Goal: Transaction & Acquisition: Purchase product/service

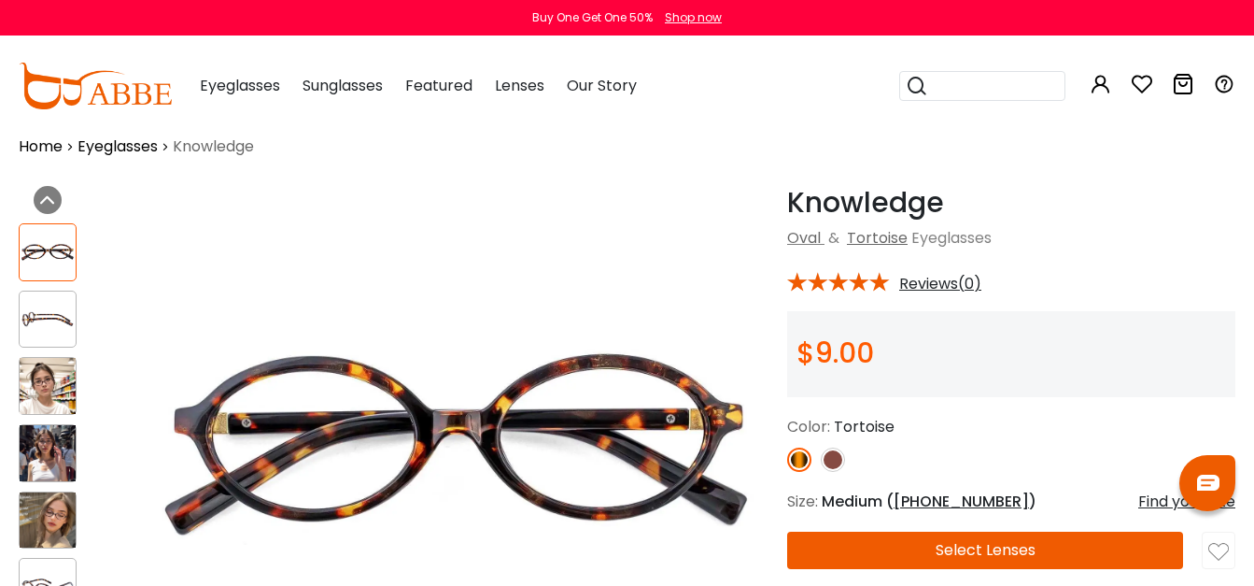
scroll to position [25, 0]
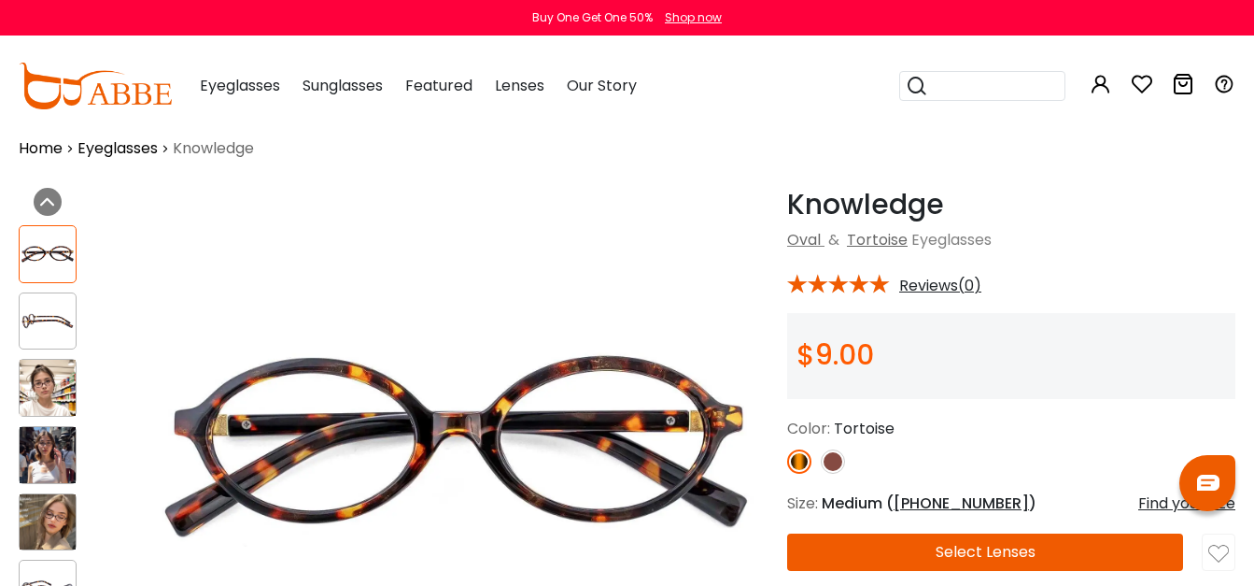
click at [0, 0] on button "Later" at bounding box center [0, 0] width 0 height 0
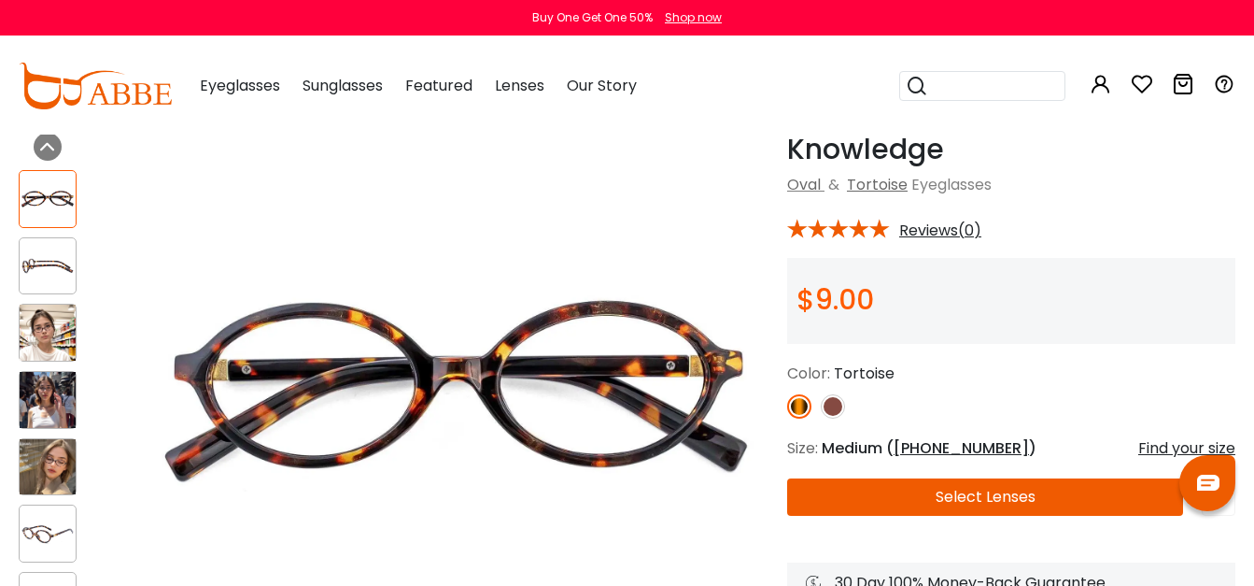
scroll to position [0, 0]
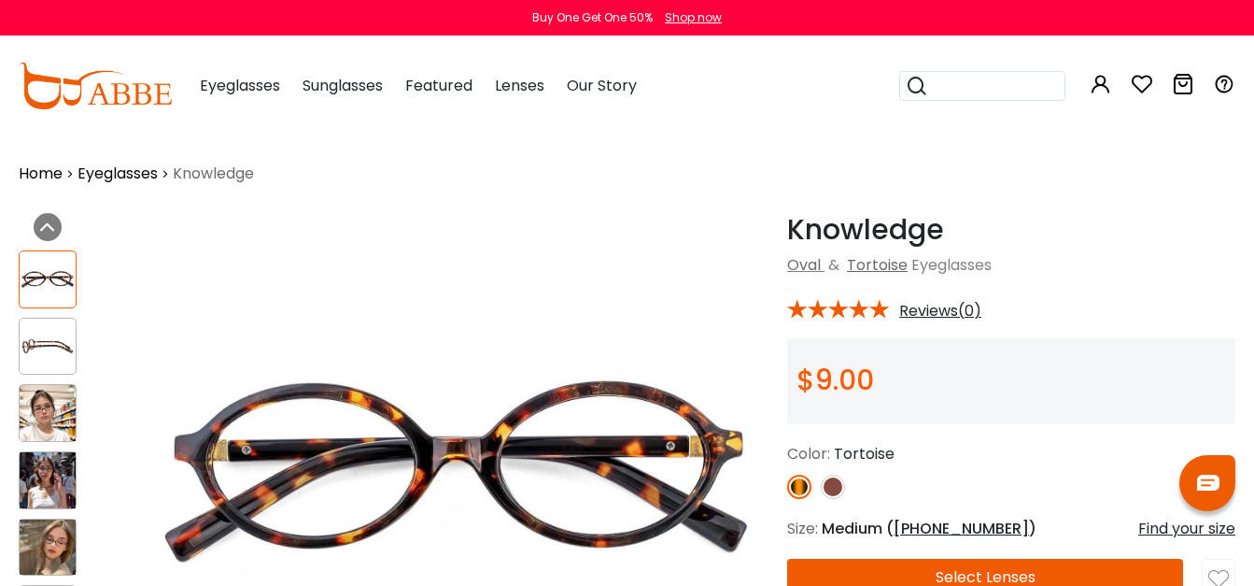
click at [261, 73] on div "Eyeglasses Women's Eyeglasses Men's Eyeglasses Kids' Eyeglasses All Eyeglasses …" at bounding box center [240, 85] width 80 height 93
click at [235, 101] on div "Eyeglasses Women's Eyeglasses Men's Eyeglasses Kids' Eyeglasses All Eyeglasses …" at bounding box center [240, 85] width 80 height 93
click at [243, 67] on div "Eyeglasses Women's Eyeglasses Men's Eyeglasses Kids' Eyeglasses All Eyeglasses …" at bounding box center [240, 85] width 80 height 93
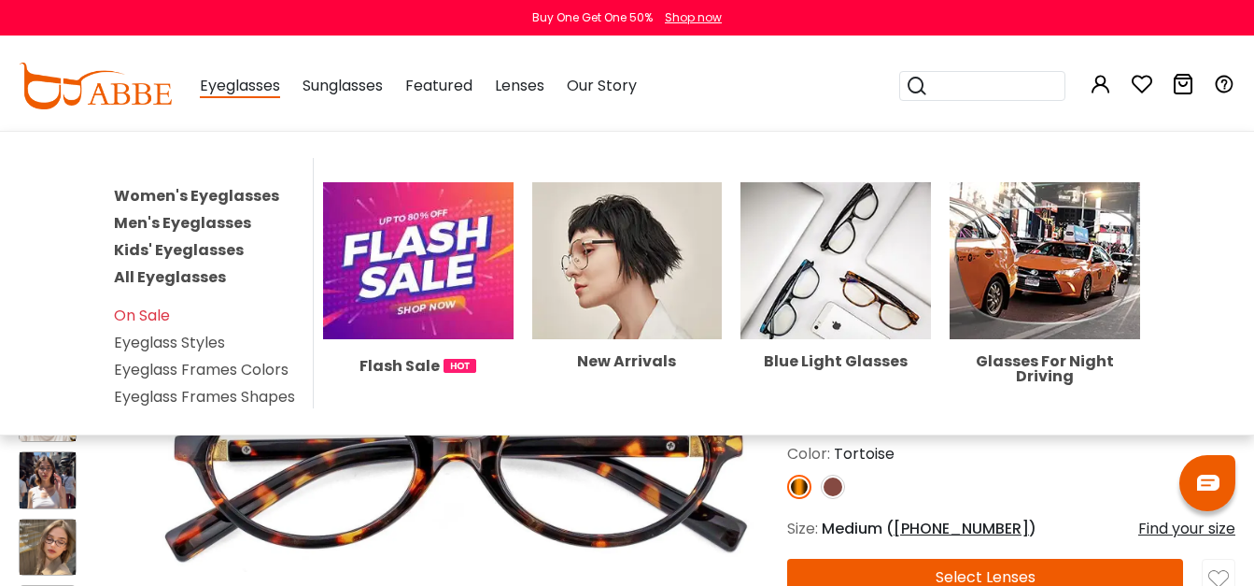
click at [219, 192] on link "Women's Eyeglasses" at bounding box center [196, 195] width 165 height 21
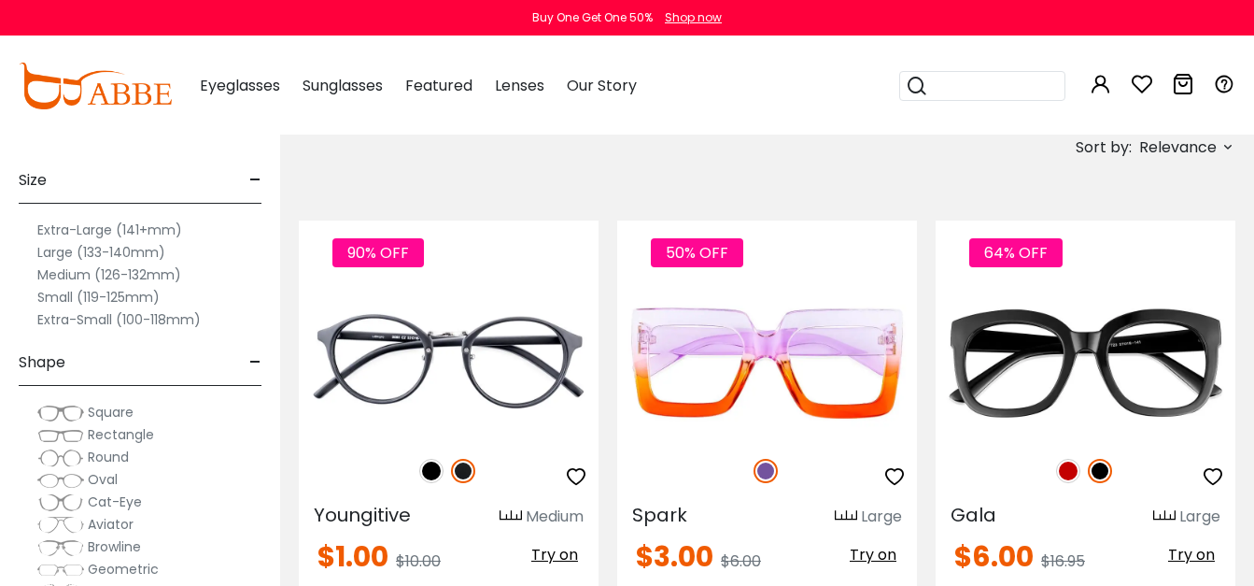
scroll to position [332, 0]
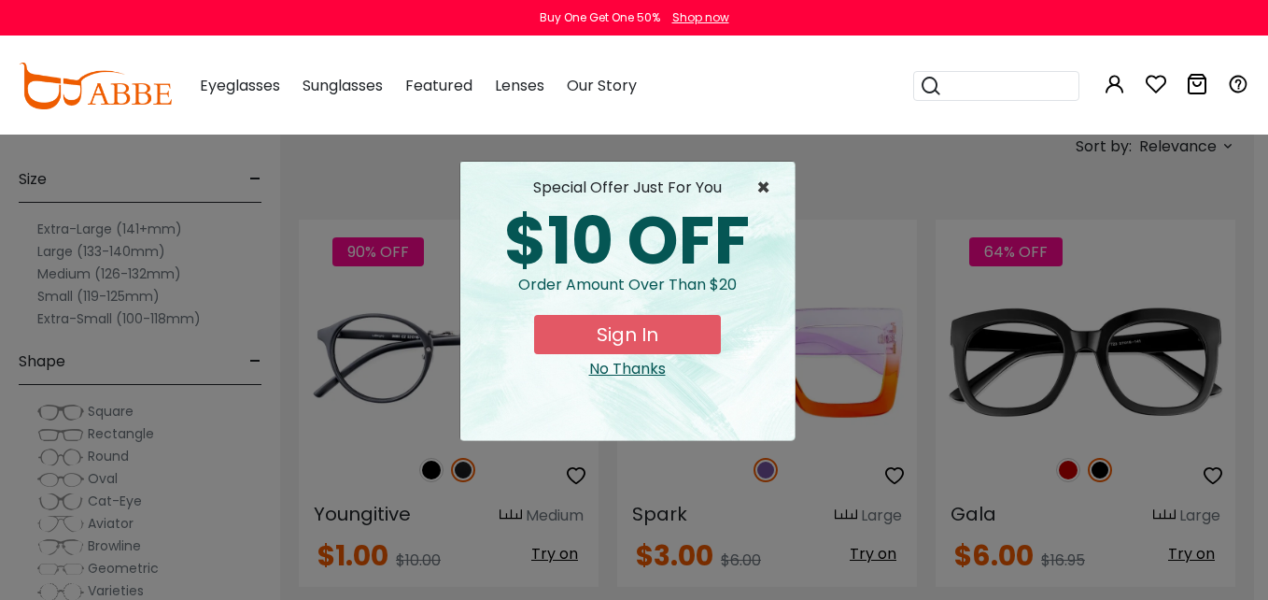
click at [759, 189] on span "×" at bounding box center [767, 188] width 23 height 22
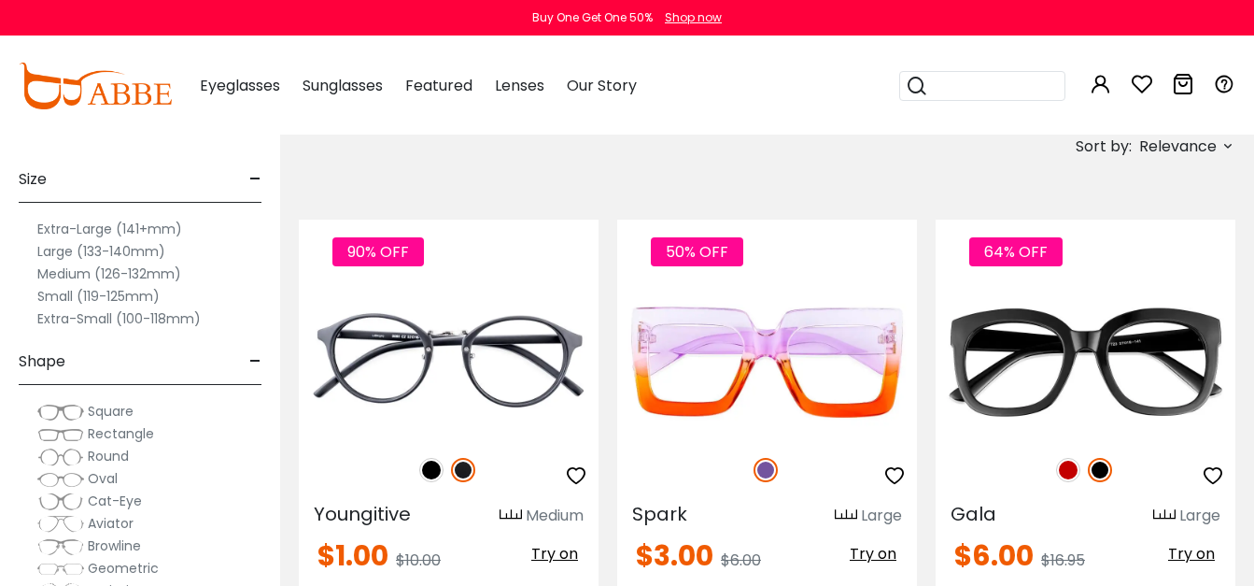
click at [106, 269] on label "Medium (126-132mm)" at bounding box center [109, 273] width 144 height 22
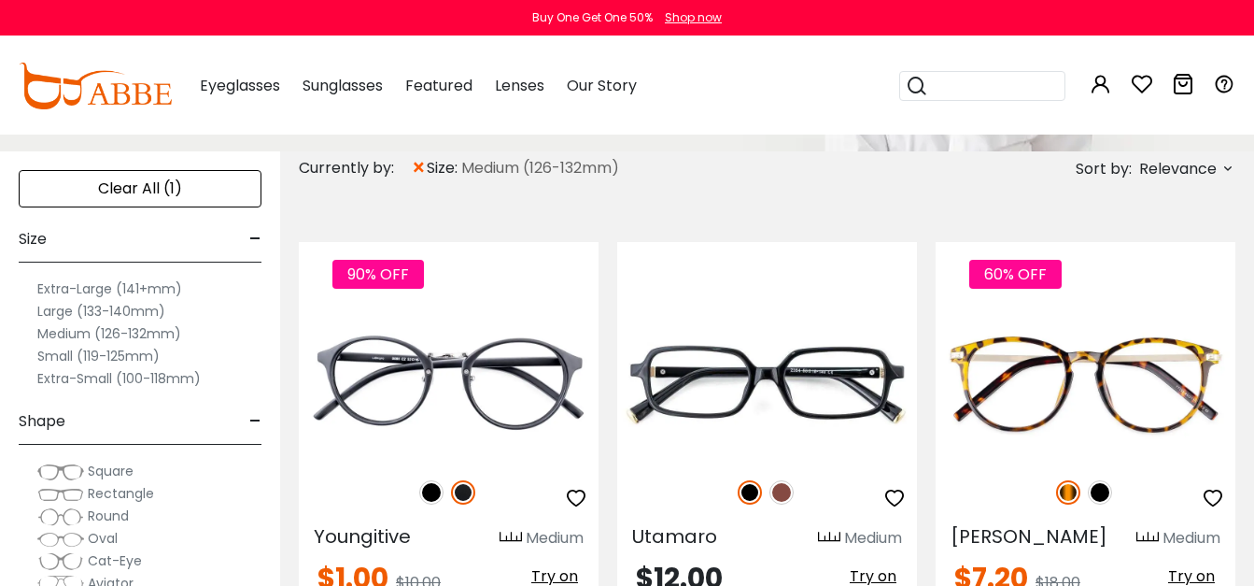
scroll to position [309, 0]
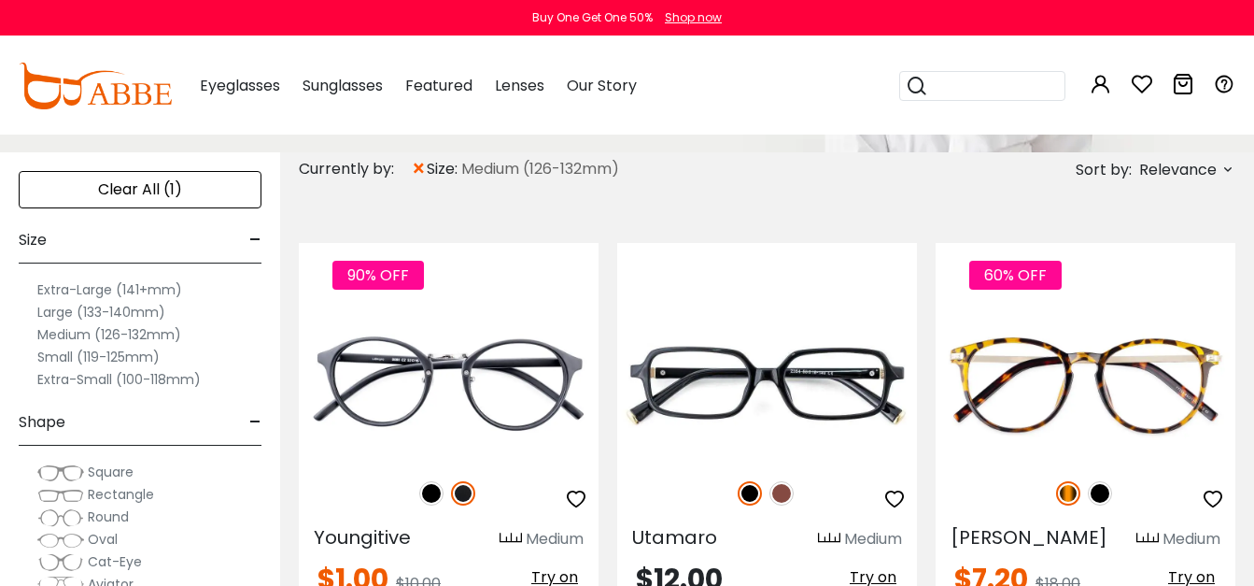
click at [64, 334] on label "Medium (126-132mm)" at bounding box center [109, 334] width 144 height 22
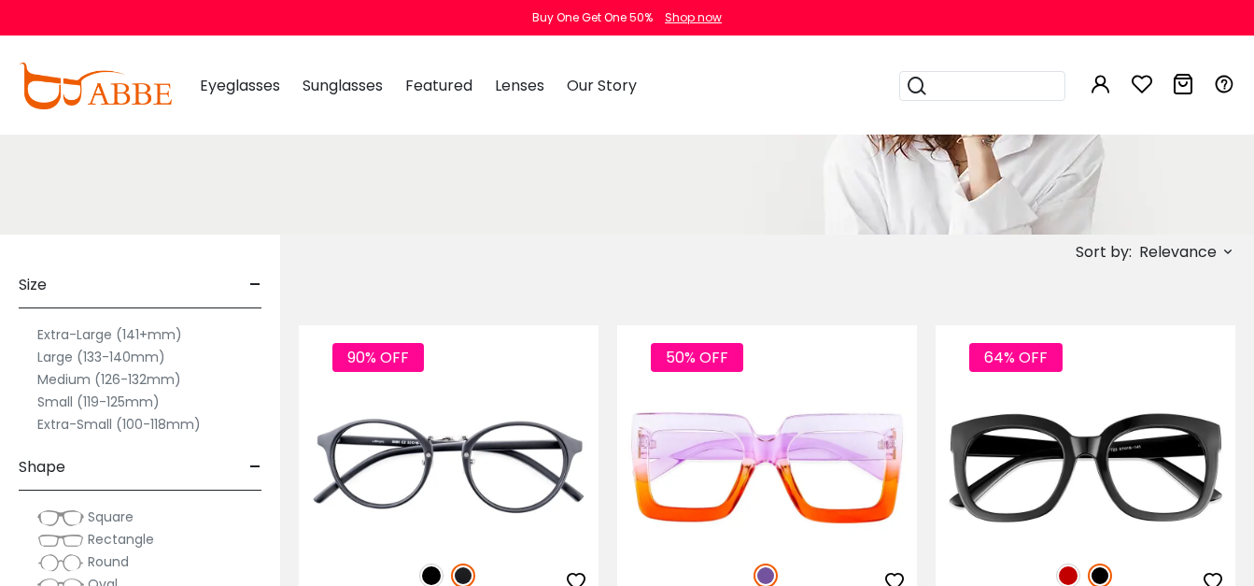
scroll to position [229, 0]
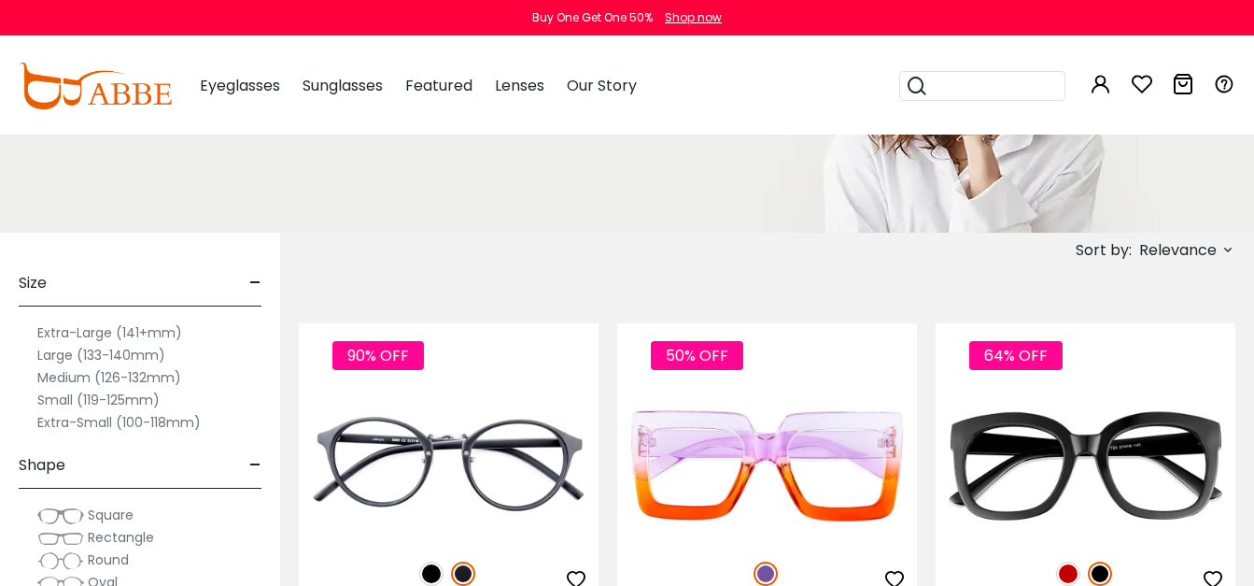
click at [251, 281] on span "-" at bounding box center [255, 283] width 12 height 45
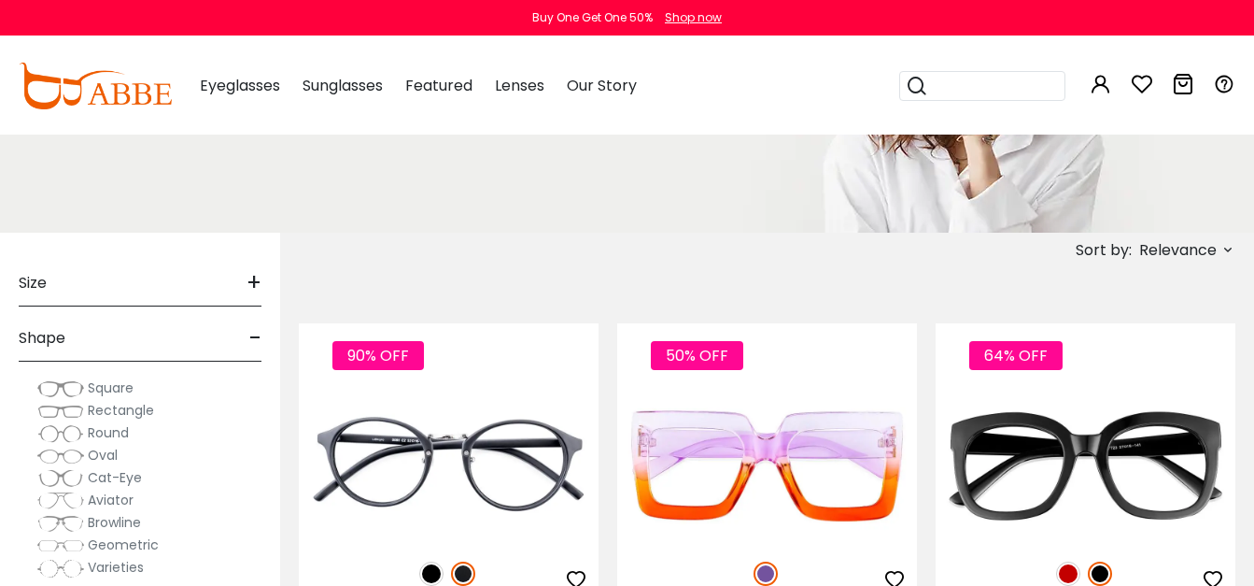
click at [466, 234] on div "Sort by: Relevance Relevance New Arrivals Best Sellers Prices High To Low" at bounding box center [767, 250] width 937 height 35
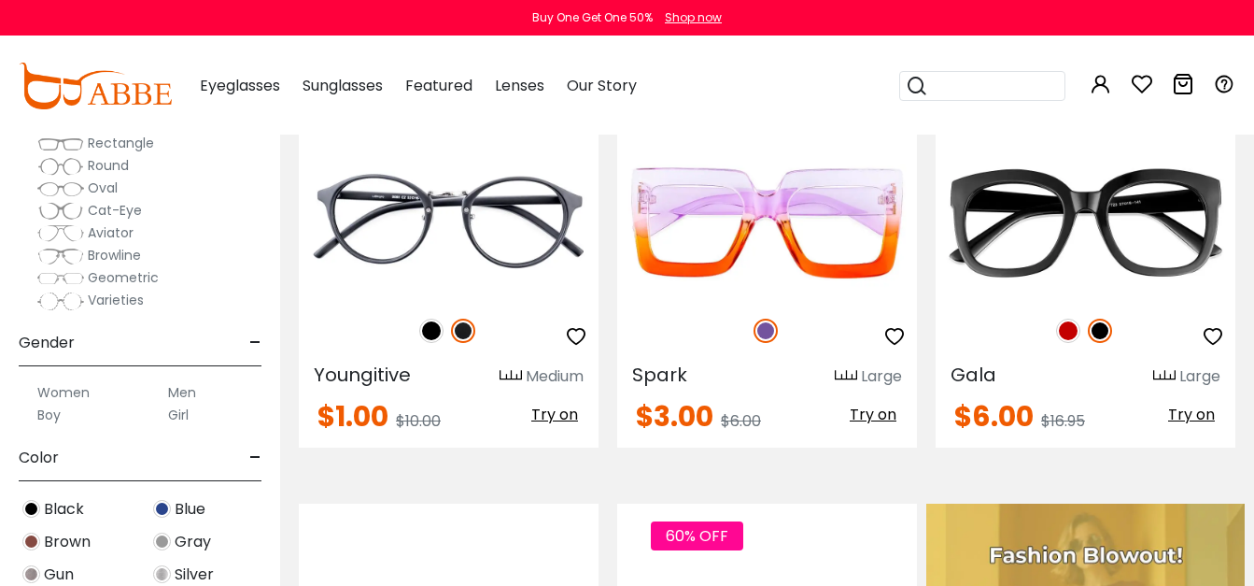
scroll to position [135, 0]
click at [84, 382] on label "Women" at bounding box center [63, 390] width 52 height 22
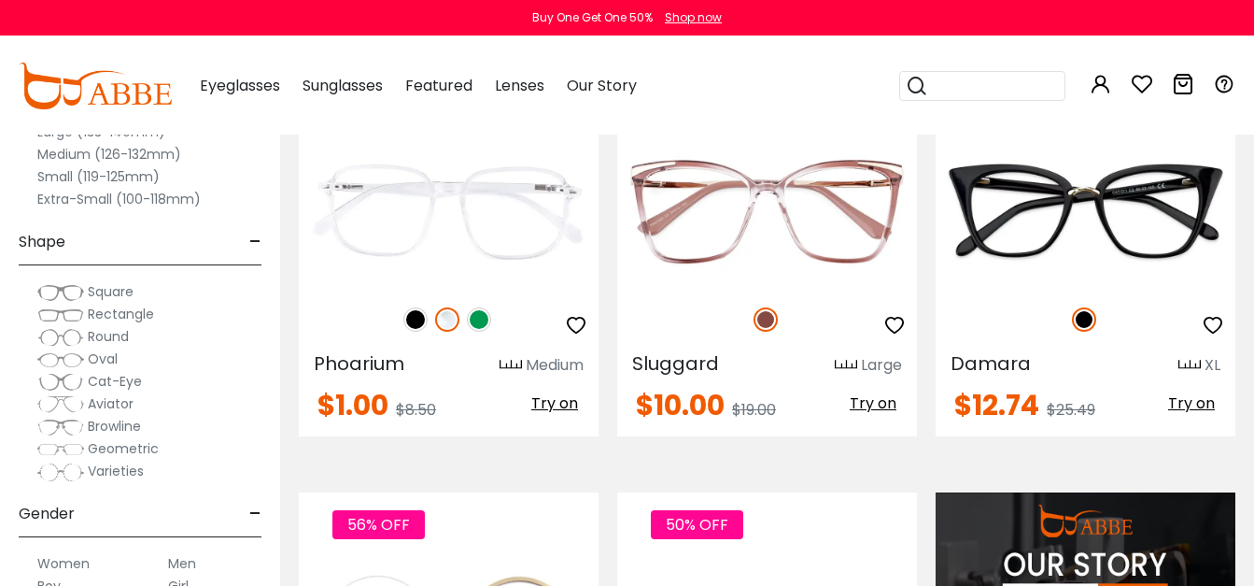
scroll to position [1360, 0]
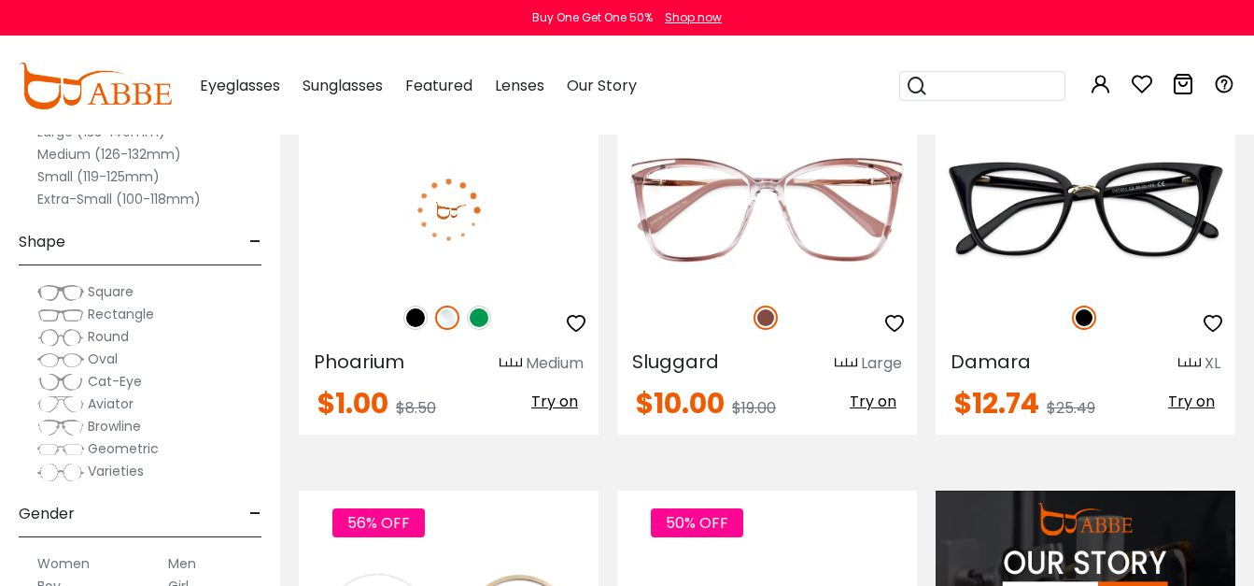
click at [432, 324] on div "88% OFF" at bounding box center [449, 317] width 300 height 39
click at [415, 330] on div "88% OFF" at bounding box center [449, 317] width 300 height 39
click at [417, 321] on img at bounding box center [415, 317] width 24 height 24
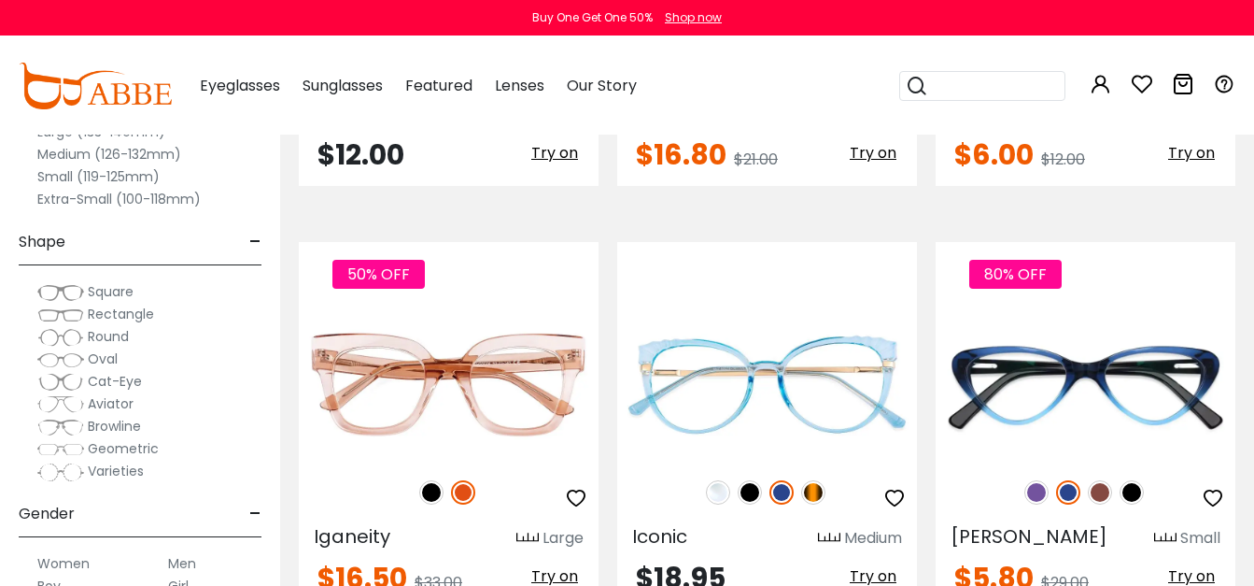
scroll to position [2913, 0]
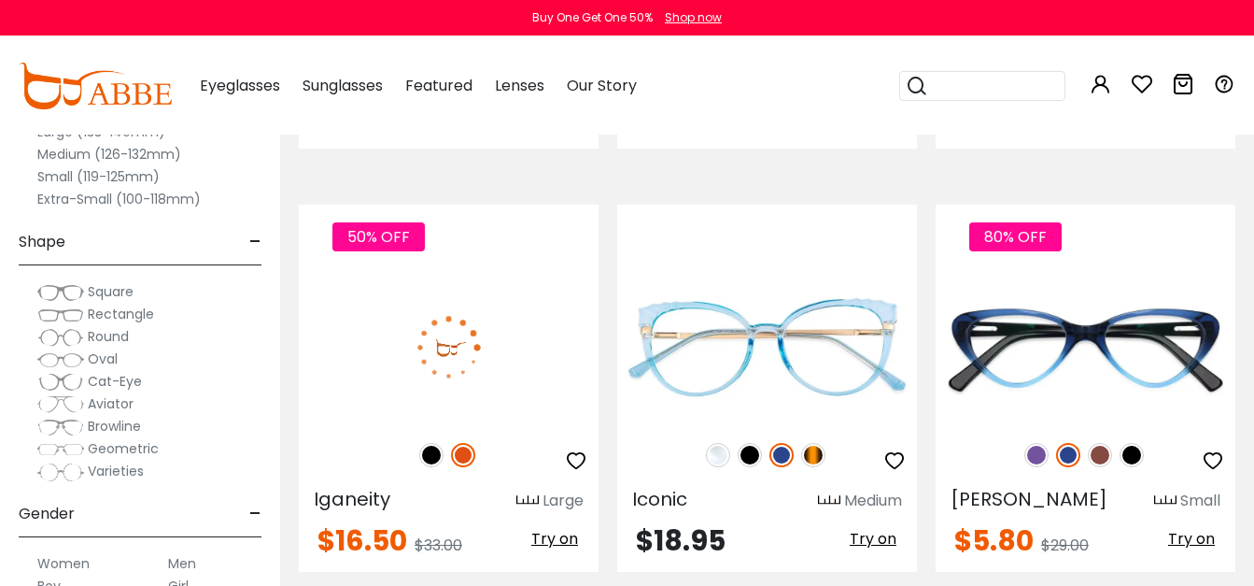
click at [424, 452] on img at bounding box center [431, 455] width 24 height 24
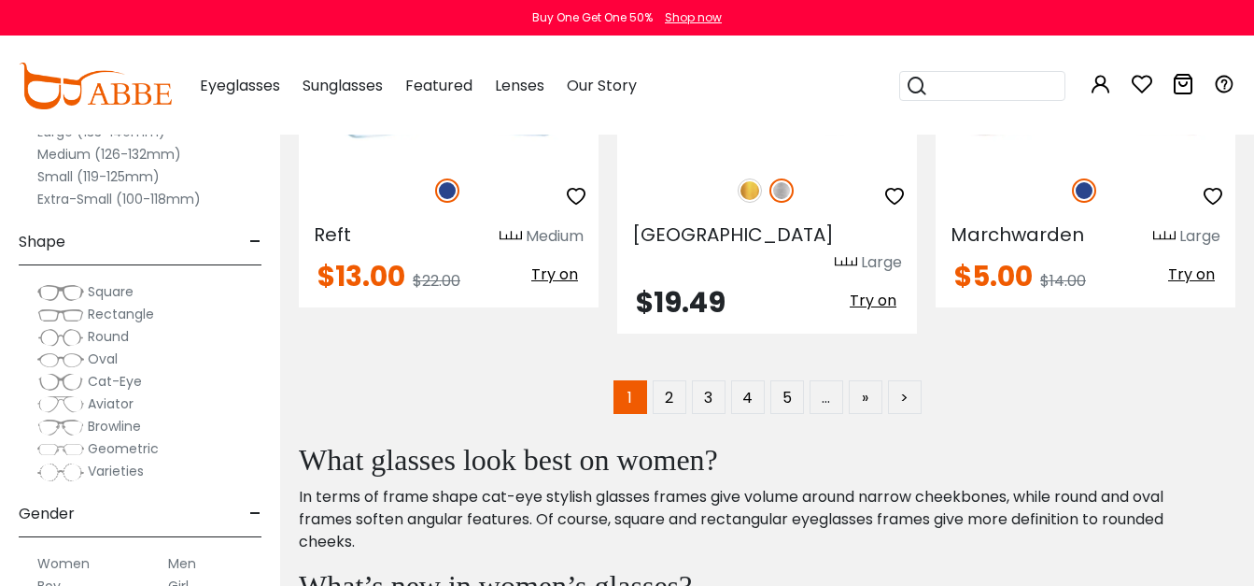
scroll to position [8687, 0]
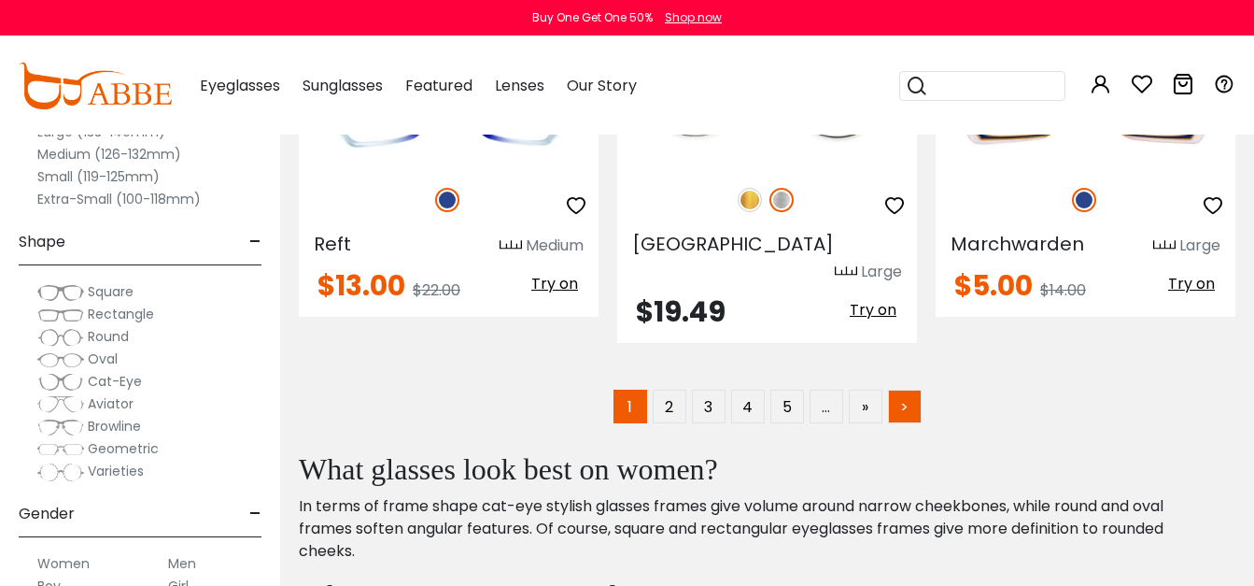
click at [919, 389] on link ">" at bounding box center [905, 406] width 34 height 34
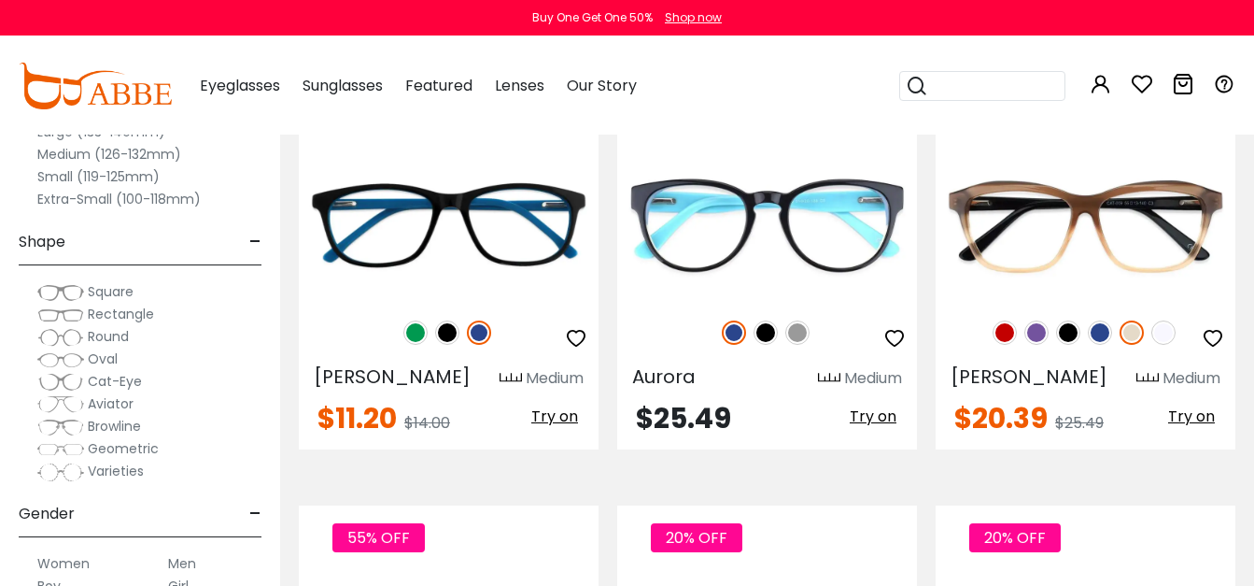
scroll to position [893, 0]
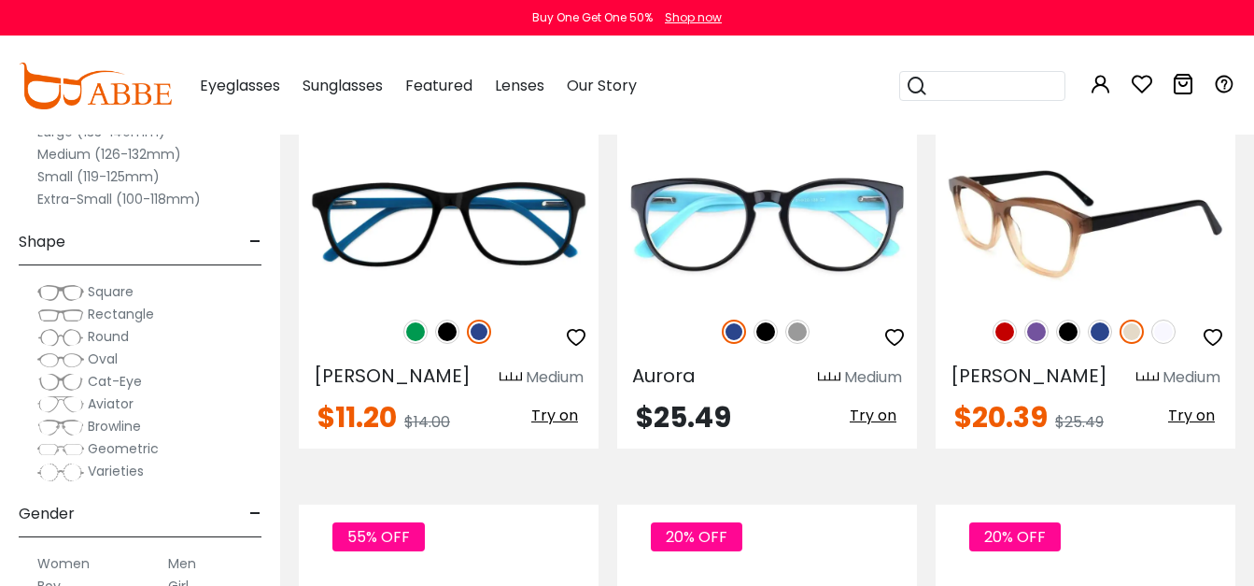
click at [1063, 329] on img at bounding box center [1068, 331] width 24 height 24
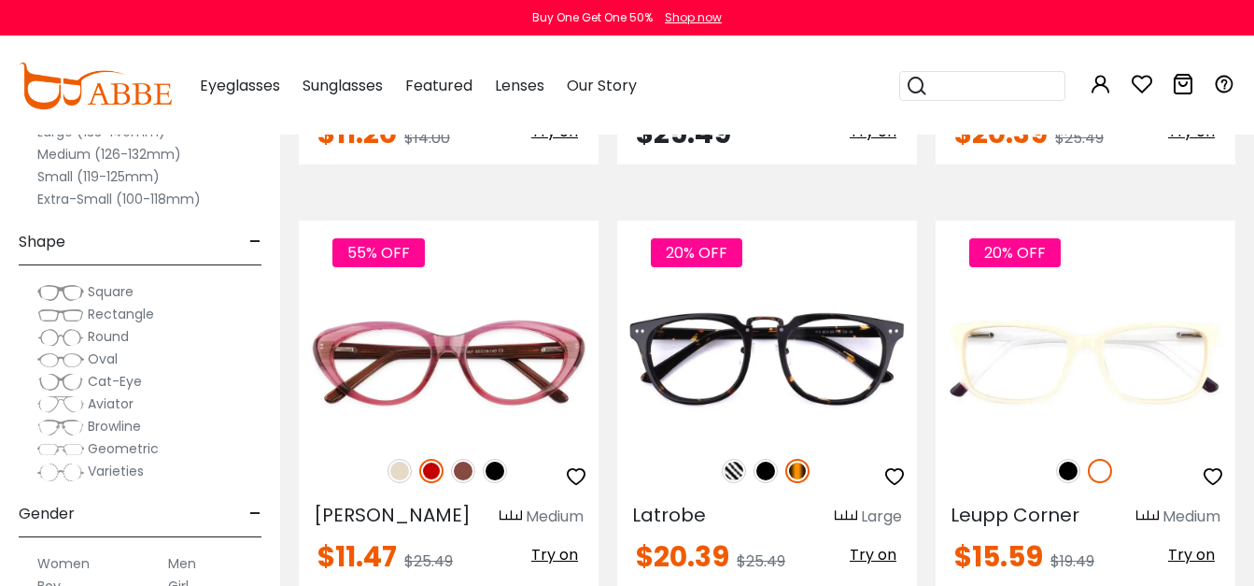
scroll to position [1232, 0]
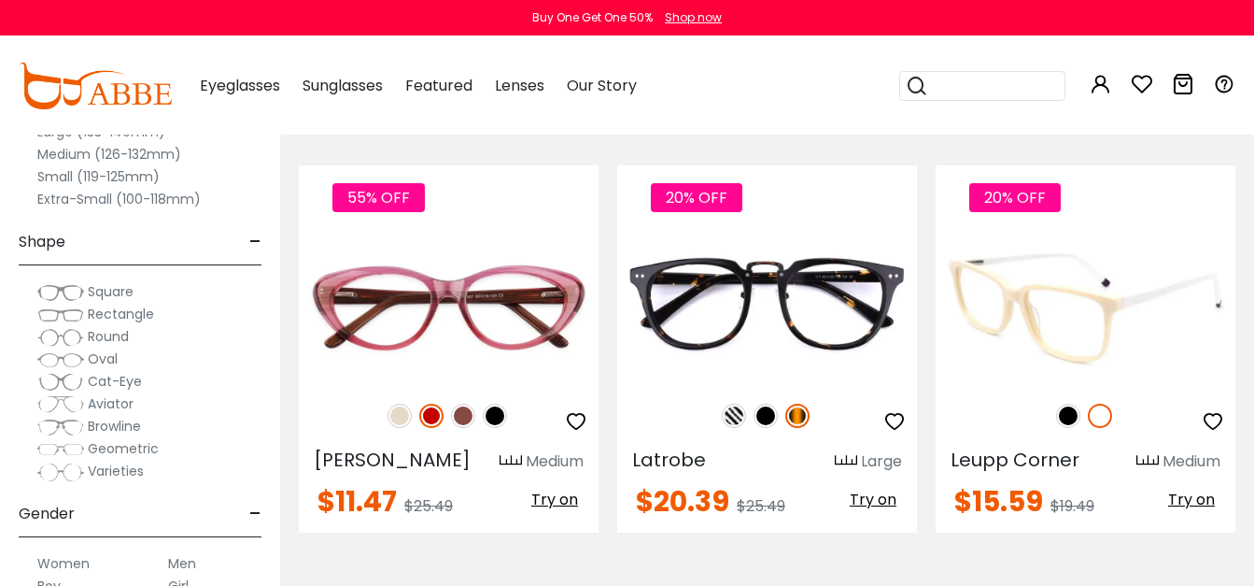
click at [1075, 433] on div "20% OFF" at bounding box center [1086, 415] width 300 height 39
click at [1067, 410] on img at bounding box center [1068, 415] width 24 height 24
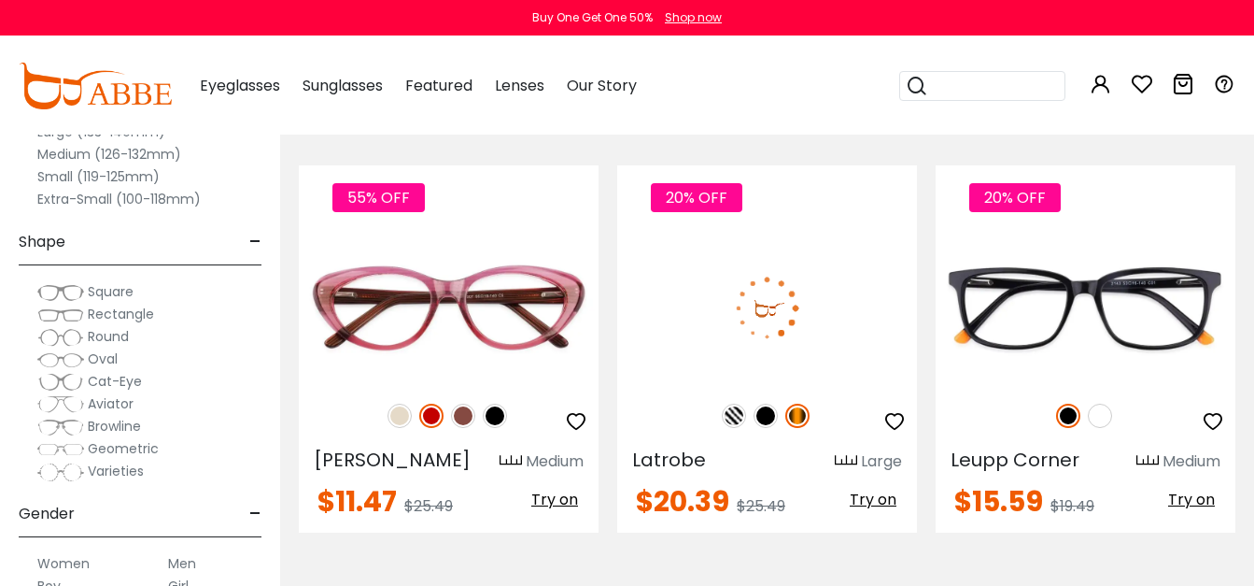
click at [770, 419] on img at bounding box center [766, 415] width 24 height 24
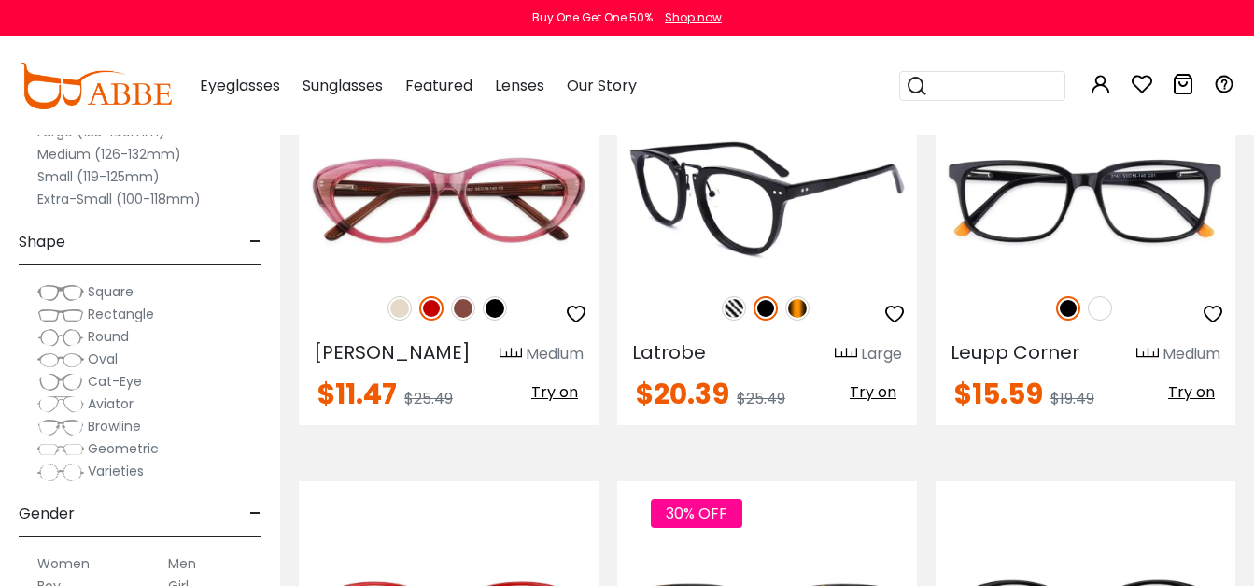
scroll to position [1354, 0]
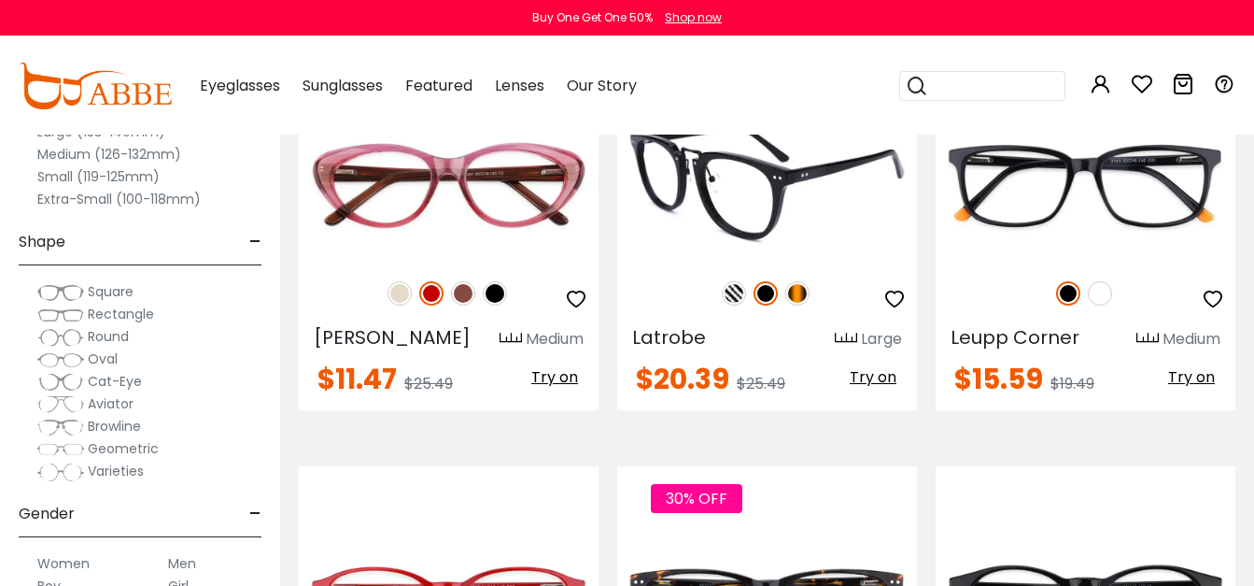
click at [781, 191] on img at bounding box center [767, 185] width 300 height 150
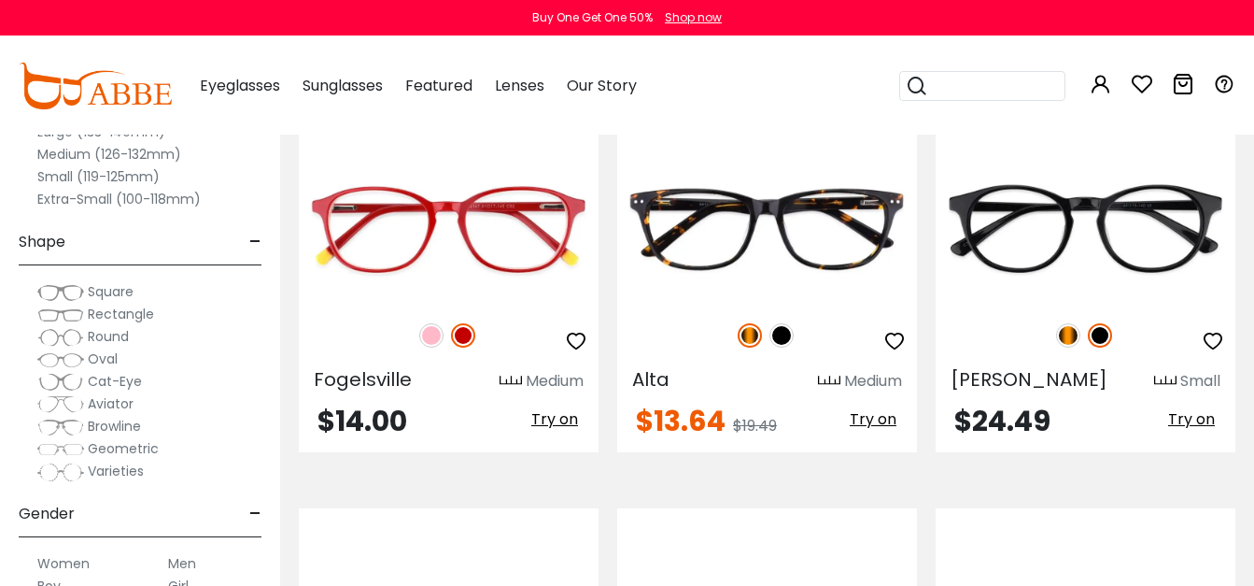
scroll to position [1740, 0]
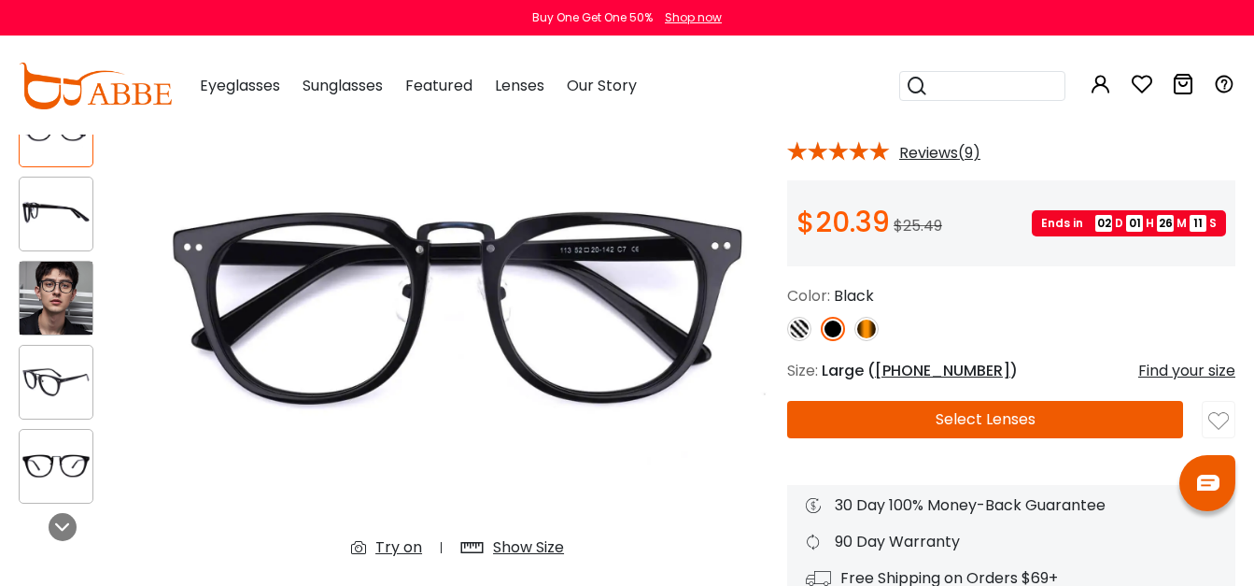
scroll to position [161, 0]
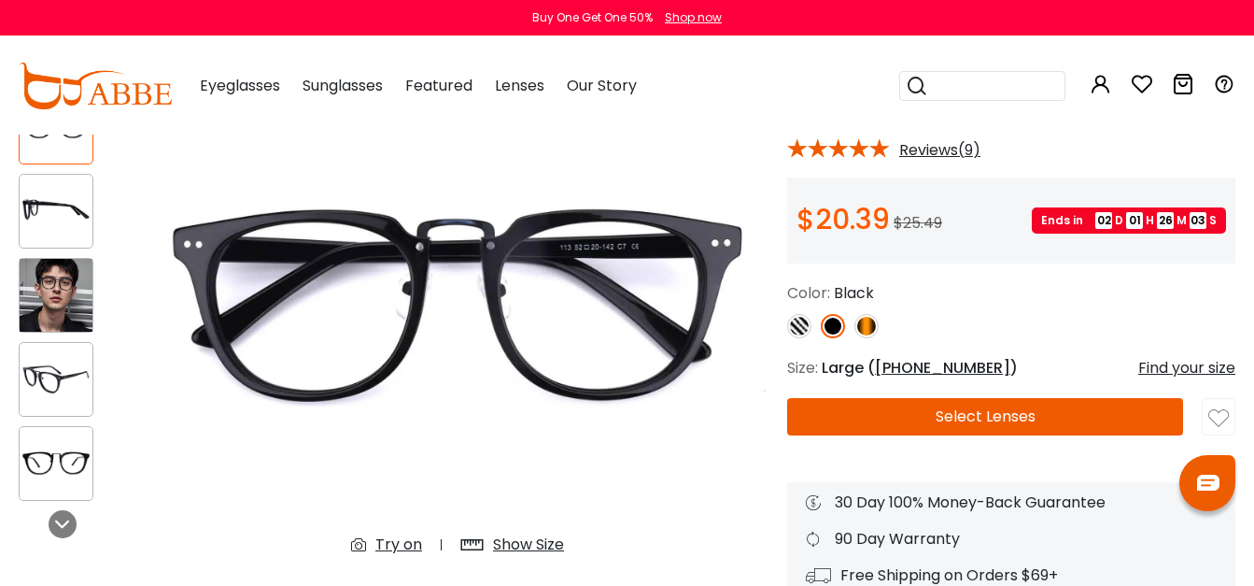
click at [64, 290] on img at bounding box center [56, 295] width 73 height 73
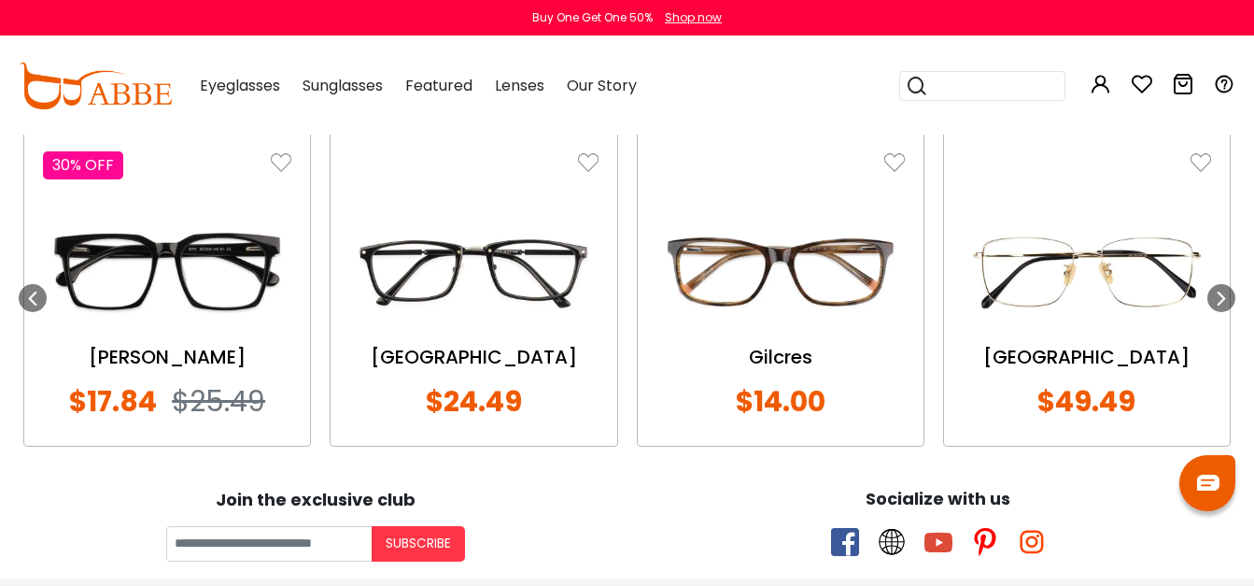
scroll to position [2375, 0]
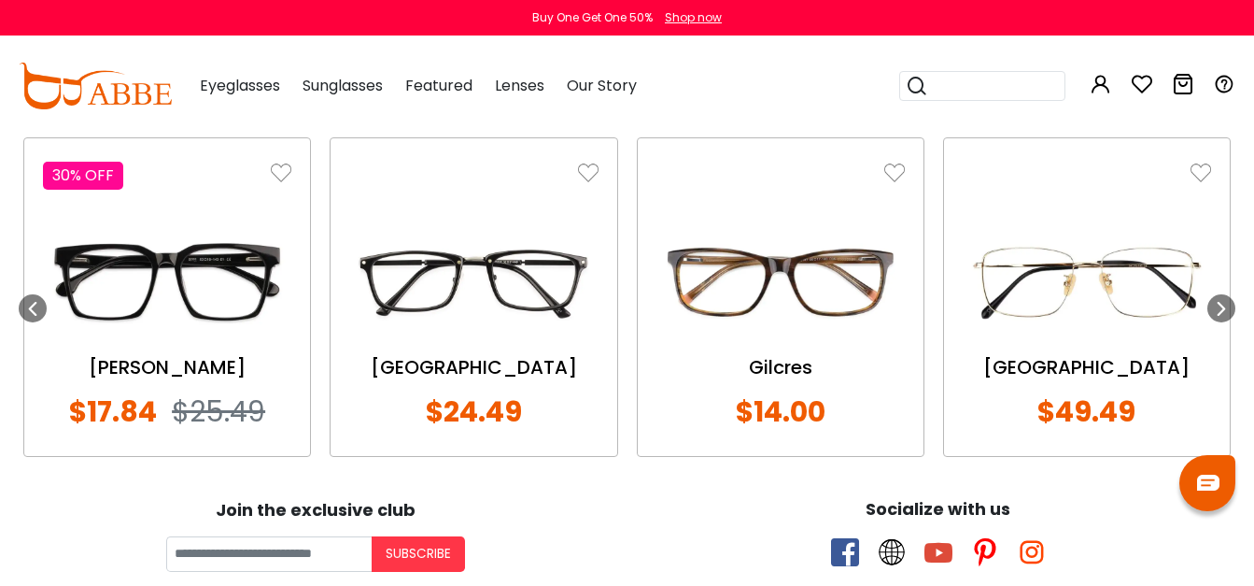
click at [181, 255] on img at bounding box center [167, 281] width 248 height 124
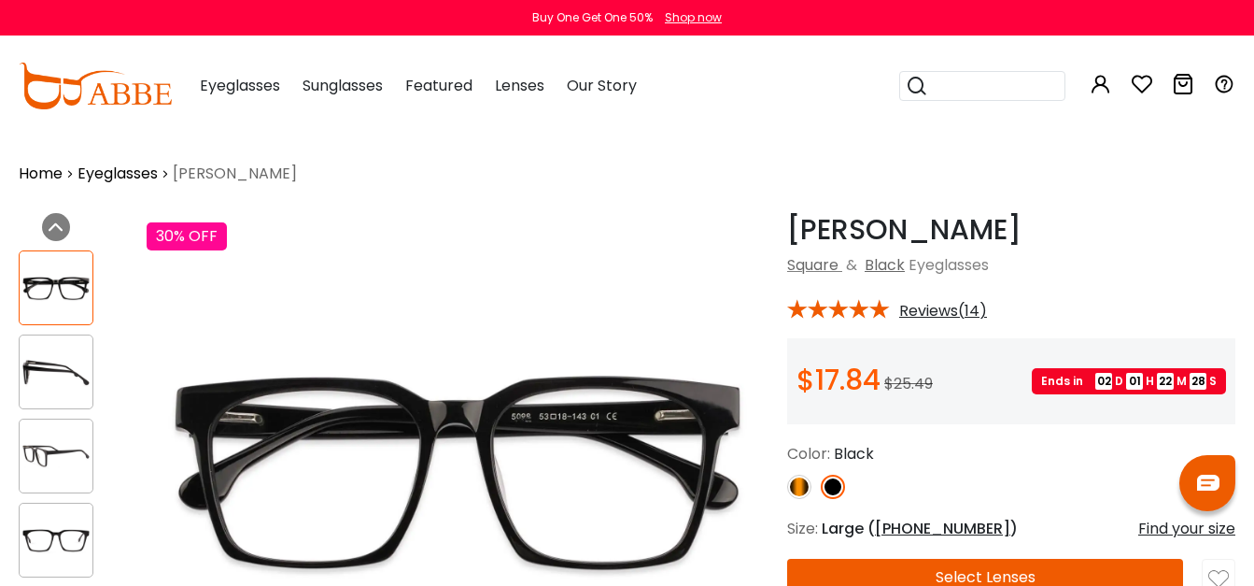
scroll to position [0, 20]
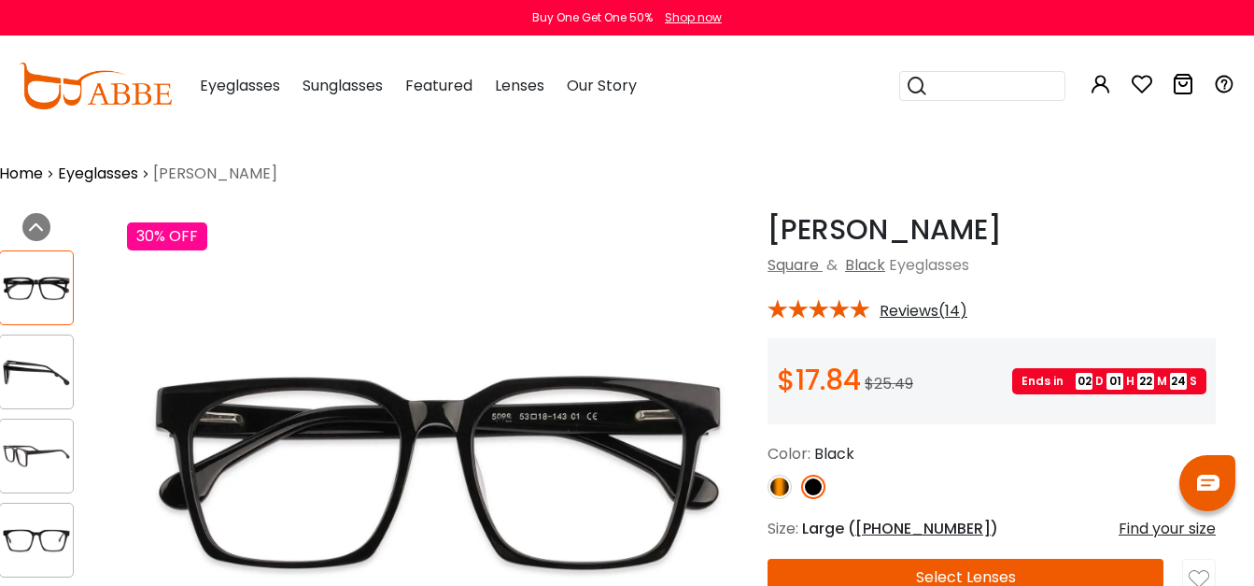
click at [1147, 81] on icon at bounding box center [1142, 84] width 22 height 22
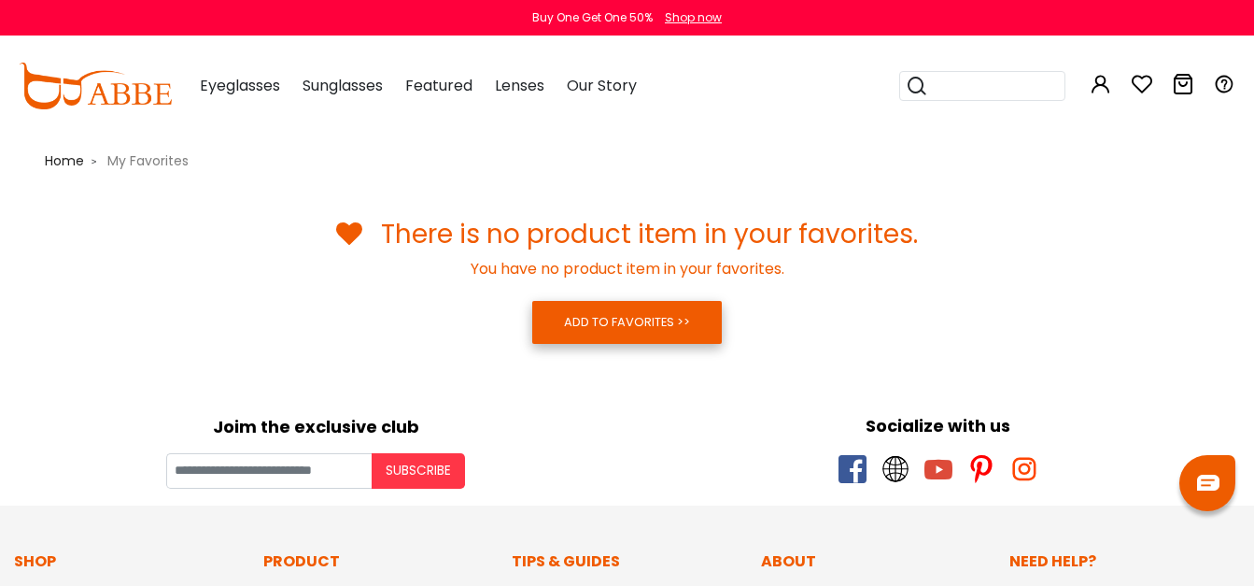
click at [637, 319] on link "ADD TO FAVORITES >>" at bounding box center [627, 322] width 190 height 43
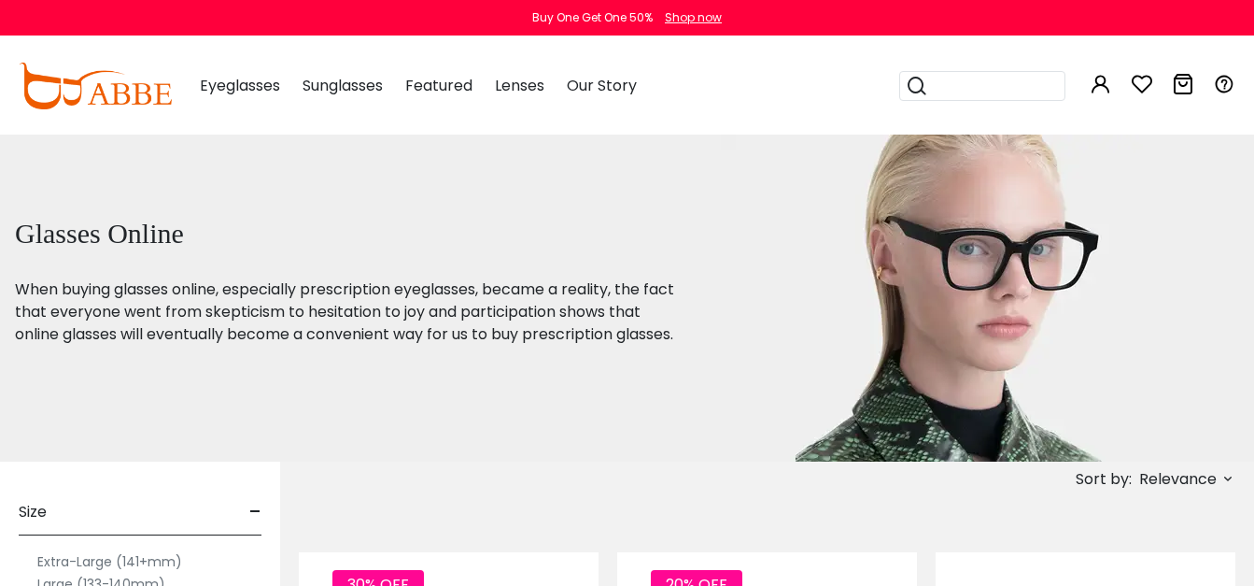
click at [1154, 332] on img at bounding box center [958, 297] width 474 height 327
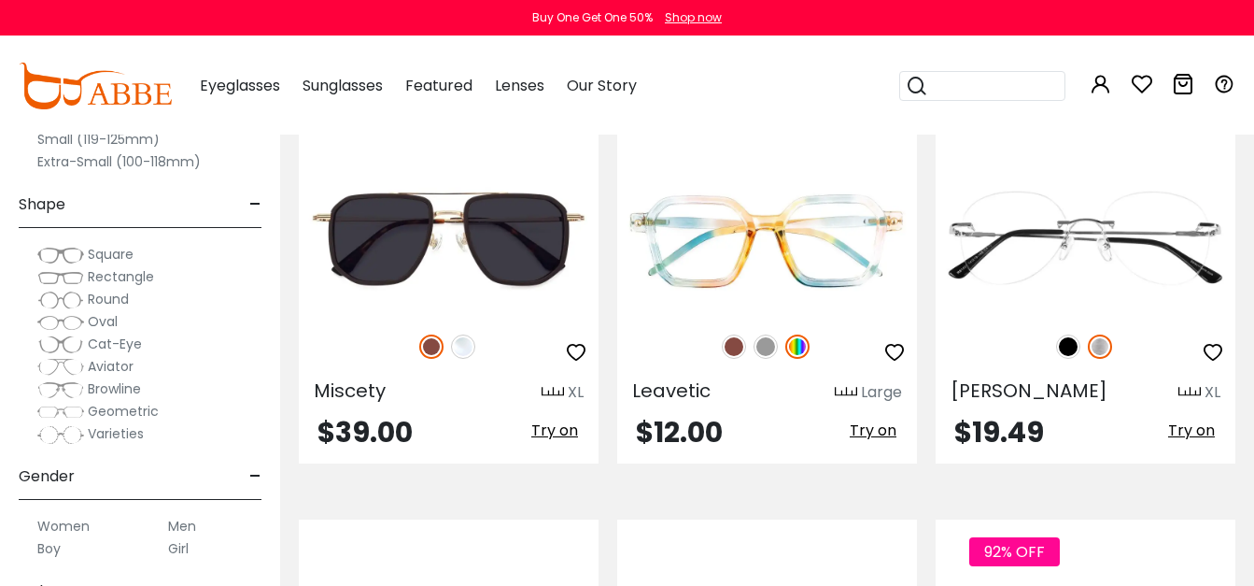
scroll to position [2228, 20]
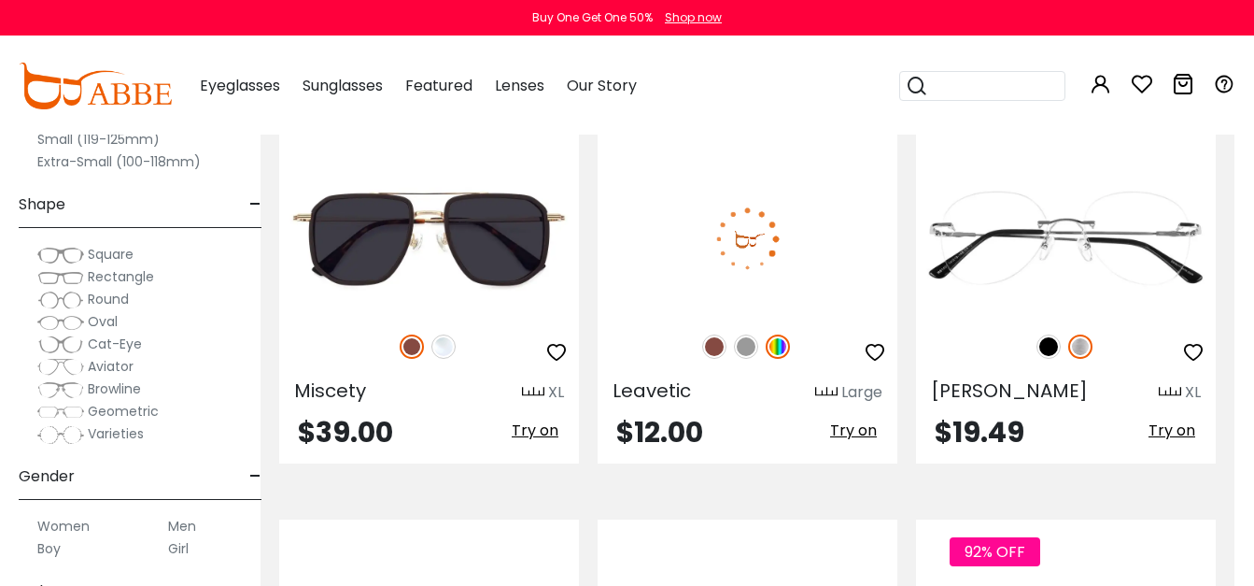
click at [701, 355] on div at bounding box center [748, 346] width 300 height 39
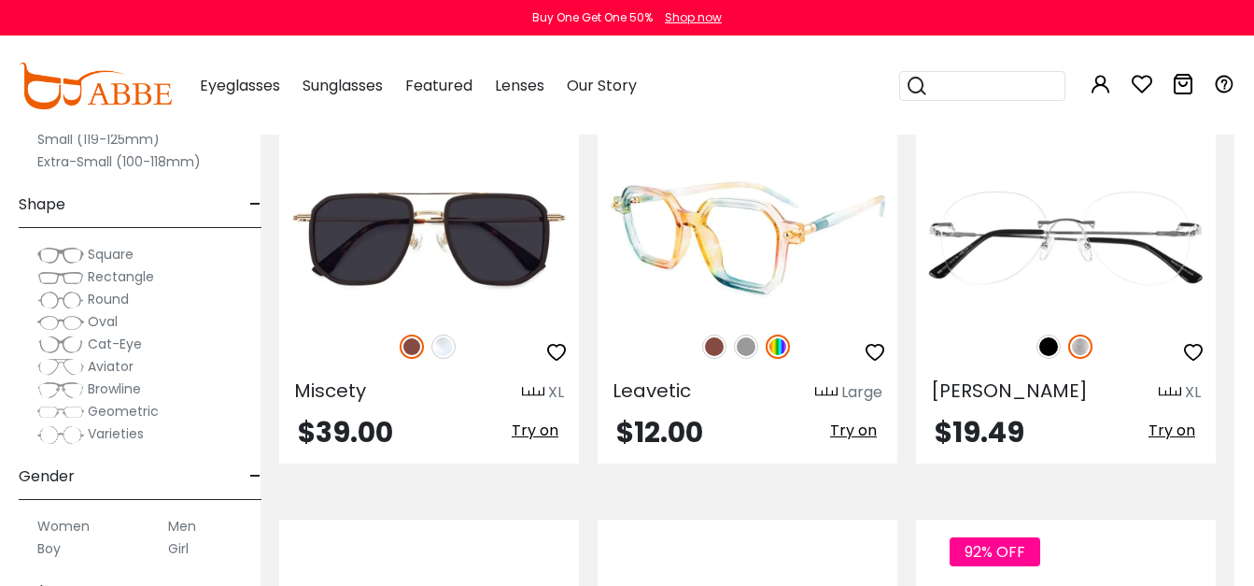
click at [725, 347] on img at bounding box center [714, 346] width 24 height 24
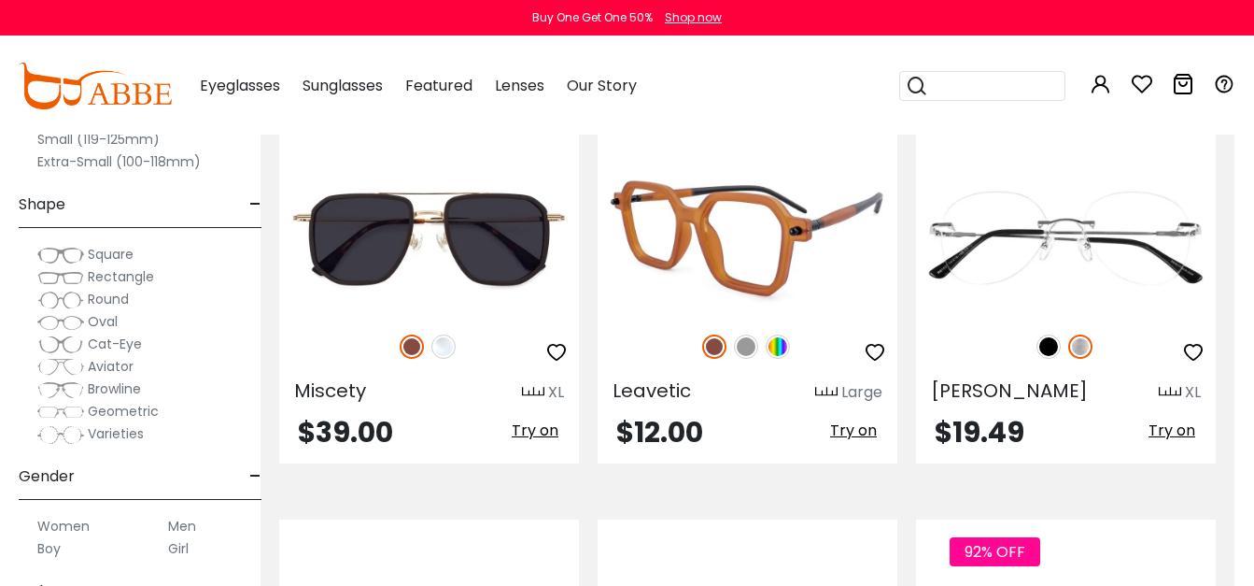
click at [880, 343] on icon "button" at bounding box center [875, 352] width 22 height 22
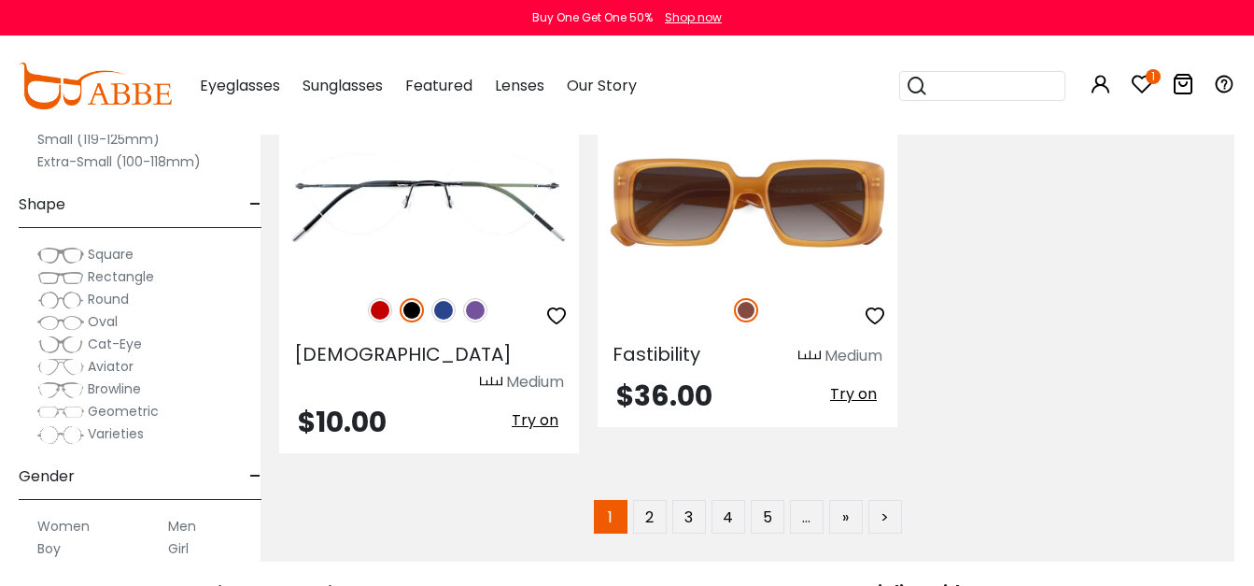
scroll to position [8702, 20]
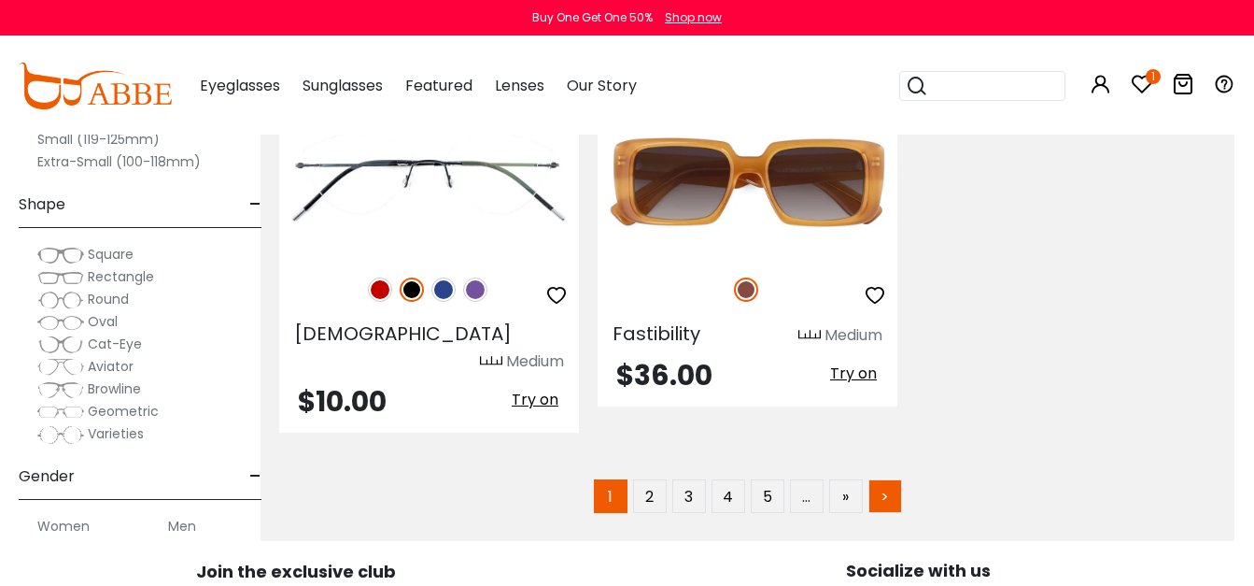
click at [895, 479] on link ">" at bounding box center [885, 496] width 34 height 34
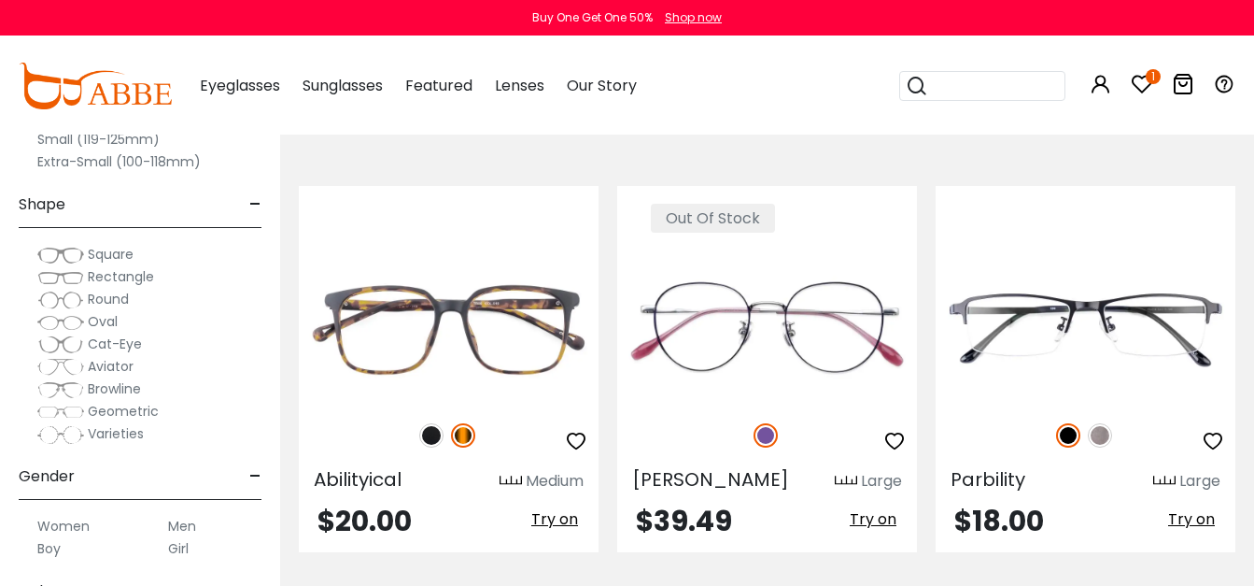
scroll to position [2506, 0]
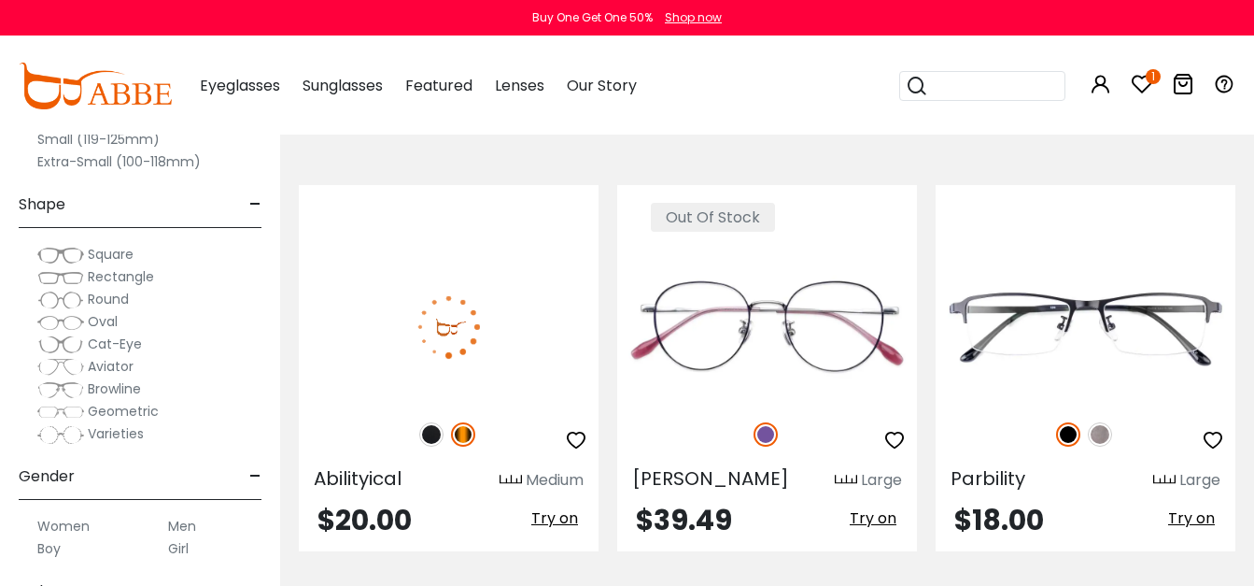
click at [434, 422] on img at bounding box center [431, 434] width 24 height 24
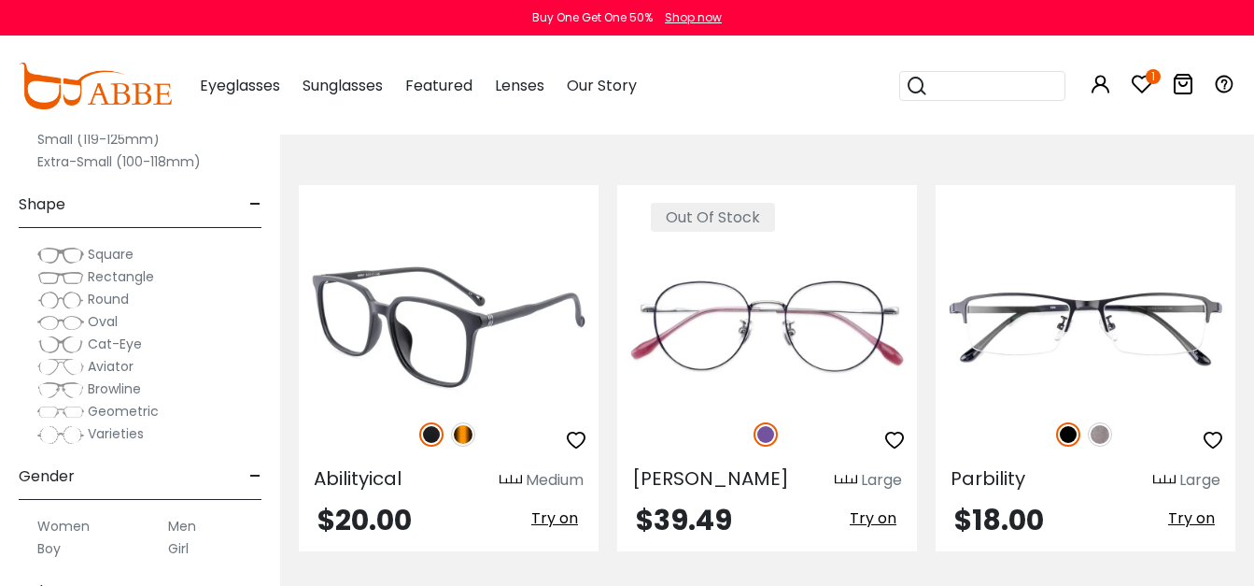
click at [580, 429] on icon "button" at bounding box center [576, 440] width 22 height 22
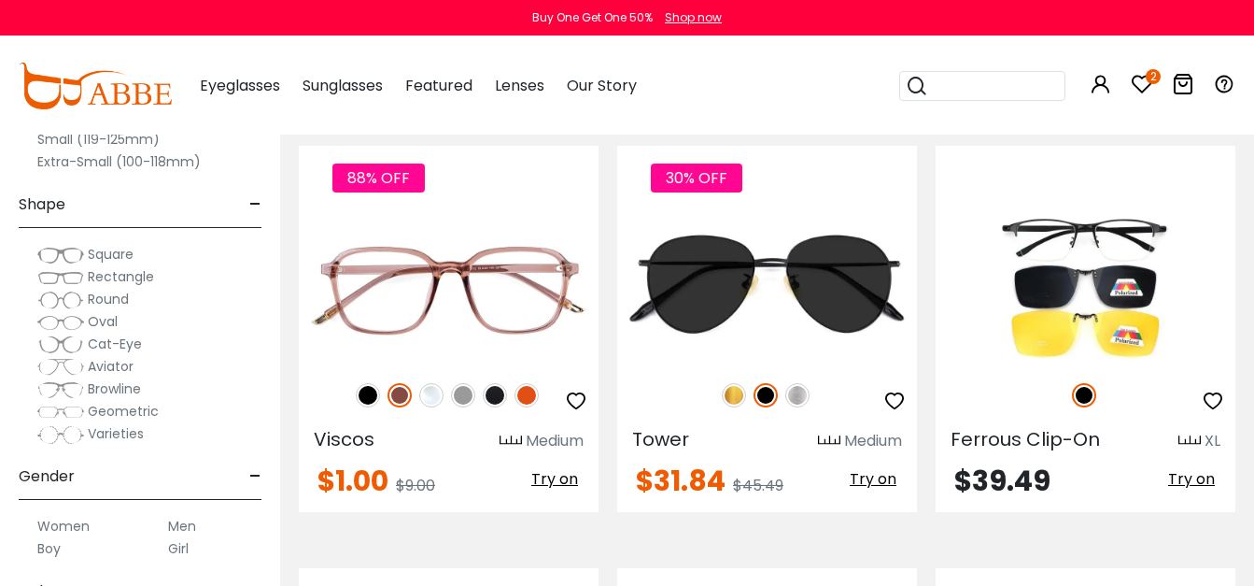
scroll to position [5135, 0]
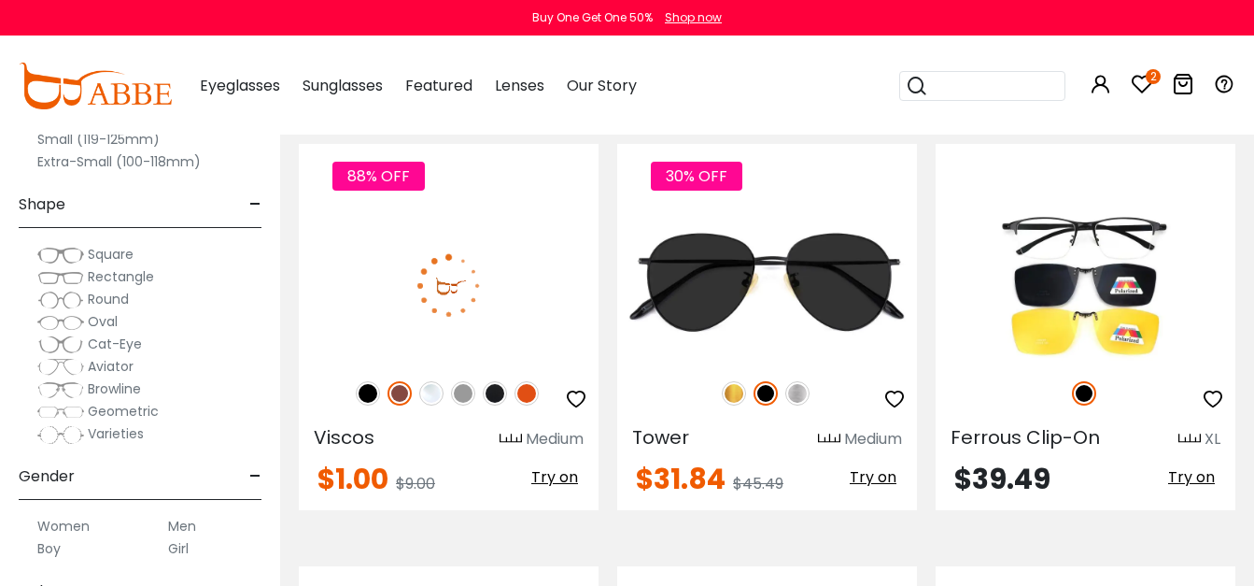
click at [371, 381] on img at bounding box center [368, 393] width 24 height 24
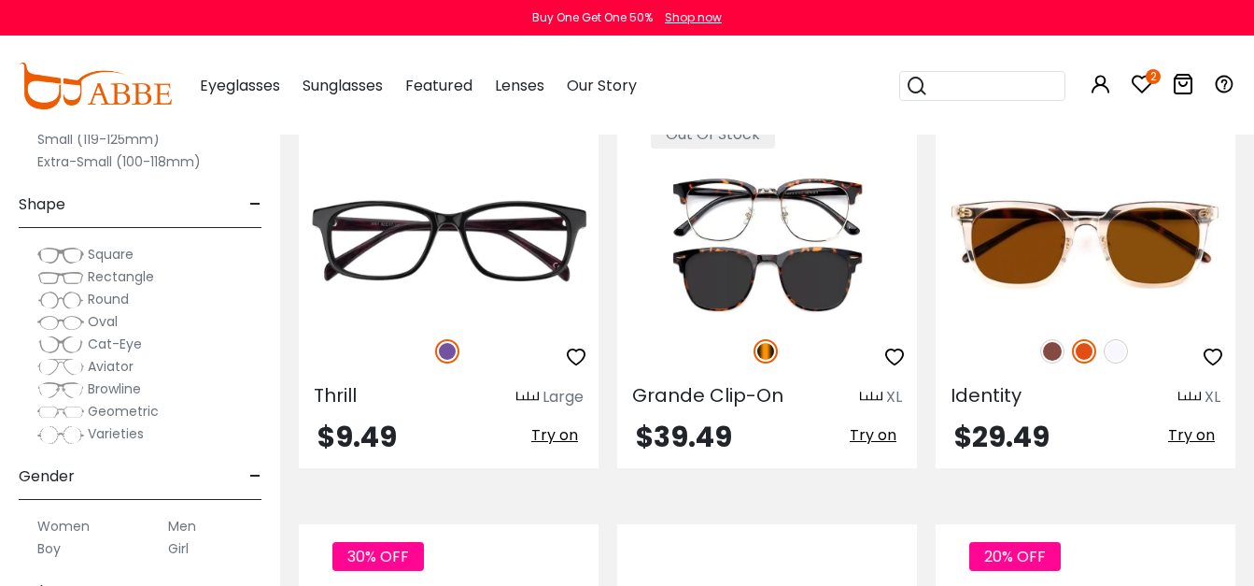
scroll to position [6068, 0]
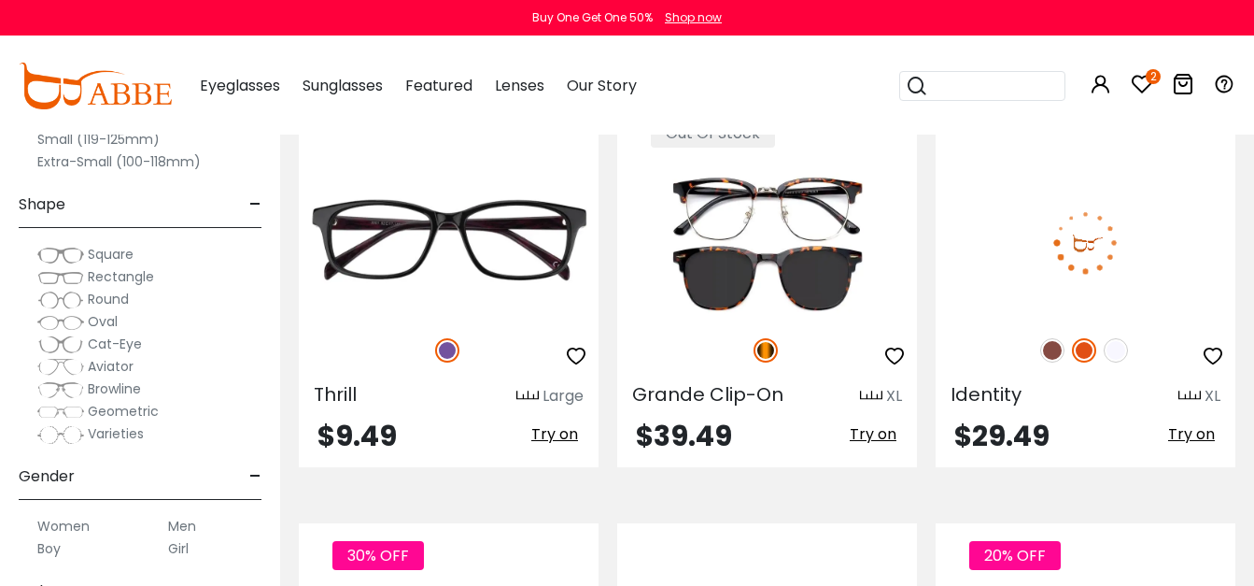
click at [1052, 338] on img at bounding box center [1052, 350] width 24 height 24
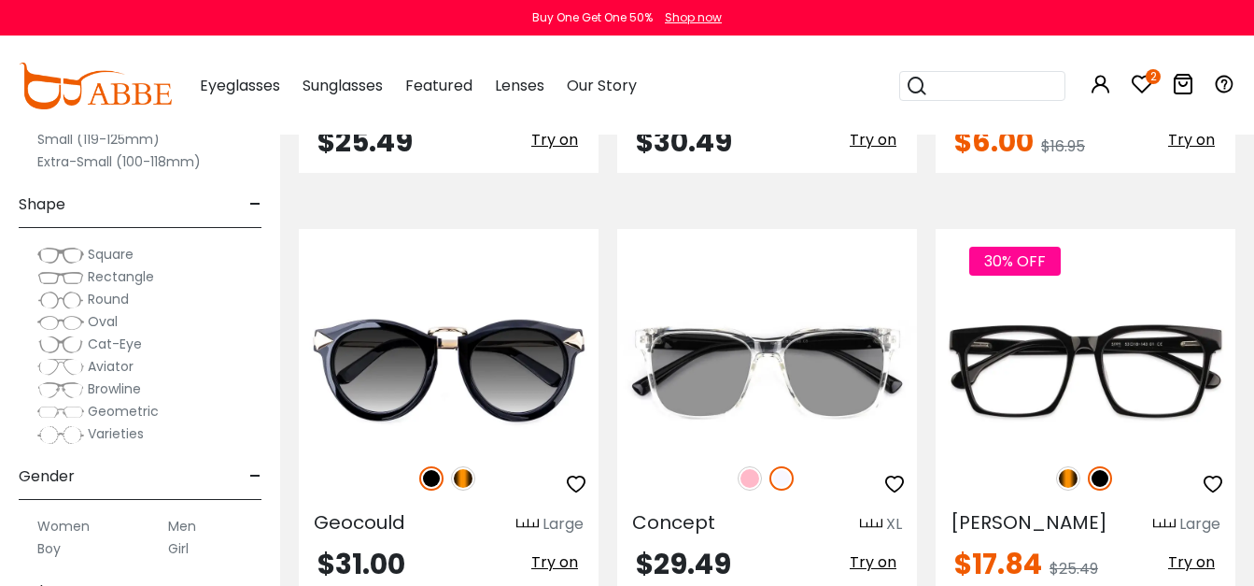
scroll to position [7632, 0]
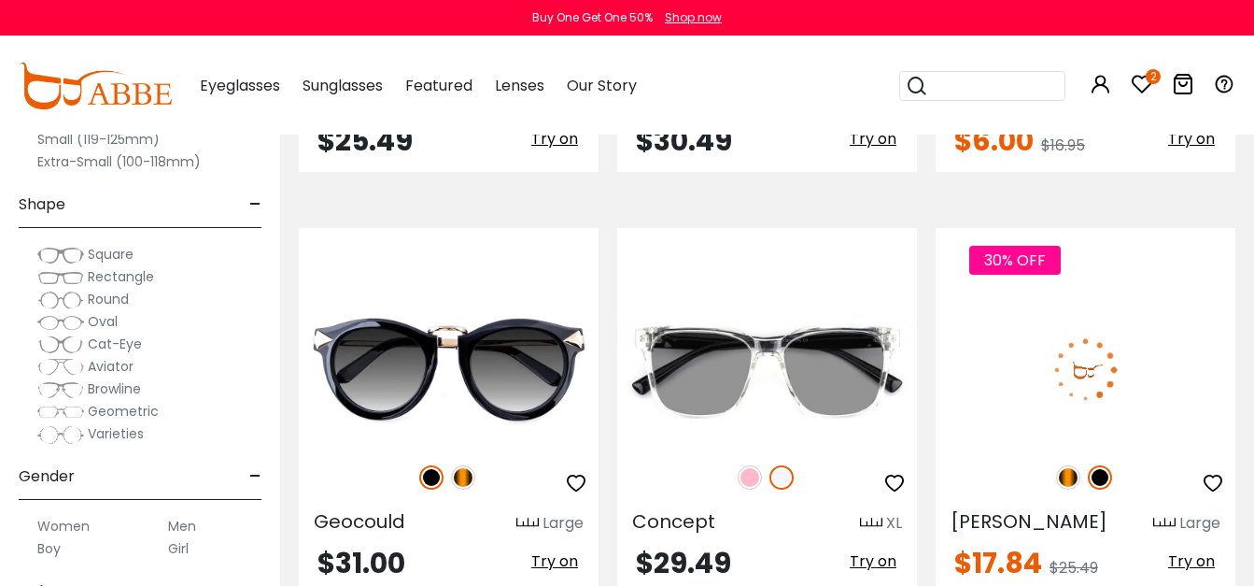
click at [1221, 472] on icon "button" at bounding box center [1213, 483] width 22 height 22
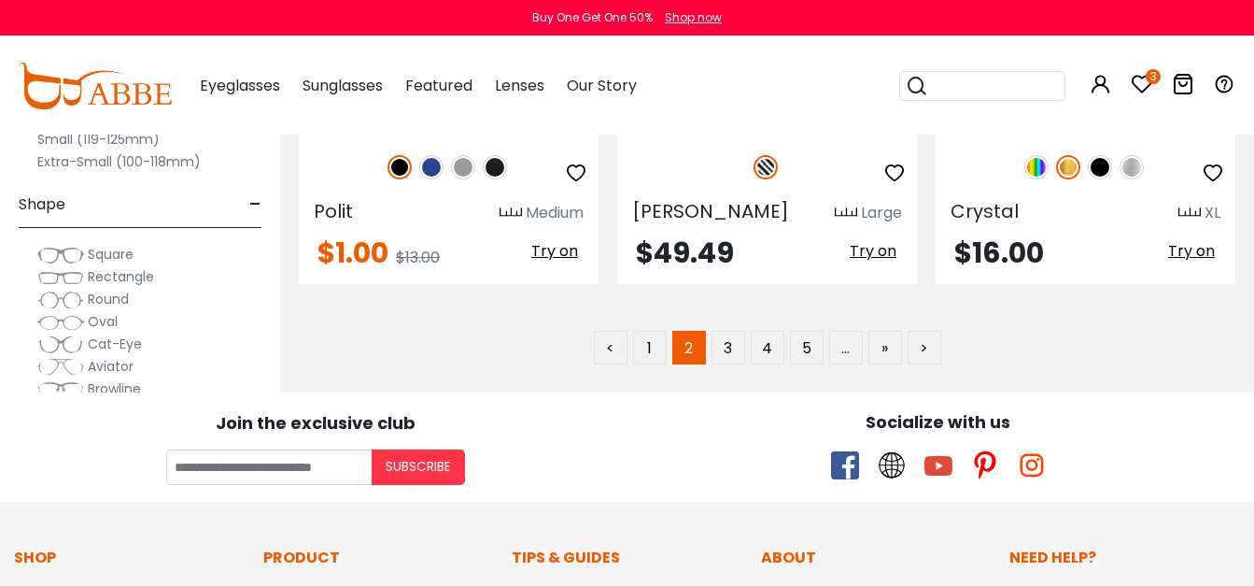
scroll to position [9267, 0]
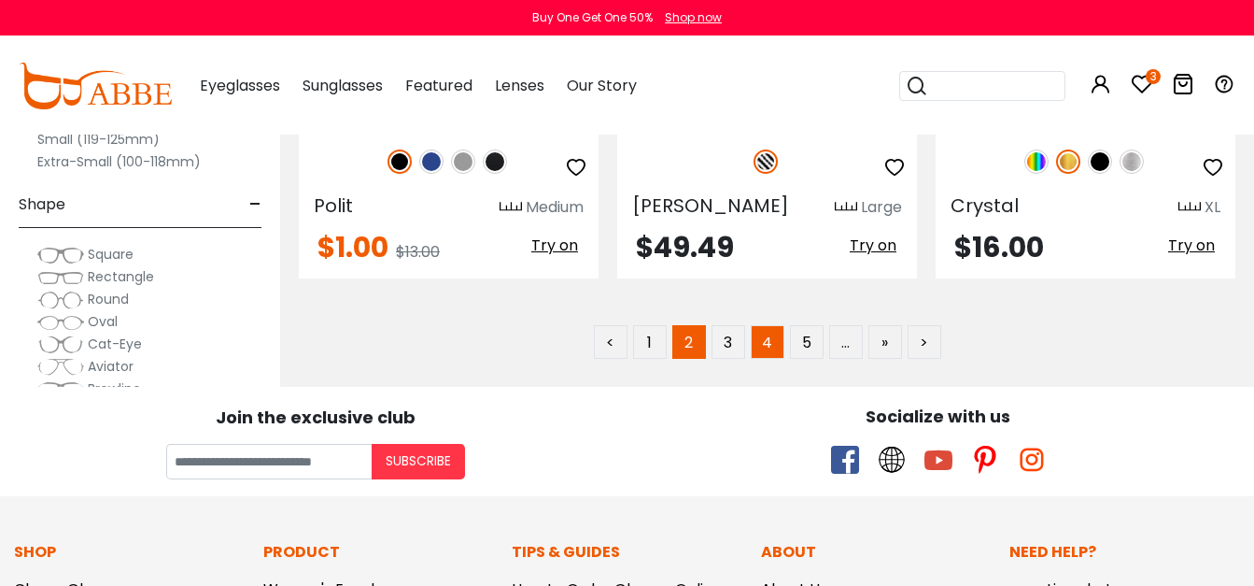
click at [751, 330] on link "4" at bounding box center [768, 342] width 34 height 34
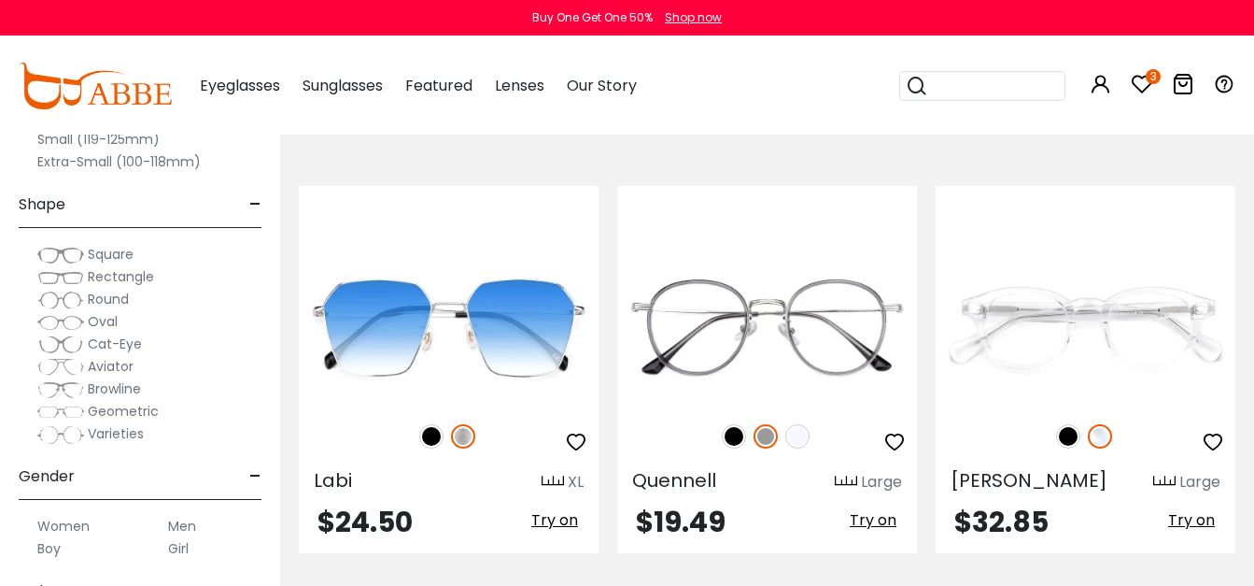
scroll to position [397, 0]
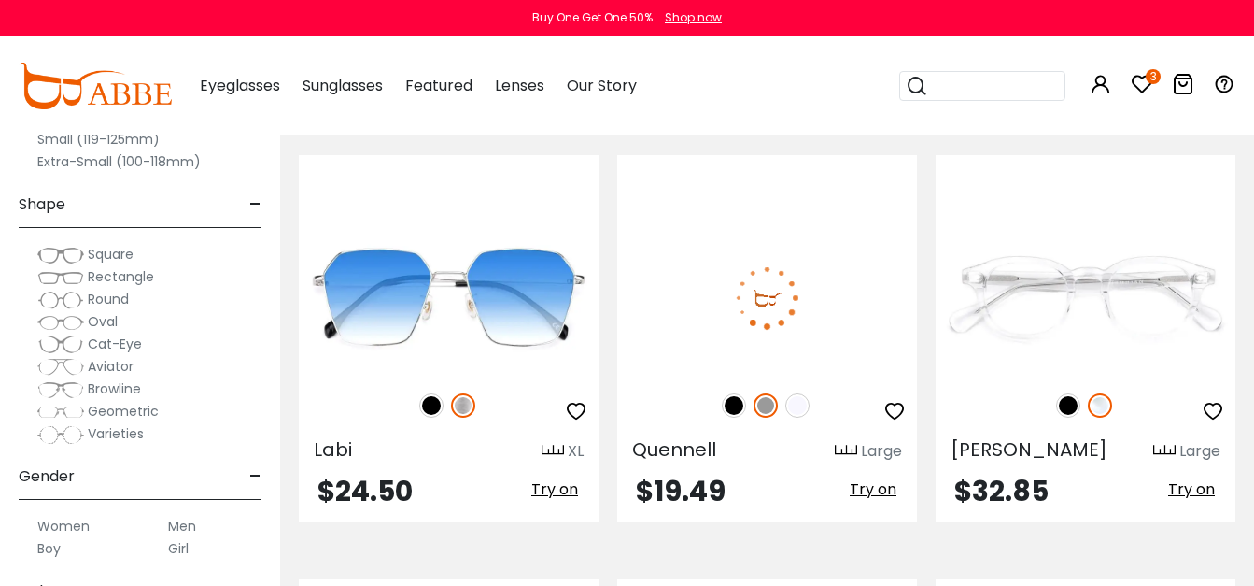
click at [732, 401] on img at bounding box center [734, 405] width 24 height 24
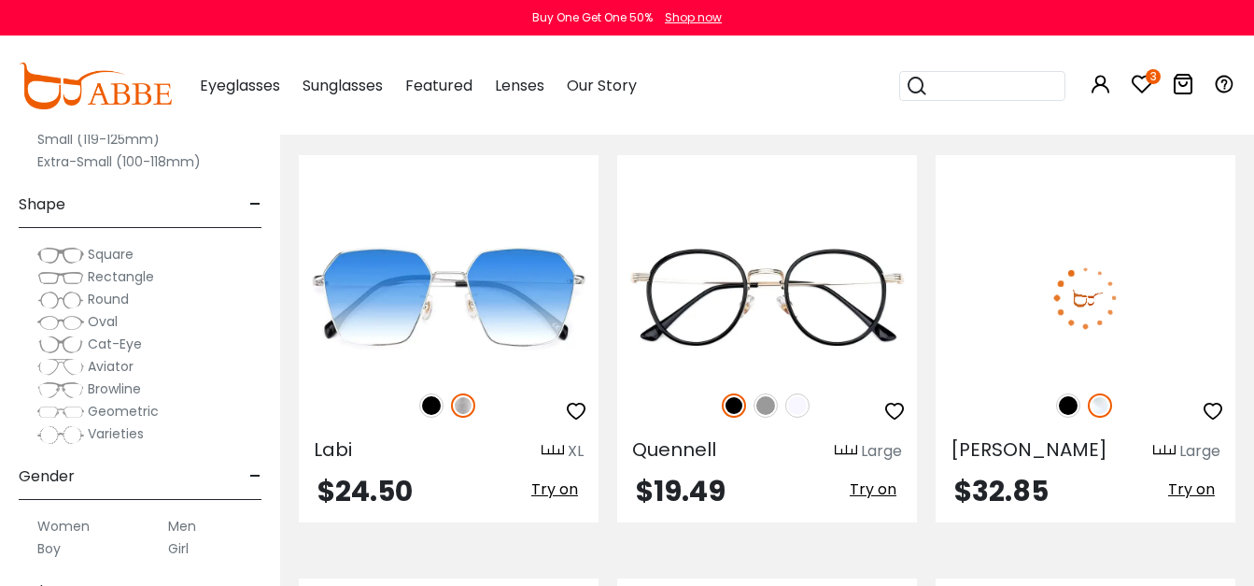
click at [1063, 403] on img at bounding box center [1068, 405] width 24 height 24
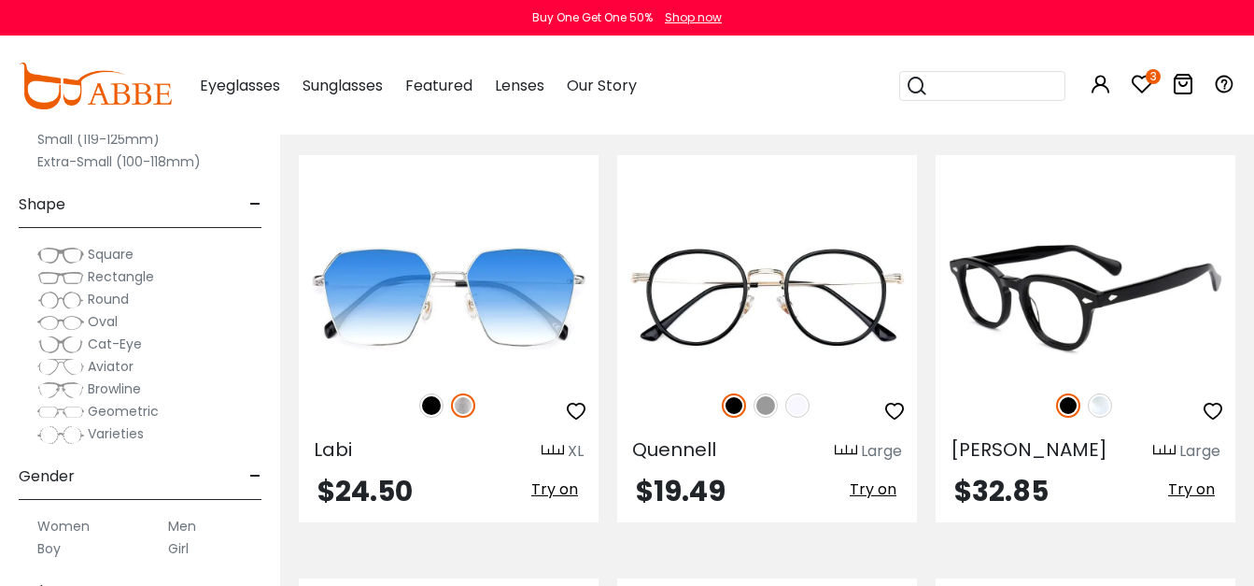
click at [1210, 400] on icon "button" at bounding box center [1213, 411] width 22 height 22
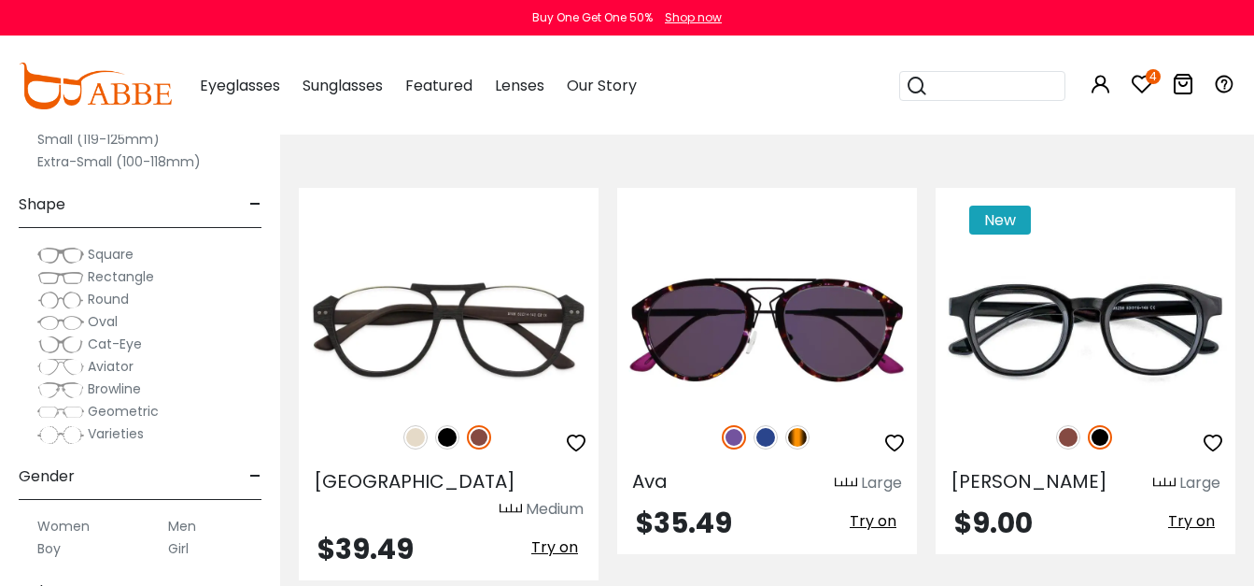
scroll to position [808, 0]
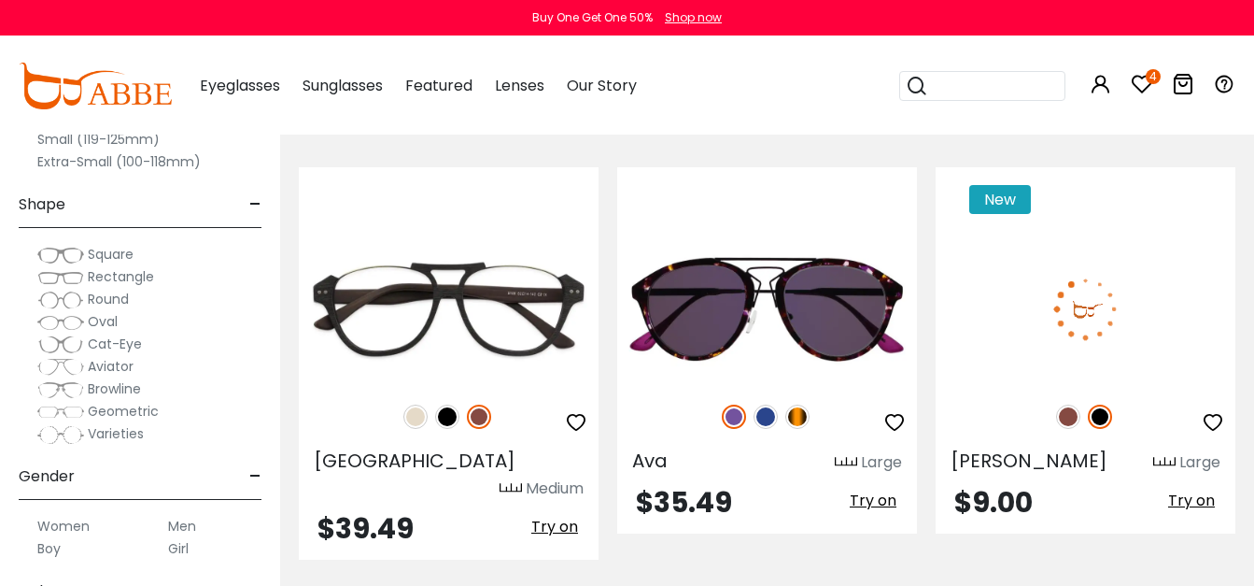
click at [1228, 411] on button "button" at bounding box center [1213, 421] width 34 height 35
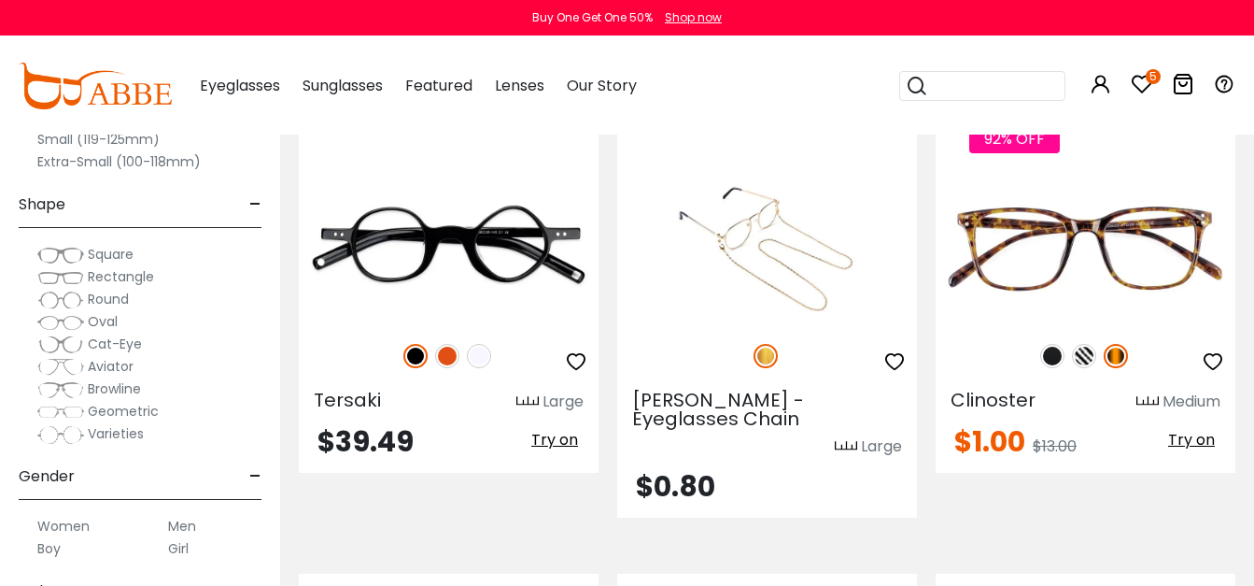
scroll to position [1744, 0]
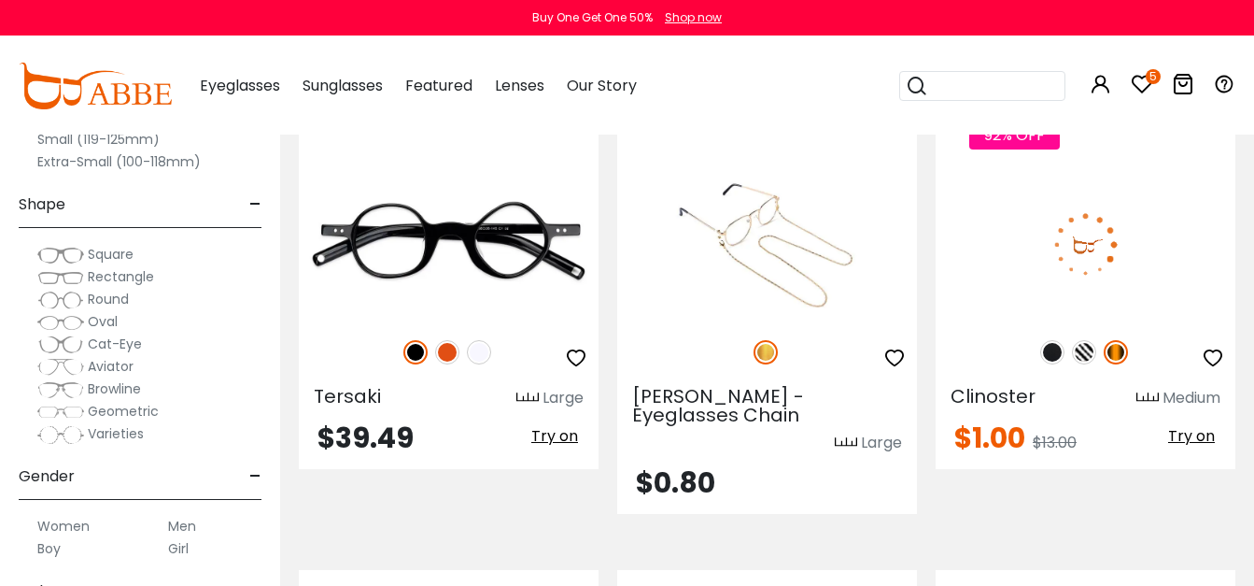
click at [1046, 340] on img at bounding box center [1052, 352] width 24 height 24
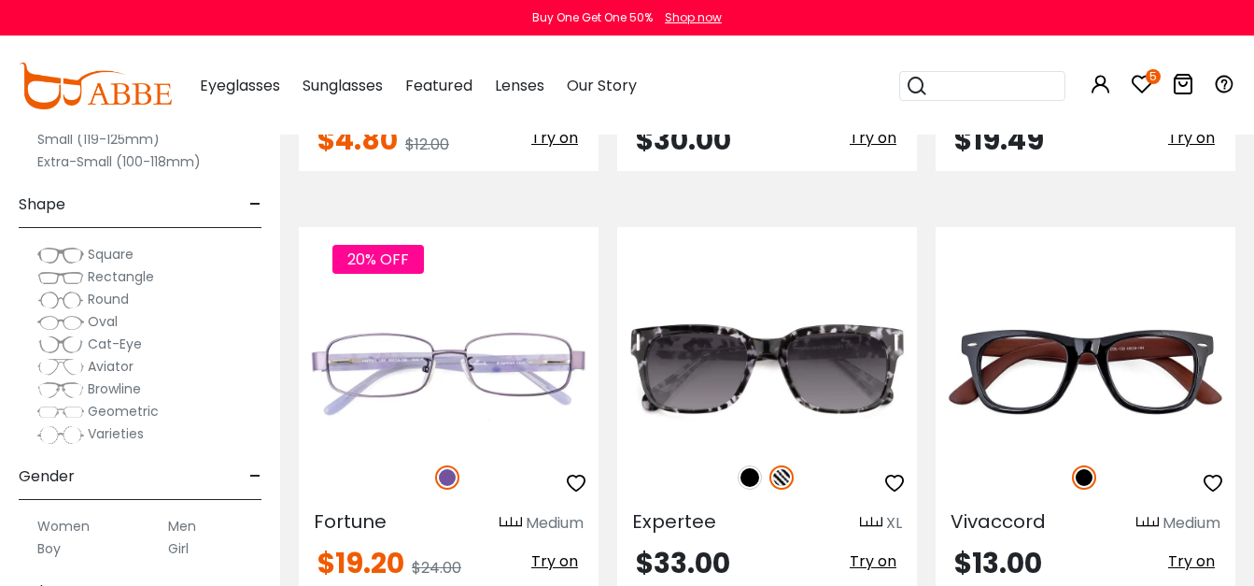
scroll to position [2933, 0]
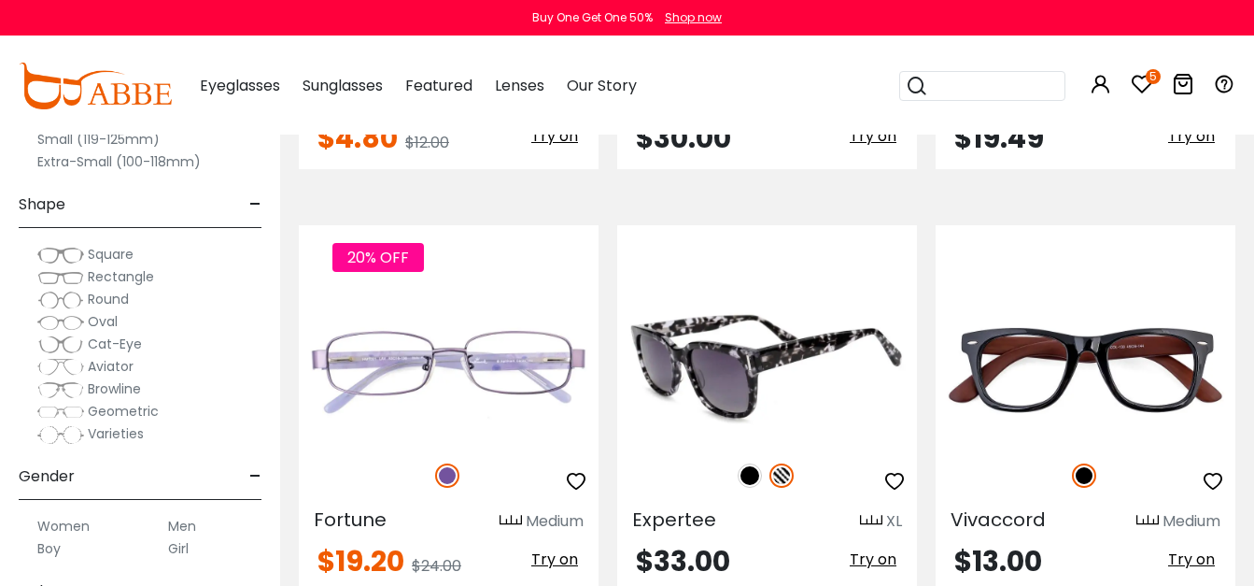
click at [747, 463] on img at bounding box center [750, 475] width 24 height 24
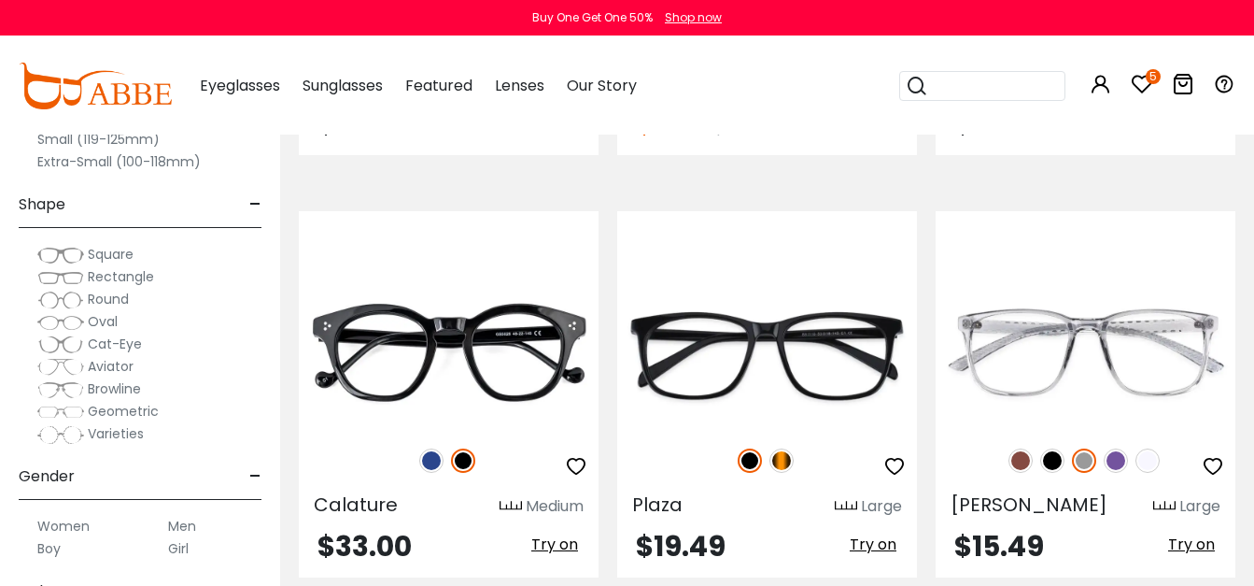
scroll to position [4217, 0]
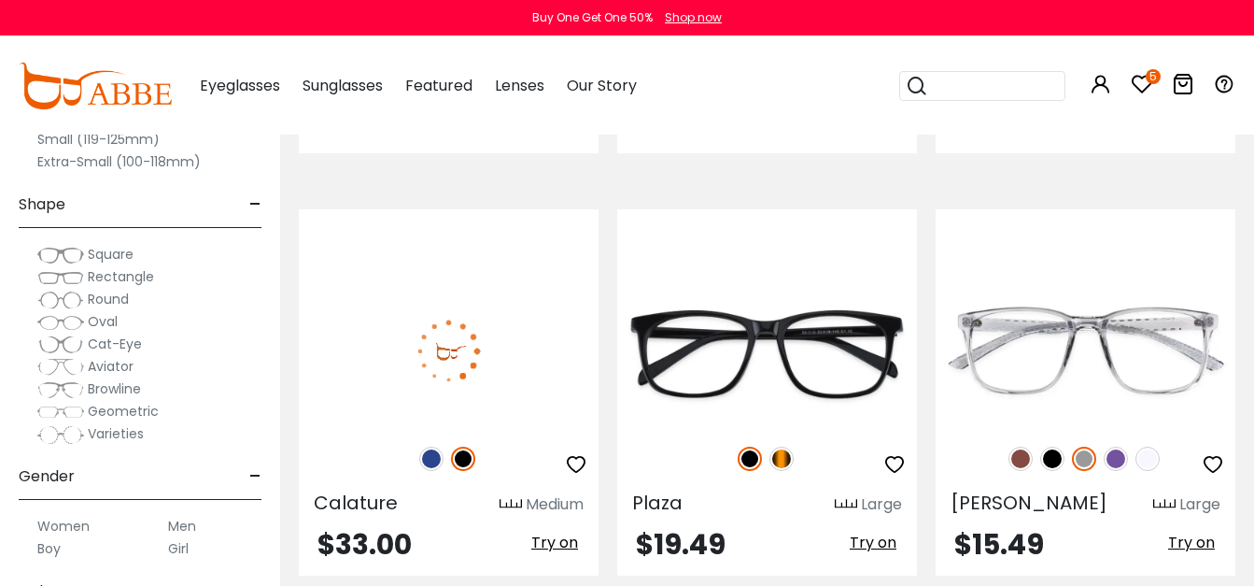
click at [588, 446] on button "button" at bounding box center [576, 463] width 34 height 35
click at [585, 453] on icon "button" at bounding box center [576, 464] width 22 height 22
click at [586, 446] on button "button" at bounding box center [576, 463] width 34 height 35
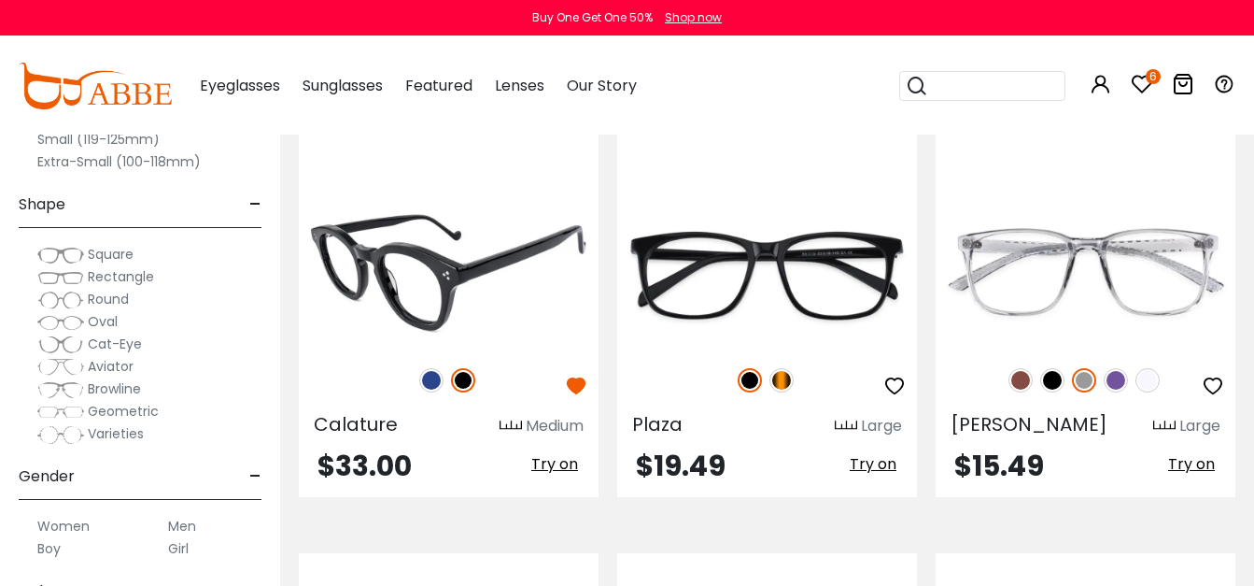
scroll to position [4297, 0]
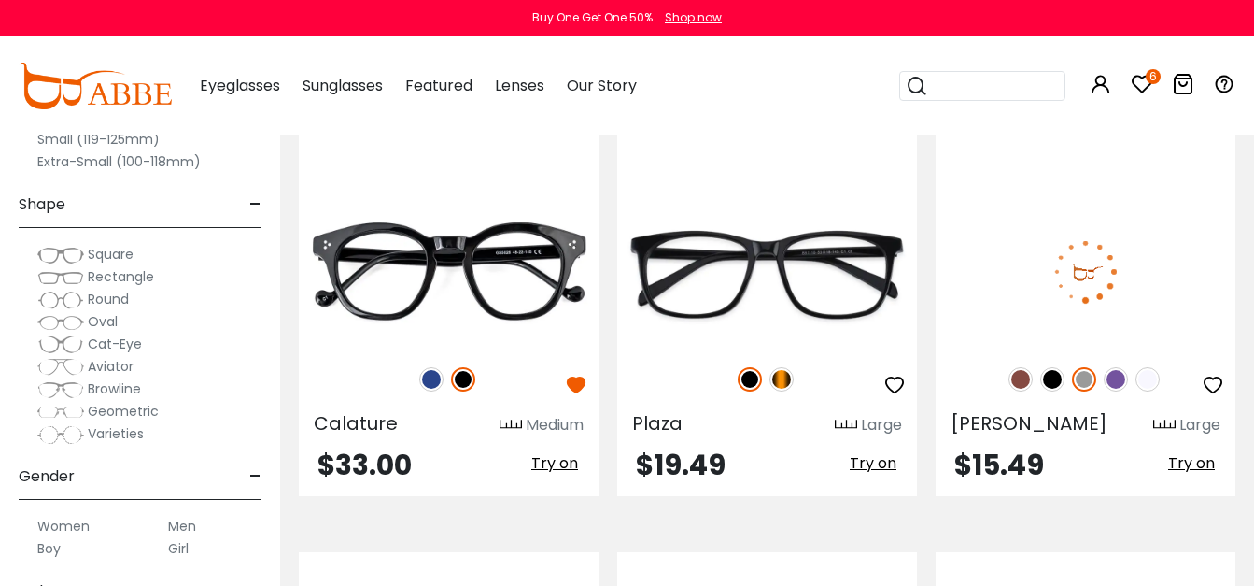
click at [1047, 367] on img at bounding box center [1052, 379] width 24 height 24
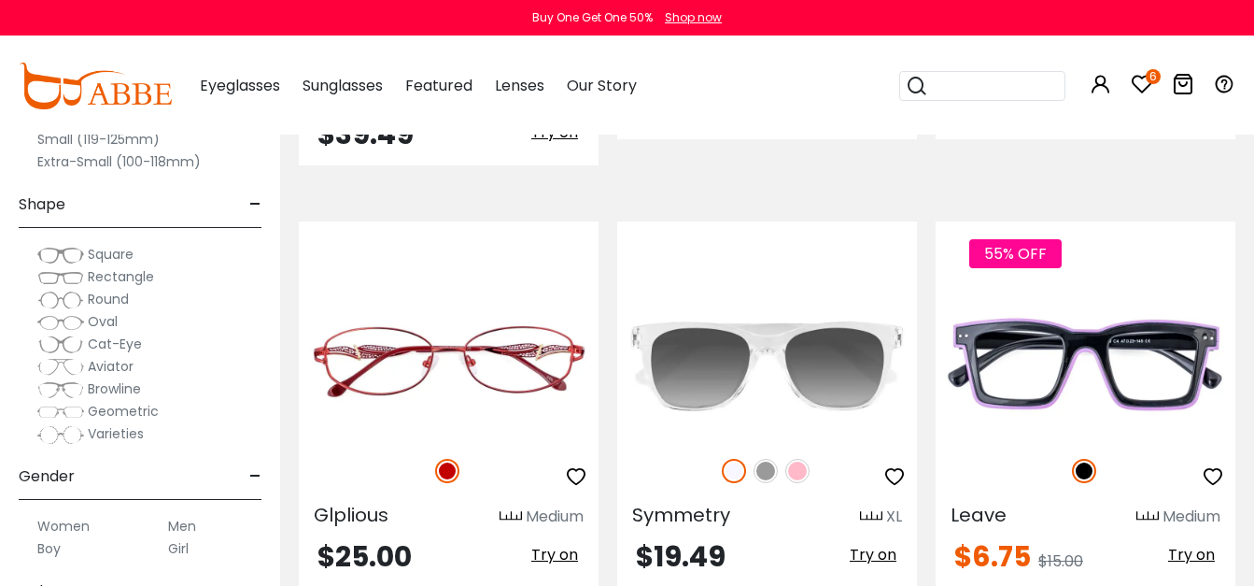
scroll to position [5090, 0]
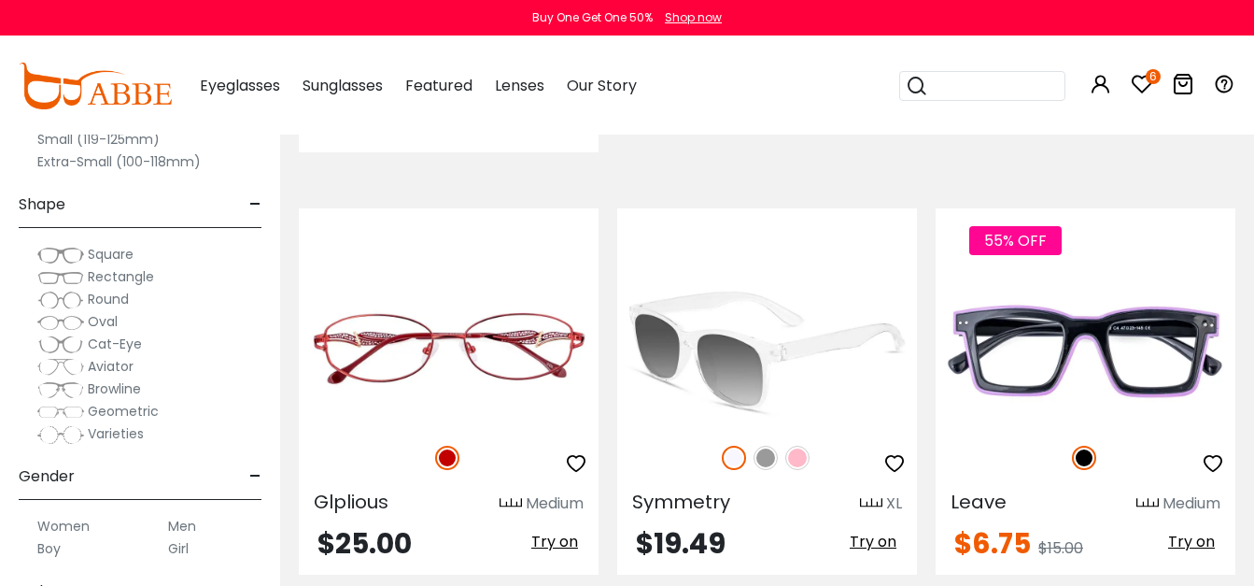
click at [768, 445] on img at bounding box center [766, 457] width 24 height 24
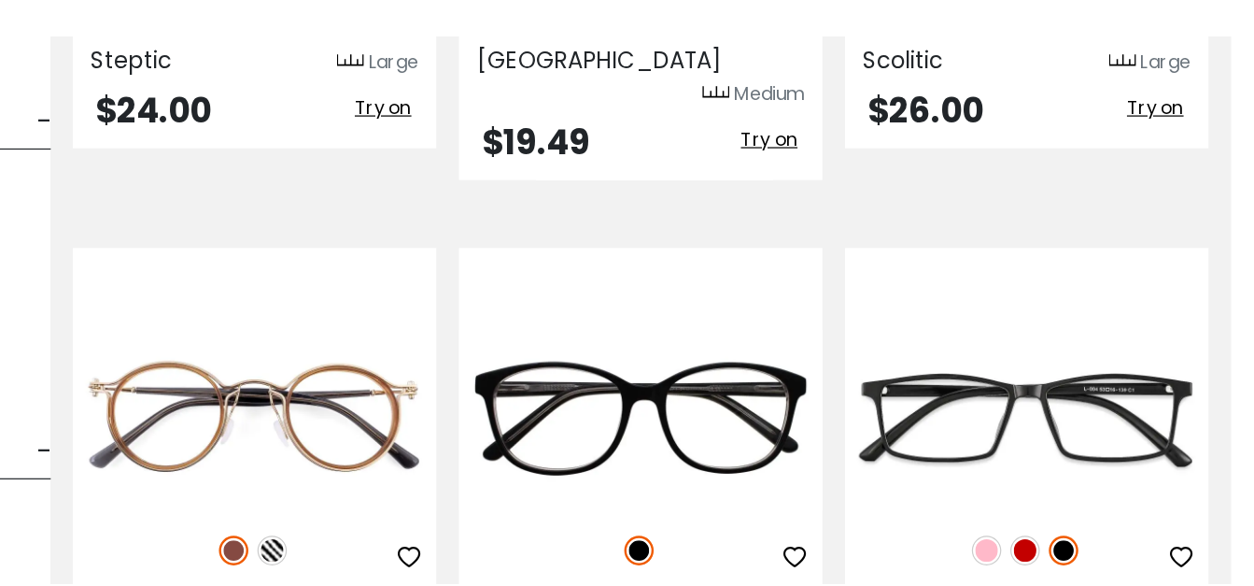
scroll to position [5881, 20]
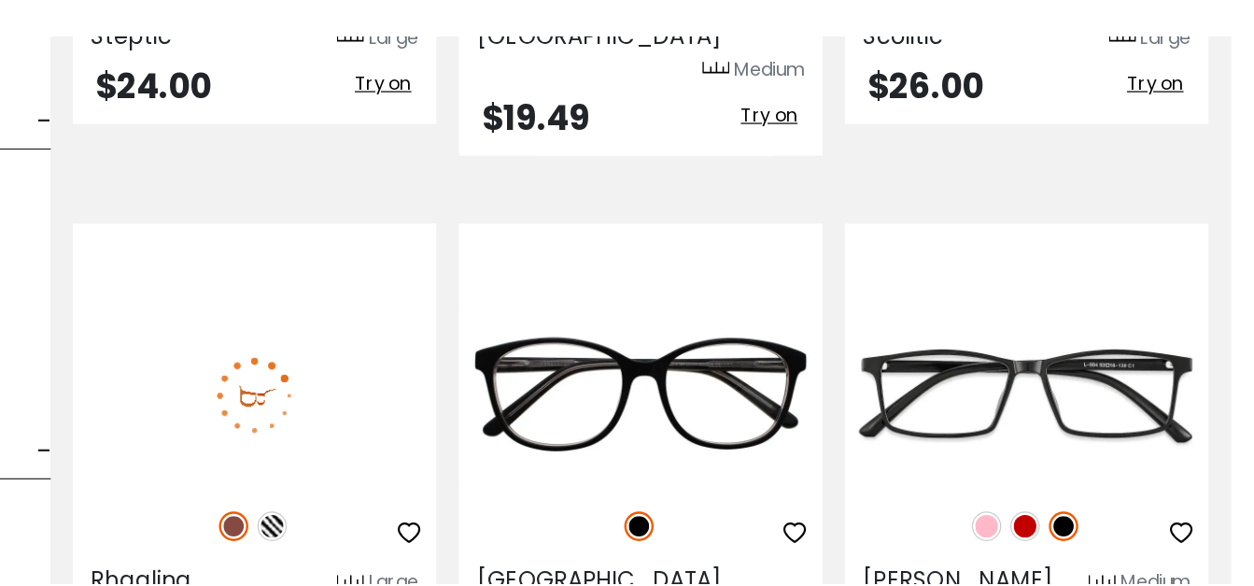
click at [451, 518] on div at bounding box center [429, 537] width 300 height 39
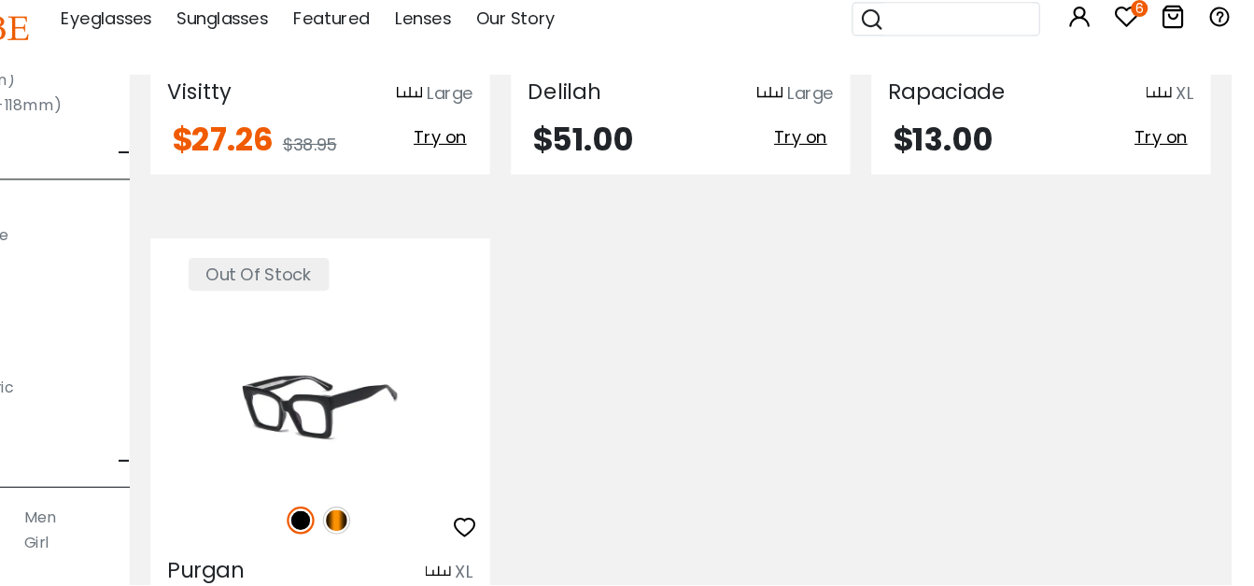
scroll to position [8525, 20]
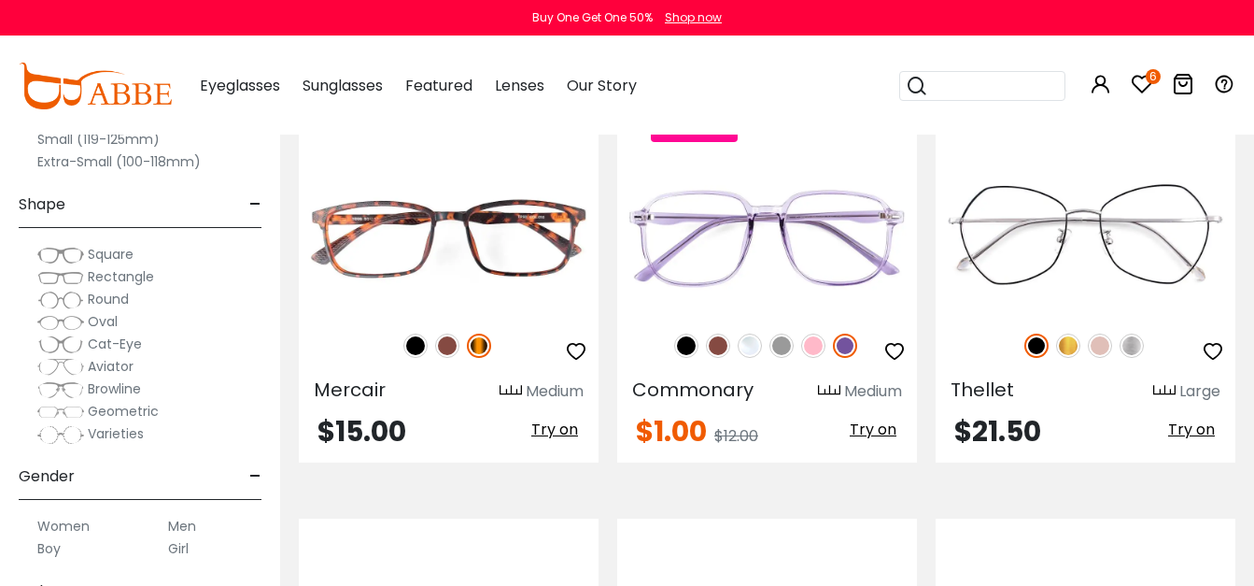
scroll to position [5600, 0]
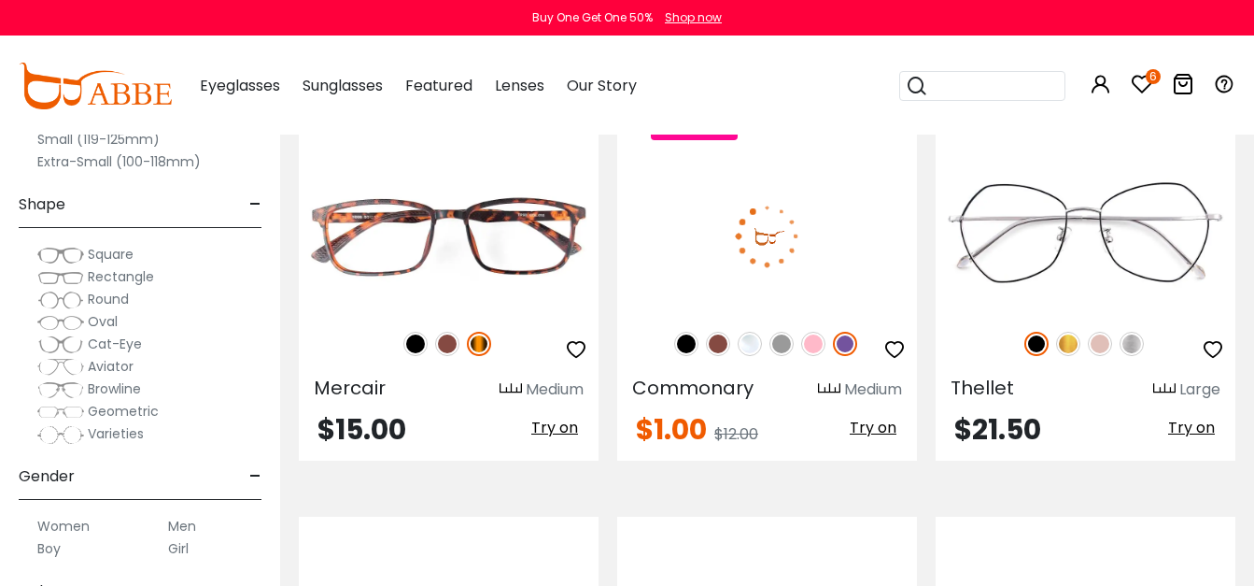
click at [684, 332] on img at bounding box center [686, 344] width 24 height 24
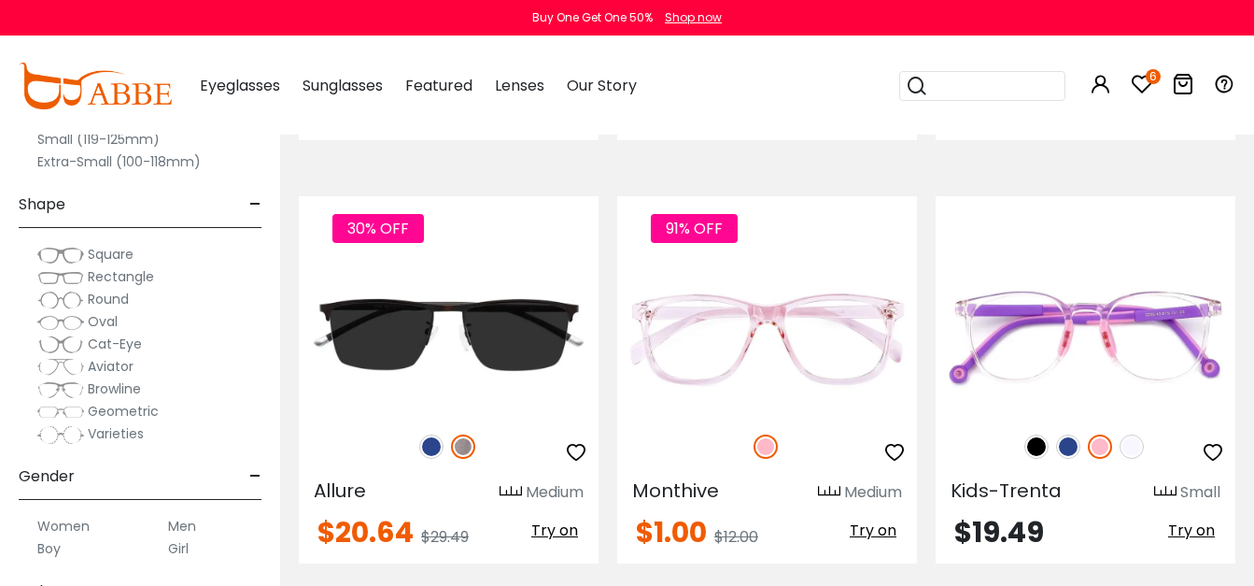
scroll to position [7216, 0]
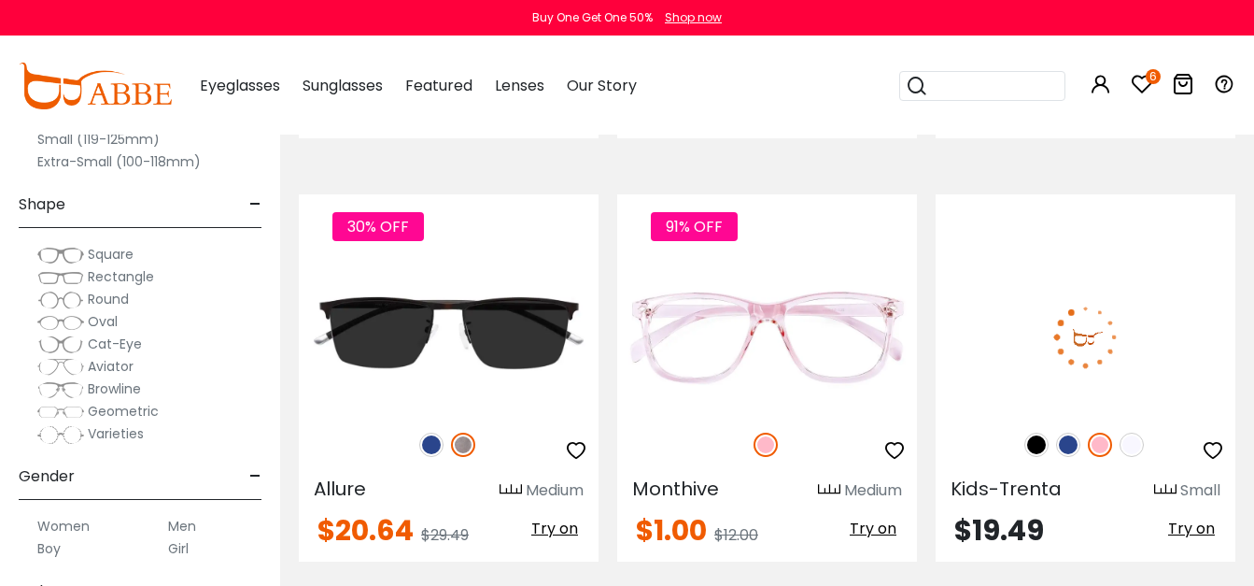
click at [1043, 432] on img at bounding box center [1036, 444] width 24 height 24
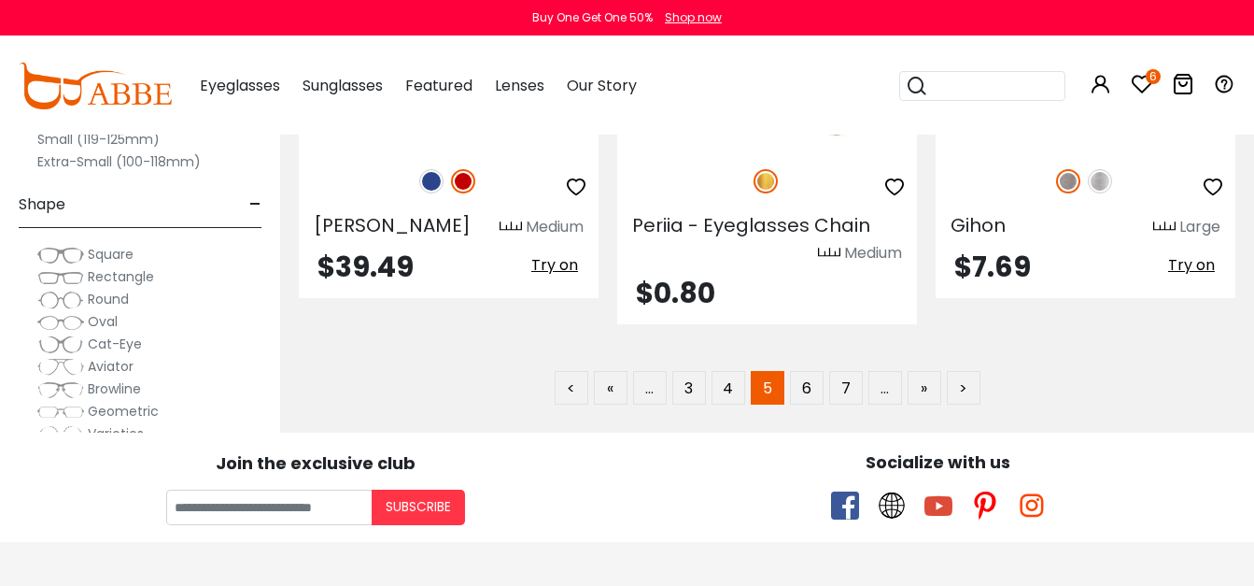
scroll to position [8778, 0]
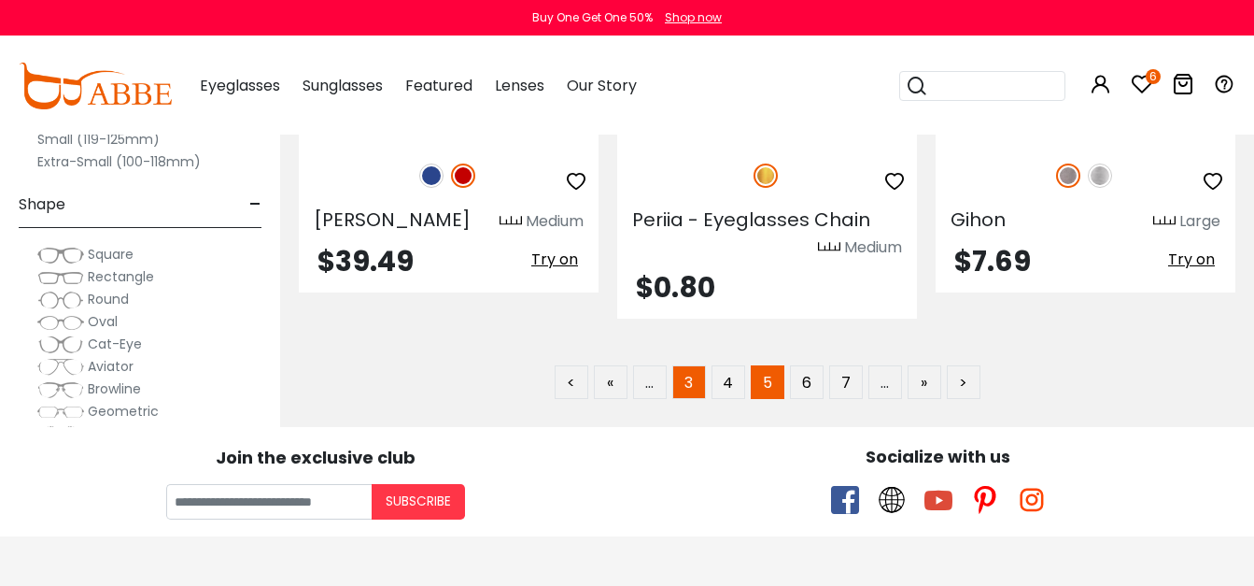
click at [690, 365] on link "3" at bounding box center [689, 382] width 34 height 34
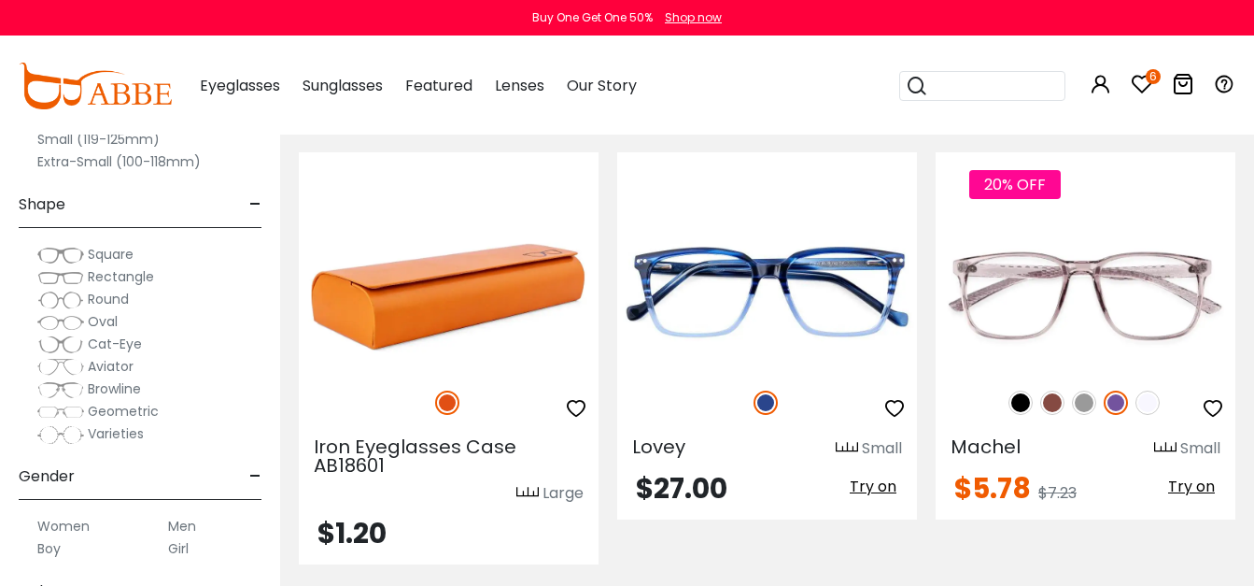
scroll to position [1251, 0]
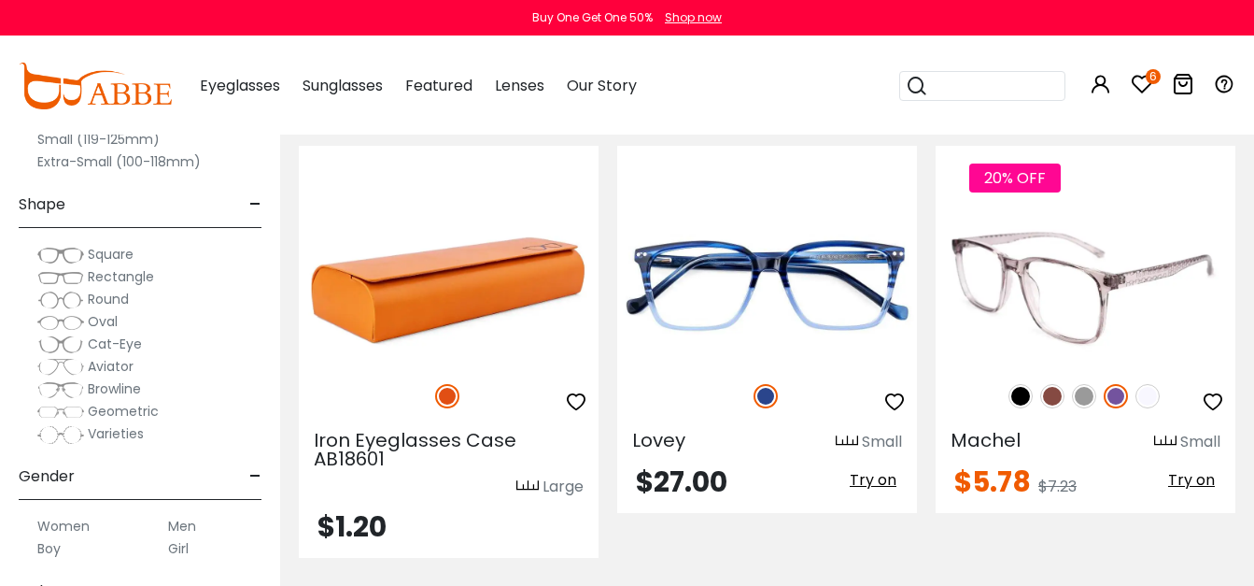
click at [1031, 393] on img at bounding box center [1021, 396] width 24 height 24
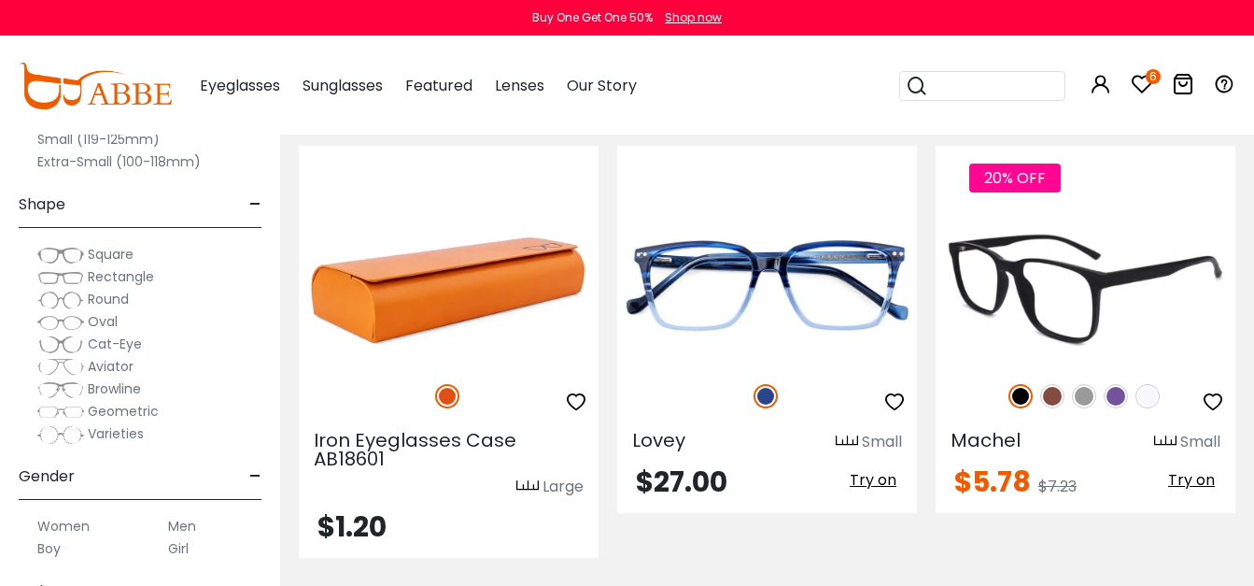
click at [1219, 401] on icon "button" at bounding box center [1213, 401] width 22 height 22
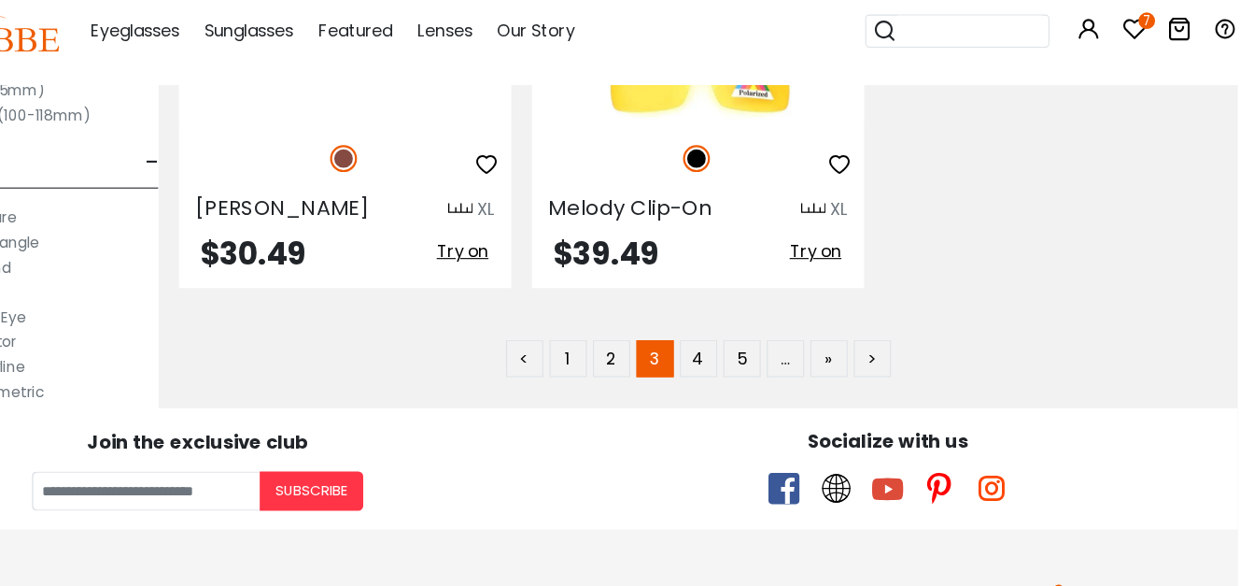
scroll to position [8781, 19]
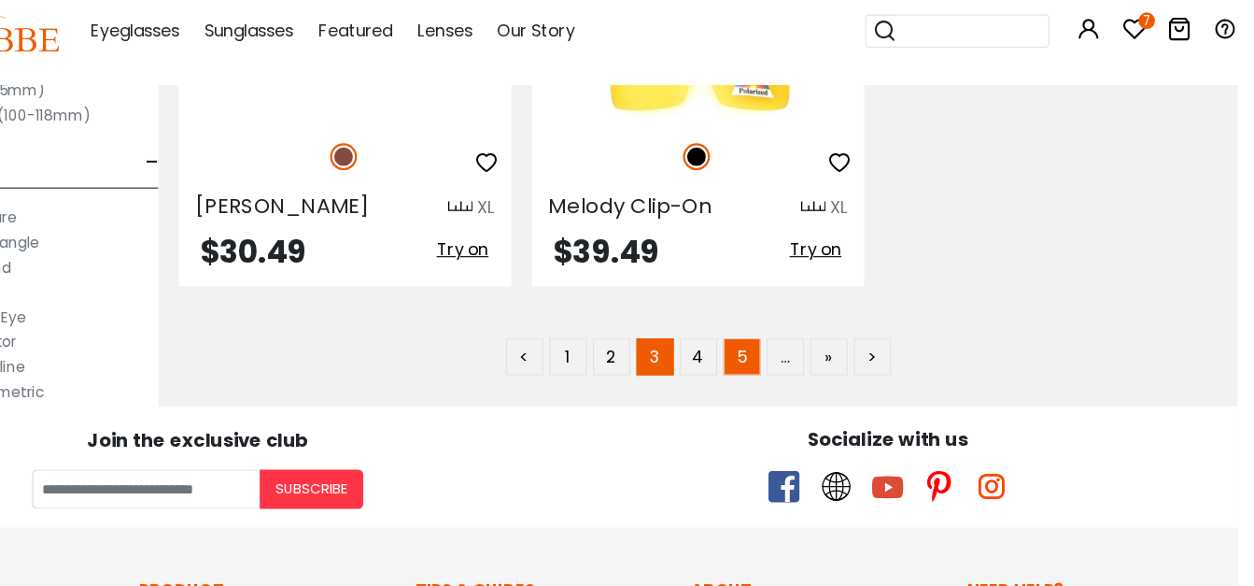
click at [787, 362] on link "5" at bounding box center [788, 379] width 34 height 34
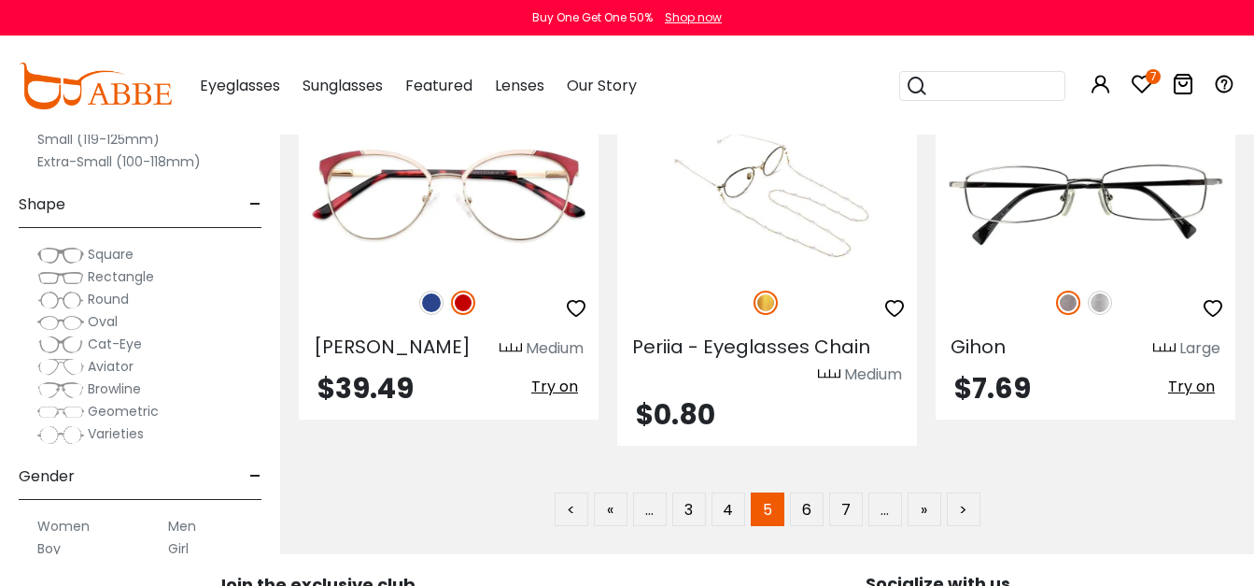
scroll to position [8661, 0]
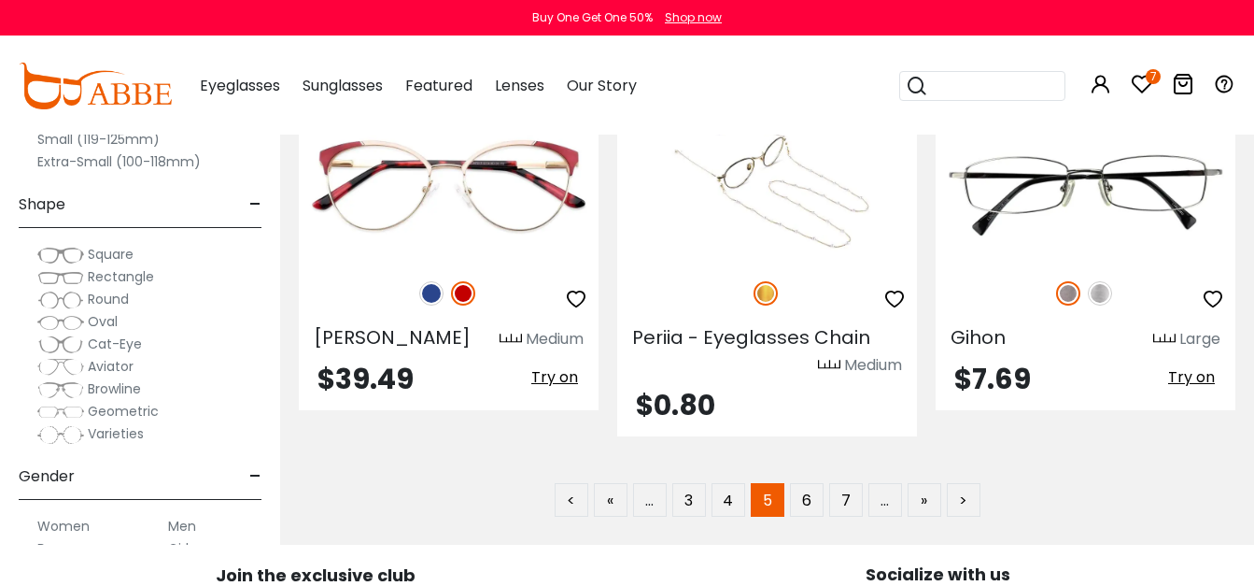
click at [1165, 483] on div "< « … 3 4 5 6 7 … » >" at bounding box center [767, 500] width 909 height 34
click at [801, 483] on link "6" at bounding box center [807, 500] width 34 height 34
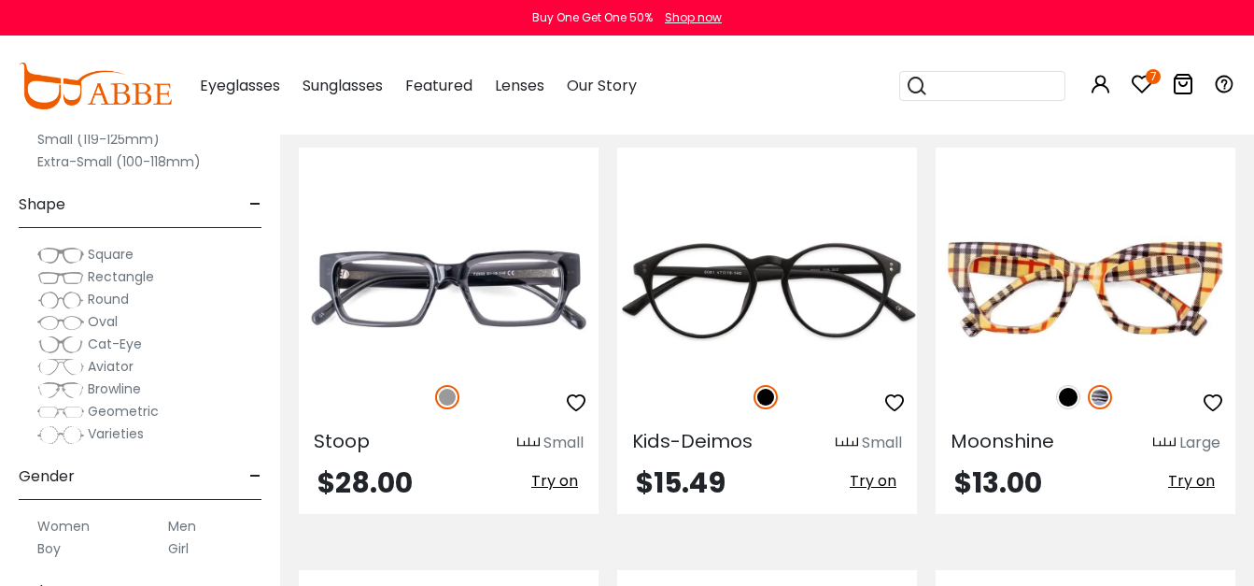
scroll to position [876, 0]
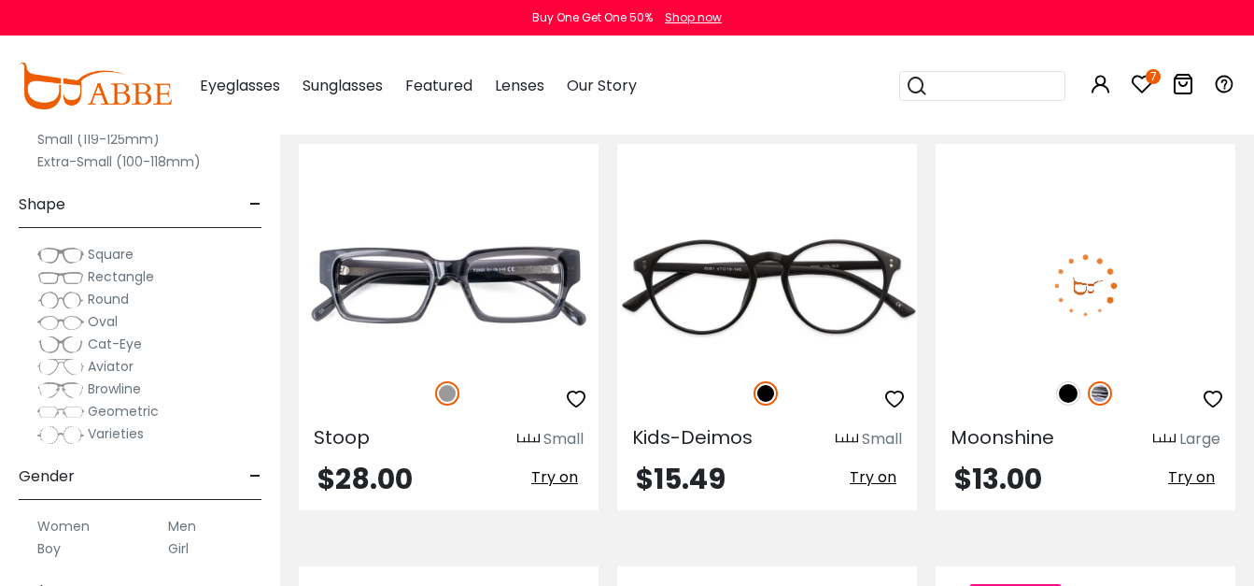
click at [1064, 398] on img at bounding box center [1068, 393] width 24 height 24
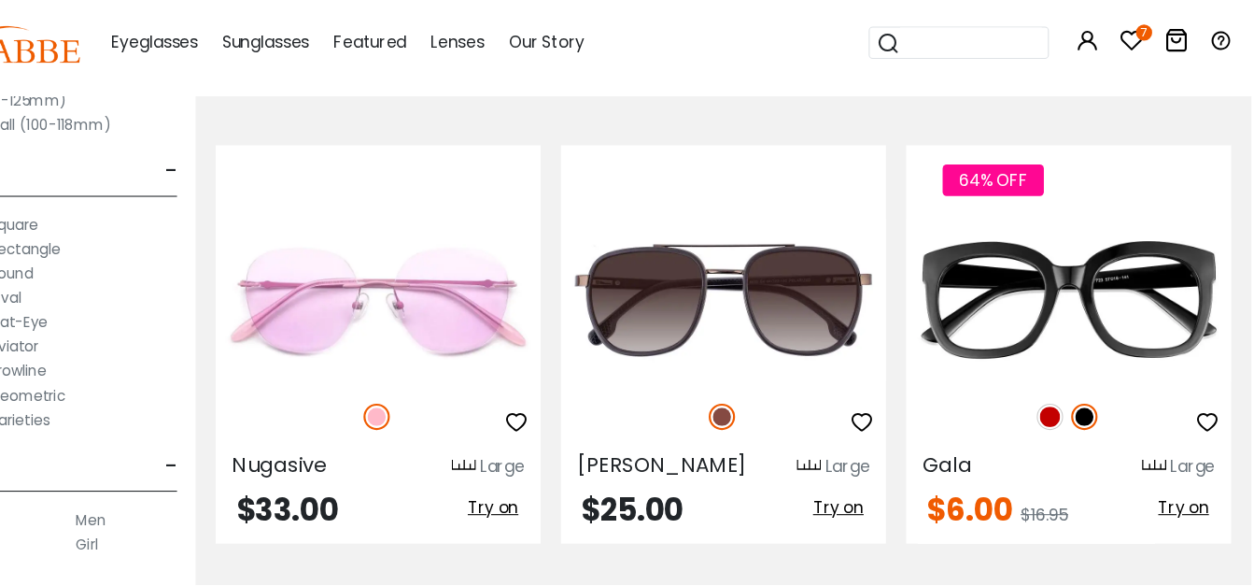
scroll to position [3822, 7]
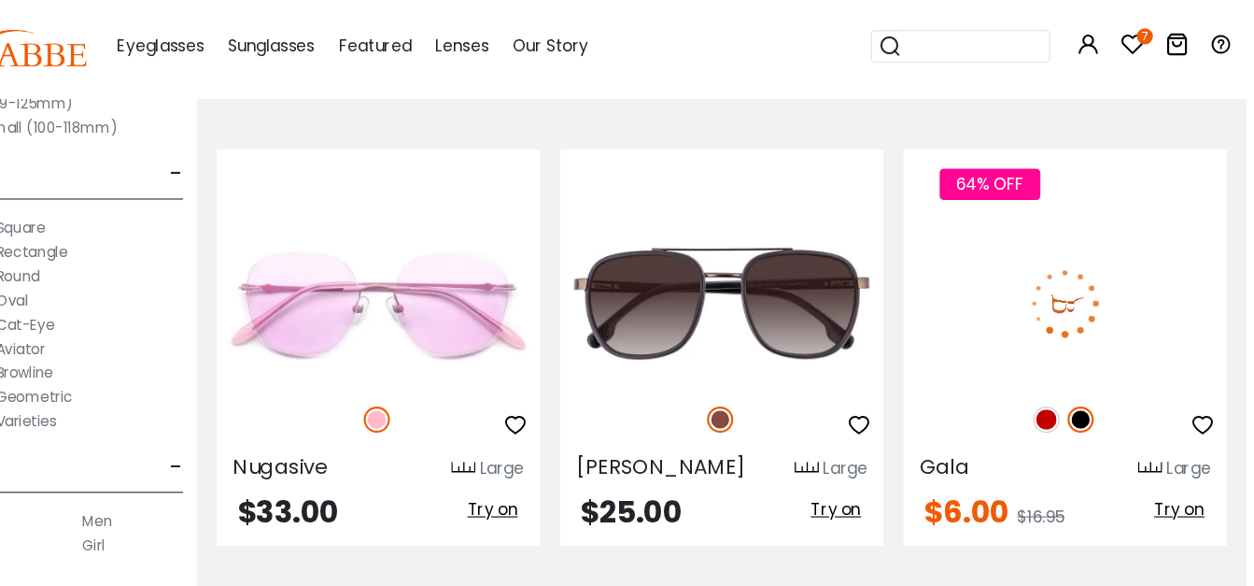
click at [1217, 426] on icon "button" at bounding box center [1206, 437] width 22 height 22
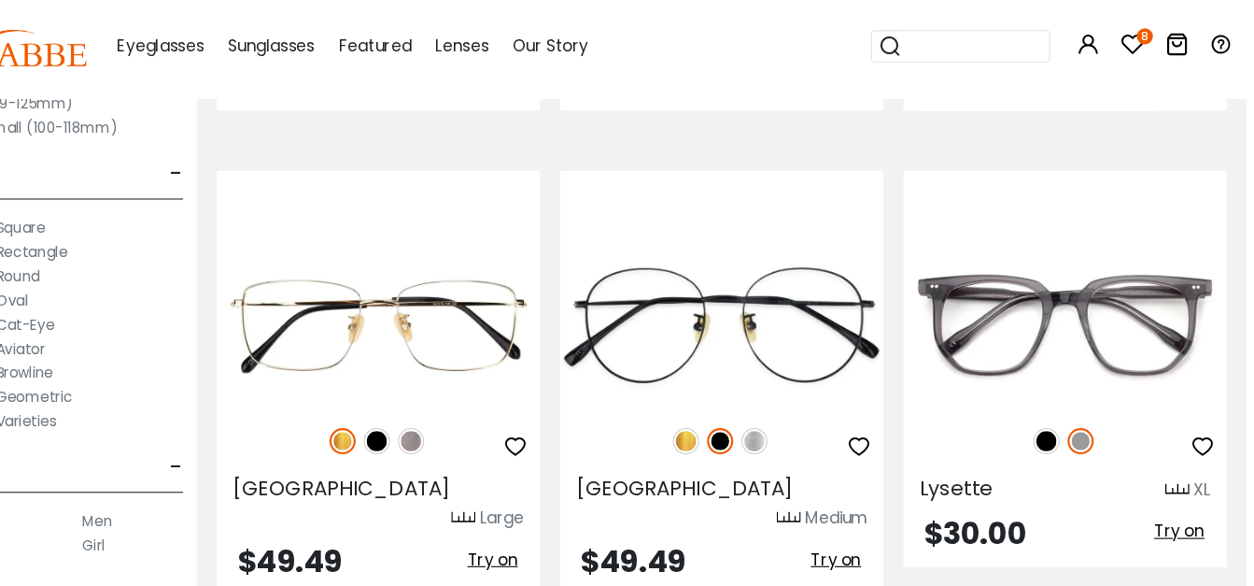
scroll to position [5536, 7]
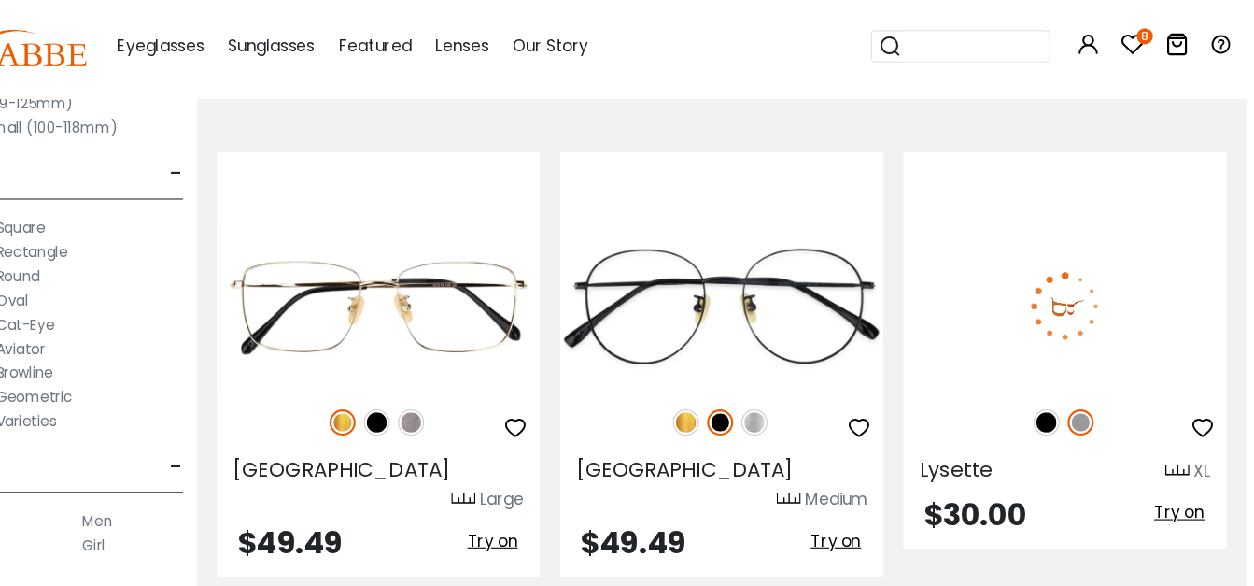
click at [1052, 422] on img at bounding box center [1062, 434] width 24 height 24
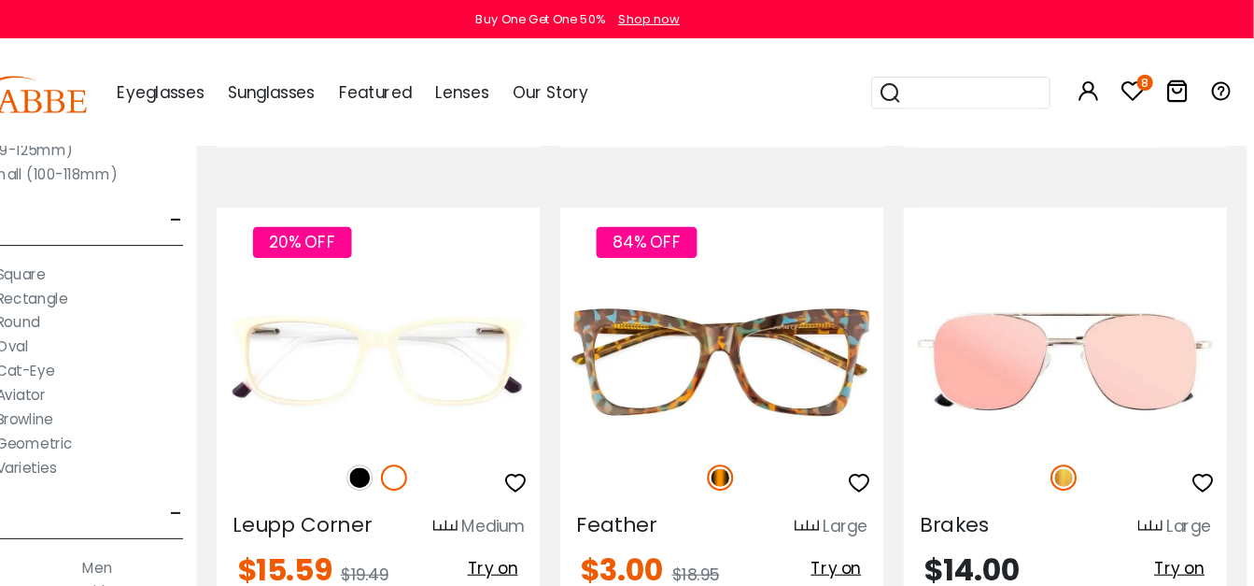
scroll to position [6397, 7]
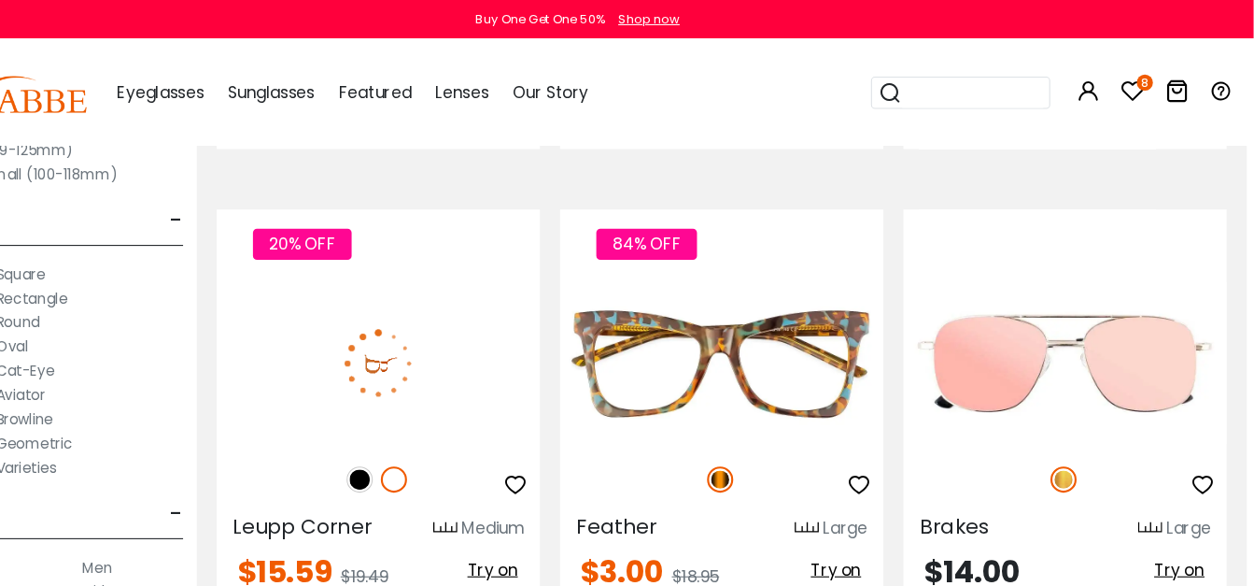
click at [432, 432] on img at bounding box center [425, 444] width 24 height 24
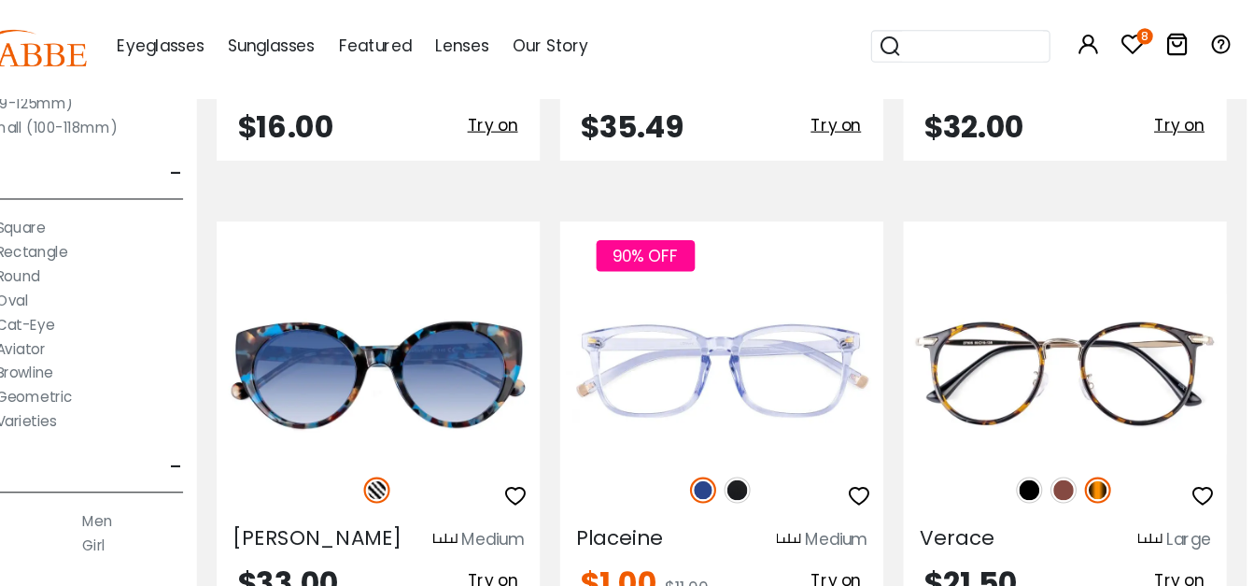
scroll to position [7616, 7]
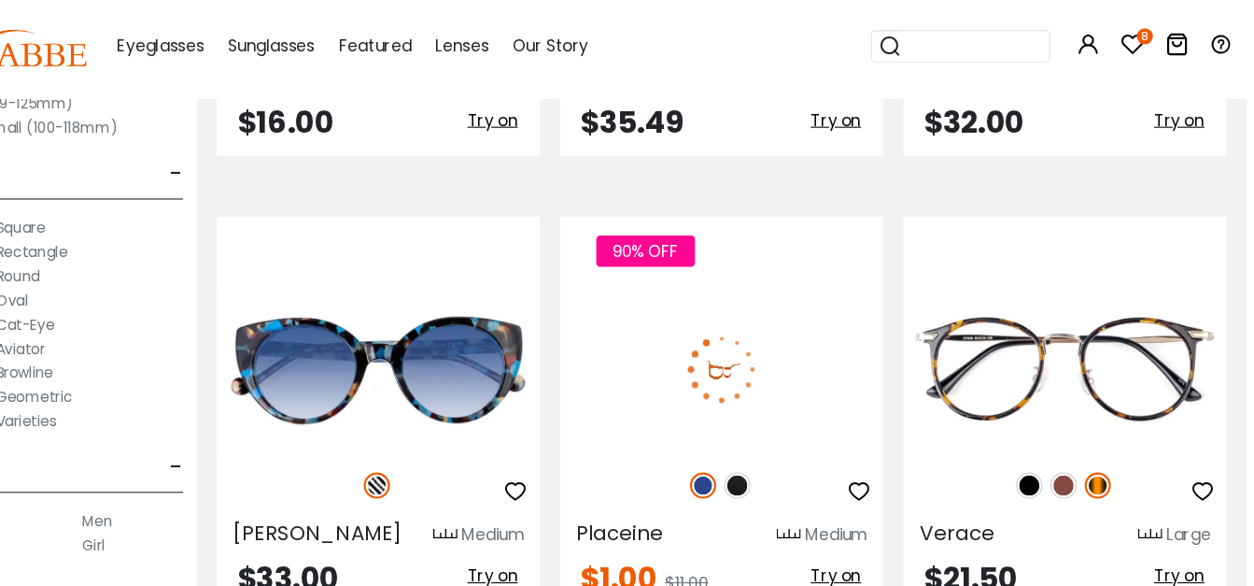
click at [782, 481] on img at bounding box center [775, 493] width 24 height 24
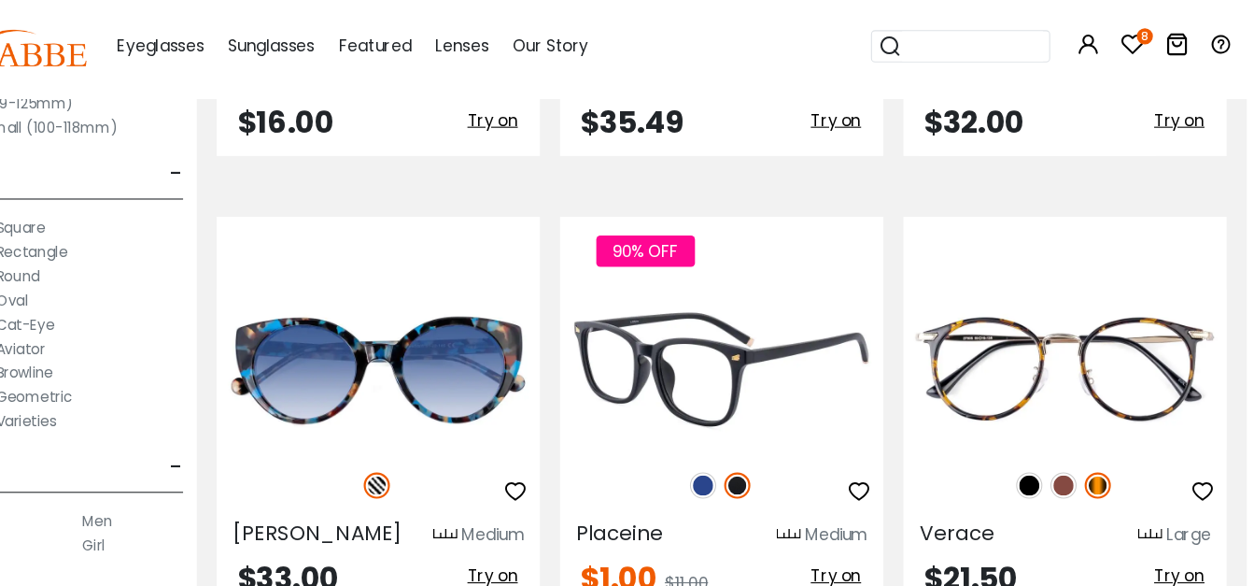
click at [891, 487] on icon "button" at bounding box center [888, 498] width 22 height 22
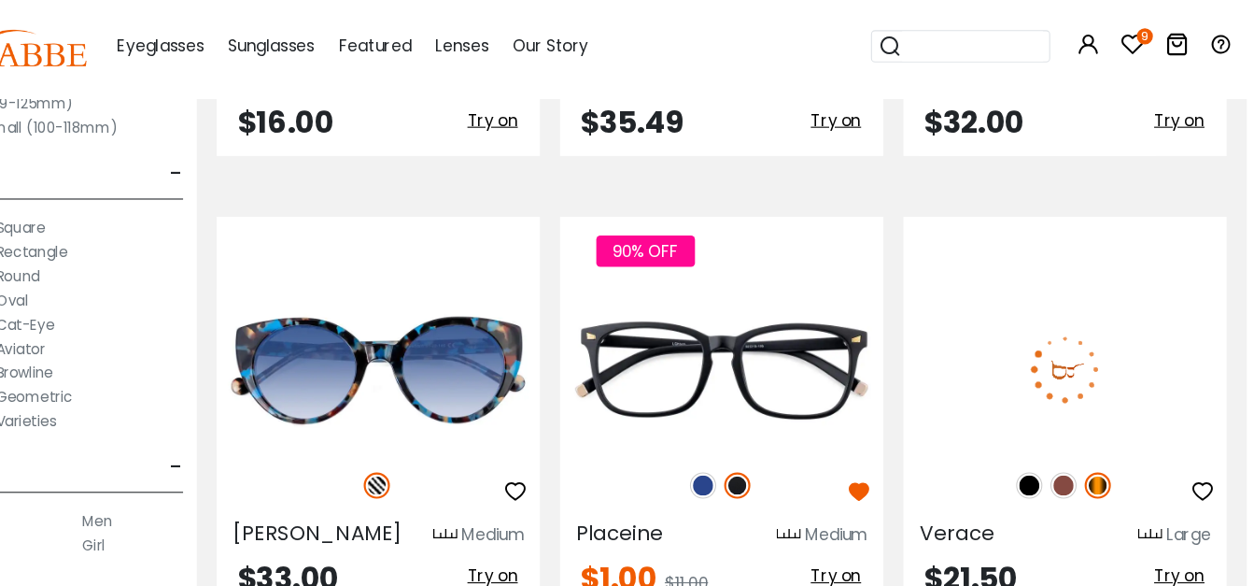
click at [1038, 359] on img at bounding box center [1079, 386] width 300 height 150
click at [1043, 355] on img at bounding box center [1079, 386] width 300 height 150
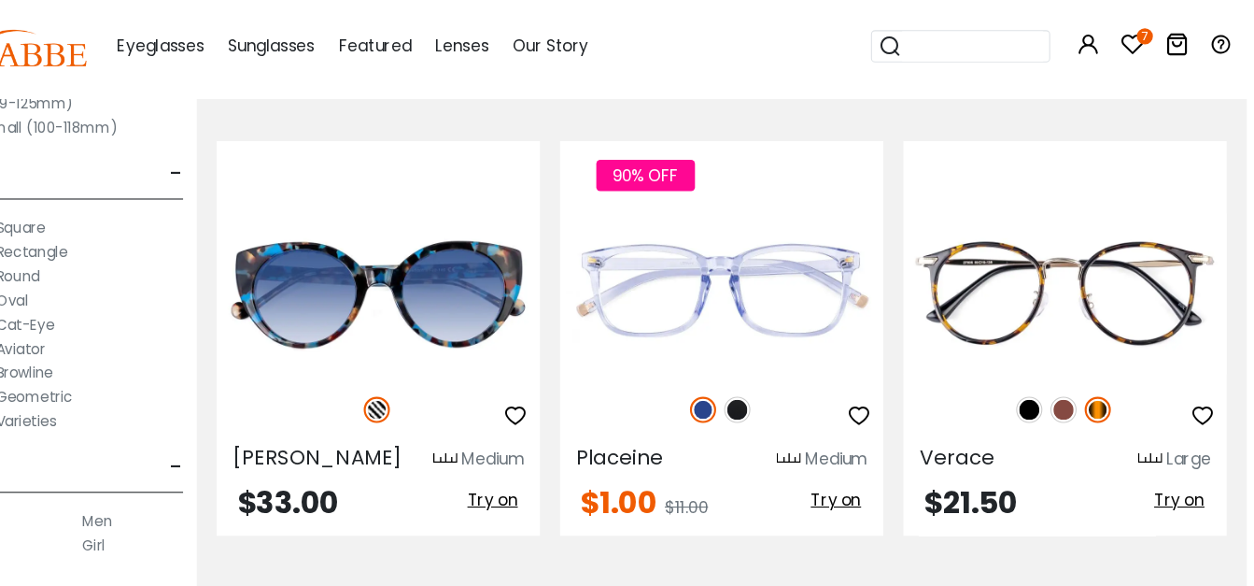
scroll to position [7682, 7]
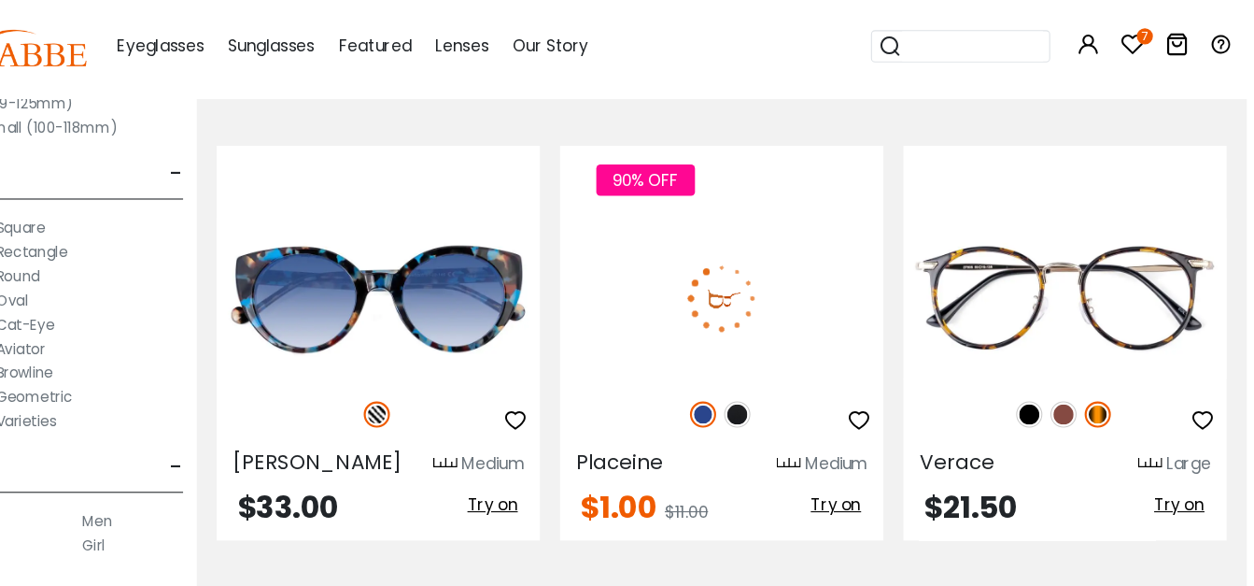
click at [785, 415] on img at bounding box center [775, 427] width 24 height 24
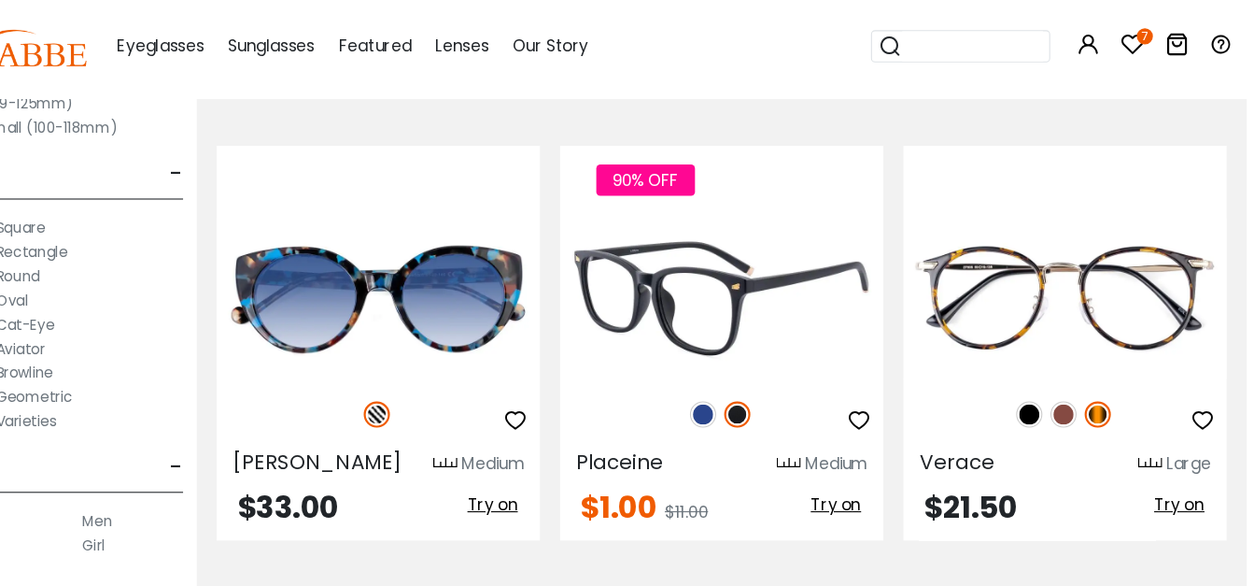
click at [895, 421] on icon "button" at bounding box center [888, 432] width 22 height 22
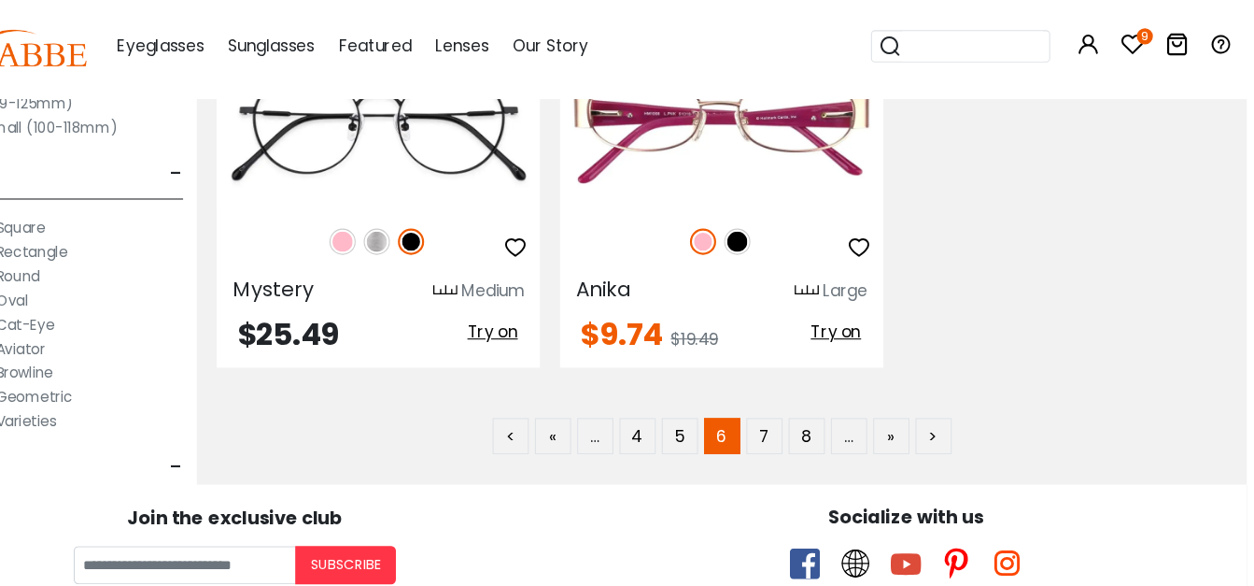
scroll to position [8725, 7]
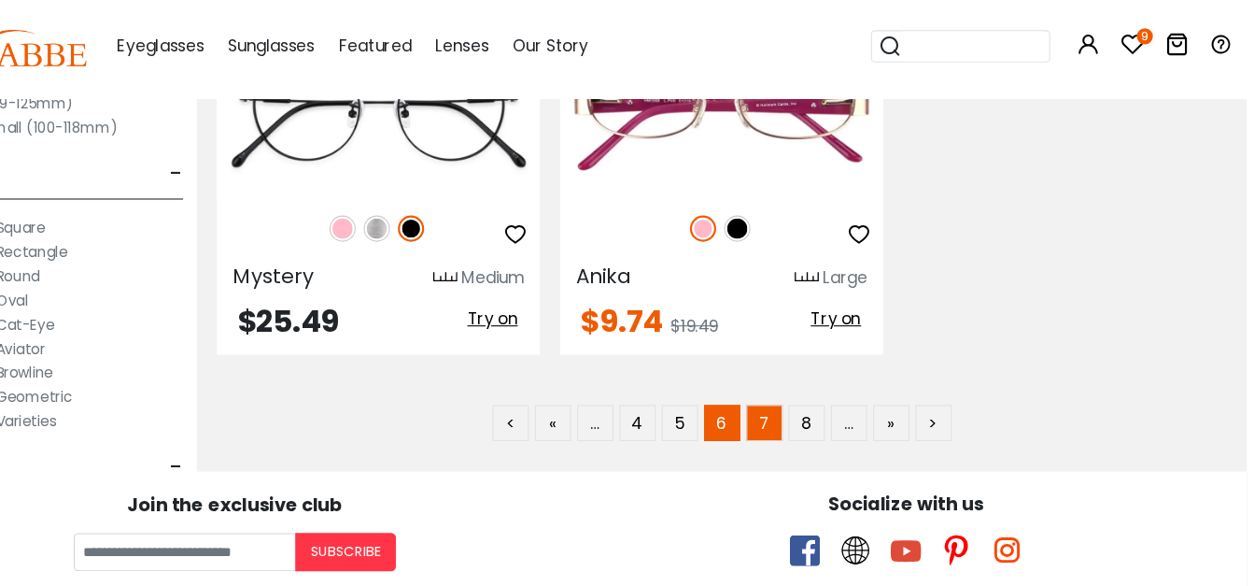
click at [802, 418] on link "7" at bounding box center [801, 435] width 34 height 34
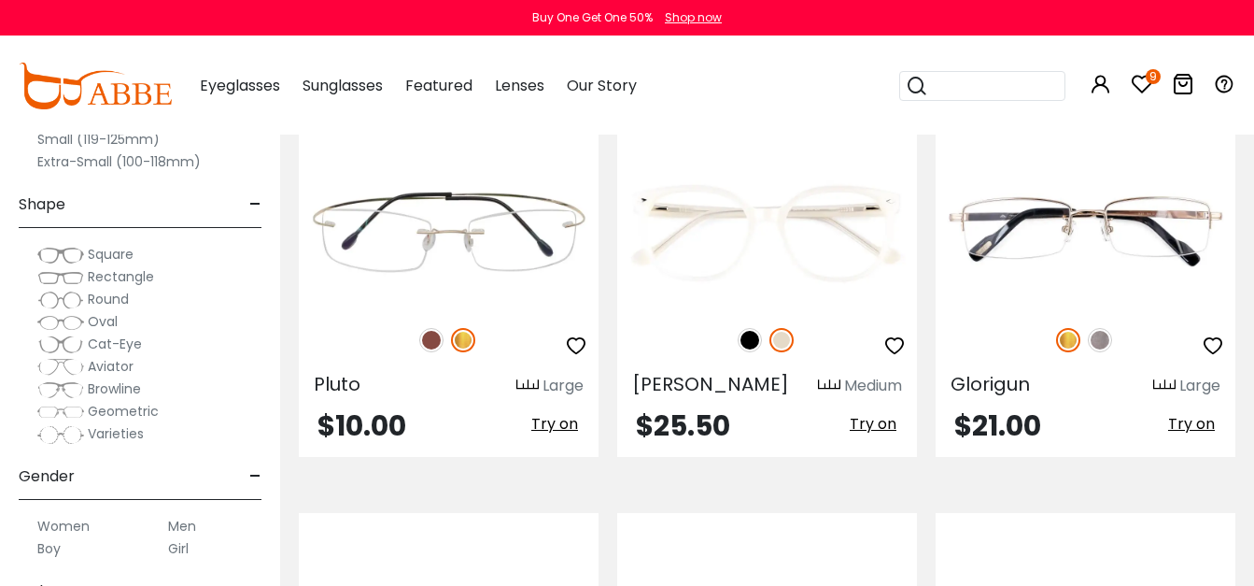
scroll to position [3043, 0]
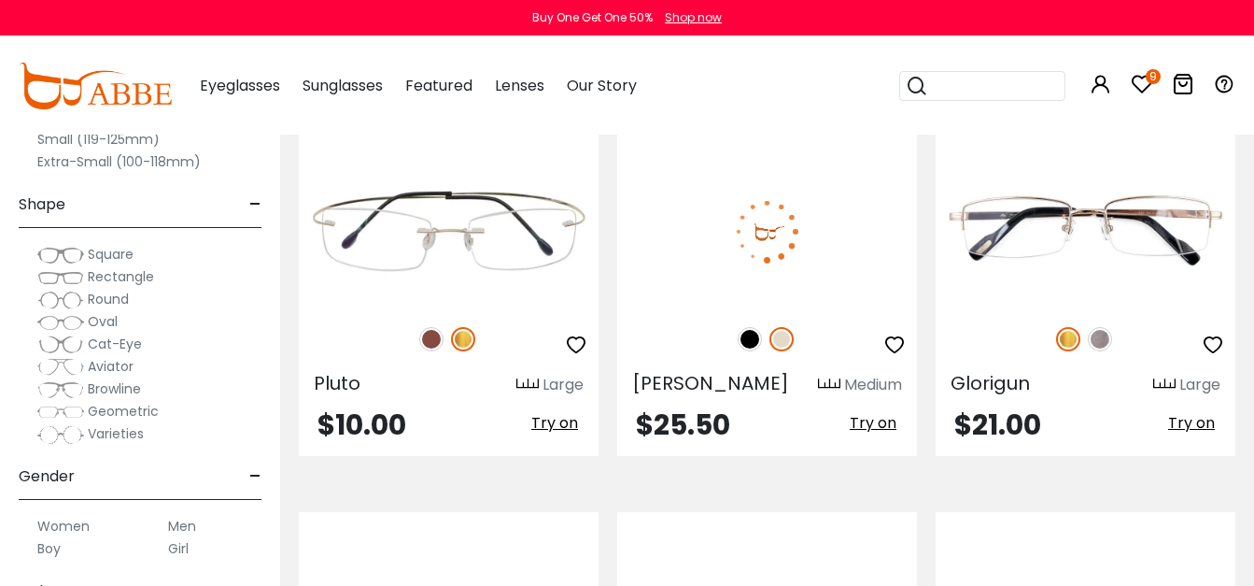
click at [748, 342] on img at bounding box center [750, 339] width 24 height 24
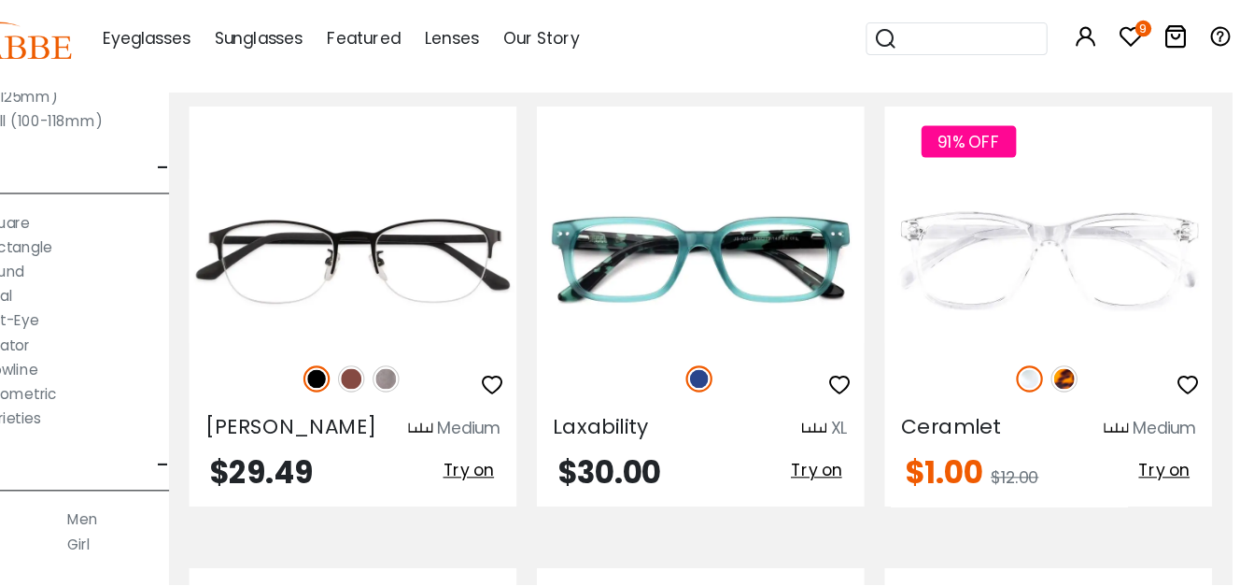
scroll to position [4261, 20]
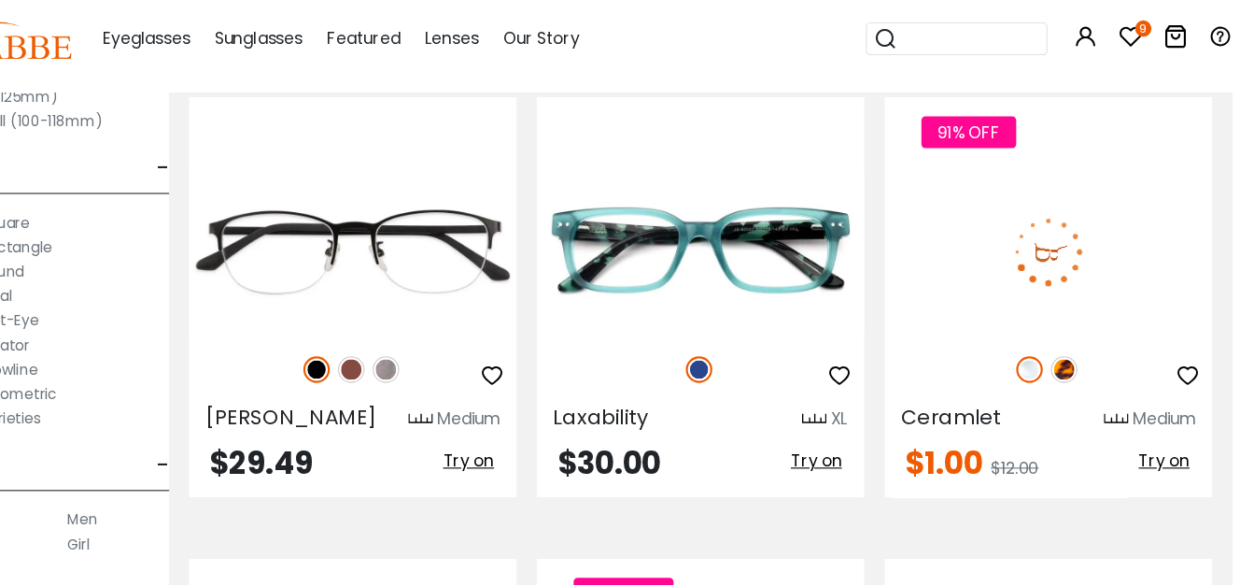
click at [1096, 387] on div "91% OFF" at bounding box center [1066, 388] width 300 height 39
click at [1088, 395] on img at bounding box center [1080, 388] width 24 height 24
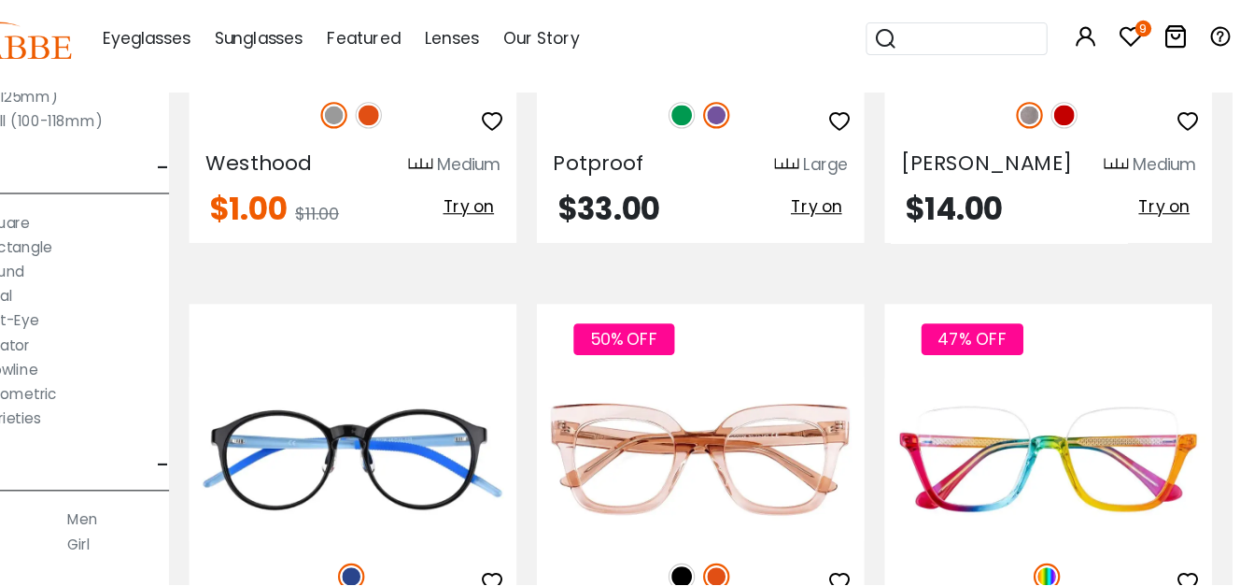
scroll to position [5808, 20]
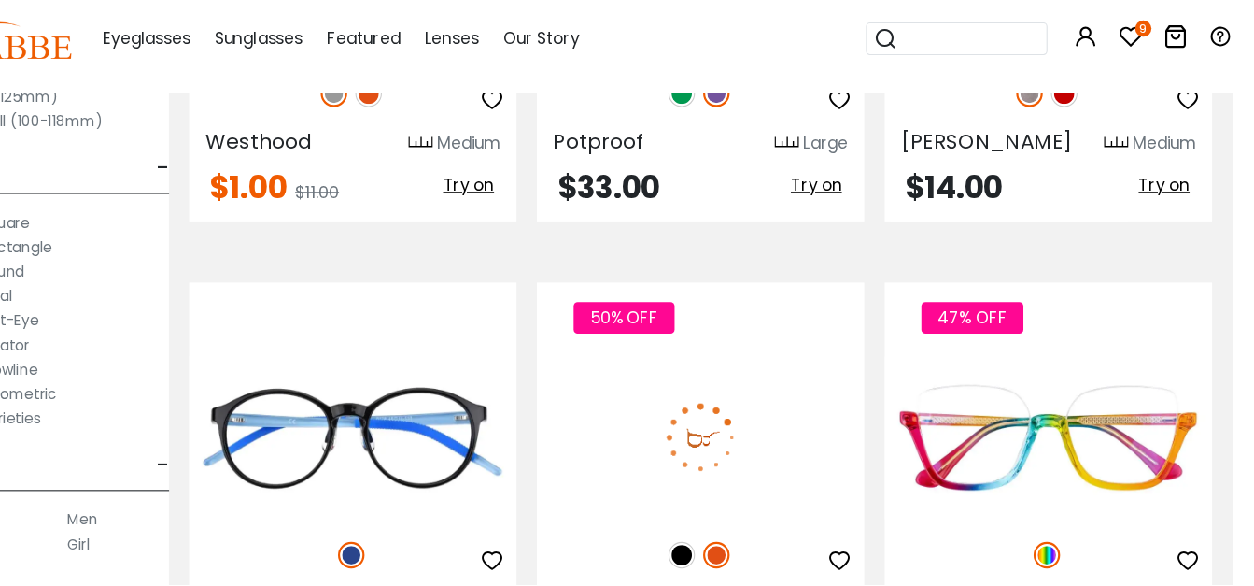
click at [729, 546] on img at bounding box center [730, 558] width 24 height 24
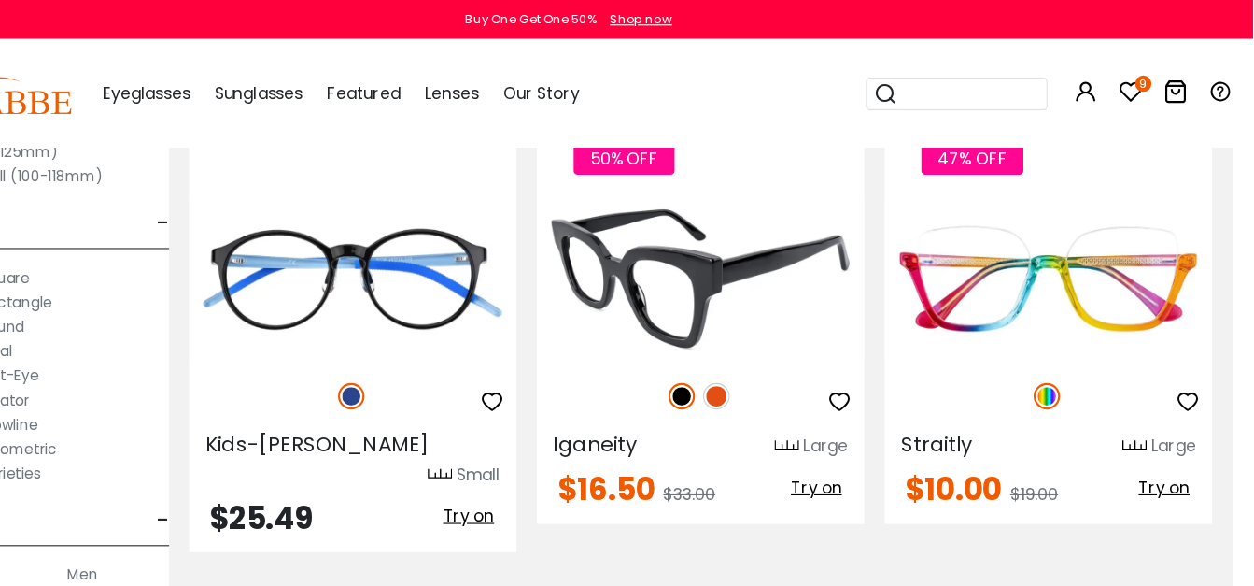
scroll to position [5999, 20]
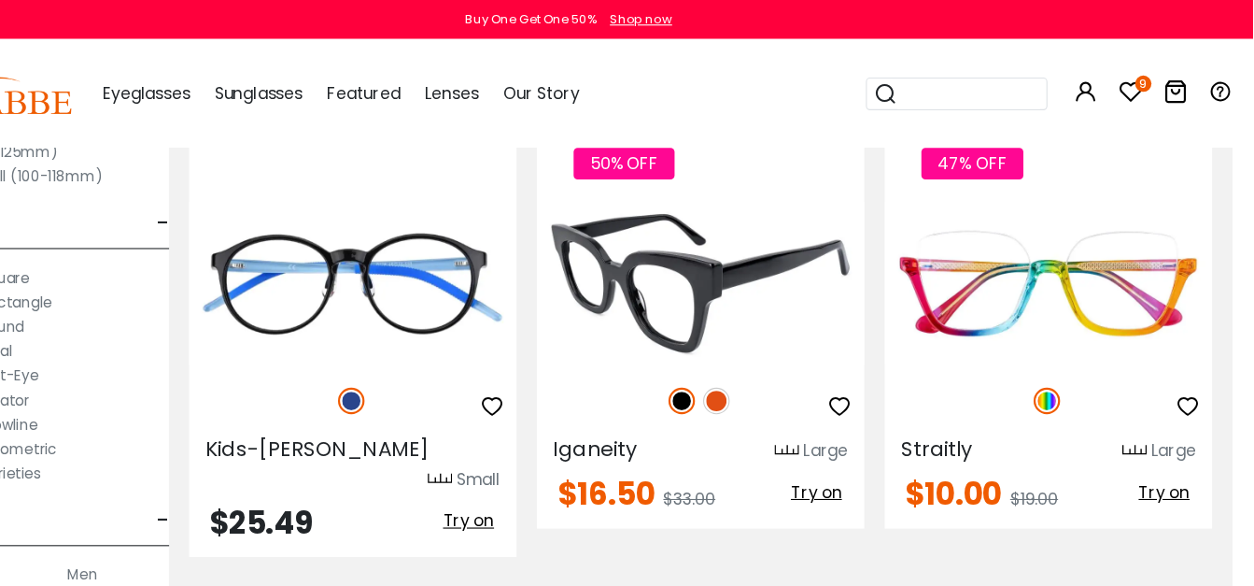
click at [882, 361] on icon "button" at bounding box center [875, 372] width 22 height 22
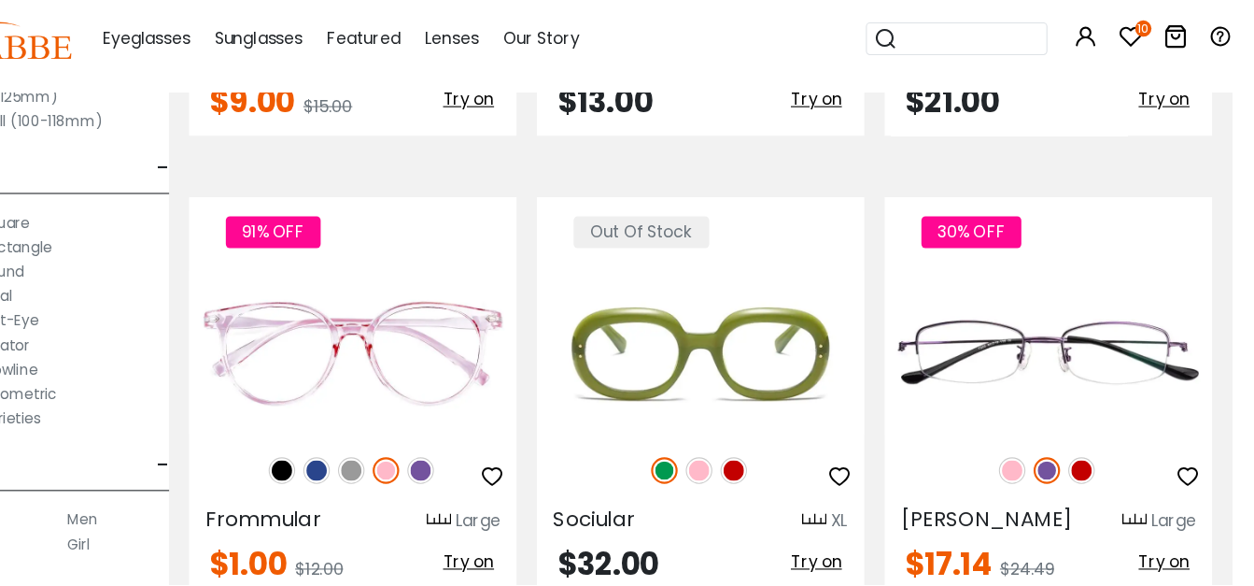
scroll to position [7232, 20]
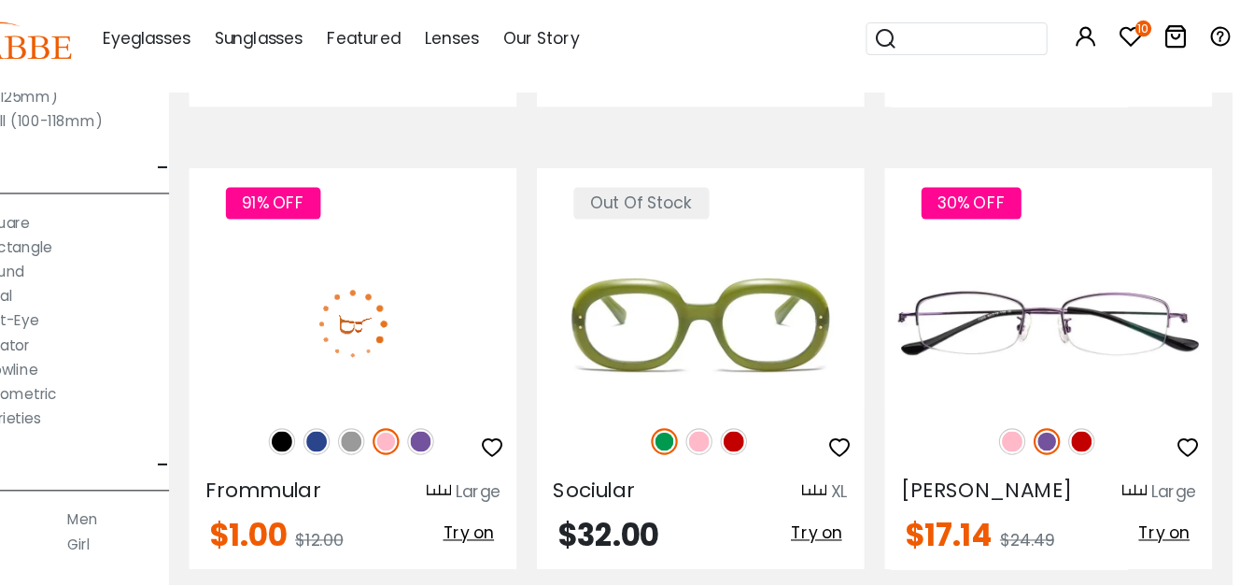
click at [365, 443] on img at bounding box center [364, 455] width 24 height 24
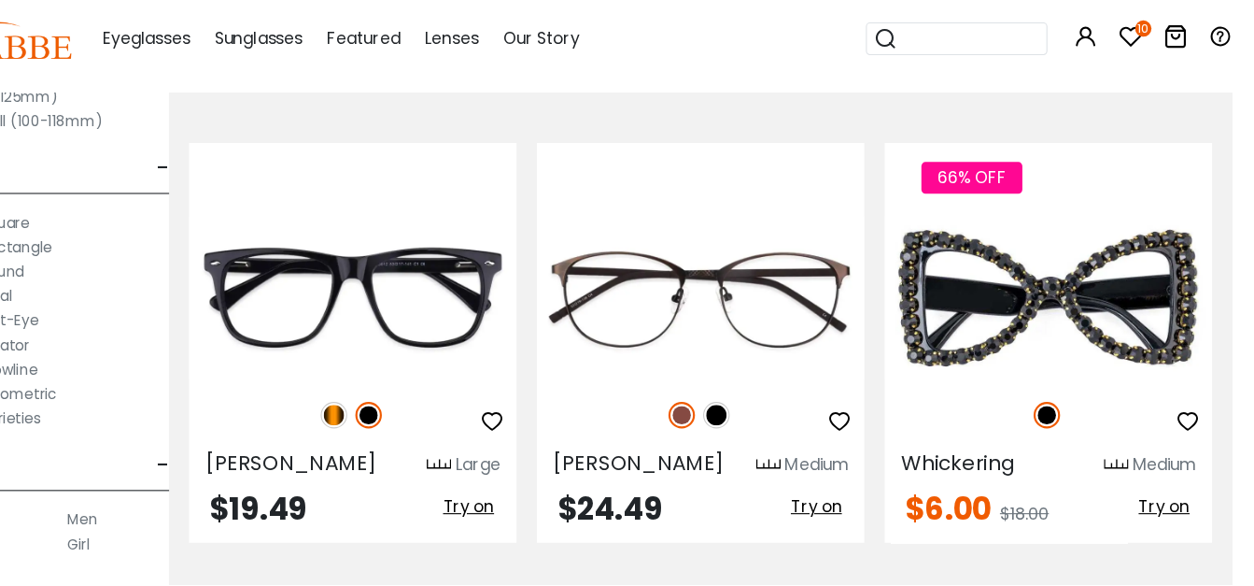
scroll to position [7679, 20]
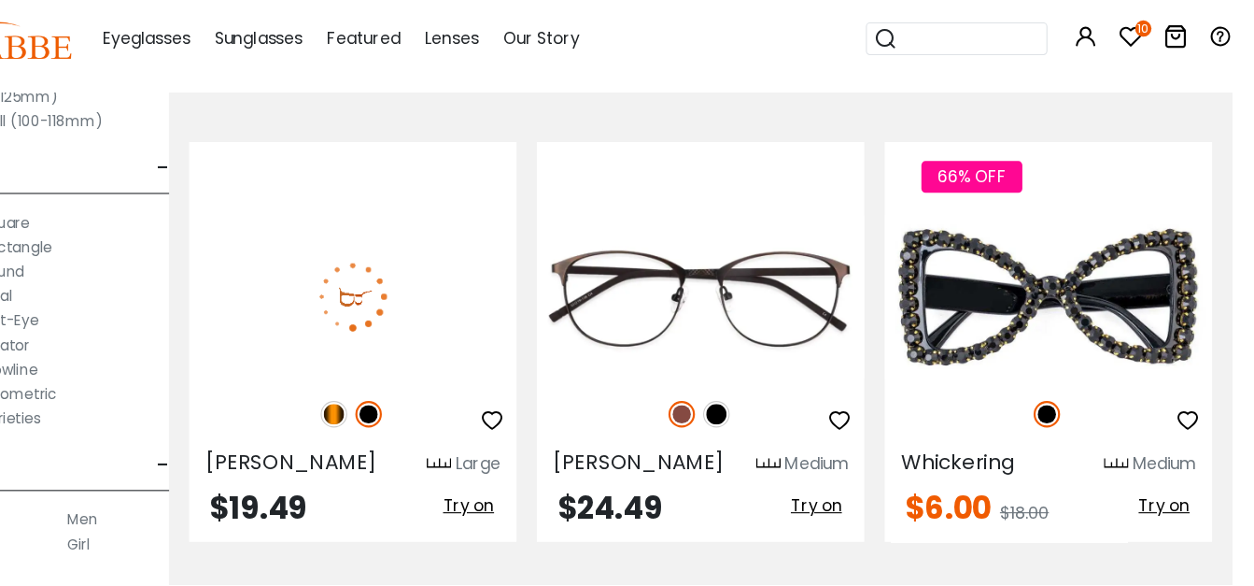
click at [563, 424] on icon "button" at bounding box center [556, 435] width 22 height 22
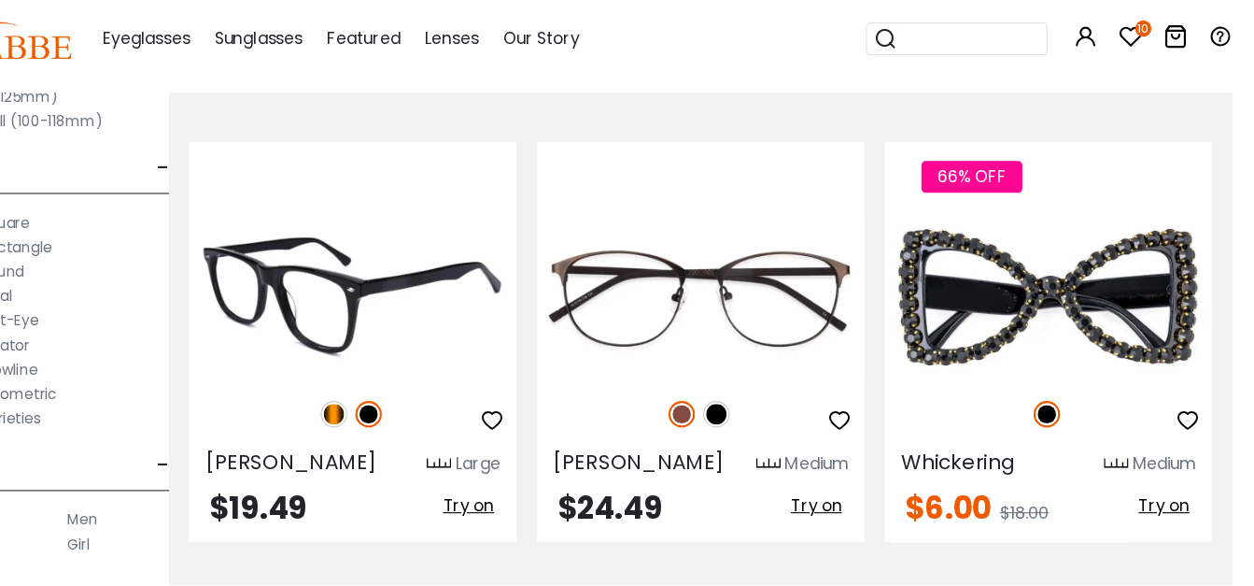
click at [557, 424] on icon "button" at bounding box center [556, 435] width 22 height 22
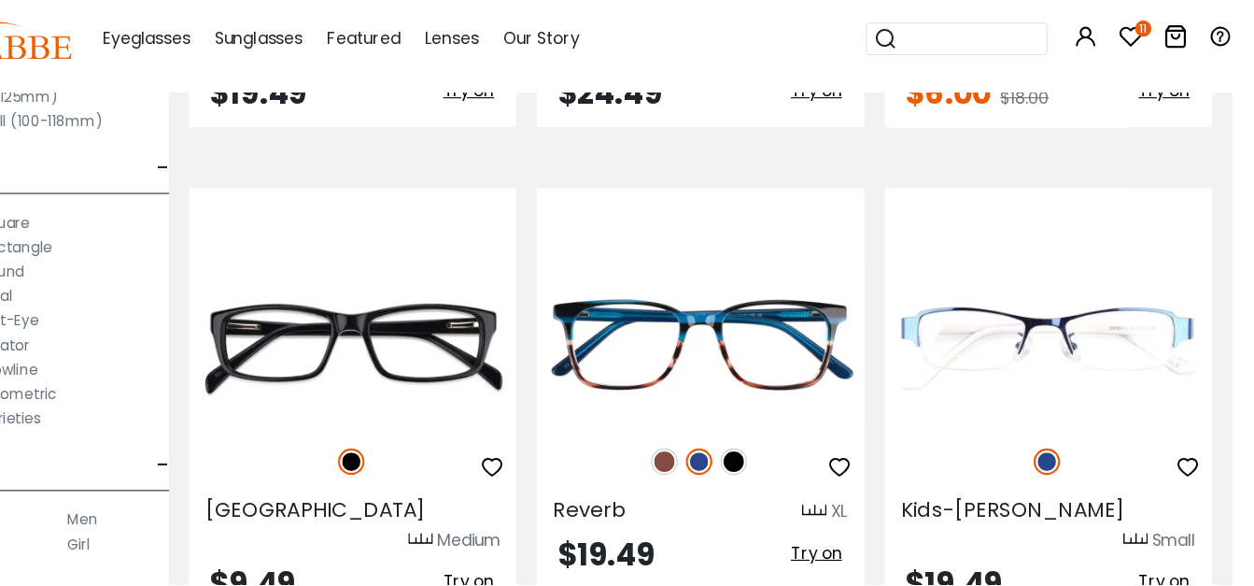
scroll to position [8066, 20]
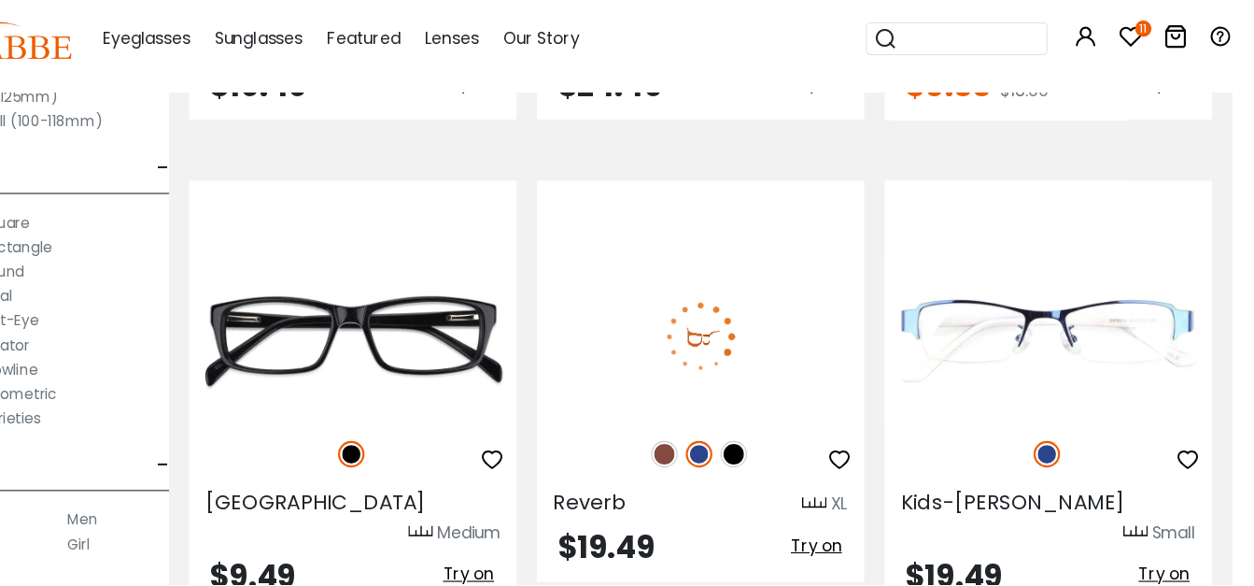
click at [781, 454] on img at bounding box center [778, 466] width 24 height 24
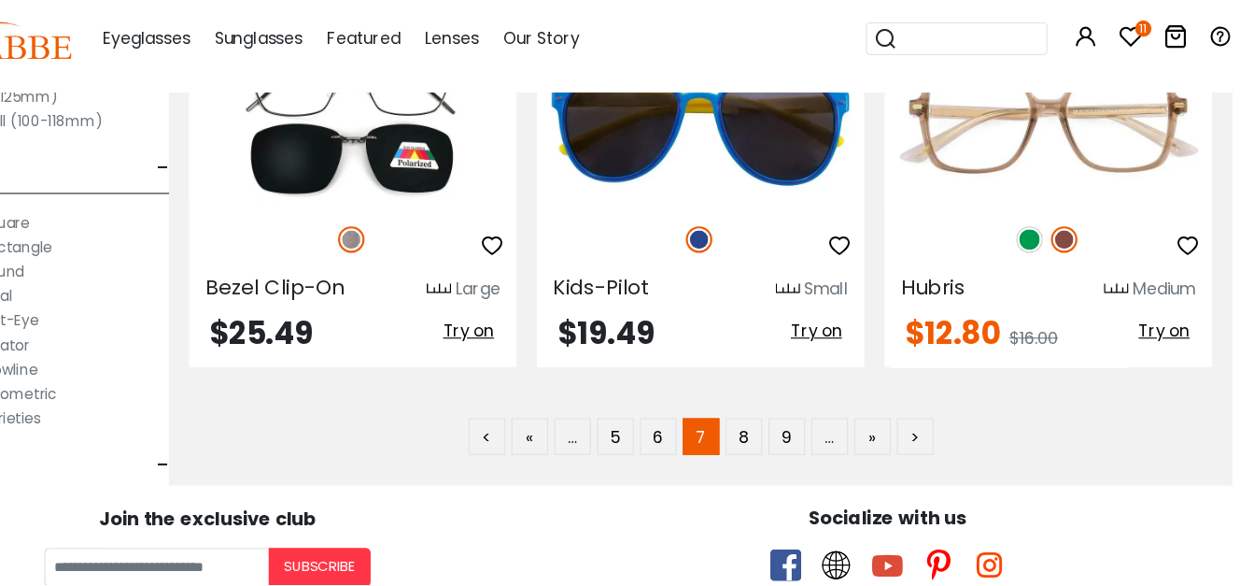
scroll to position [8720, 20]
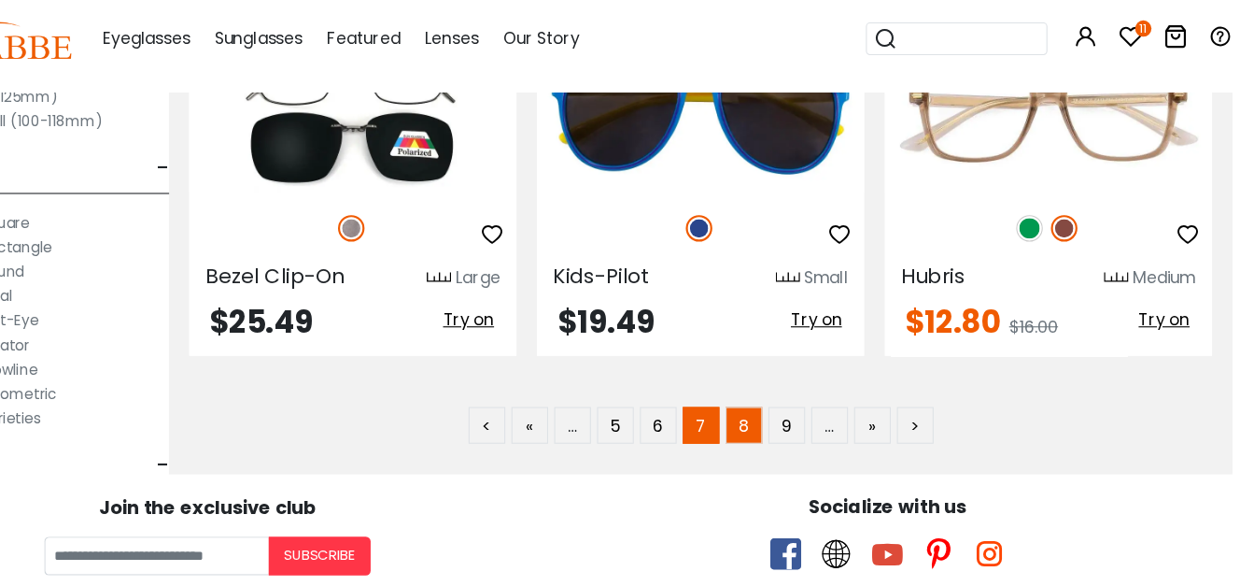
click at [786, 423] on link "8" at bounding box center [787, 440] width 34 height 34
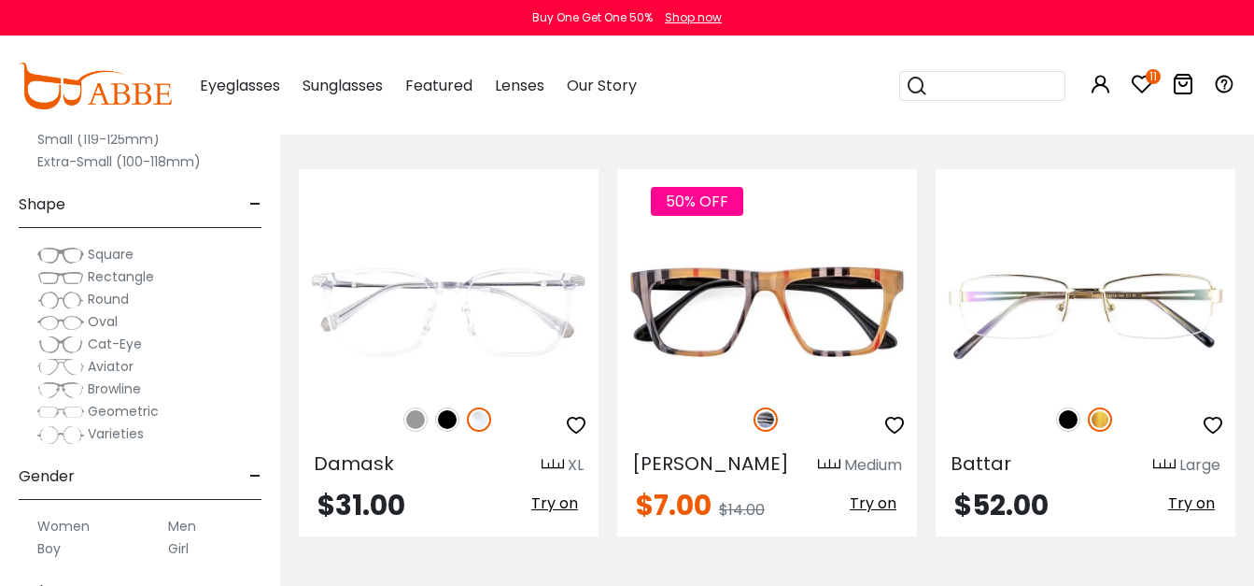
scroll to position [5573, 0]
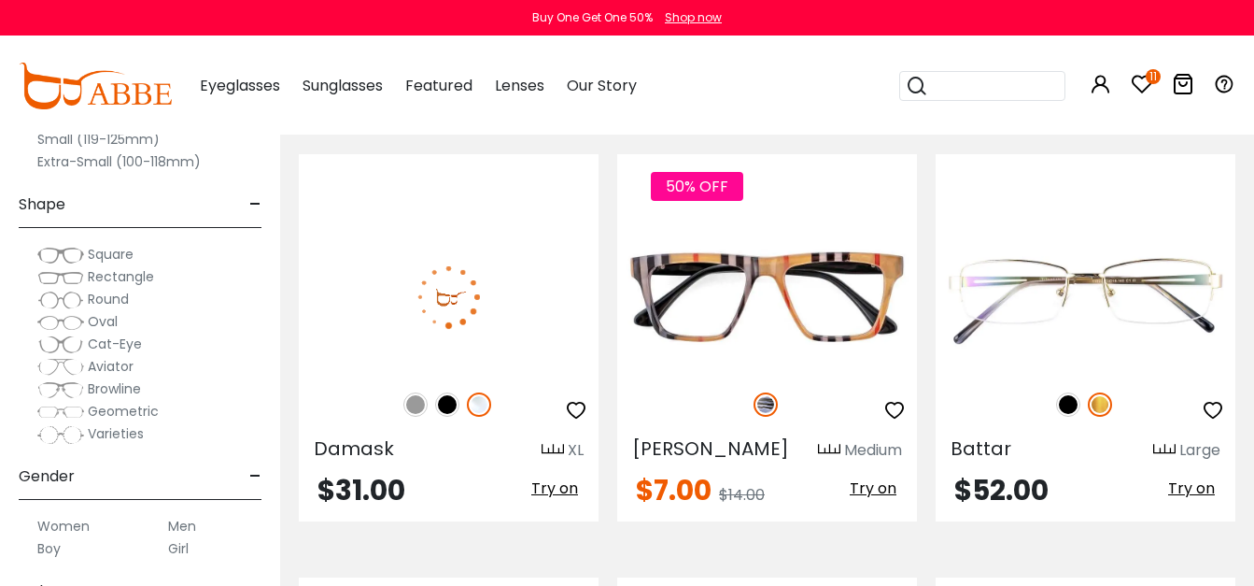
click at [457, 392] on img at bounding box center [447, 404] width 24 height 24
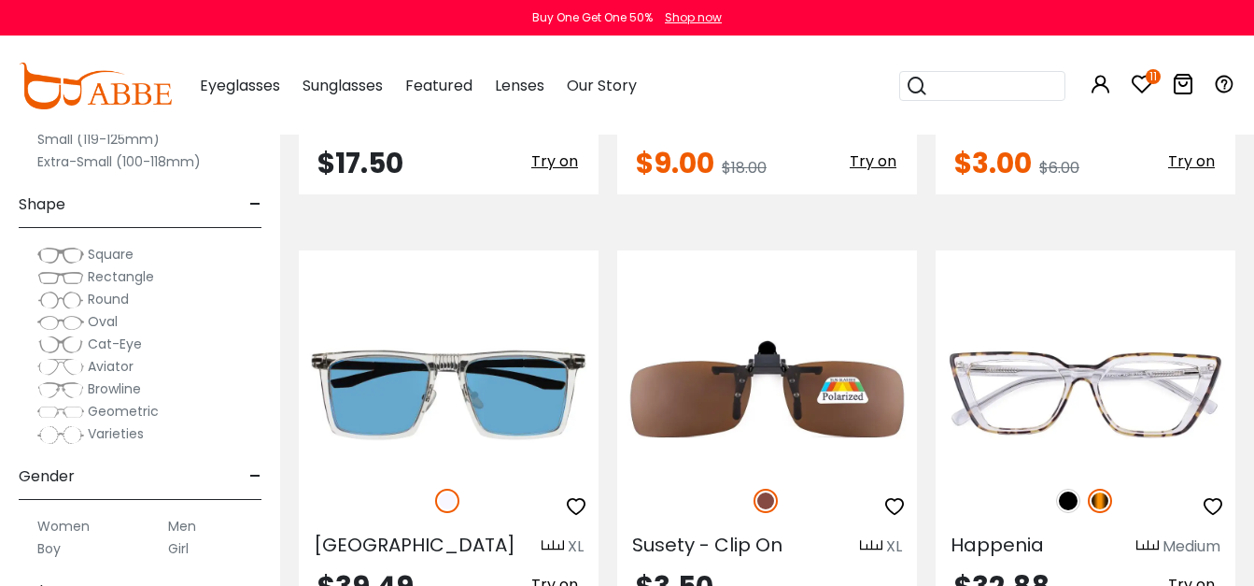
scroll to position [8066, 0]
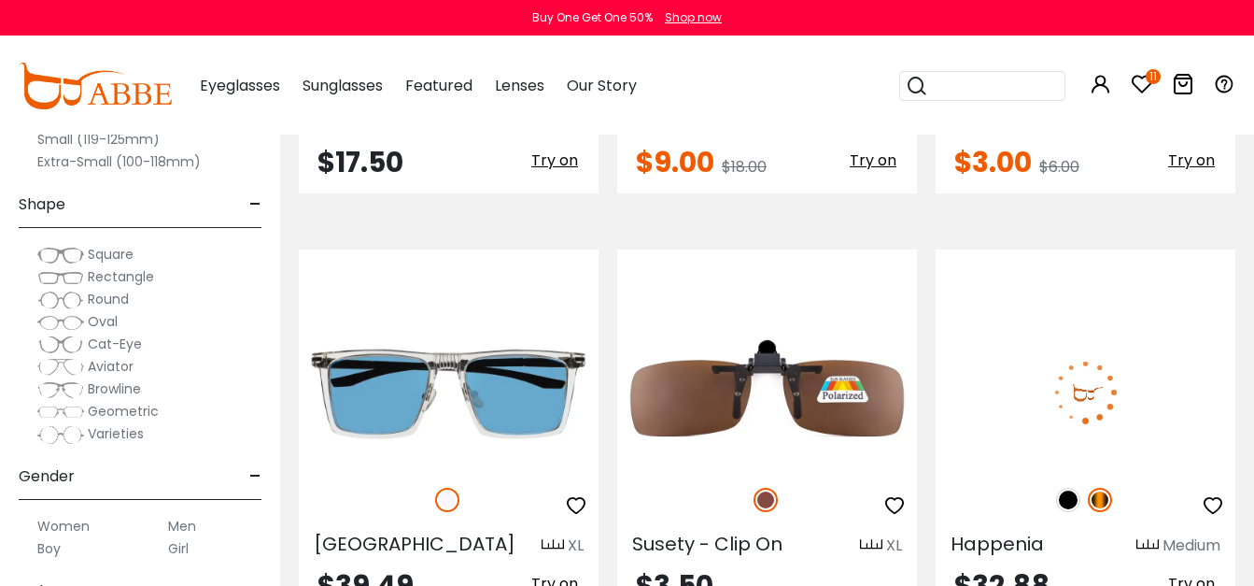
click at [1056, 487] on img at bounding box center [1068, 499] width 24 height 24
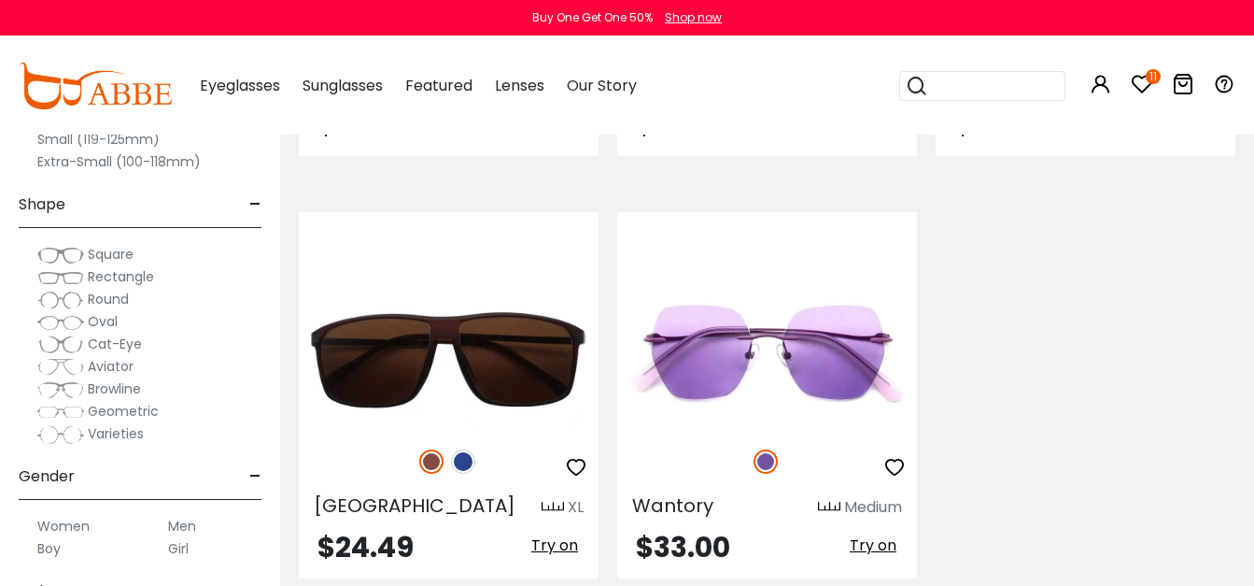
scroll to position [8531, 0]
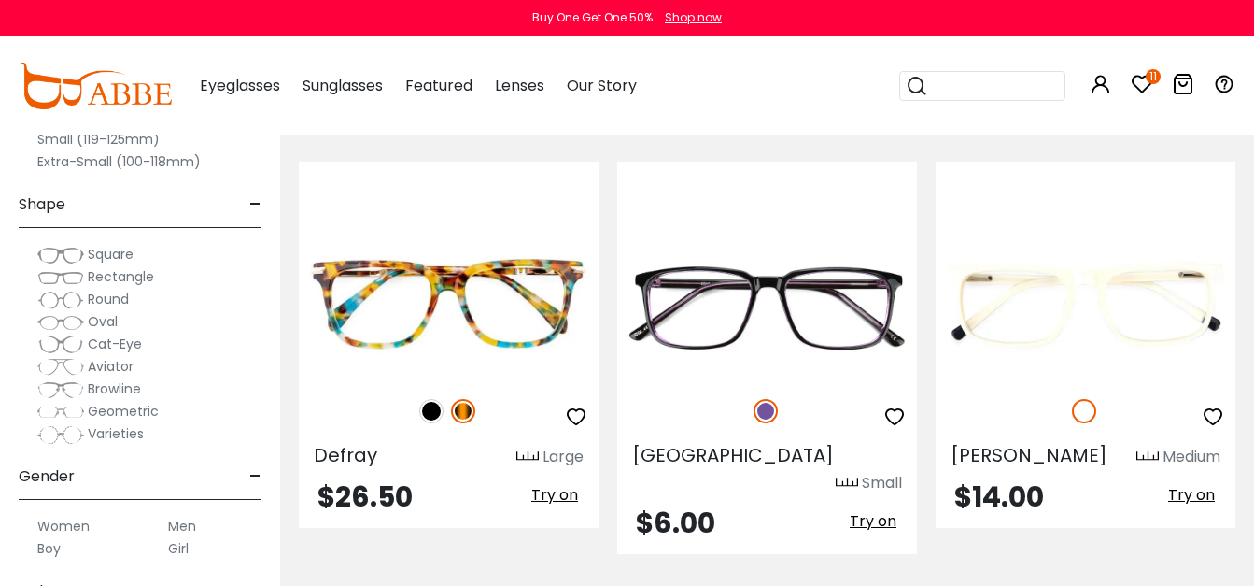
scroll to position [841, 0]
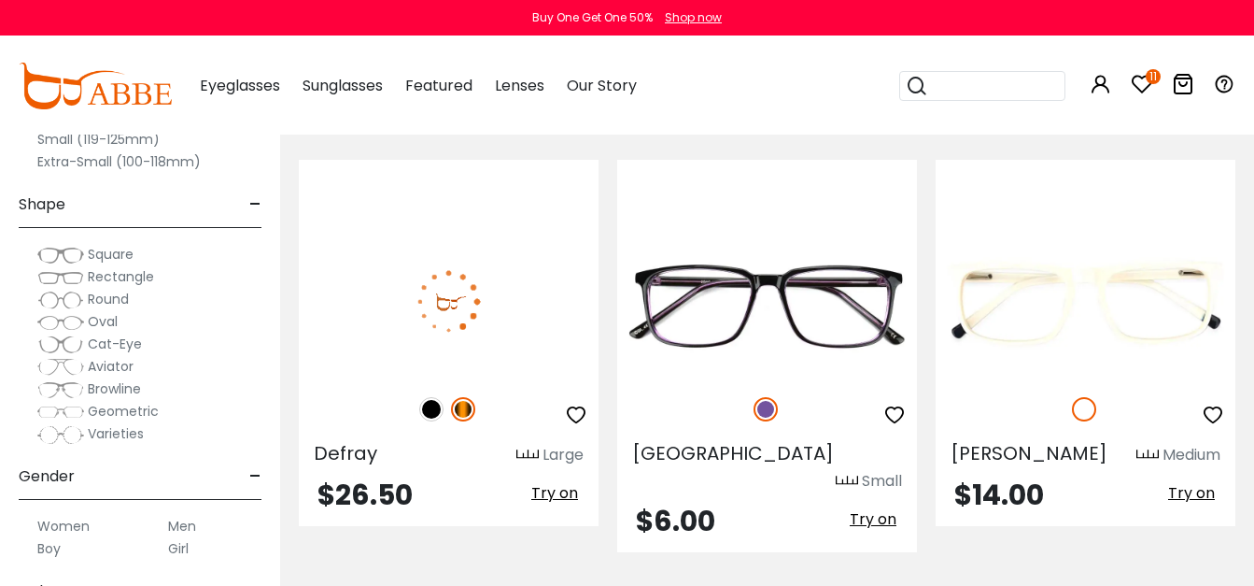
click at [431, 397] on img at bounding box center [431, 409] width 24 height 24
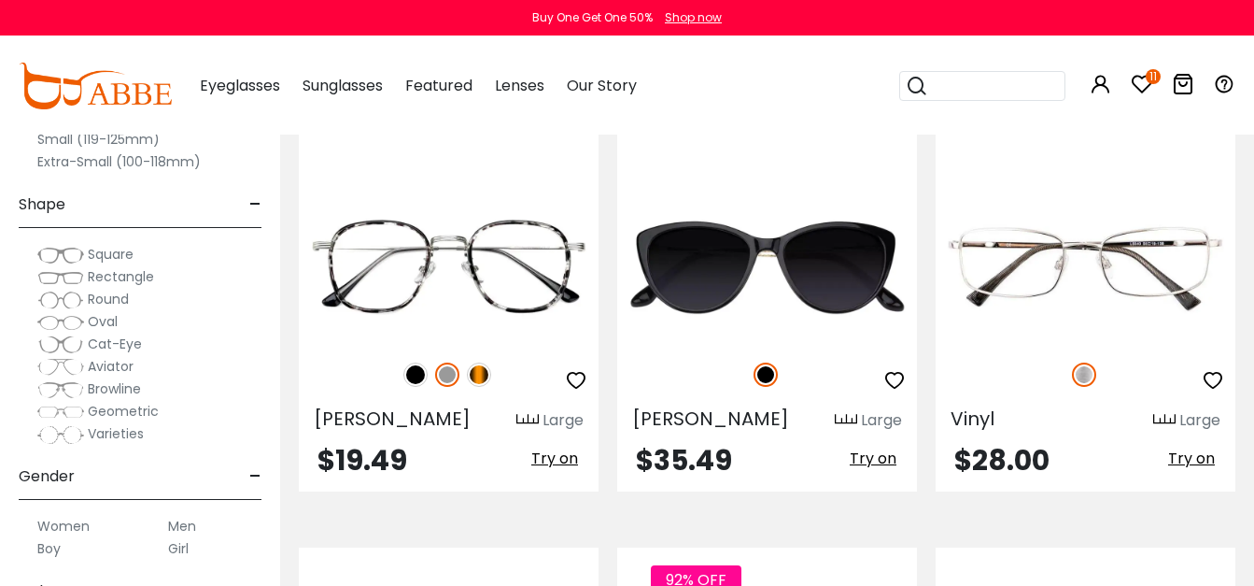
scroll to position [3907, 0]
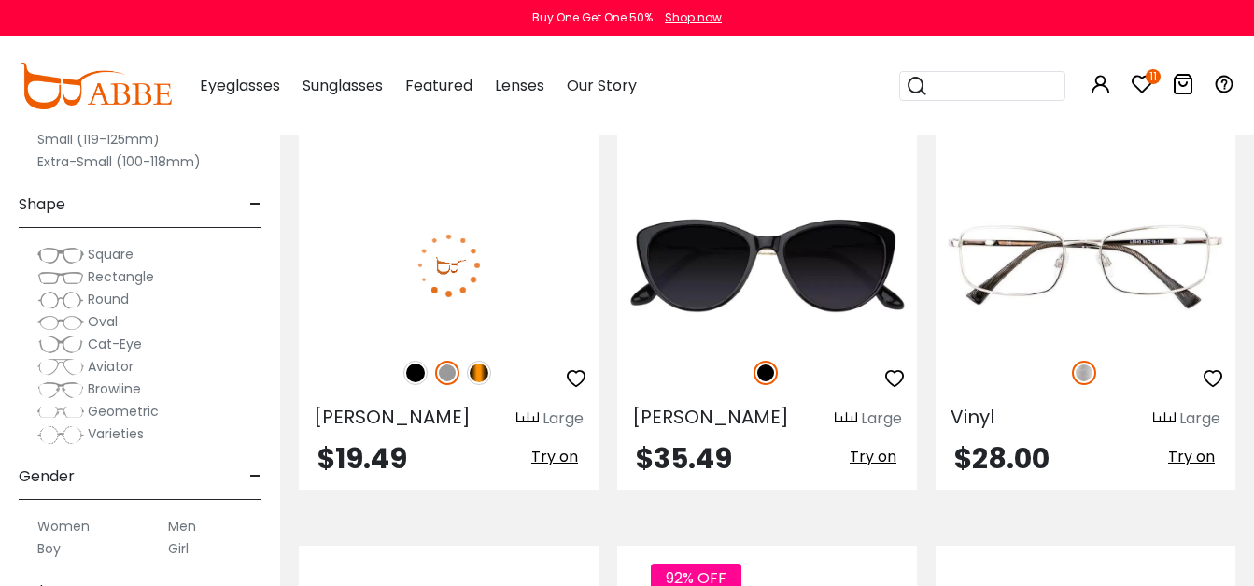
click at [414, 360] on img at bounding box center [415, 372] width 24 height 24
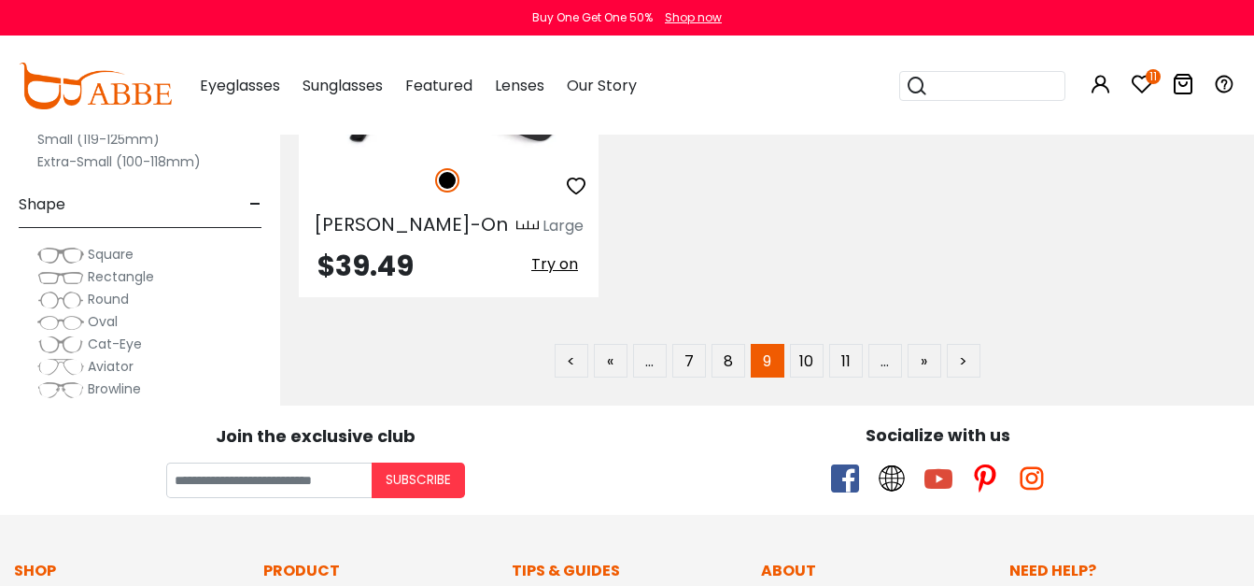
scroll to position [8781, 0]
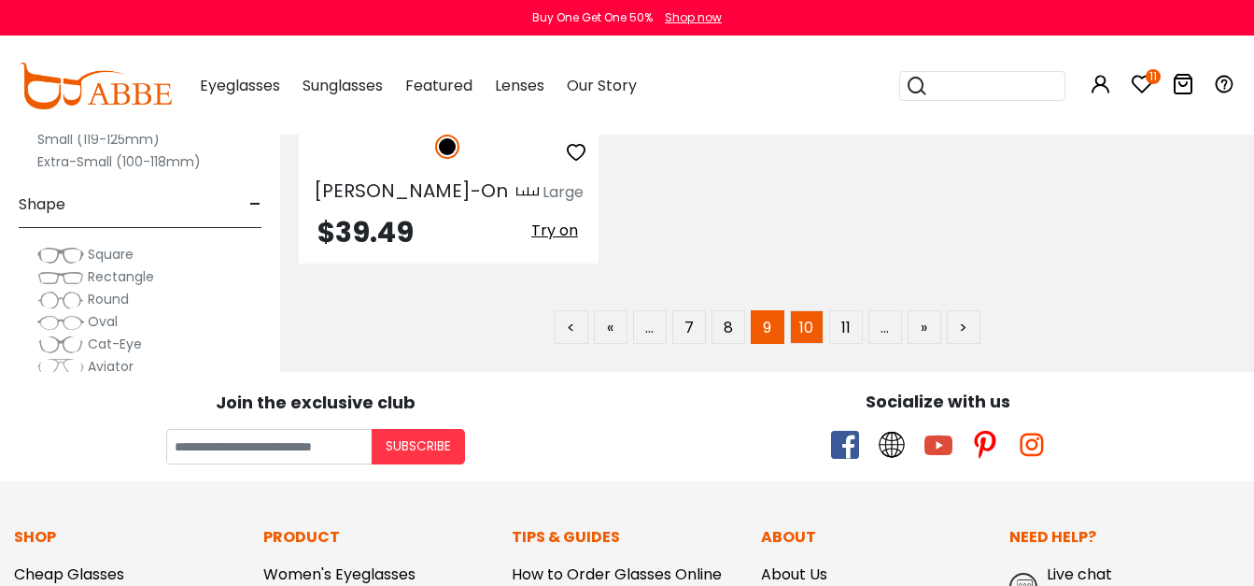
click at [808, 310] on link "10" at bounding box center [807, 327] width 34 height 34
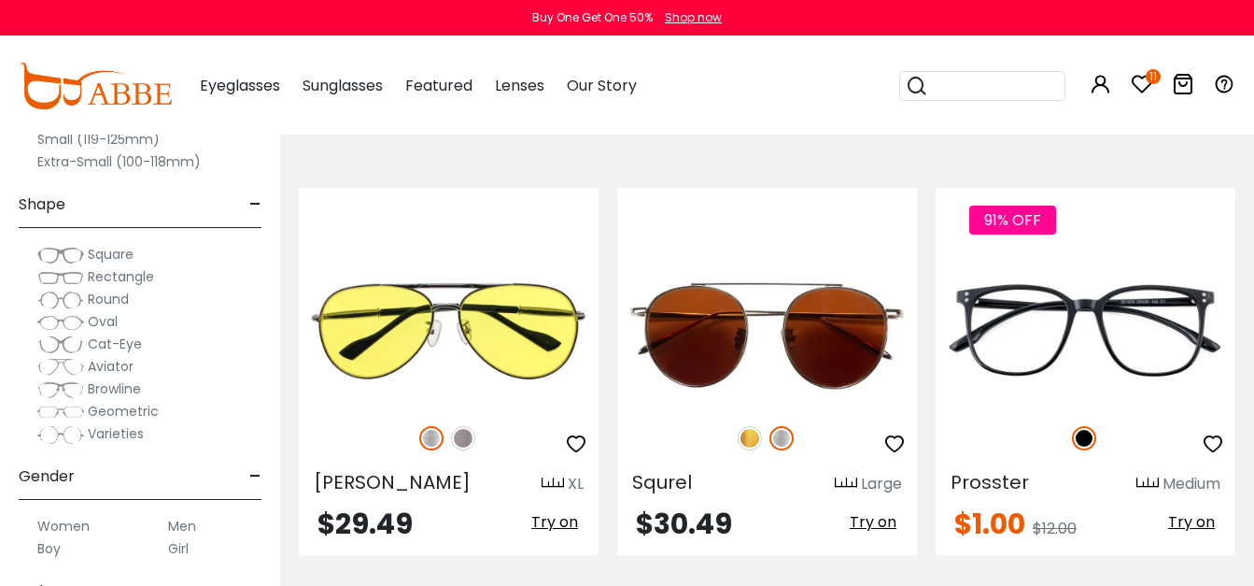
scroll to position [1210, 0]
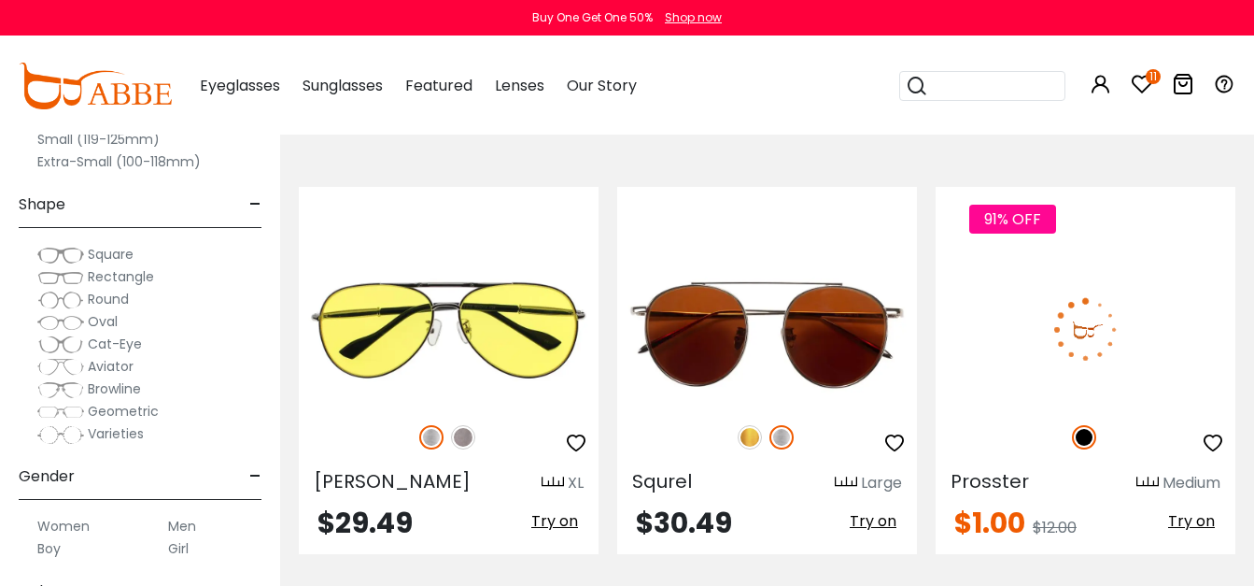
click at [1224, 431] on button "button" at bounding box center [1213, 442] width 34 height 35
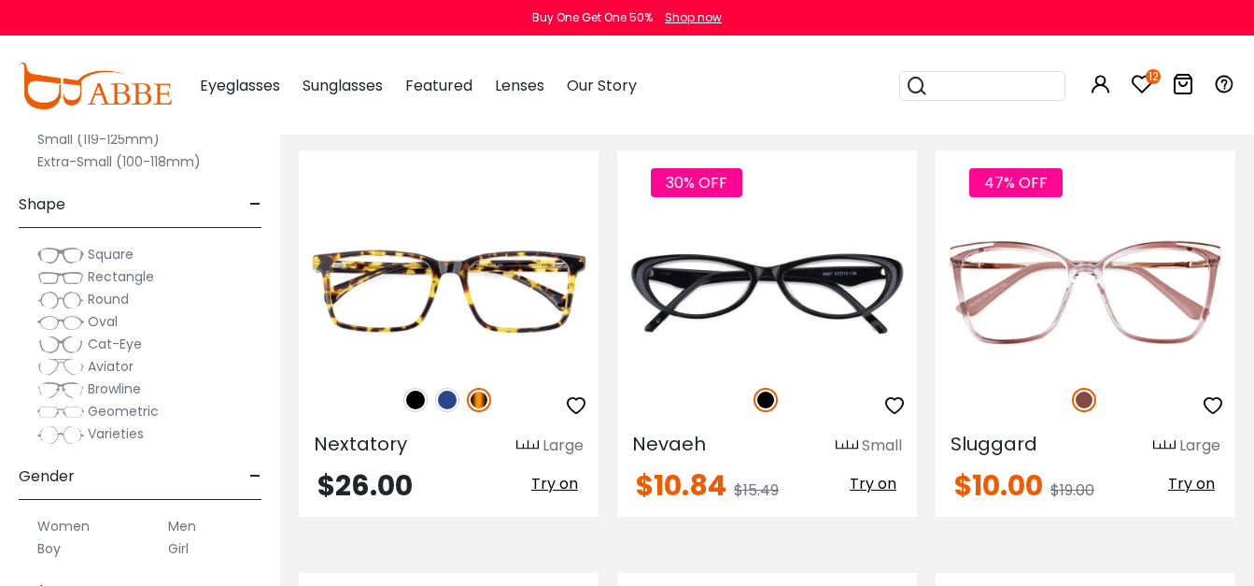
scroll to position [2513, 0]
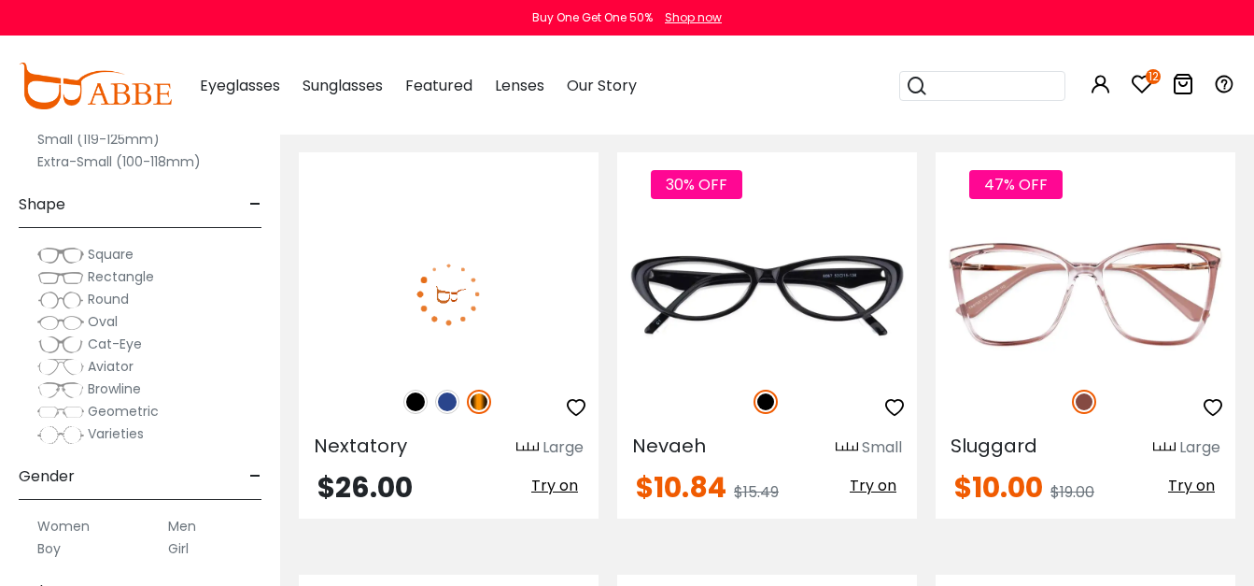
click at [426, 390] on div at bounding box center [449, 401] width 300 height 39
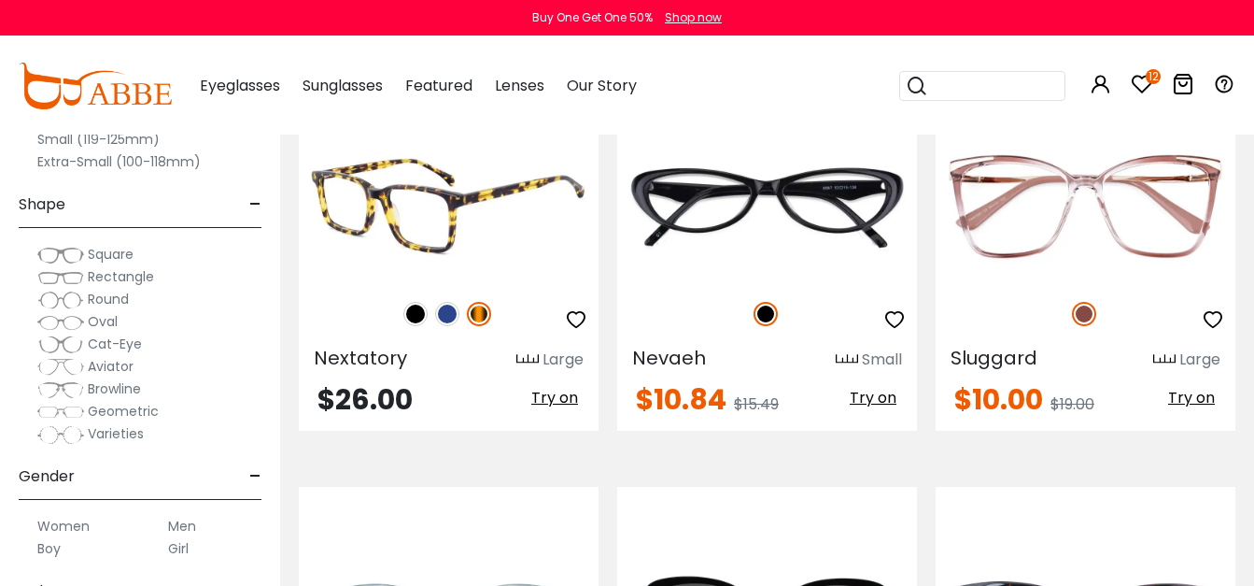
scroll to position [2632, 0]
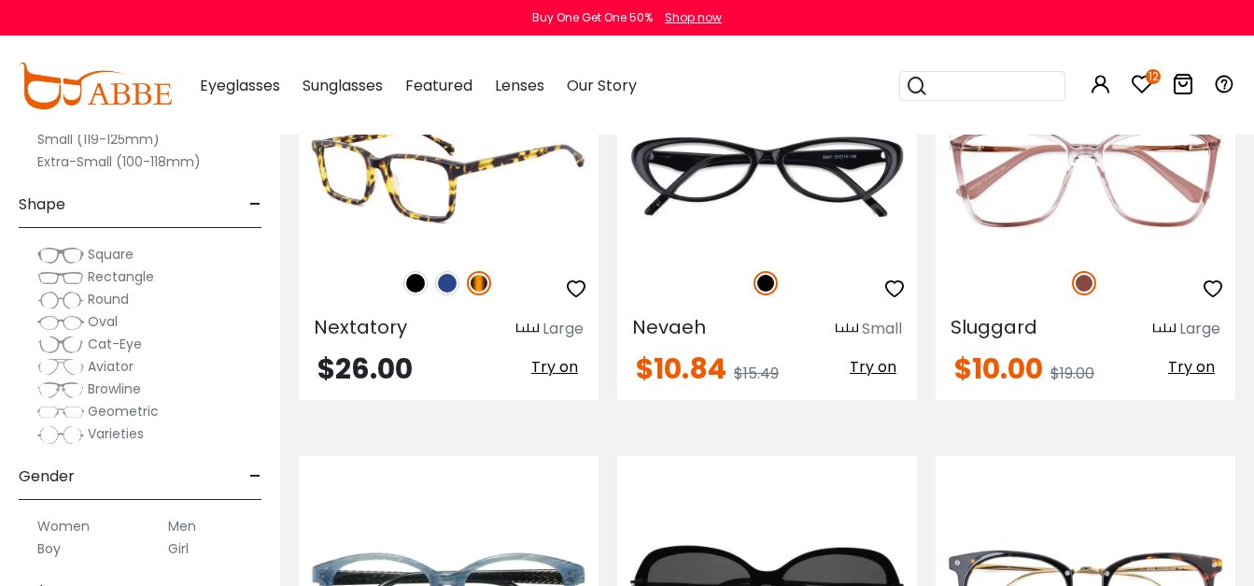
click at [417, 293] on img at bounding box center [415, 283] width 24 height 24
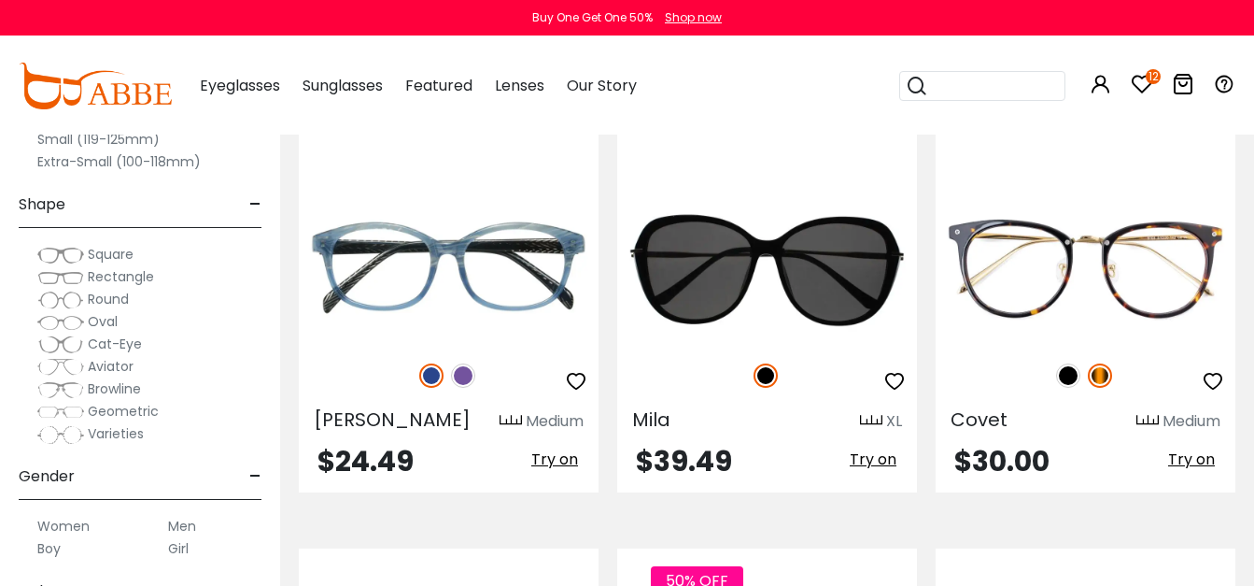
scroll to position [2963, 0]
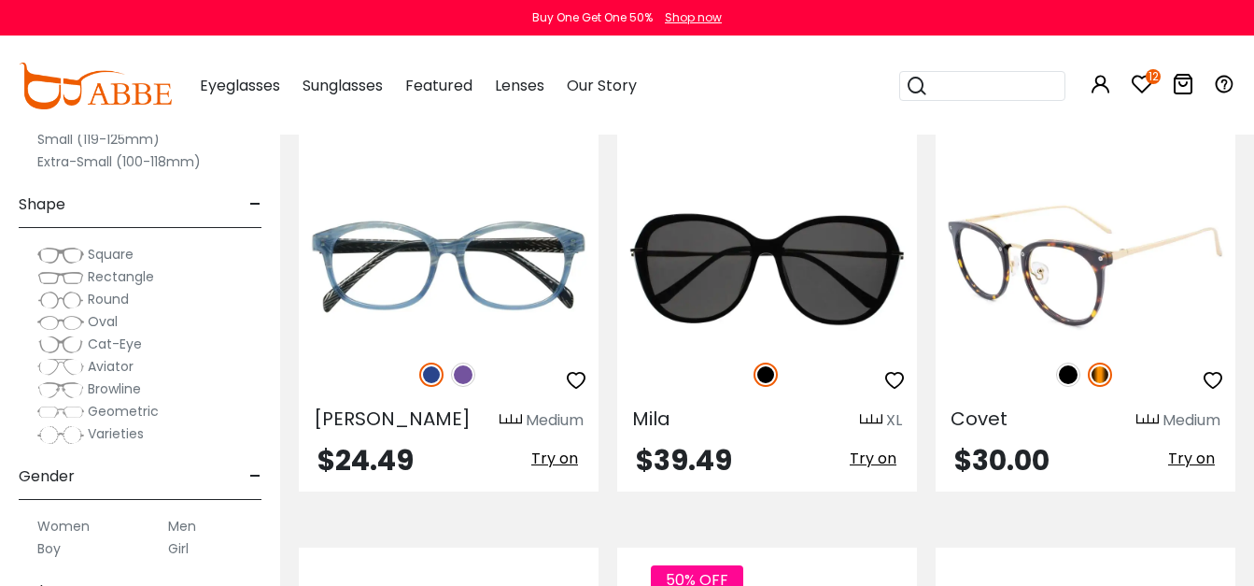
click at [1066, 385] on img at bounding box center [1068, 374] width 24 height 24
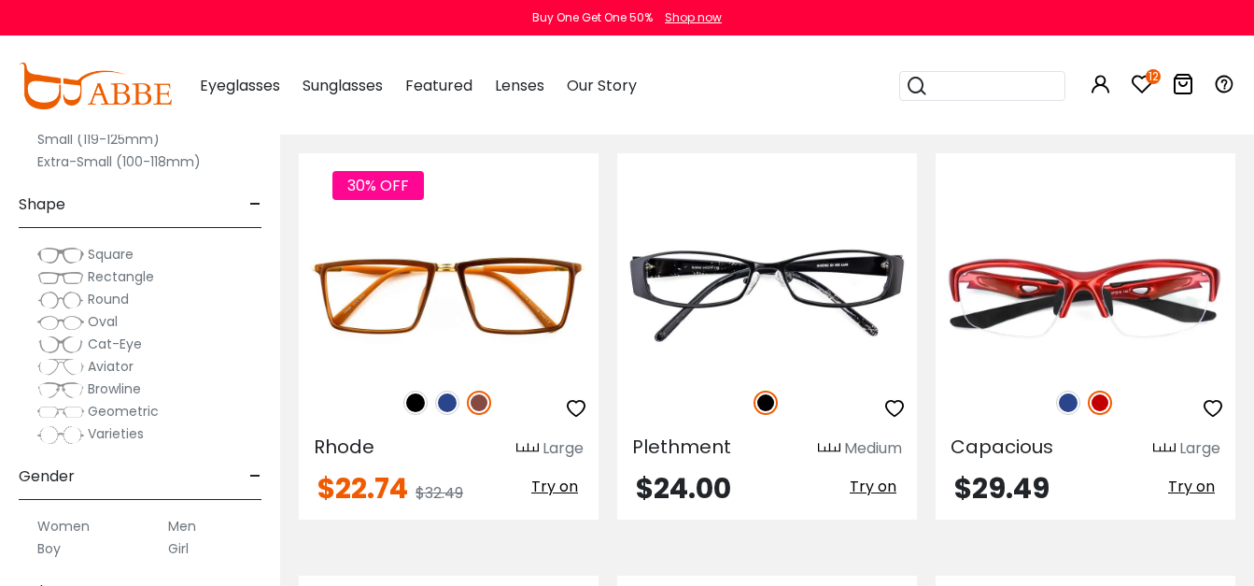
scroll to position [5051, 0]
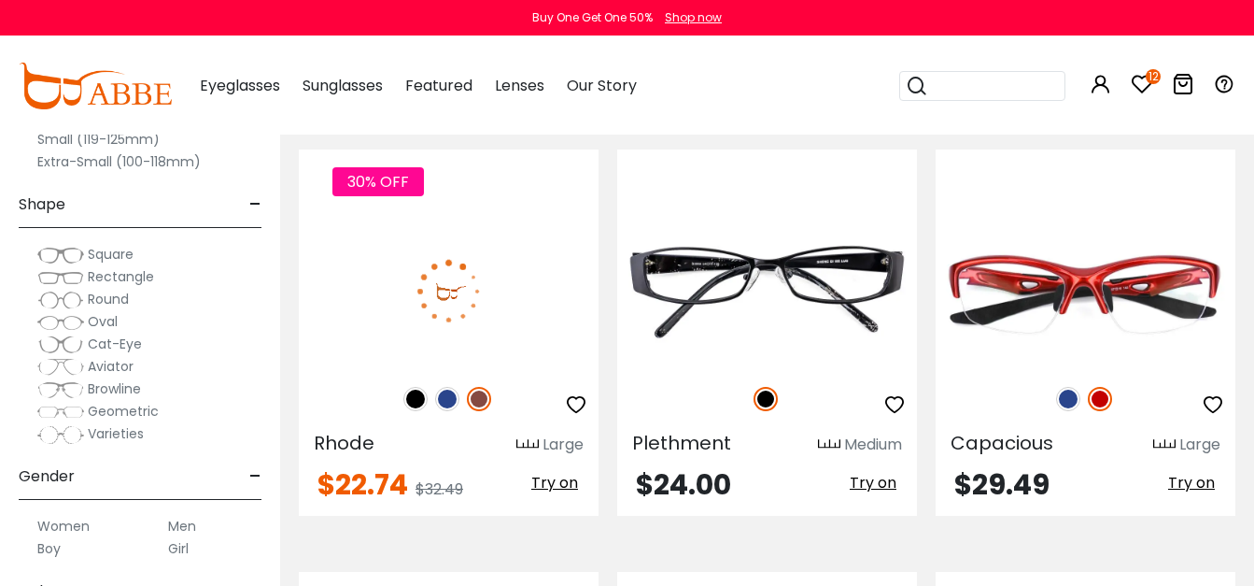
click at [421, 405] on img at bounding box center [415, 399] width 24 height 24
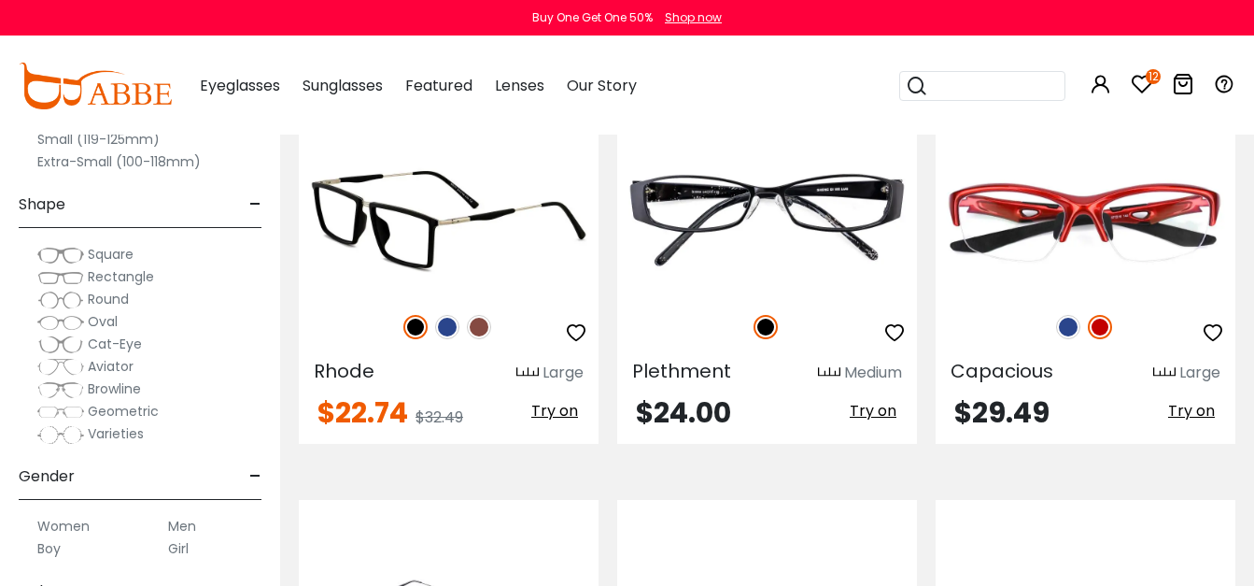
scroll to position [5121, 0]
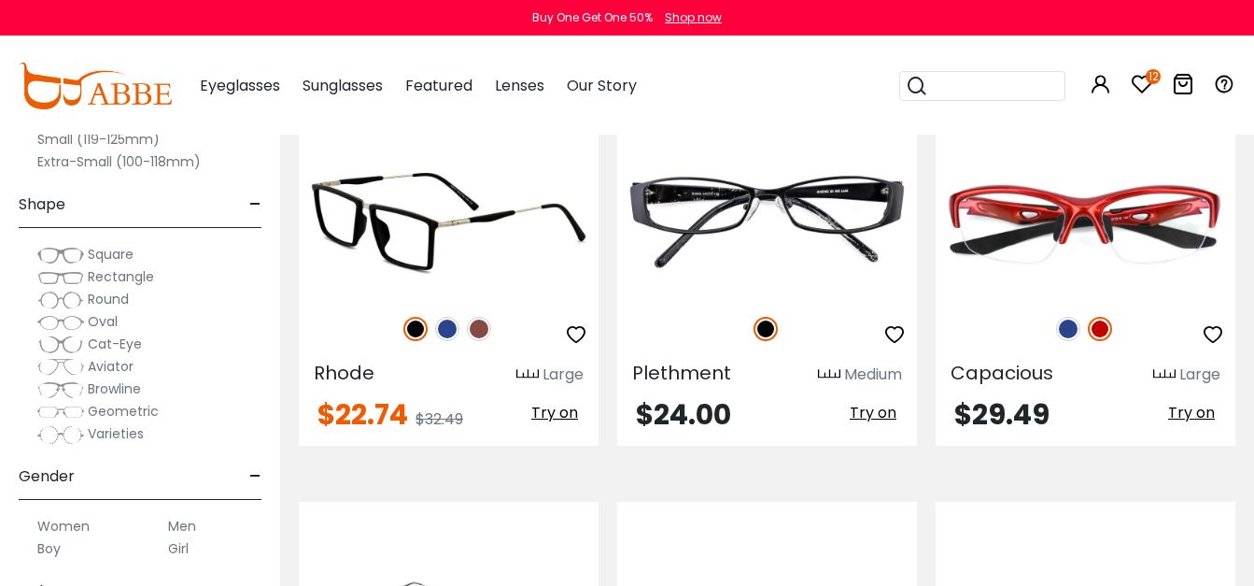
click at [584, 331] on icon "button" at bounding box center [576, 334] width 22 height 22
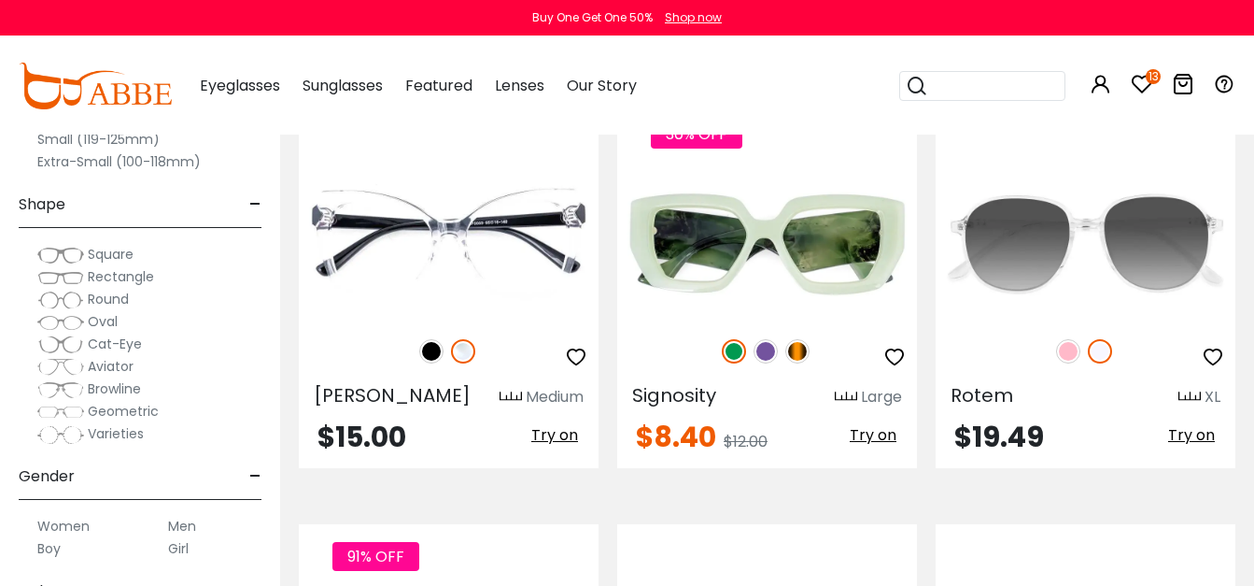
scroll to position [6839, 0]
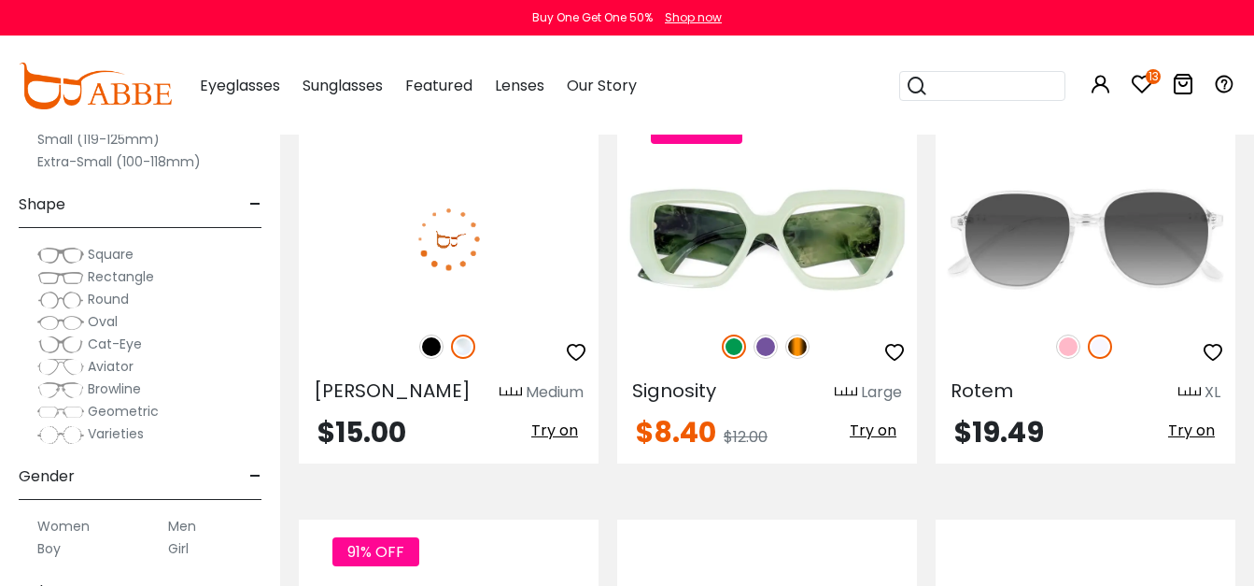
click at [439, 334] on img at bounding box center [431, 346] width 24 height 24
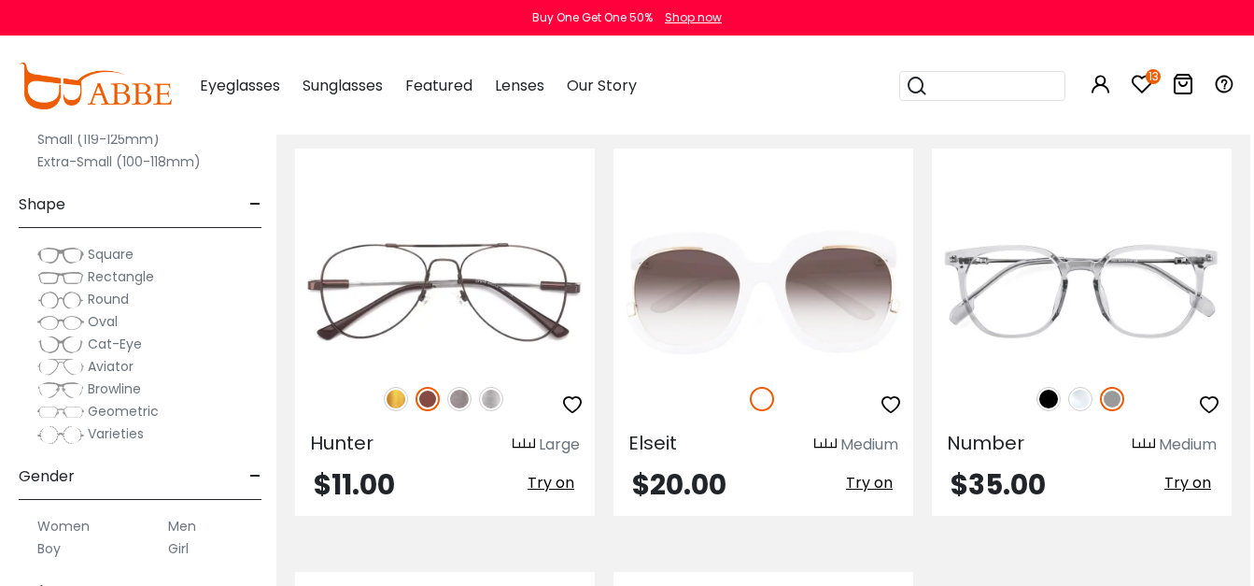
scroll to position [8061, 4]
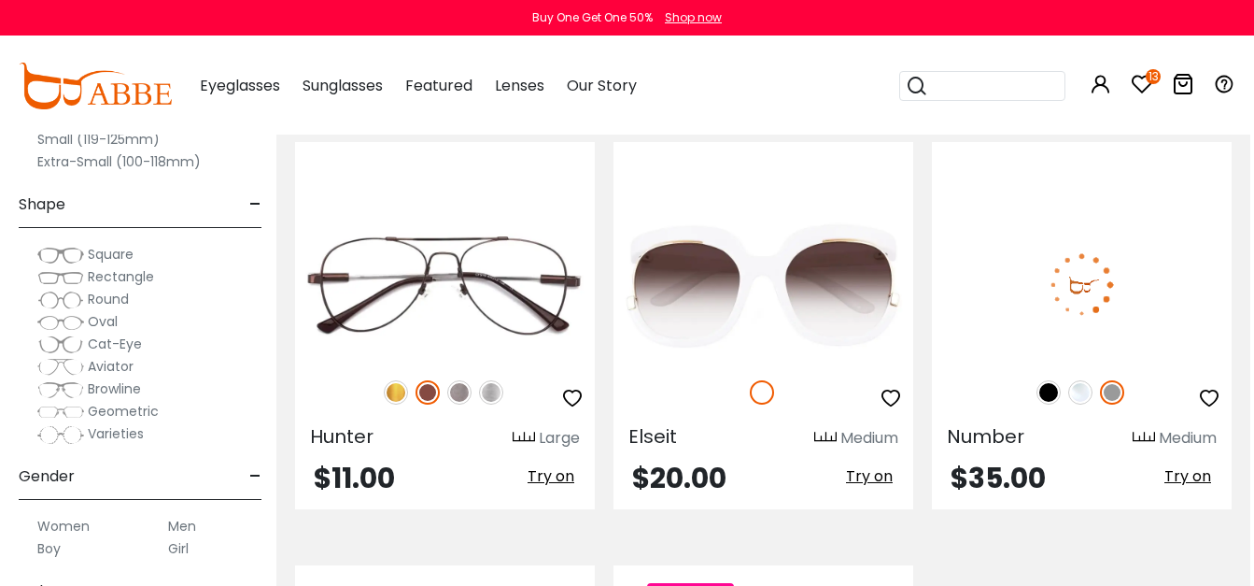
click at [1052, 380] on img at bounding box center [1049, 392] width 24 height 24
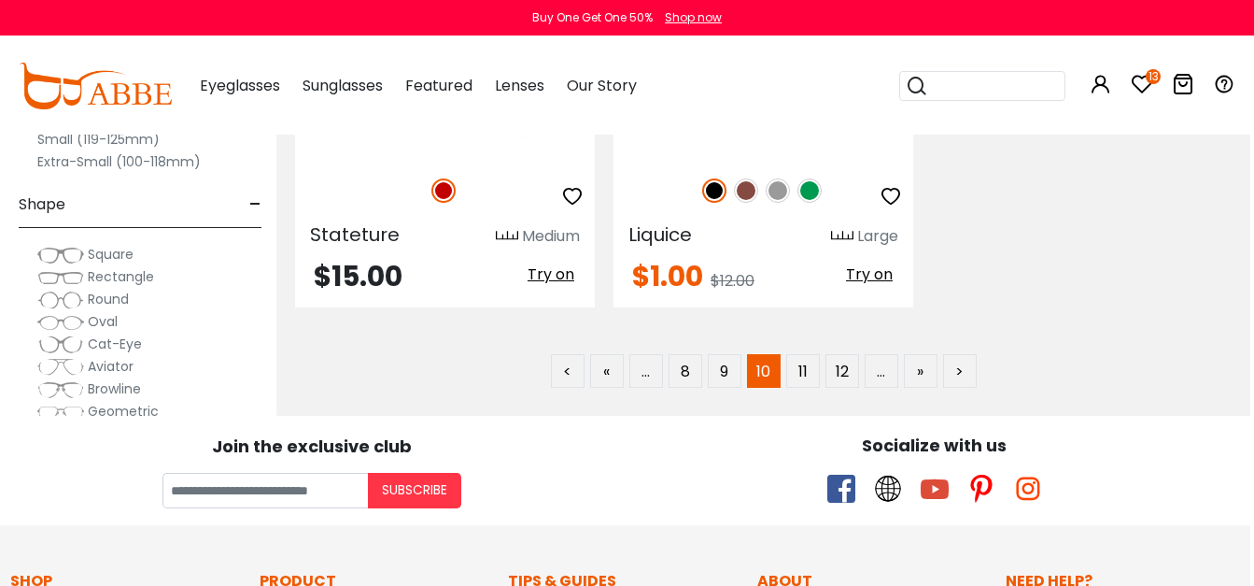
scroll to position [8695, 4]
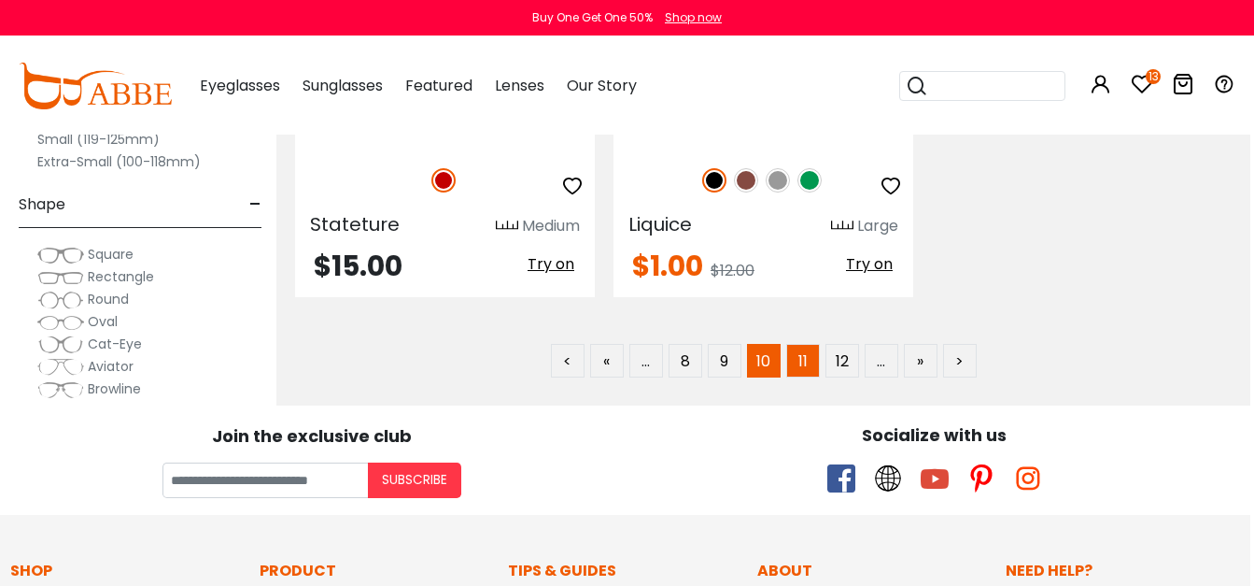
click at [806, 346] on link "11" at bounding box center [803, 361] width 34 height 34
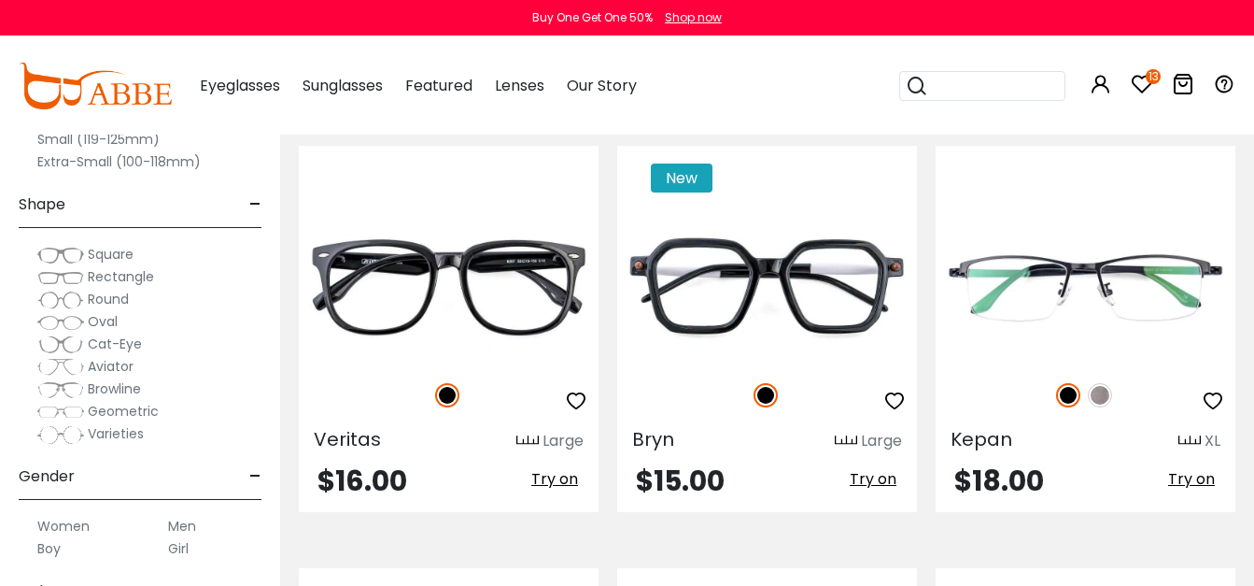
scroll to position [4338, 0]
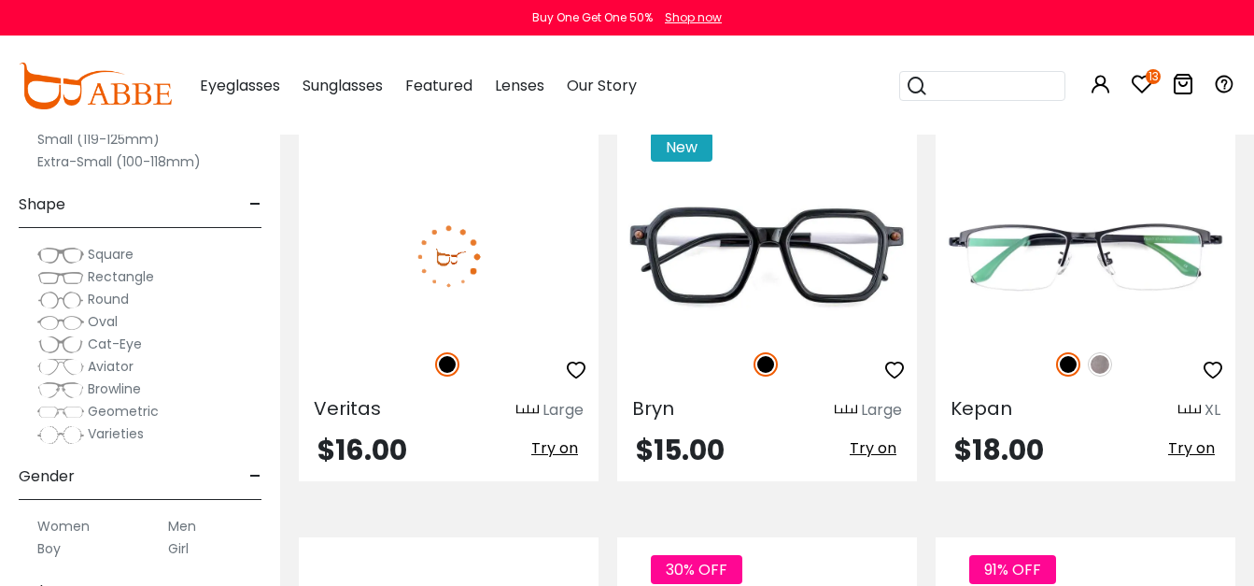
click at [576, 359] on icon "button" at bounding box center [576, 370] width 22 height 22
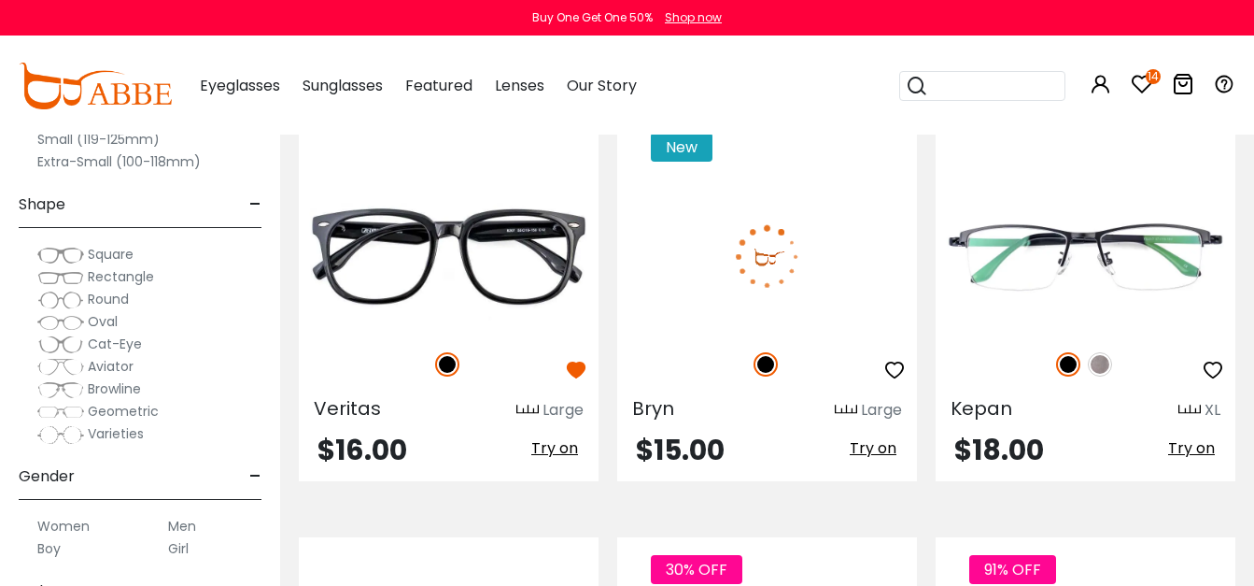
click at [890, 359] on icon "button" at bounding box center [894, 370] width 22 height 22
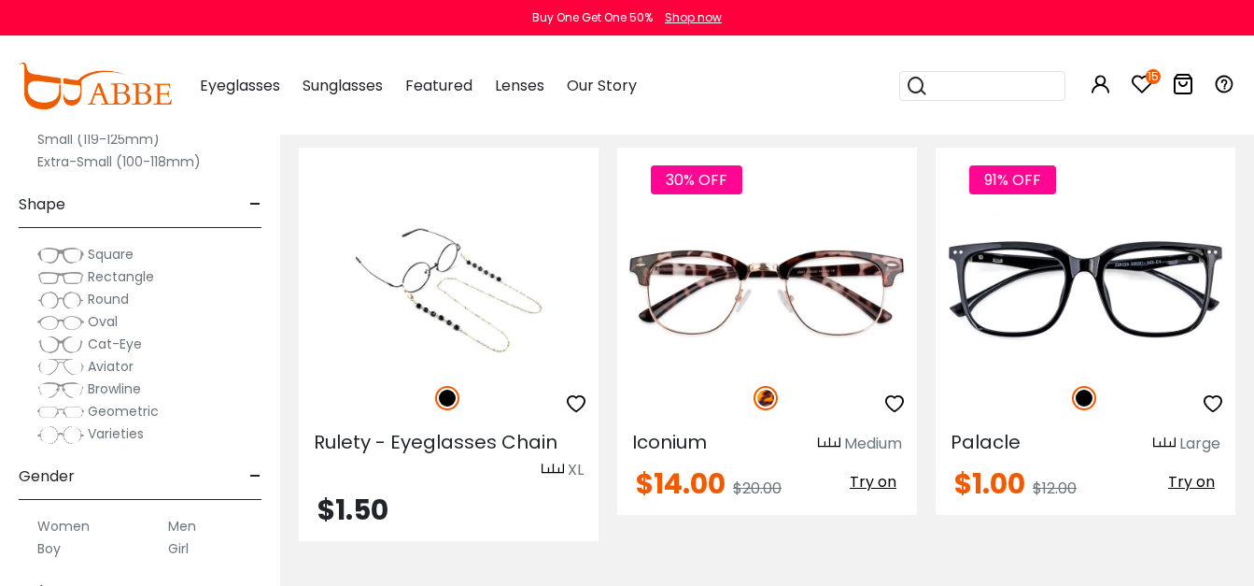
scroll to position [4728, 0]
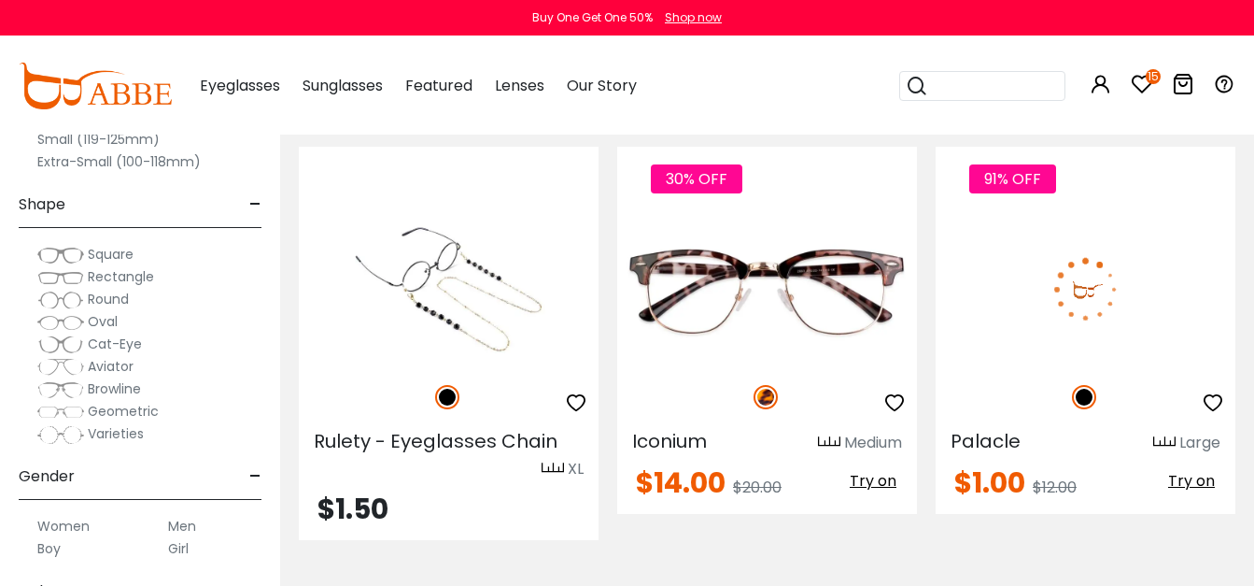
click at [1226, 385] on button "button" at bounding box center [1213, 402] width 34 height 35
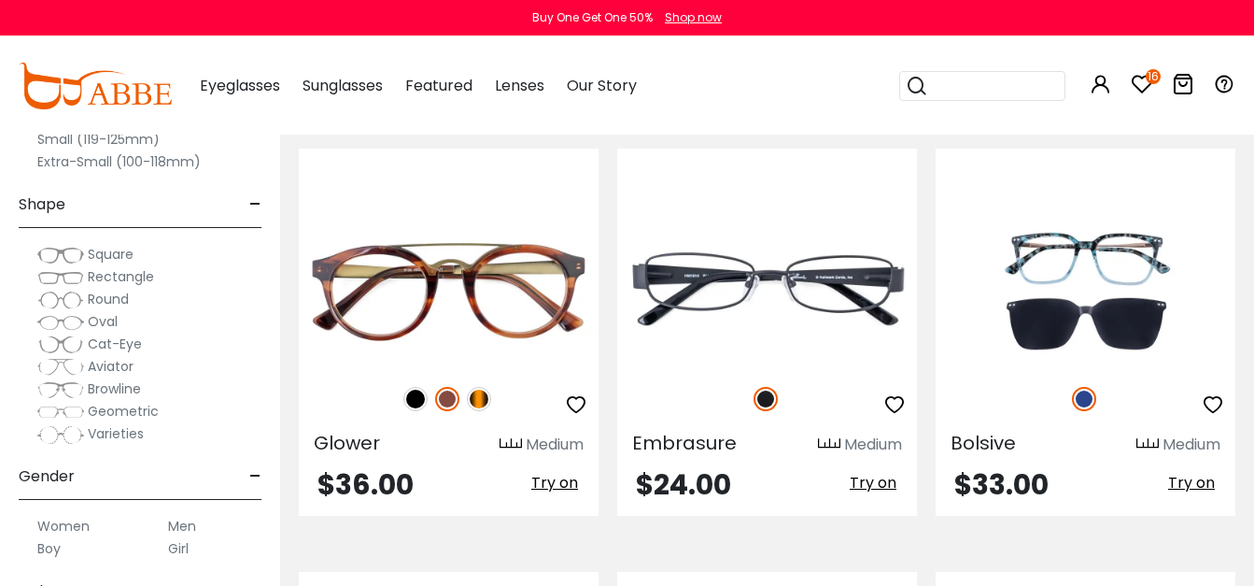
scroll to position [6449, 0]
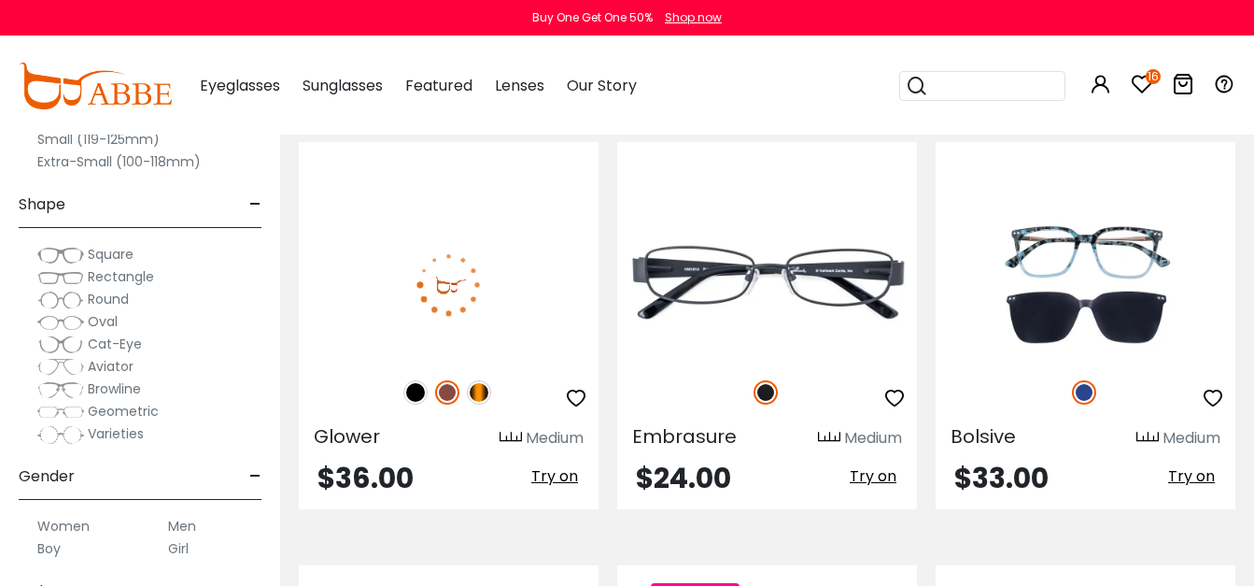
click at [414, 382] on div at bounding box center [449, 392] width 300 height 39
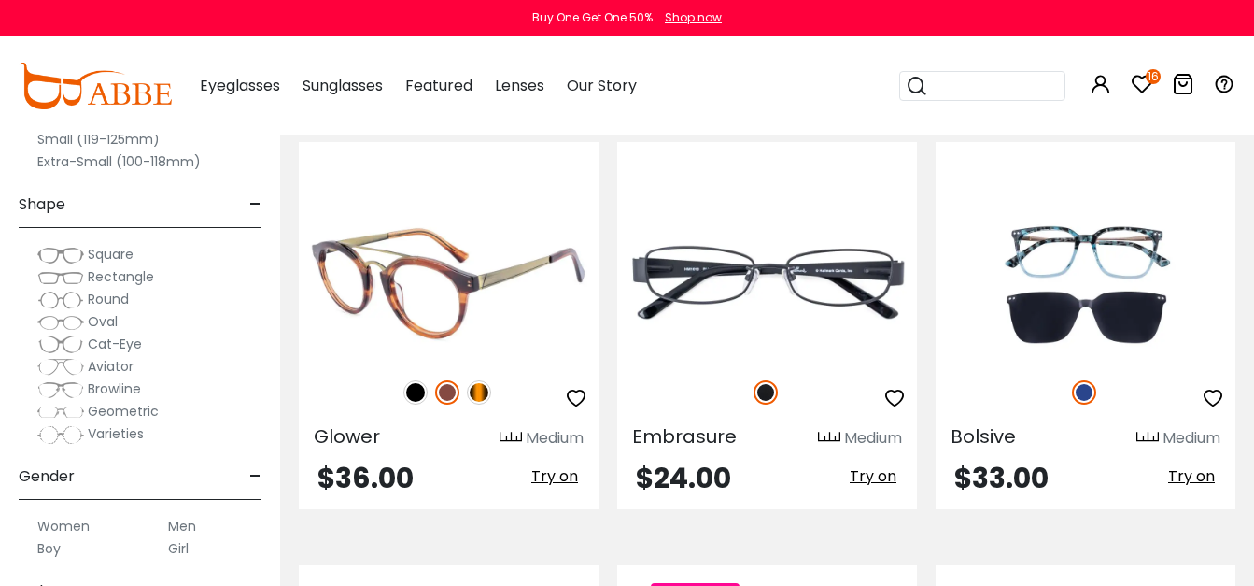
click at [419, 373] on div at bounding box center [449, 392] width 300 height 39
click at [418, 380] on img at bounding box center [415, 392] width 24 height 24
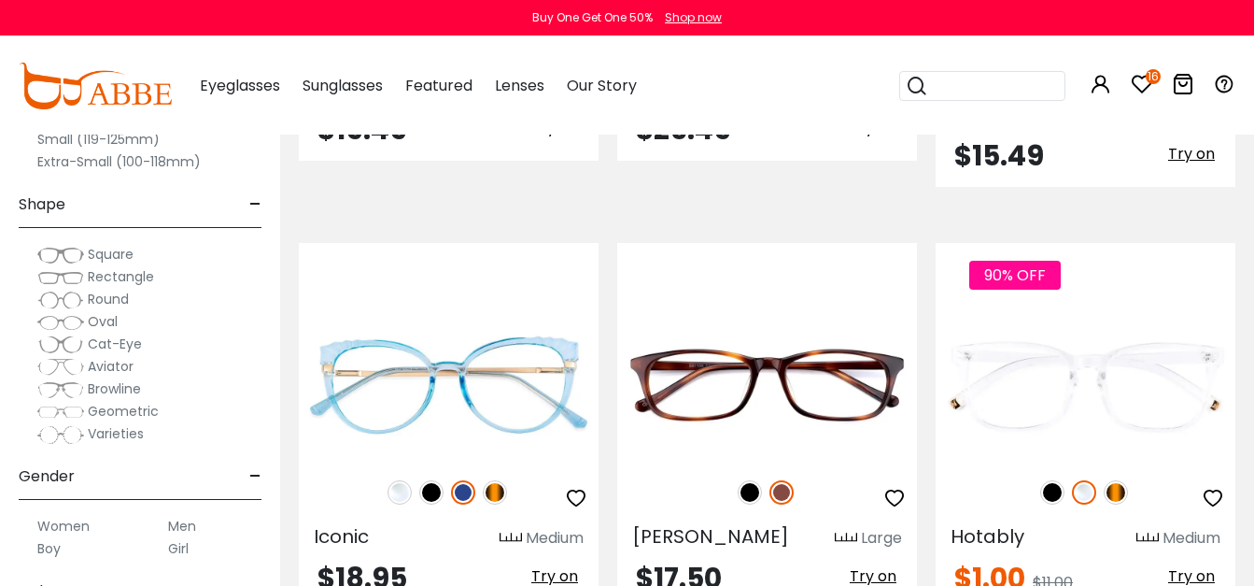
scroll to position [8513, 0]
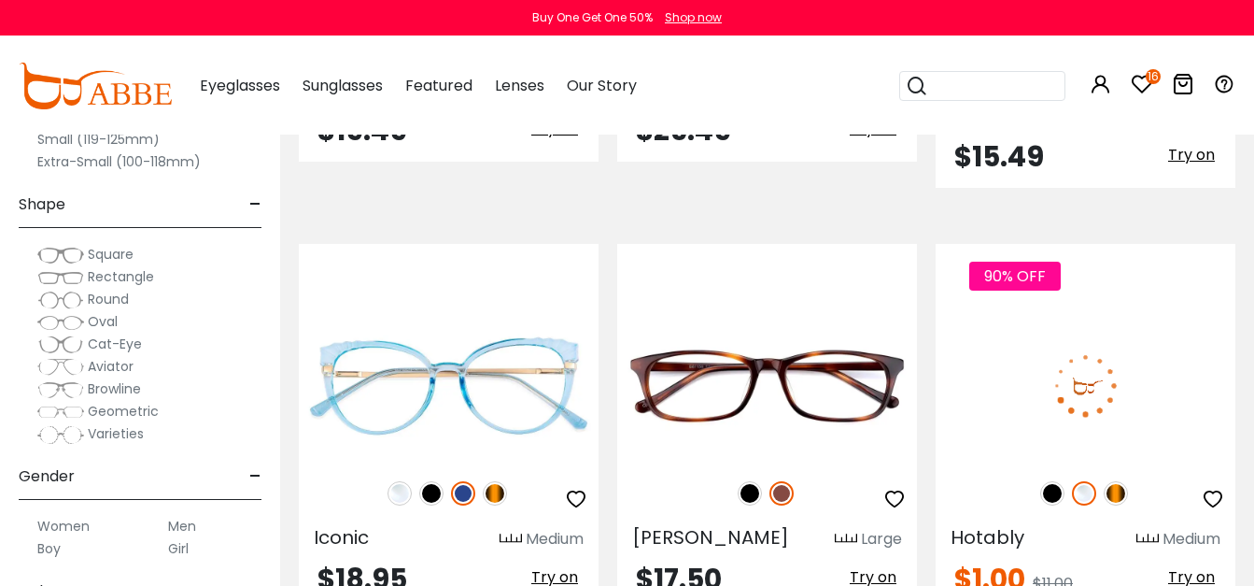
click at [1051, 481] on img at bounding box center [1052, 493] width 24 height 24
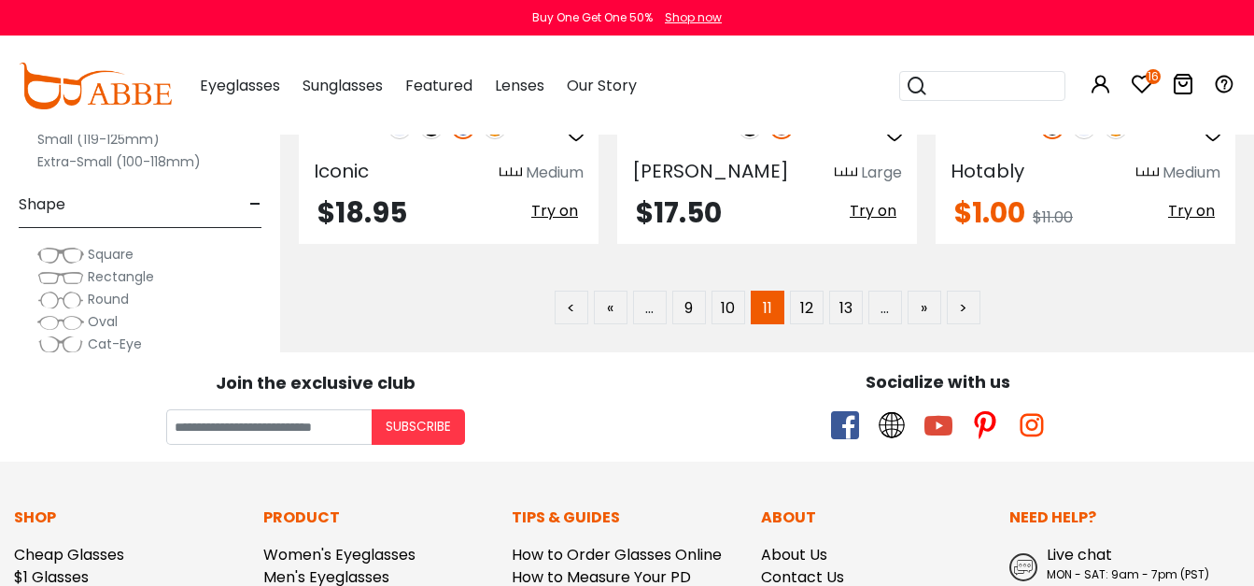
scroll to position [8880, 0]
click at [808, 289] on link "12" at bounding box center [807, 306] width 34 height 34
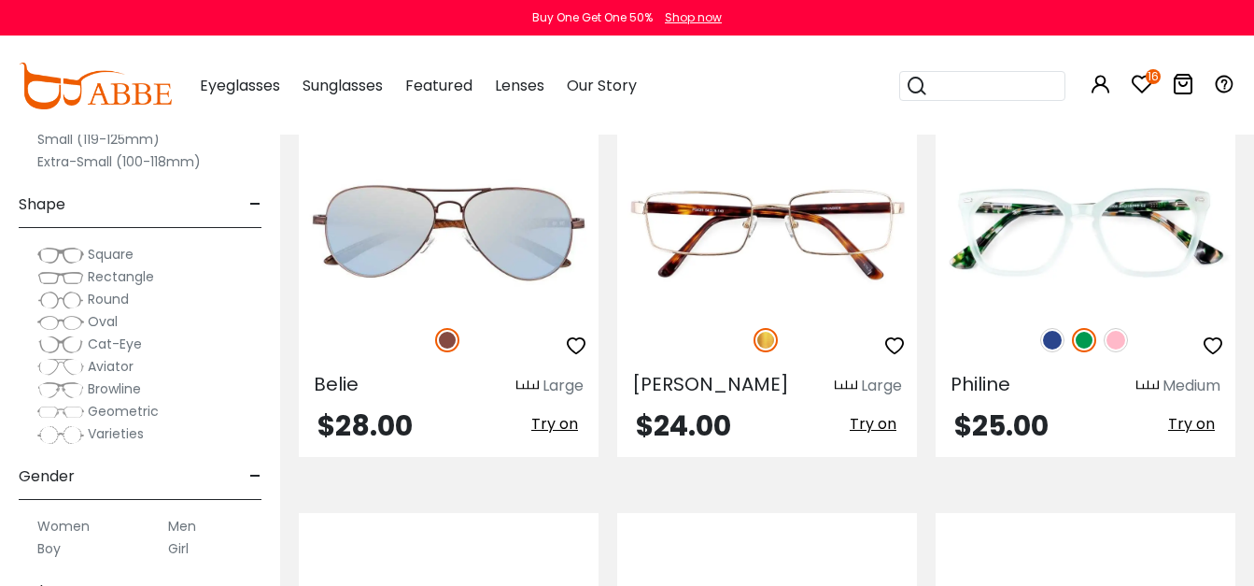
scroll to position [931, 0]
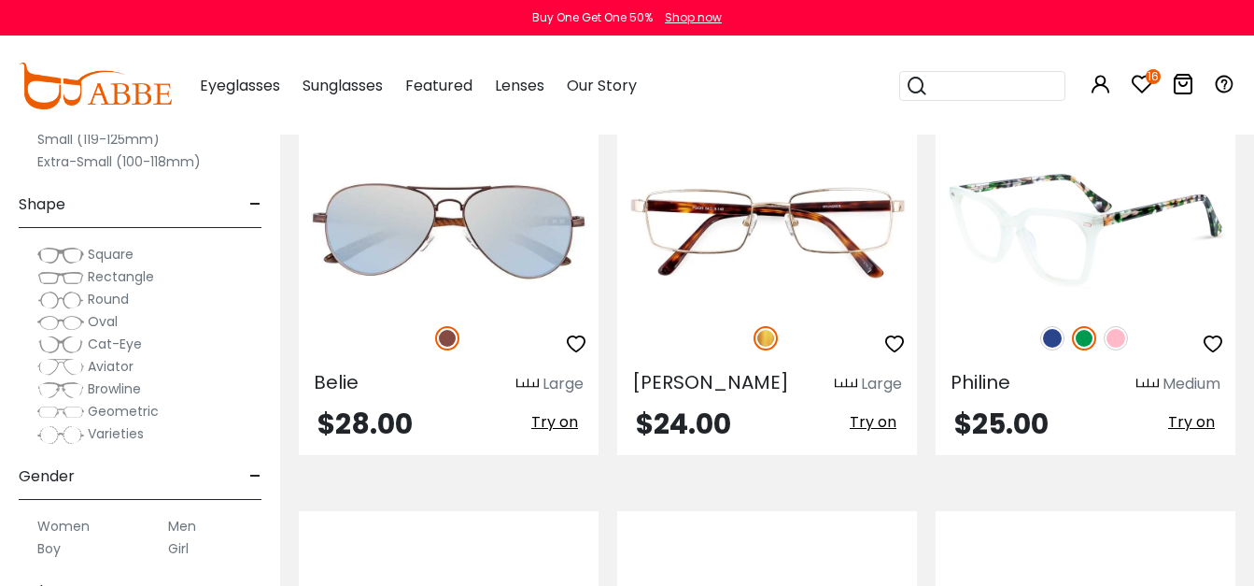
click at [1054, 344] on img at bounding box center [1052, 338] width 24 height 24
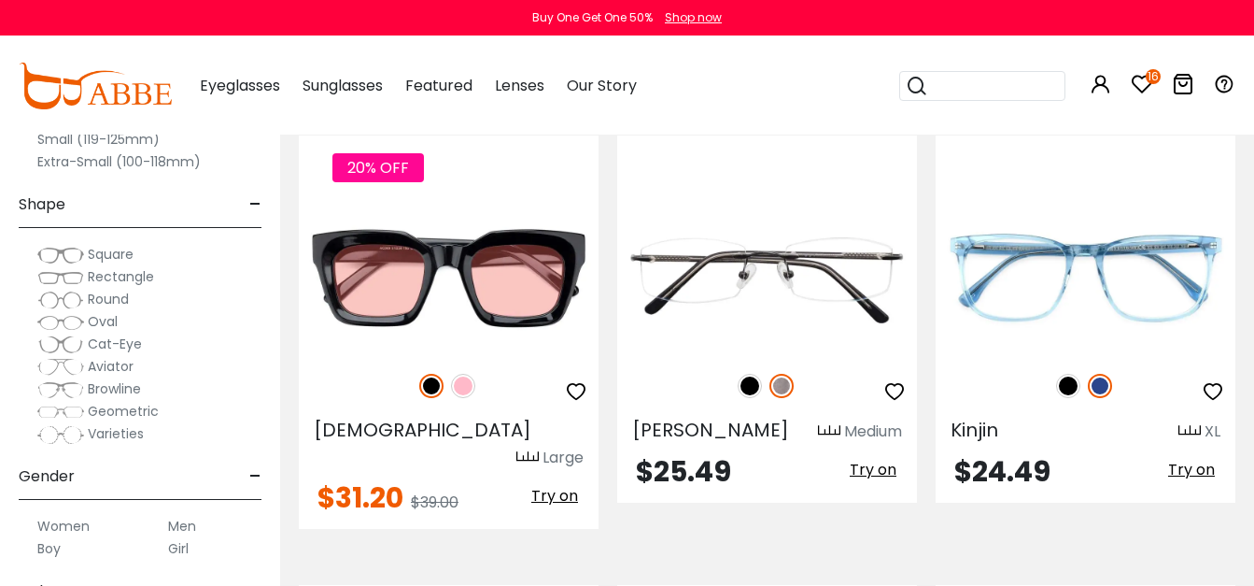
scroll to position [3001, 0]
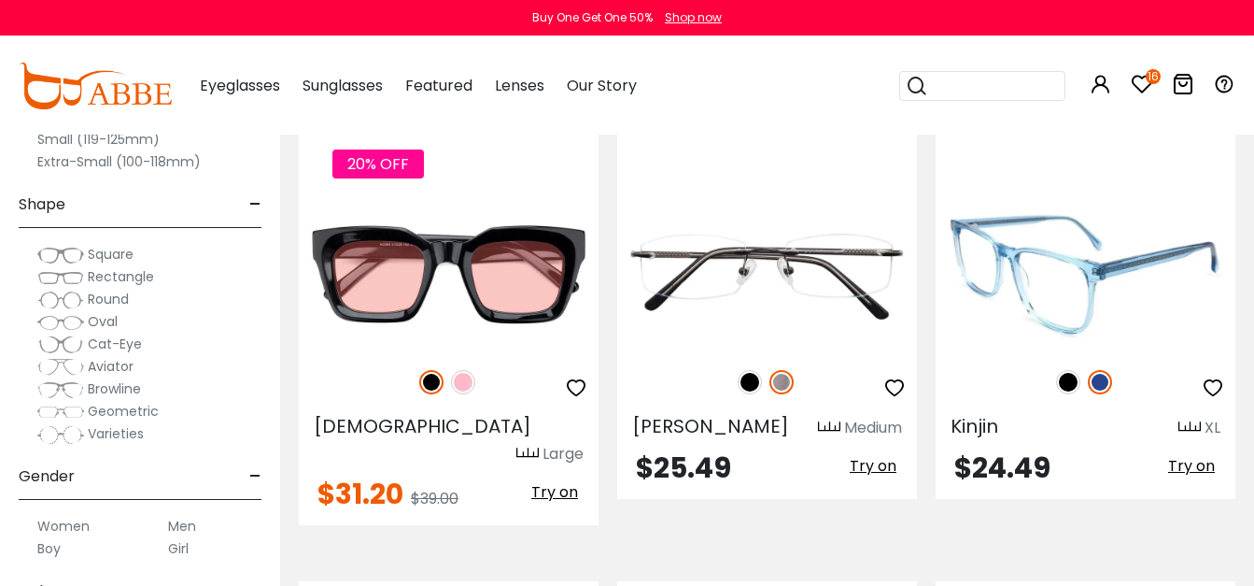
click at [1064, 387] on img at bounding box center [1068, 382] width 24 height 24
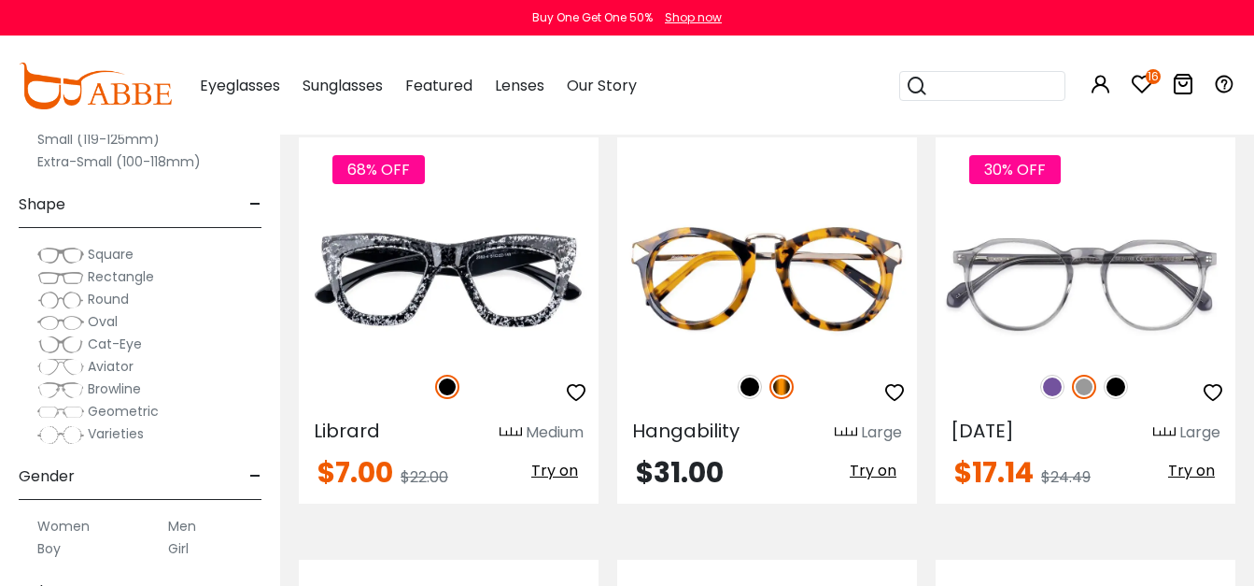
scroll to position [3445, 0]
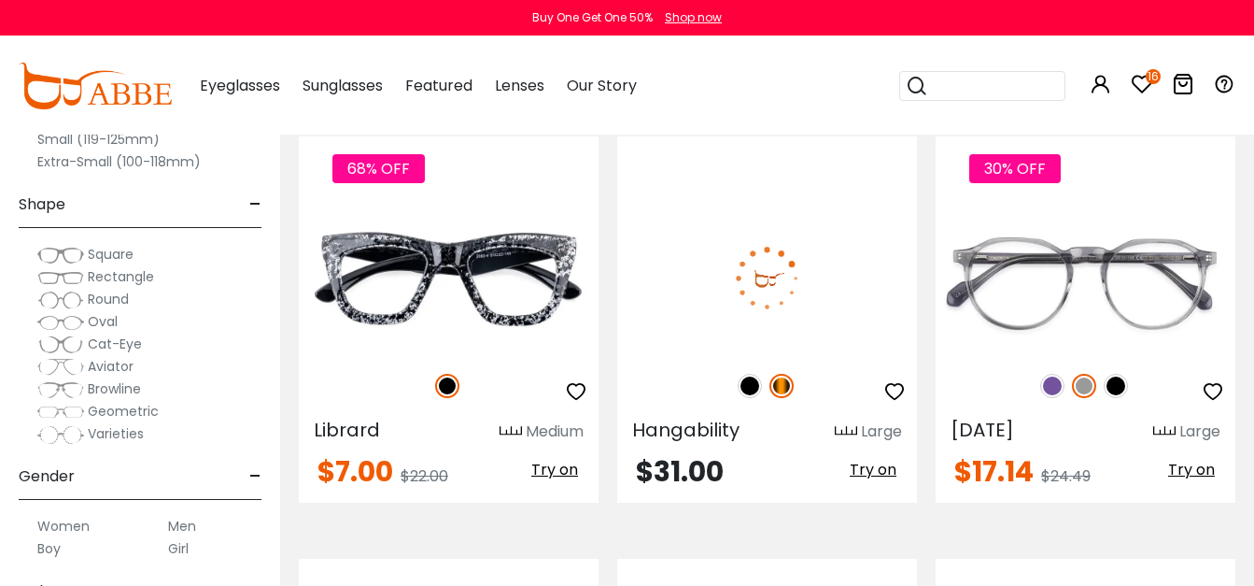
click at [755, 374] on img at bounding box center [750, 386] width 24 height 24
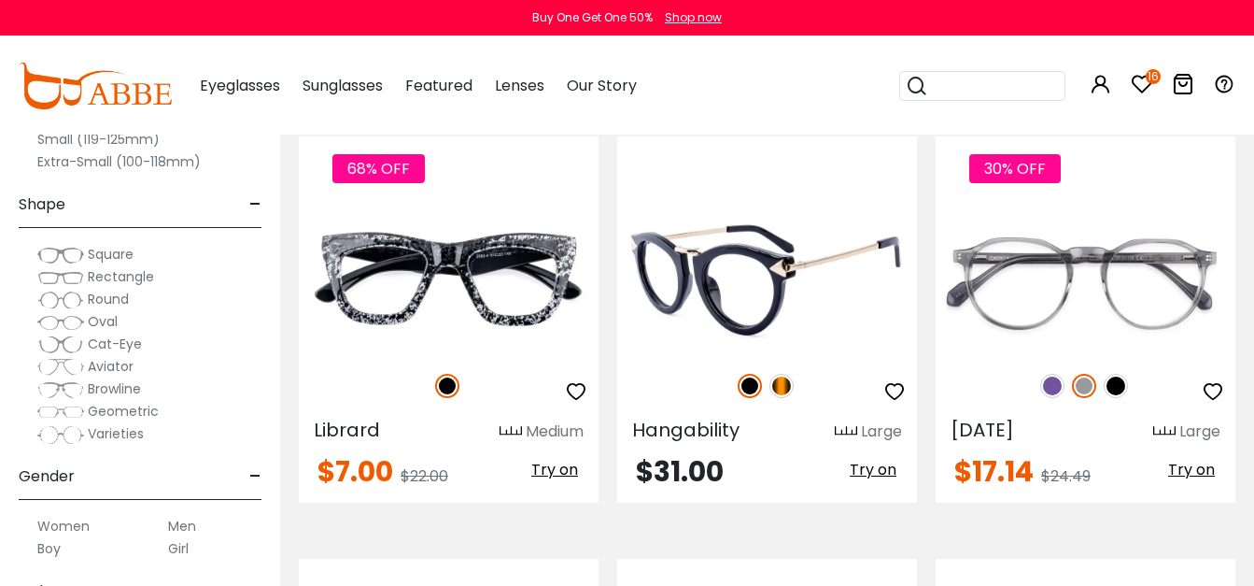
click at [897, 380] on icon "button" at bounding box center [894, 391] width 22 height 22
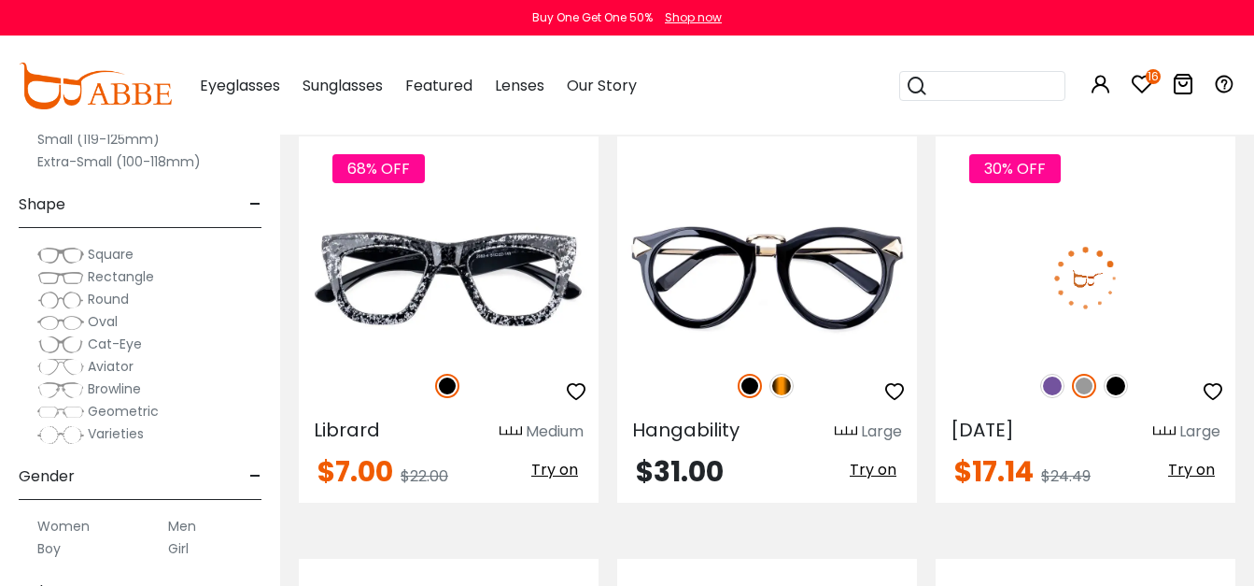
click at [939, 366] on div "30% OFF" at bounding box center [1086, 385] width 300 height 39
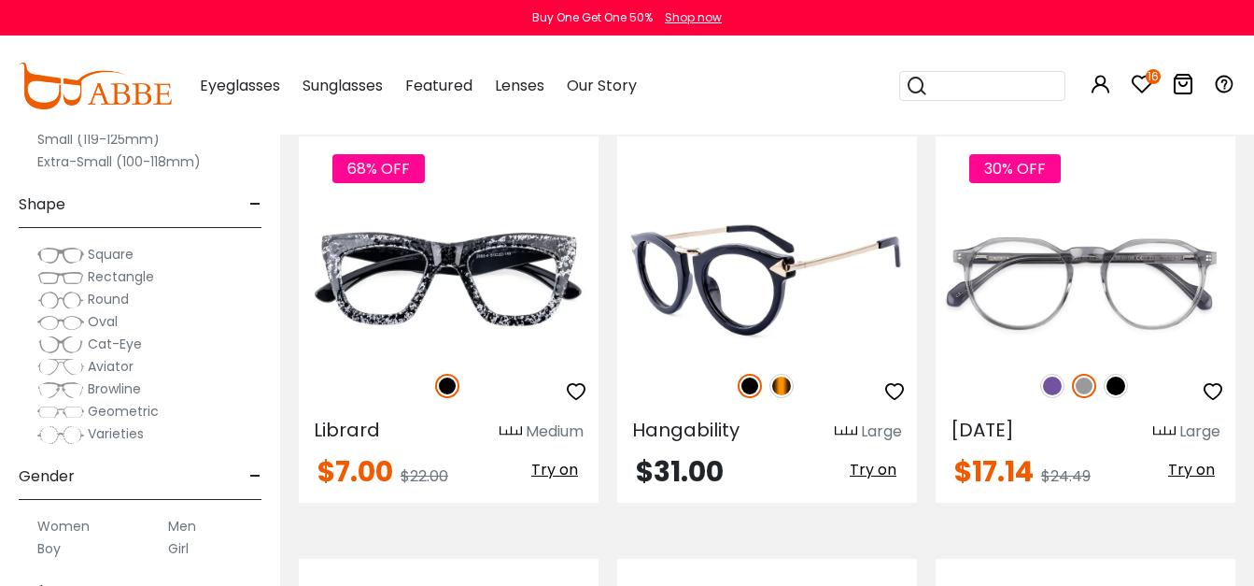
click at [893, 380] on icon "button" at bounding box center [894, 391] width 22 height 22
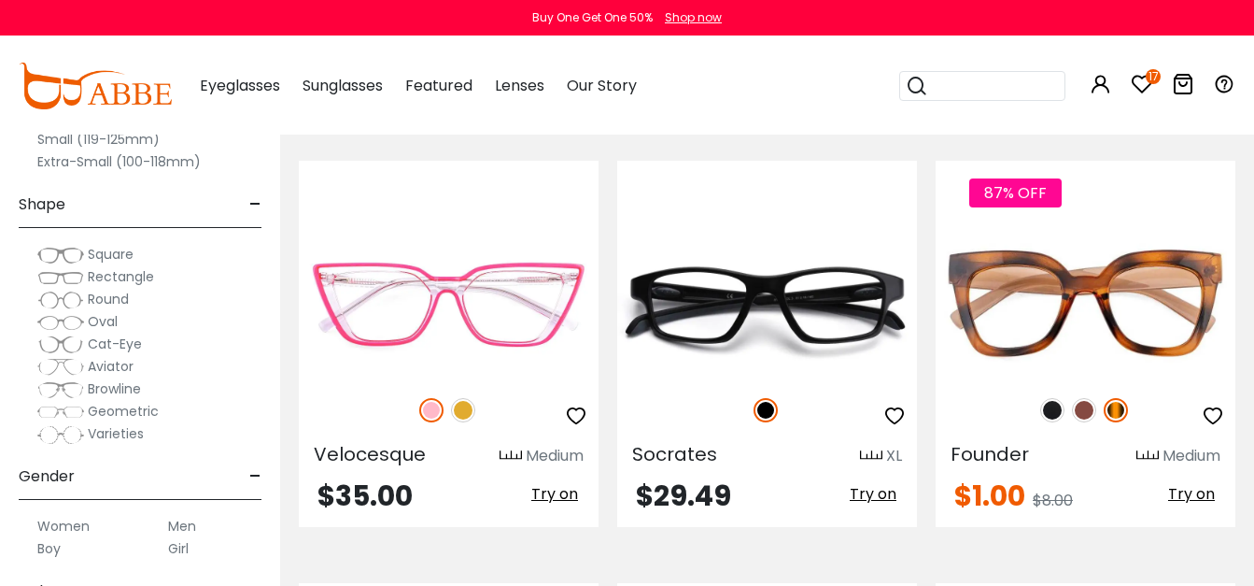
scroll to position [4264, 0]
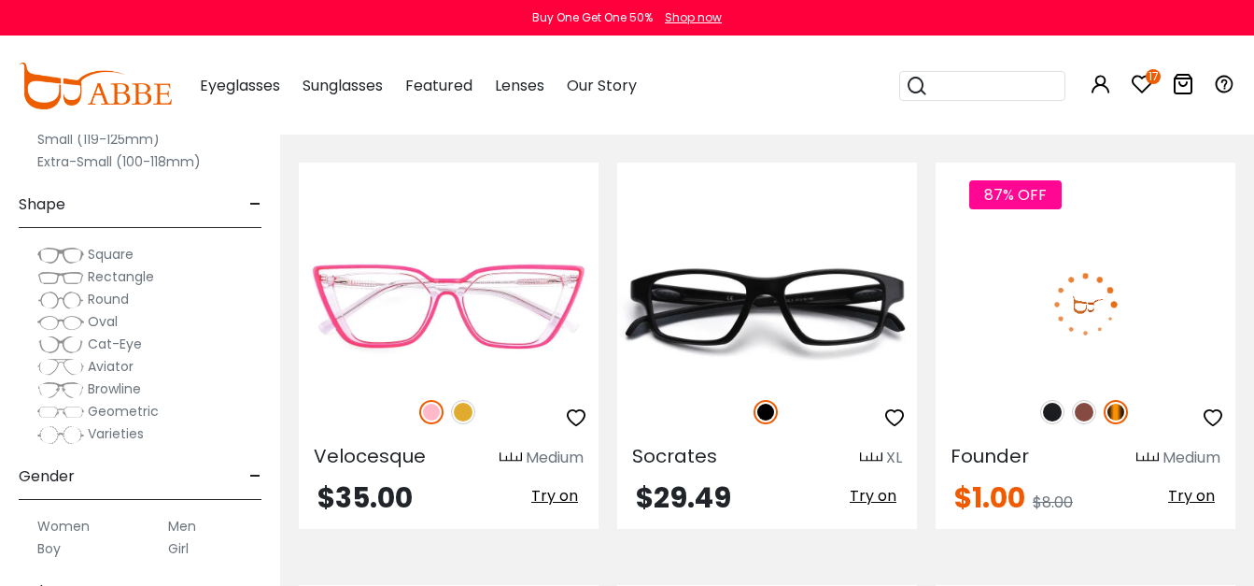
click at [1051, 400] on img at bounding box center [1052, 412] width 24 height 24
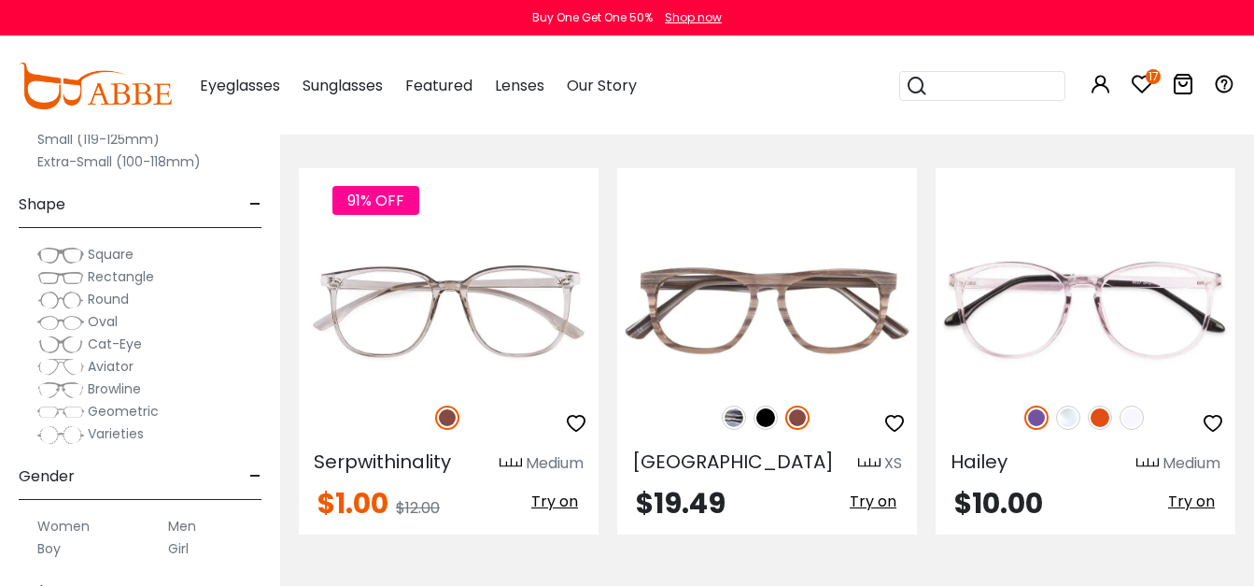
scroll to position [5149, 0]
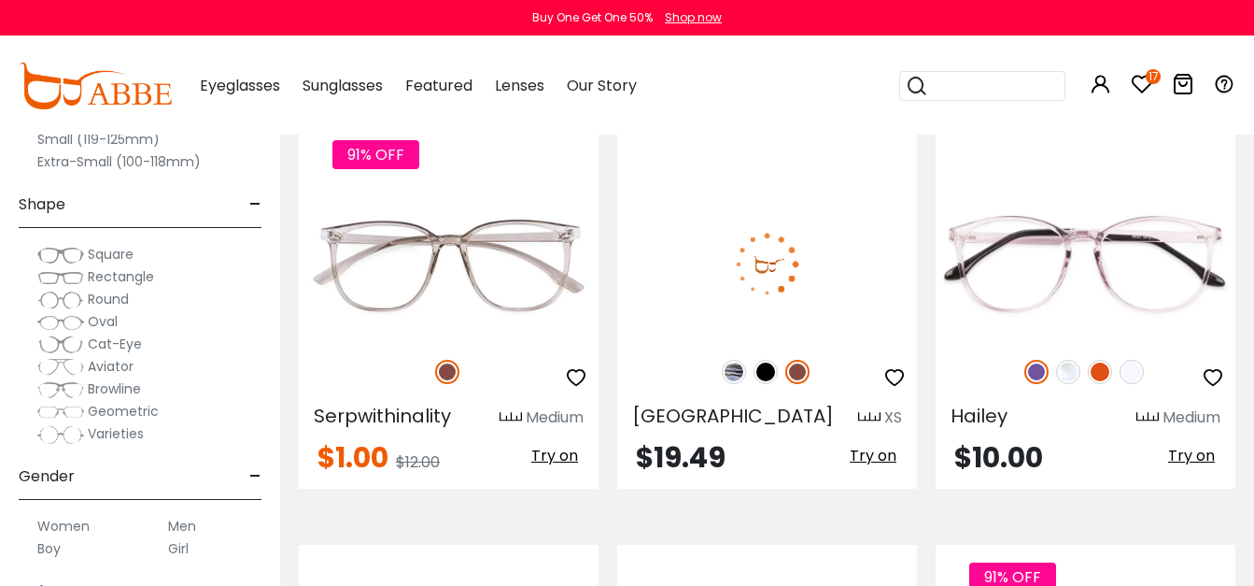
click at [771, 360] on img at bounding box center [766, 372] width 24 height 24
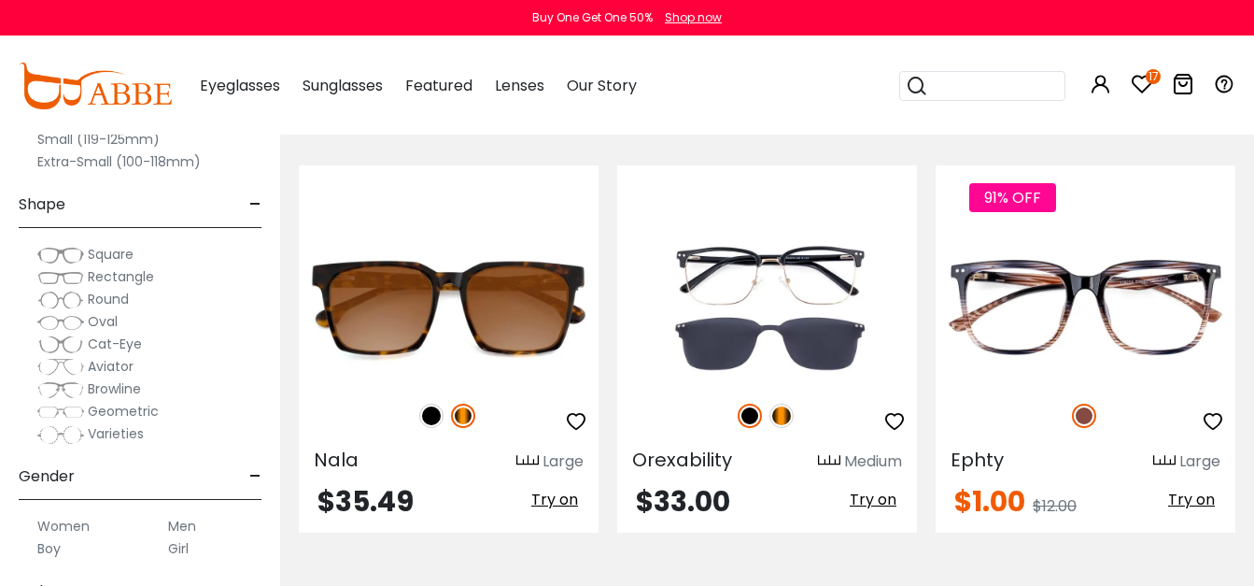
scroll to position [5526, 0]
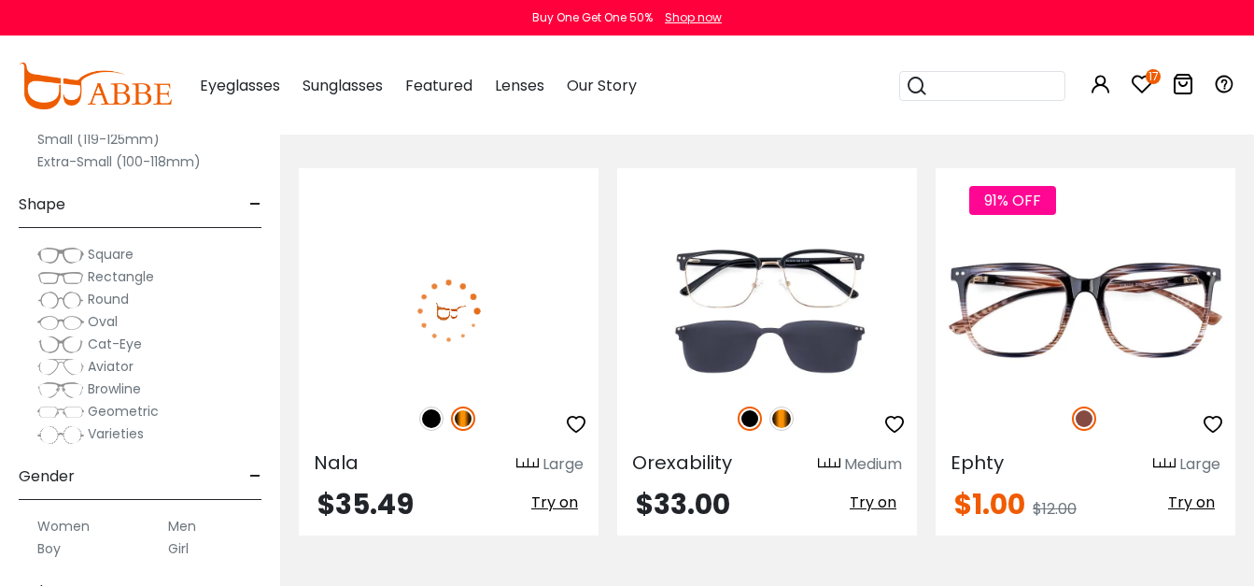
click at [436, 406] on img at bounding box center [431, 418] width 24 height 24
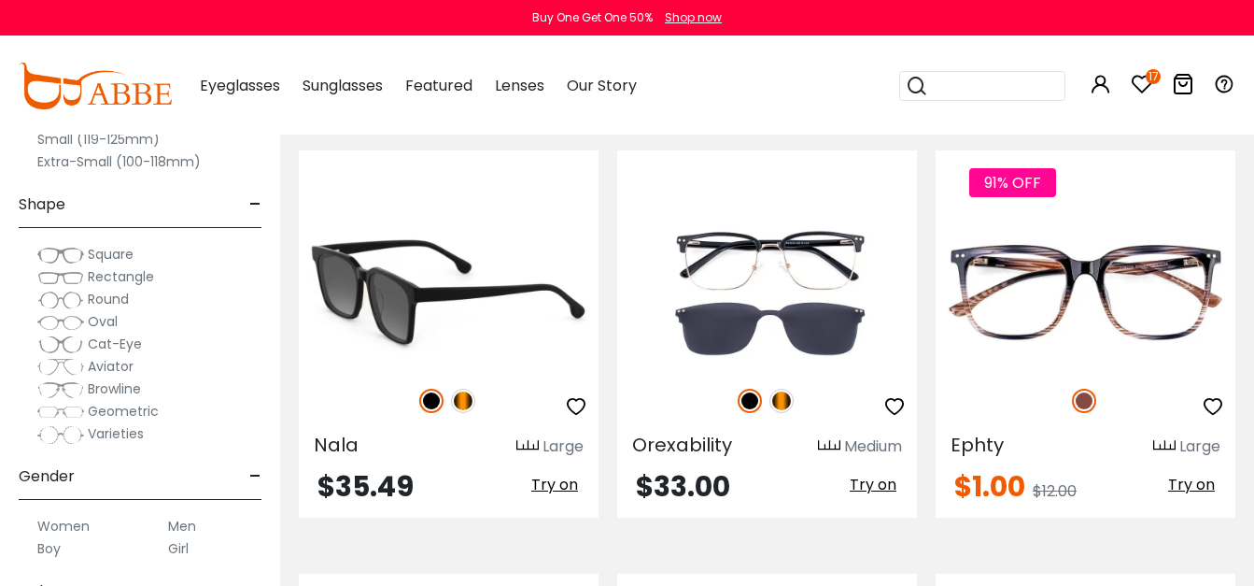
scroll to position [5542, 0]
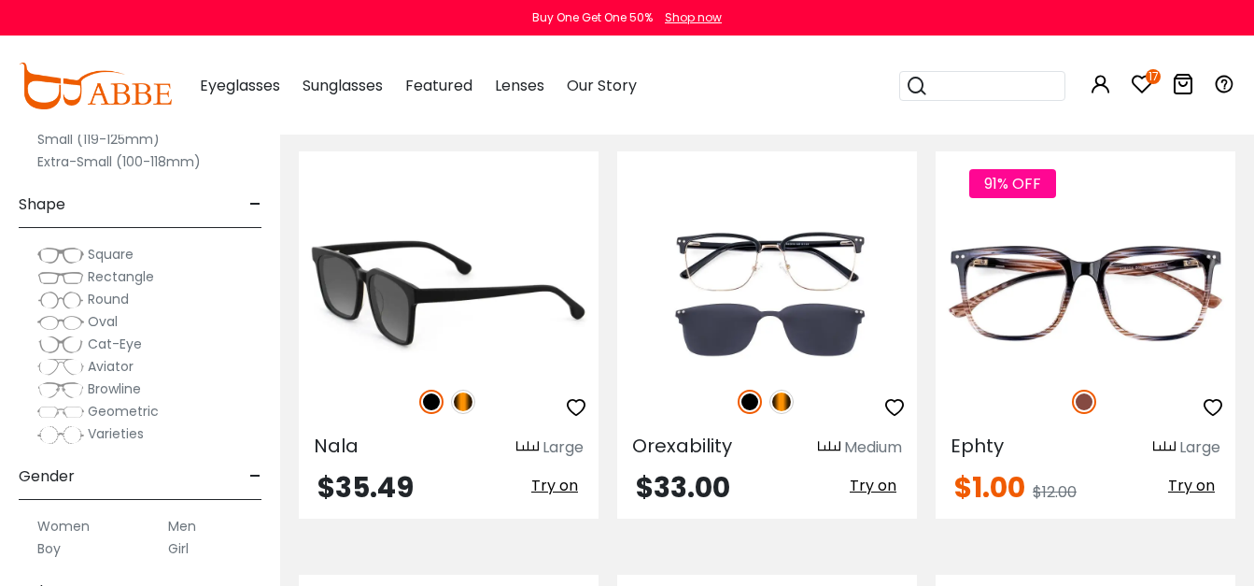
click at [583, 396] on icon "button" at bounding box center [576, 407] width 22 height 22
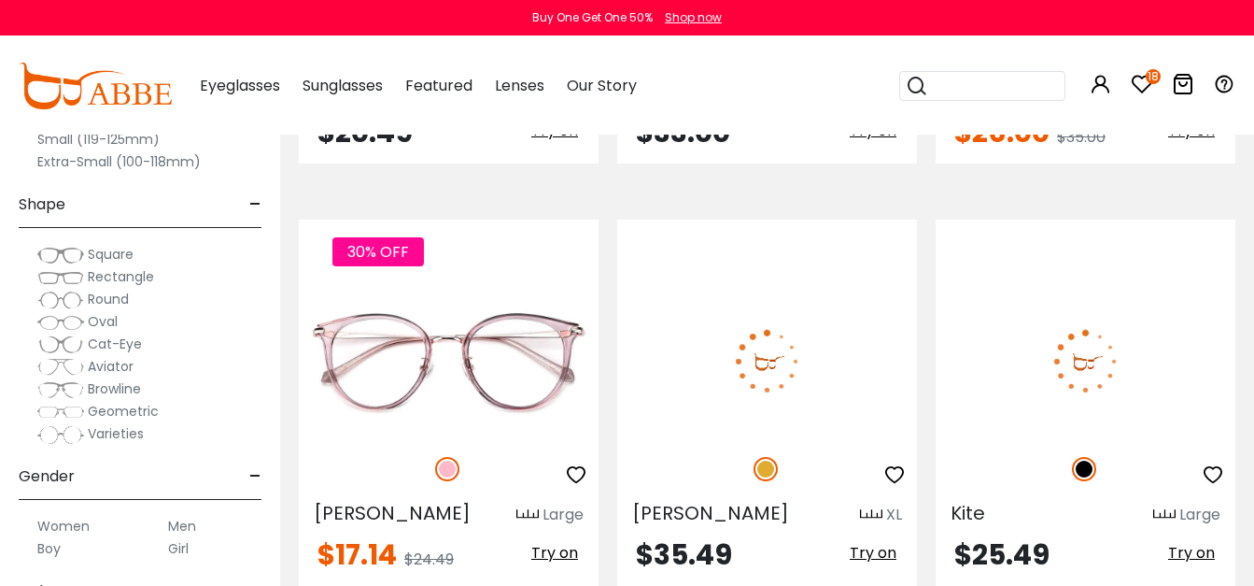
scroll to position [8465, 0]
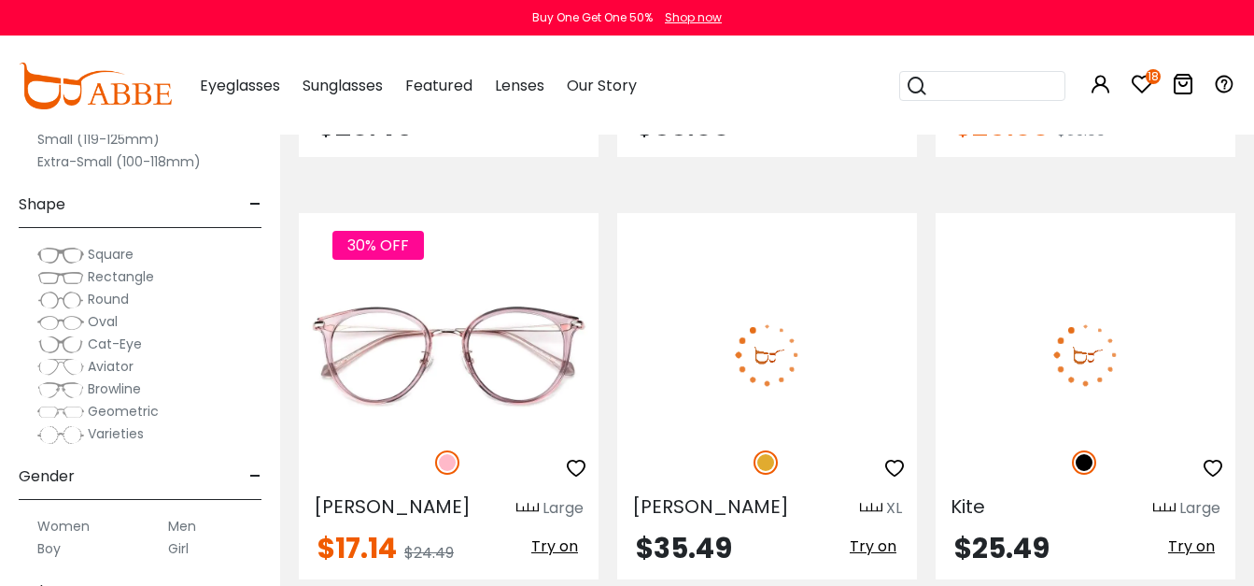
click at [1191, 535] on span "Try on" at bounding box center [1191, 545] width 47 height 21
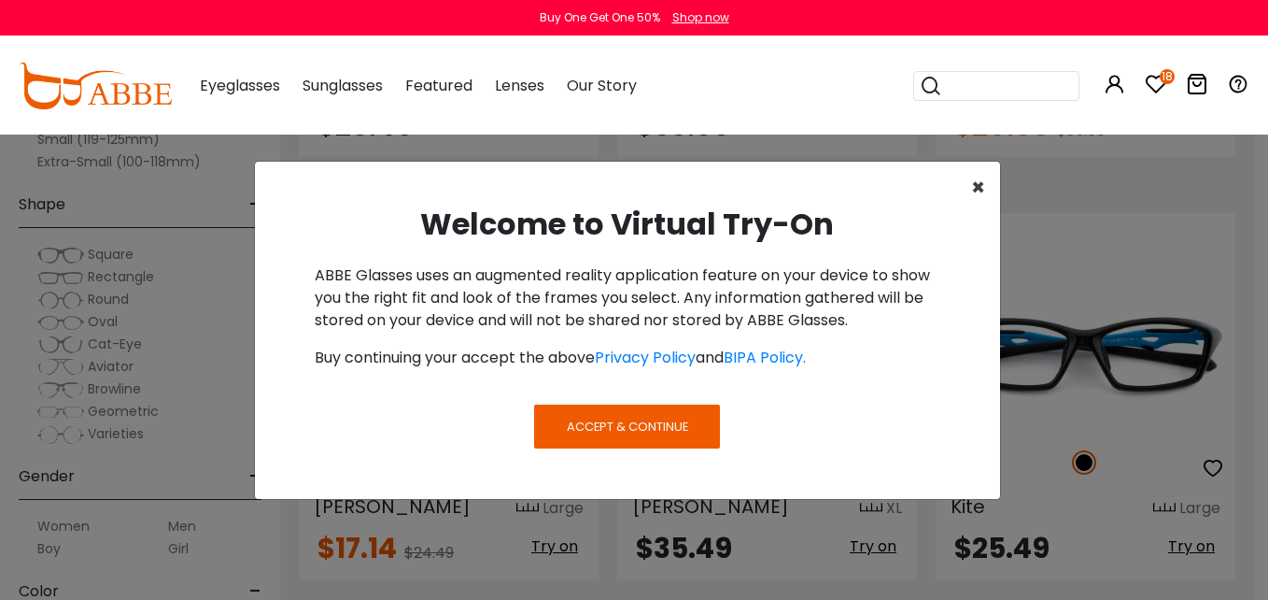
click at [973, 191] on span "×" at bounding box center [978, 187] width 14 height 31
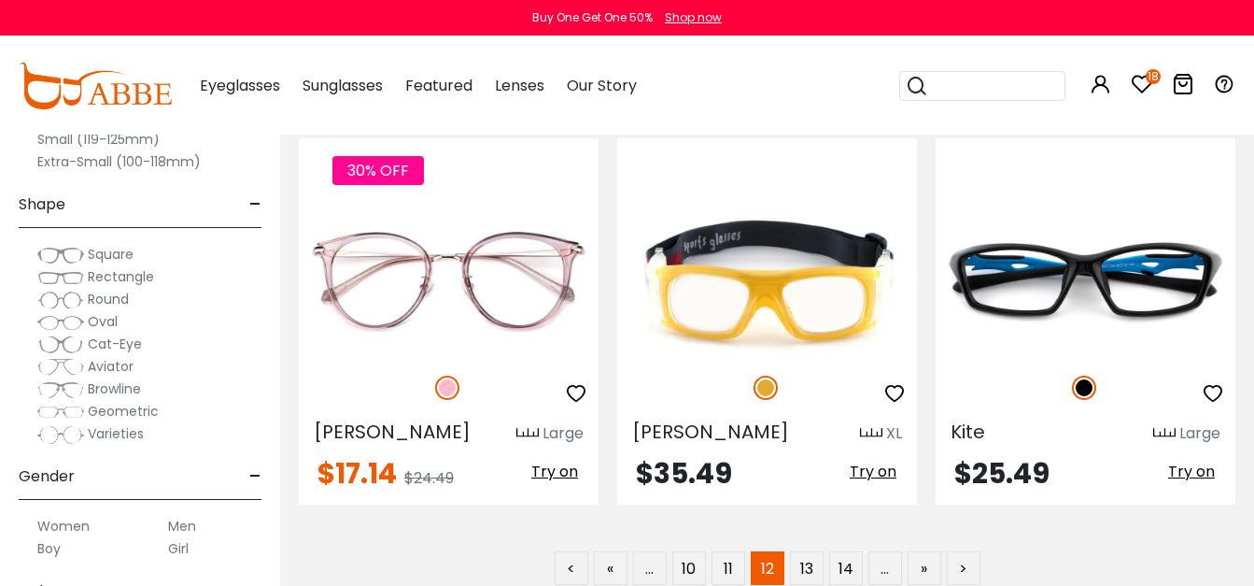
scroll to position [8542, 0]
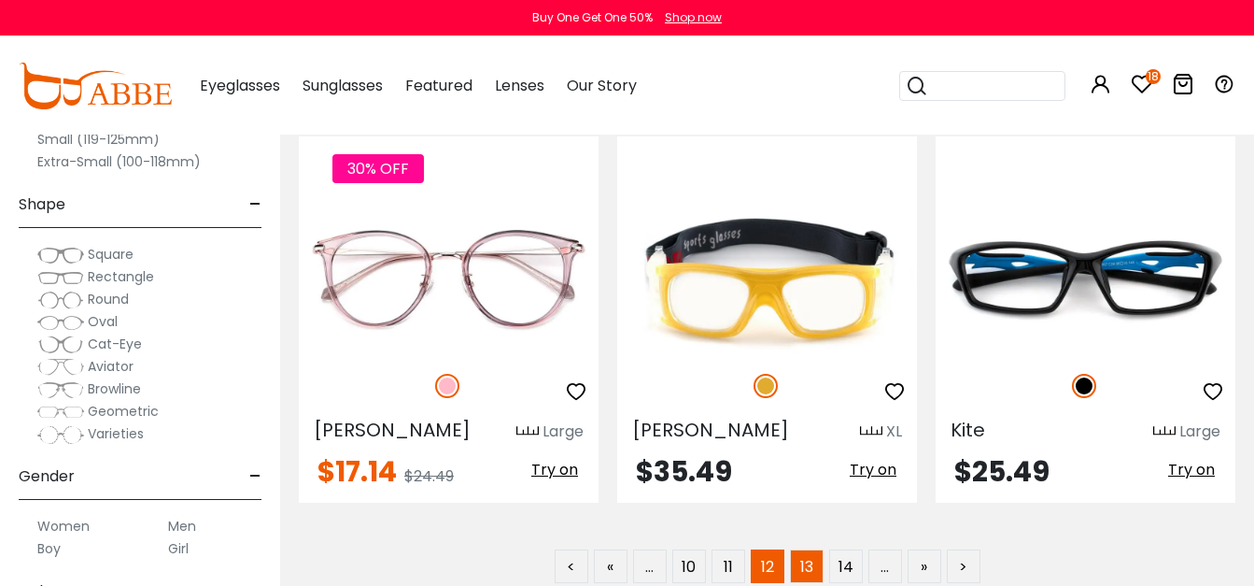
click at [809, 549] on link "13" at bounding box center [807, 566] width 34 height 34
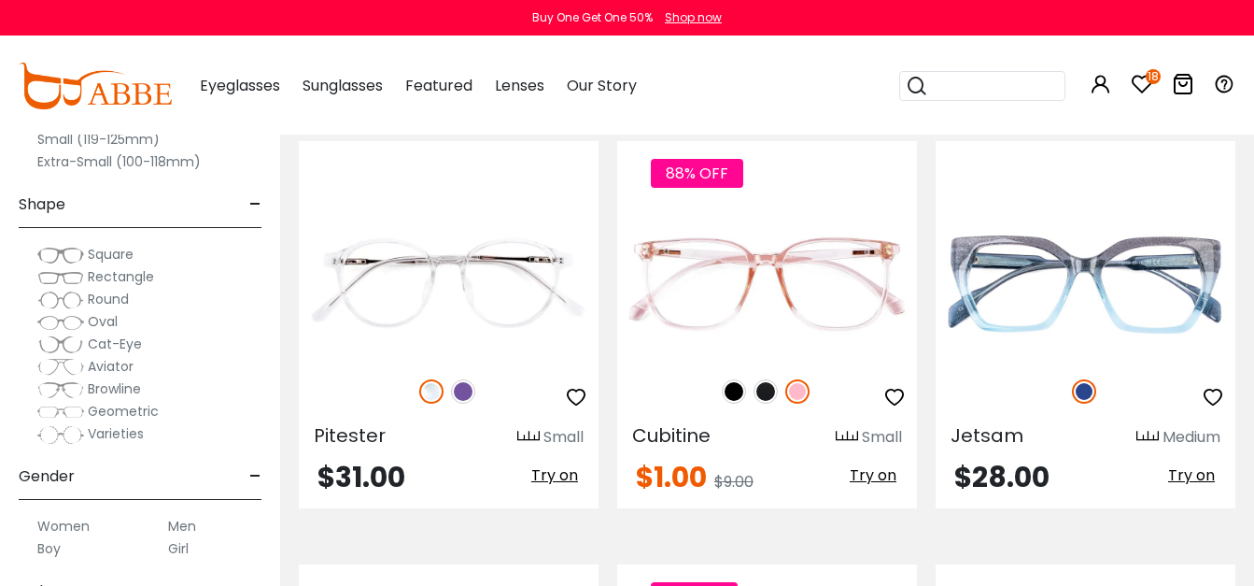
scroll to position [3821, 0]
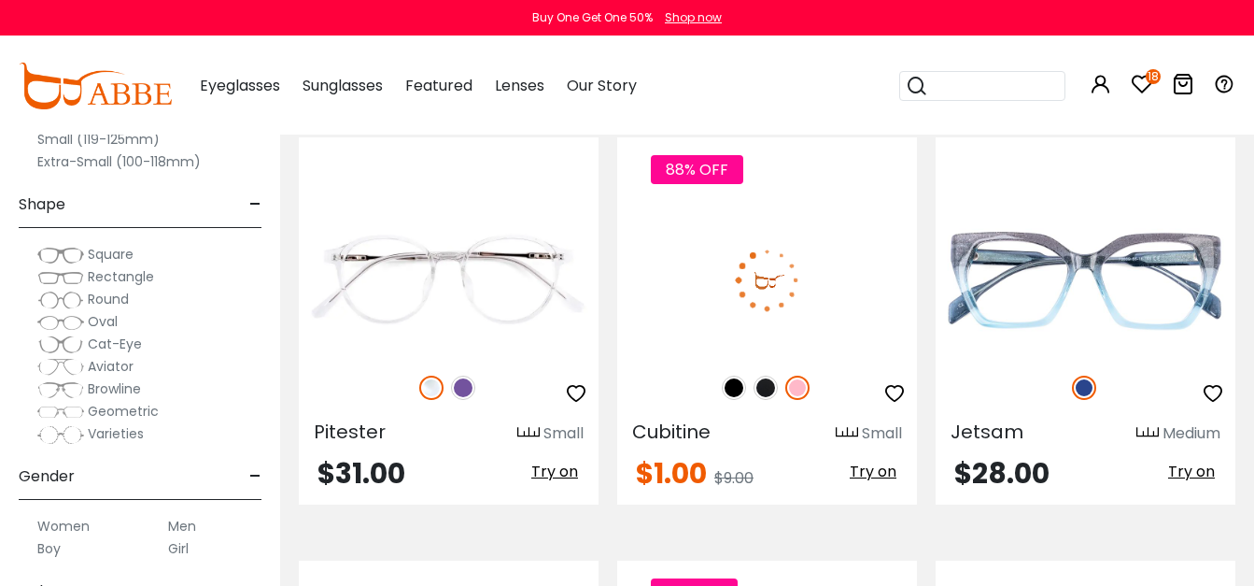
click at [775, 390] on img at bounding box center [766, 387] width 24 height 24
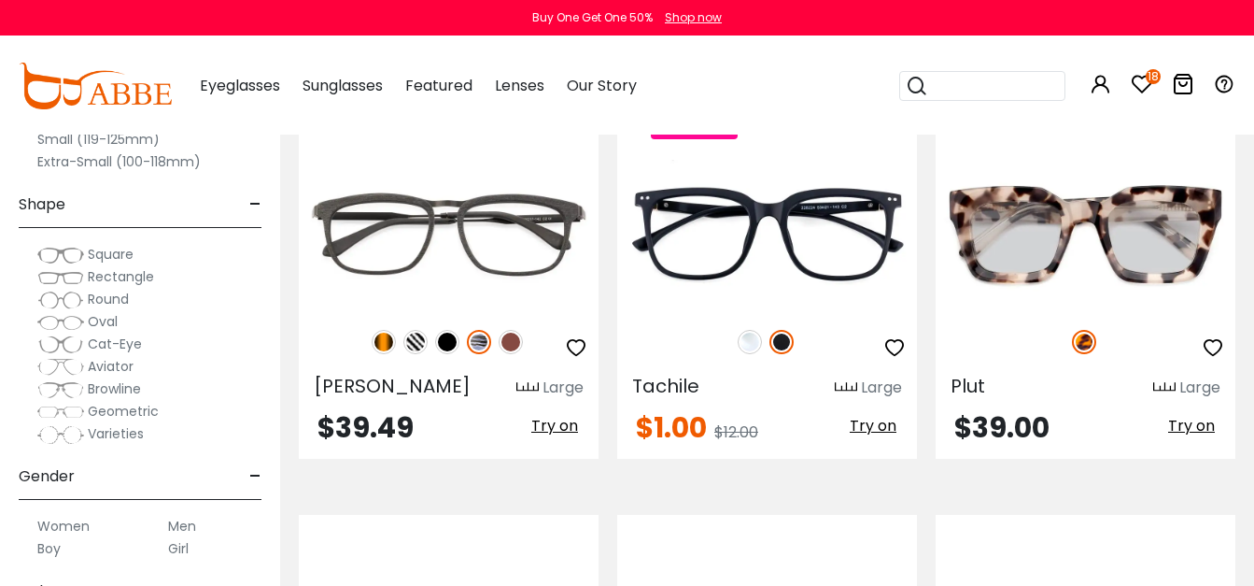
scroll to position [4291, 0]
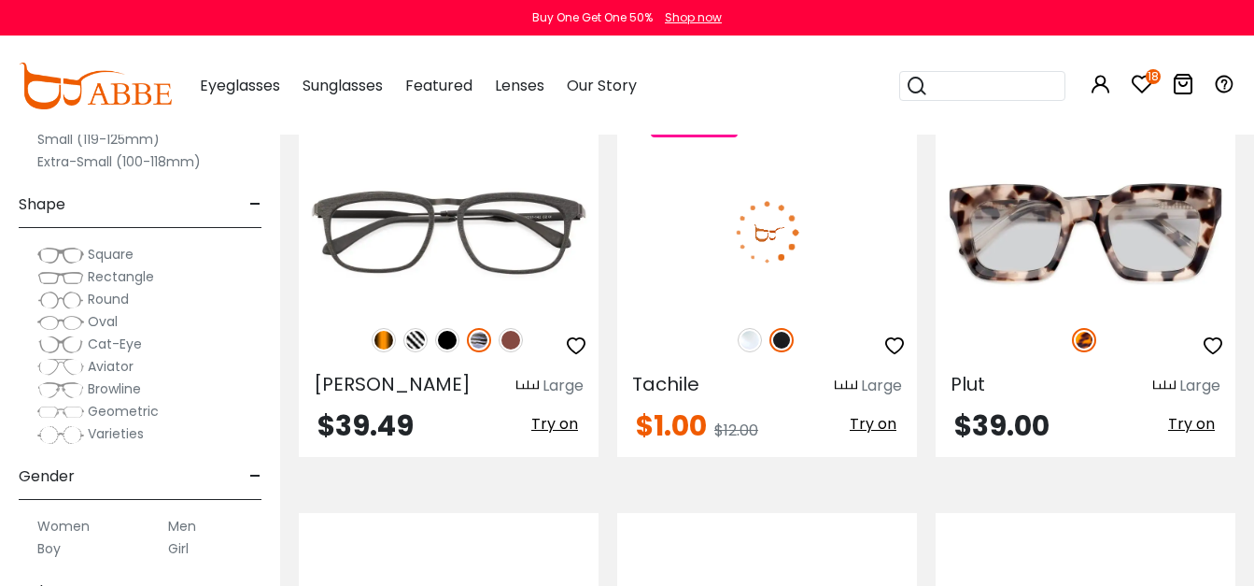
click at [897, 345] on icon "button" at bounding box center [894, 345] width 22 height 22
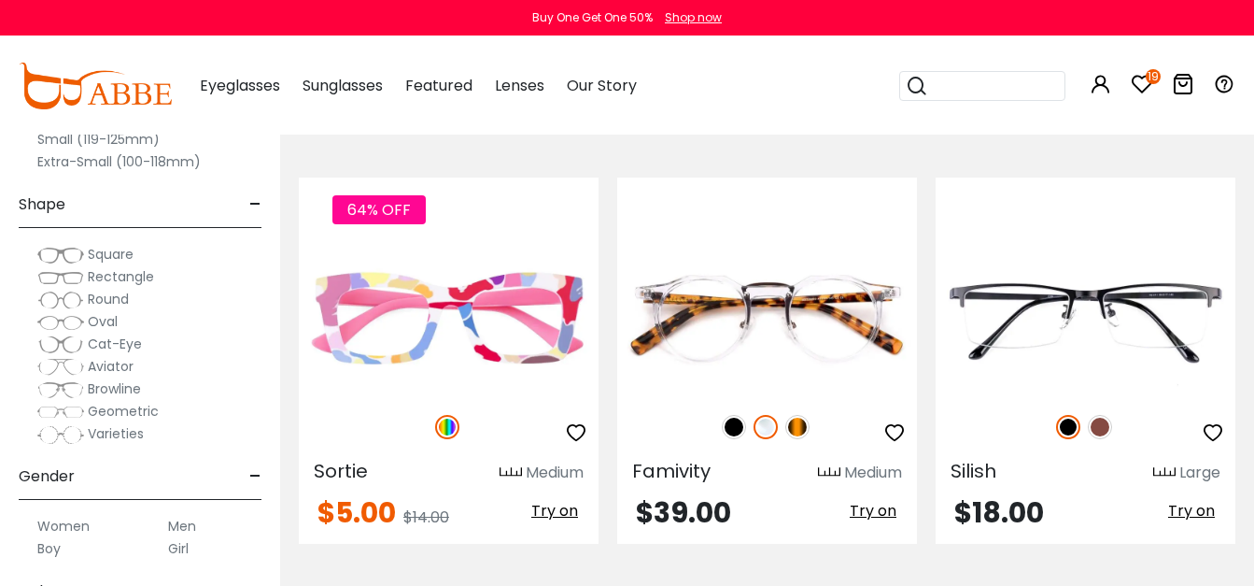
scroll to position [5896, 0]
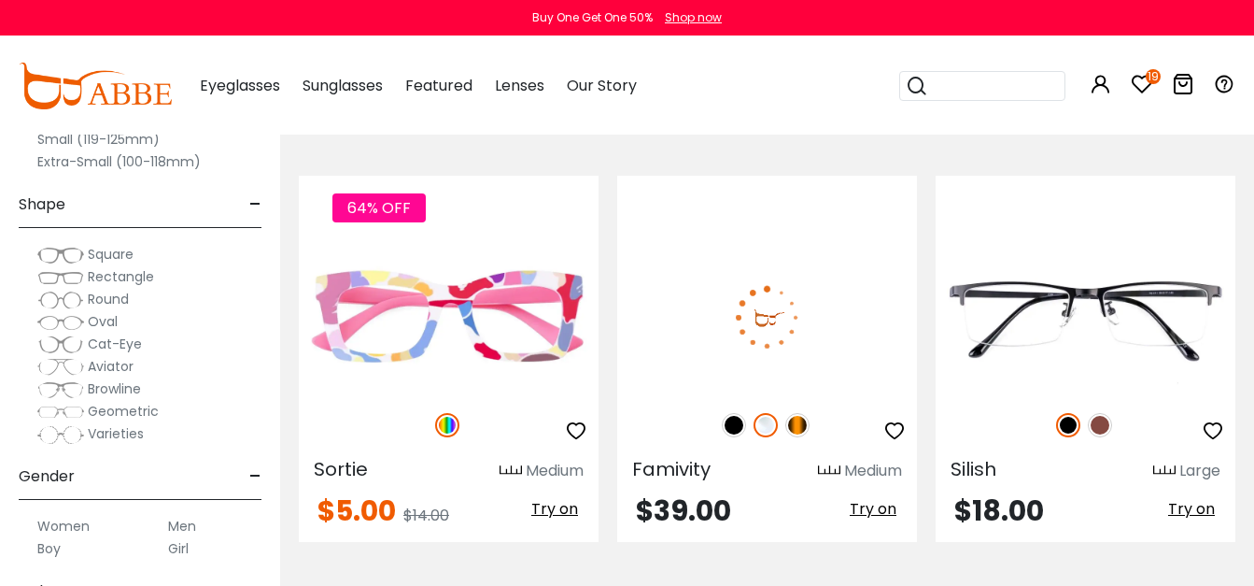
click at [727, 437] on div at bounding box center [767, 424] width 300 height 39
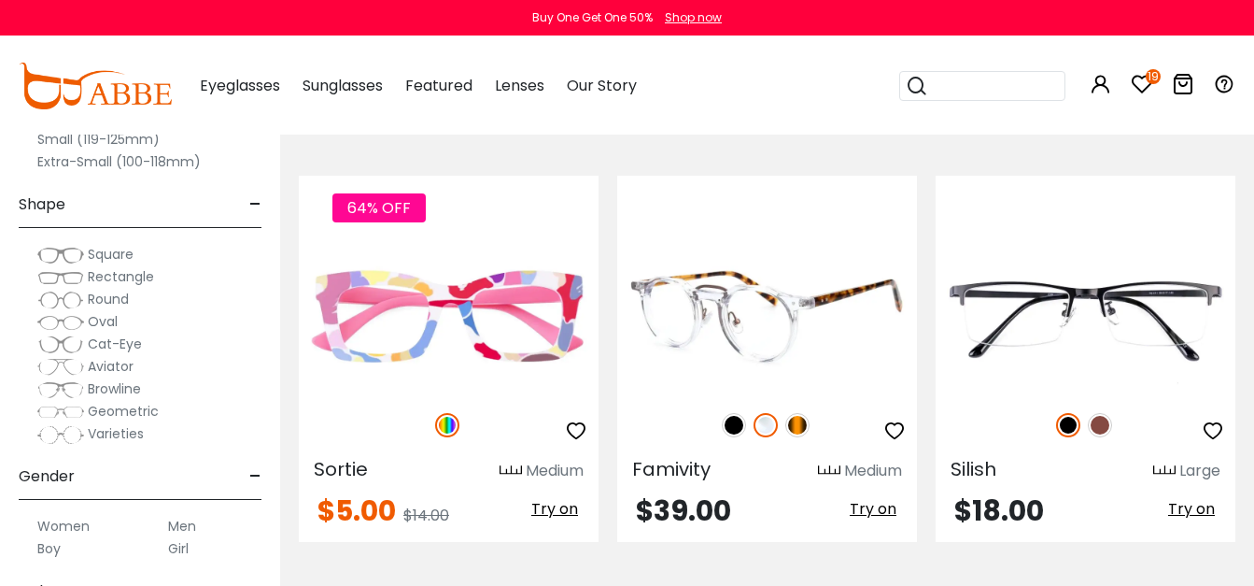
click at [727, 436] on img at bounding box center [734, 425] width 24 height 24
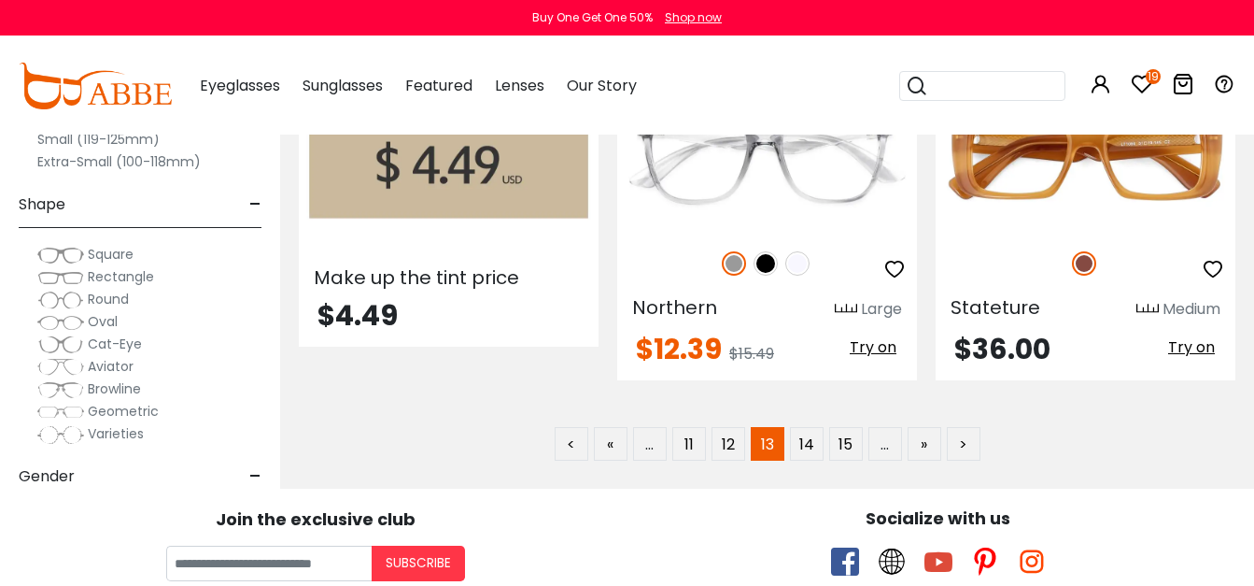
scroll to position [8621, 0]
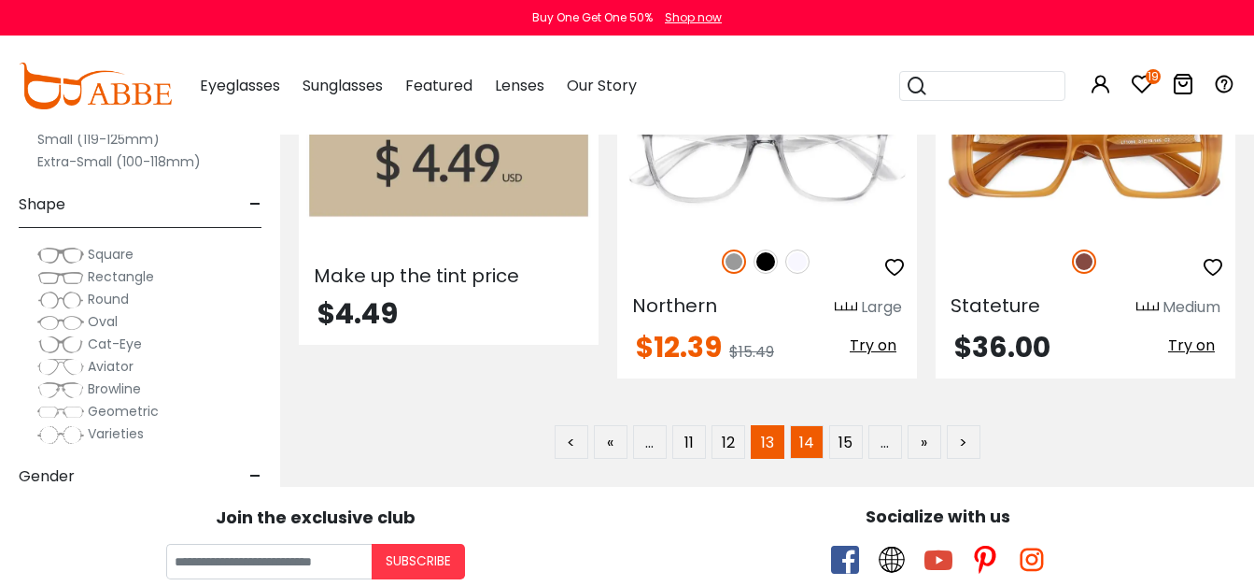
click at [807, 440] on link "14" at bounding box center [807, 442] width 34 height 34
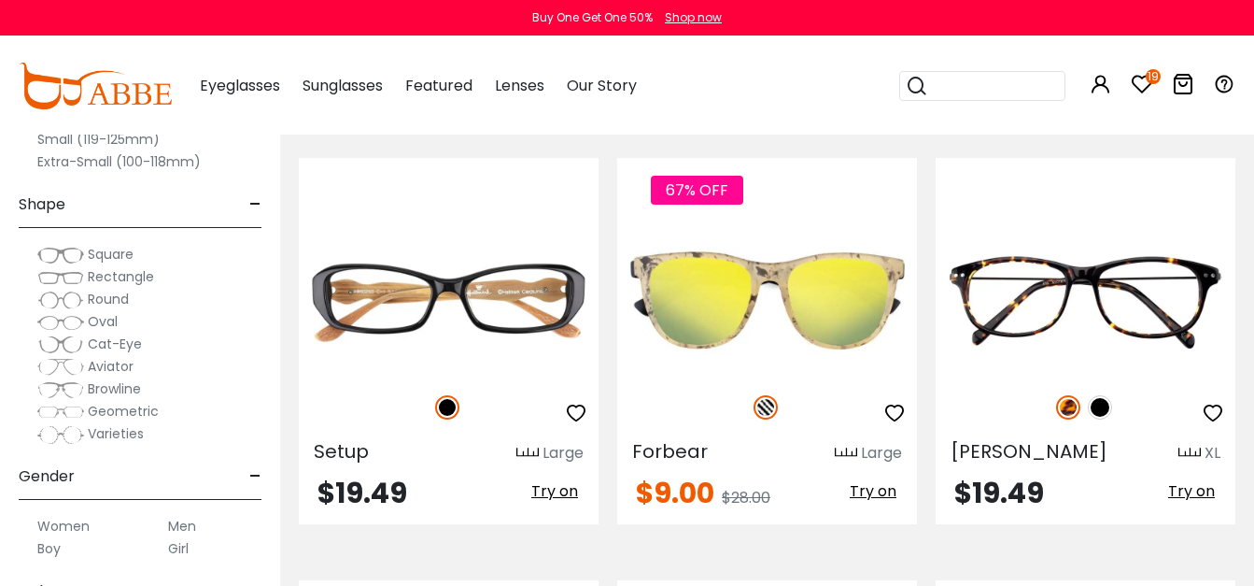
scroll to position [2540, 0]
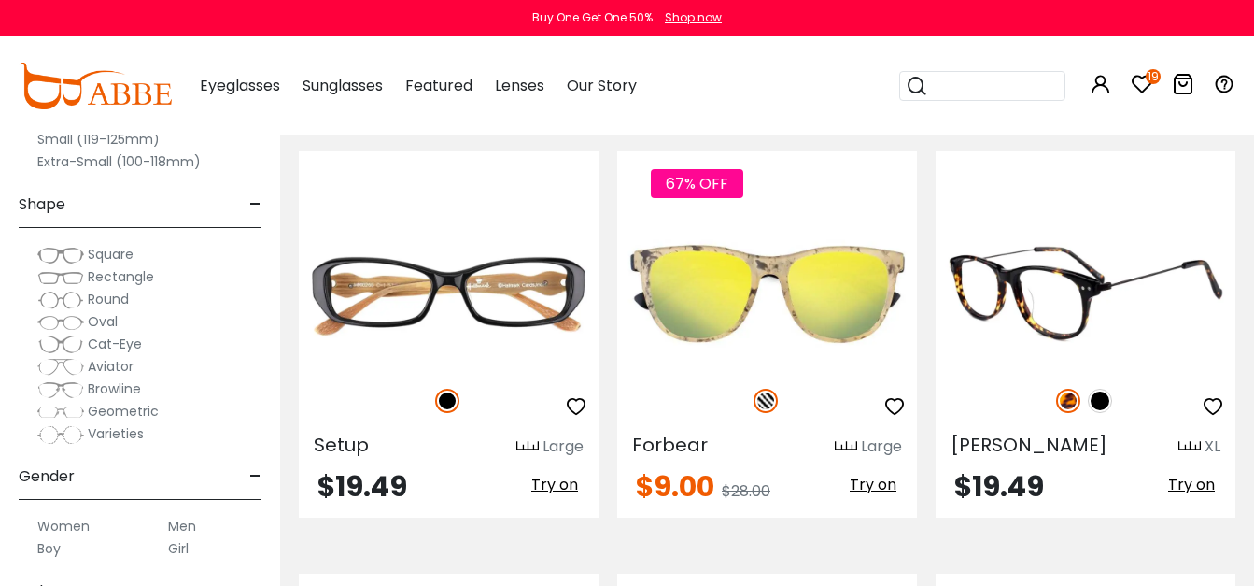
click at [1104, 388] on img at bounding box center [1100, 400] width 24 height 24
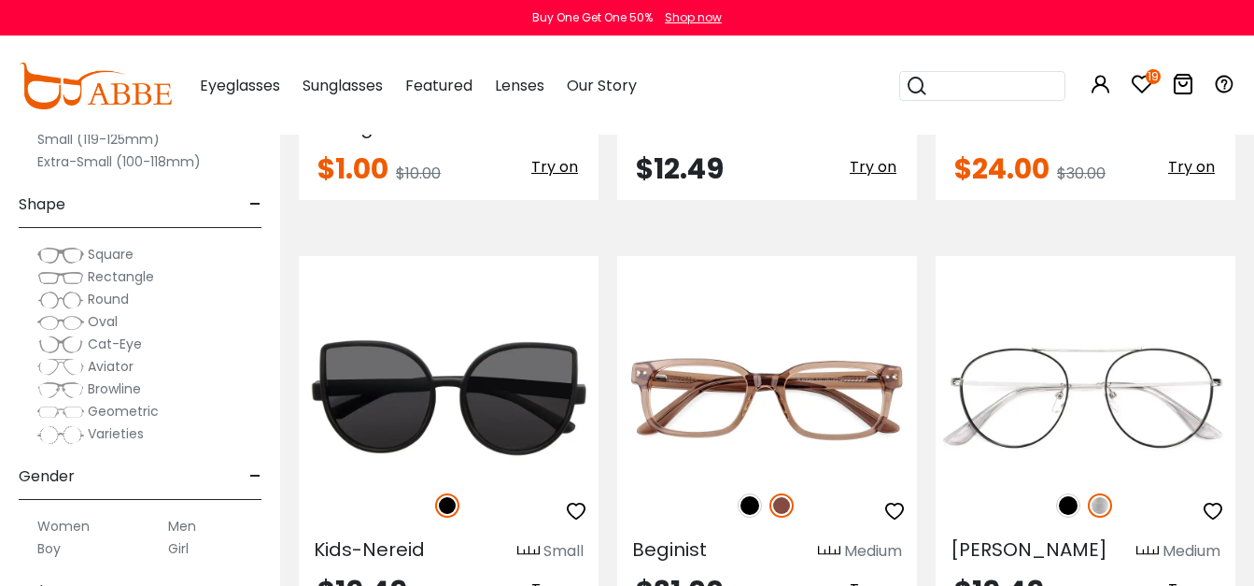
scroll to position [7638, 0]
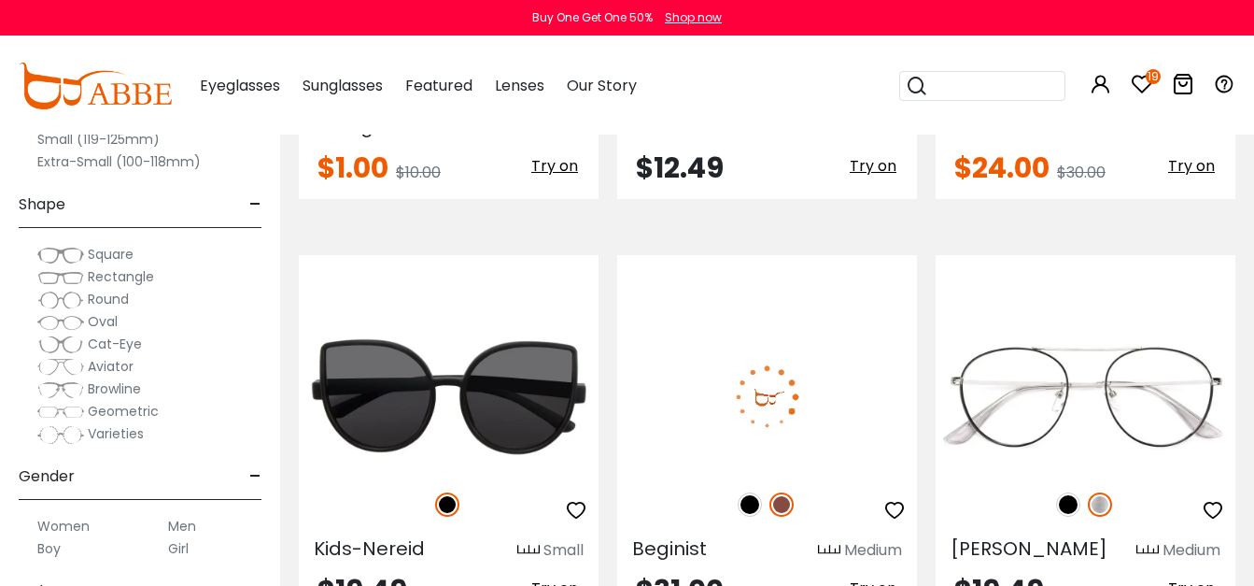
click at [732, 485] on div at bounding box center [767, 504] width 300 height 39
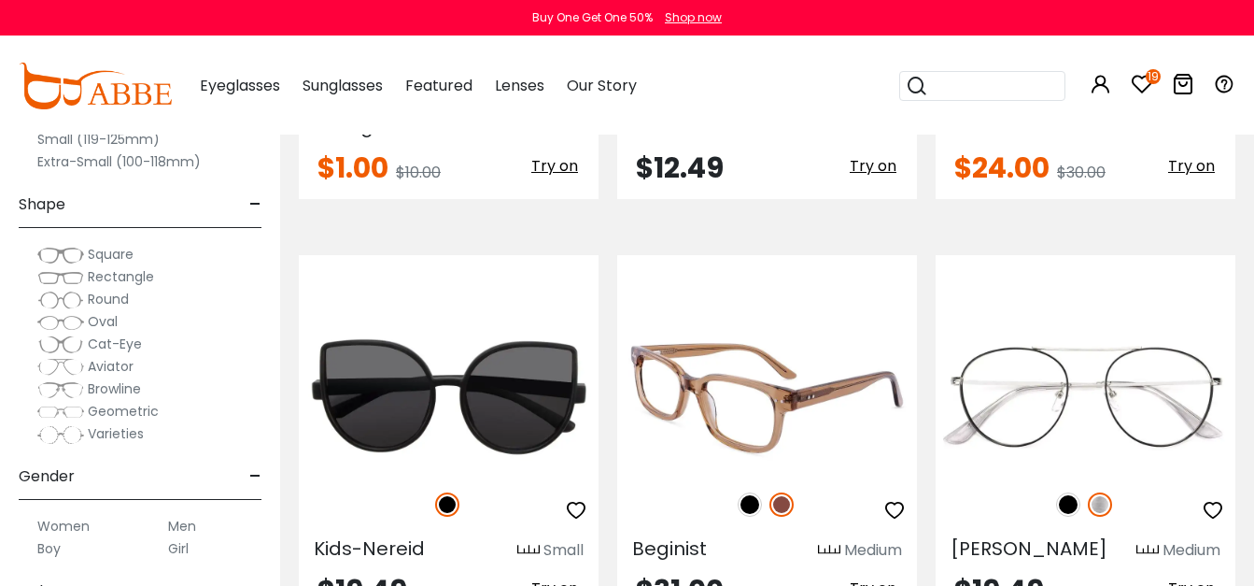
click at [756, 492] on img at bounding box center [750, 504] width 24 height 24
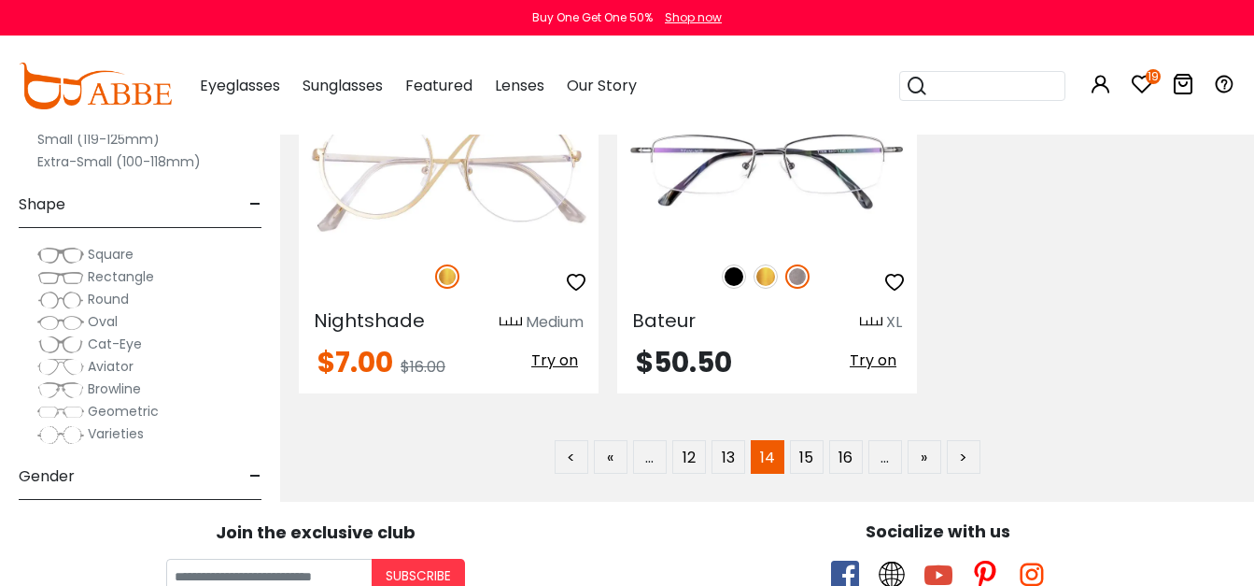
scroll to position [8716, 0]
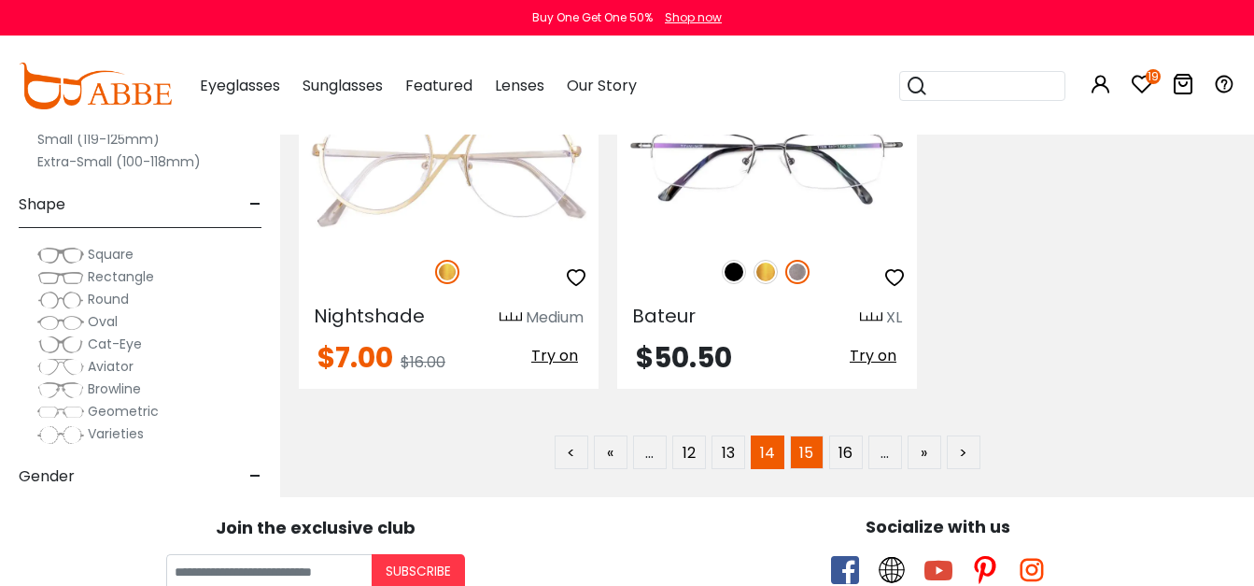
click at [802, 435] on link "15" at bounding box center [807, 452] width 34 height 34
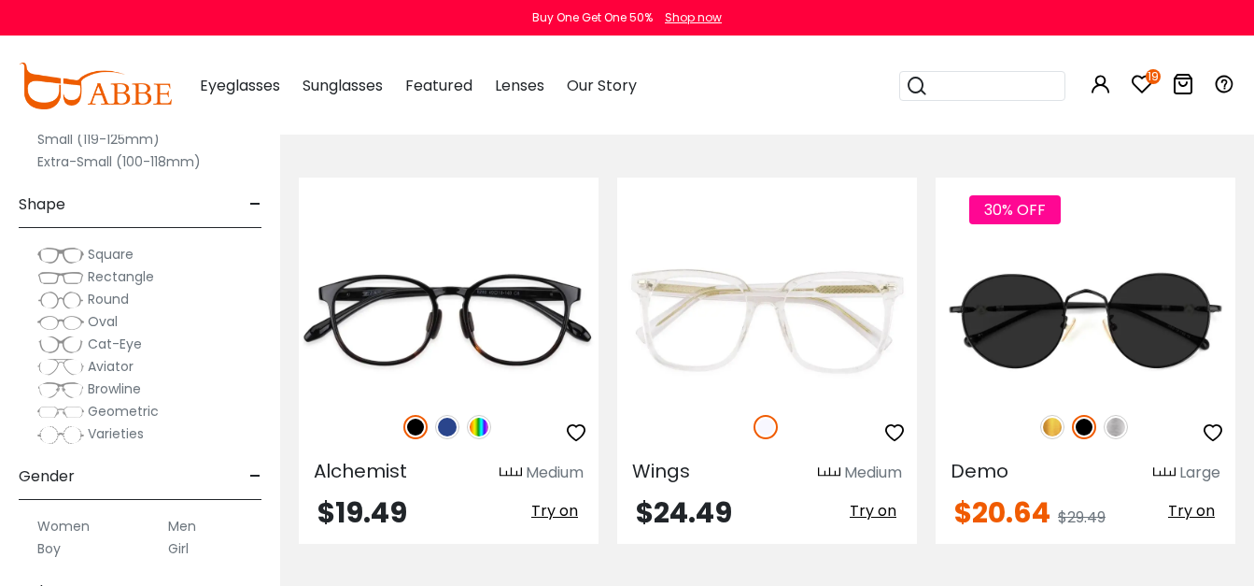
scroll to position [7667, 0]
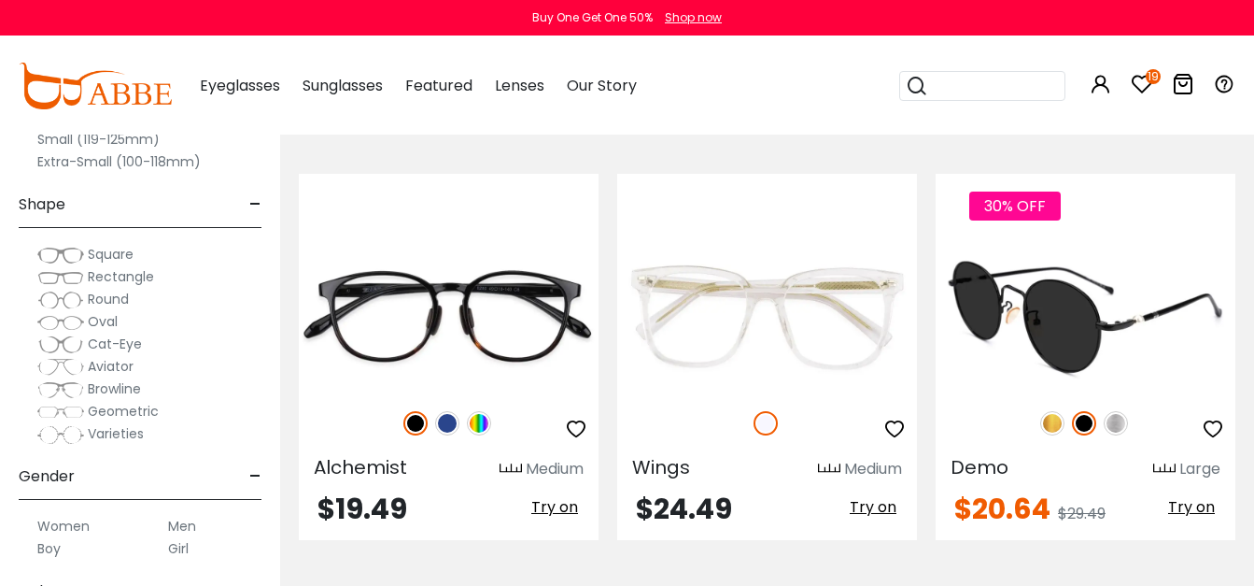
click at [1050, 411] on img at bounding box center [1052, 423] width 24 height 24
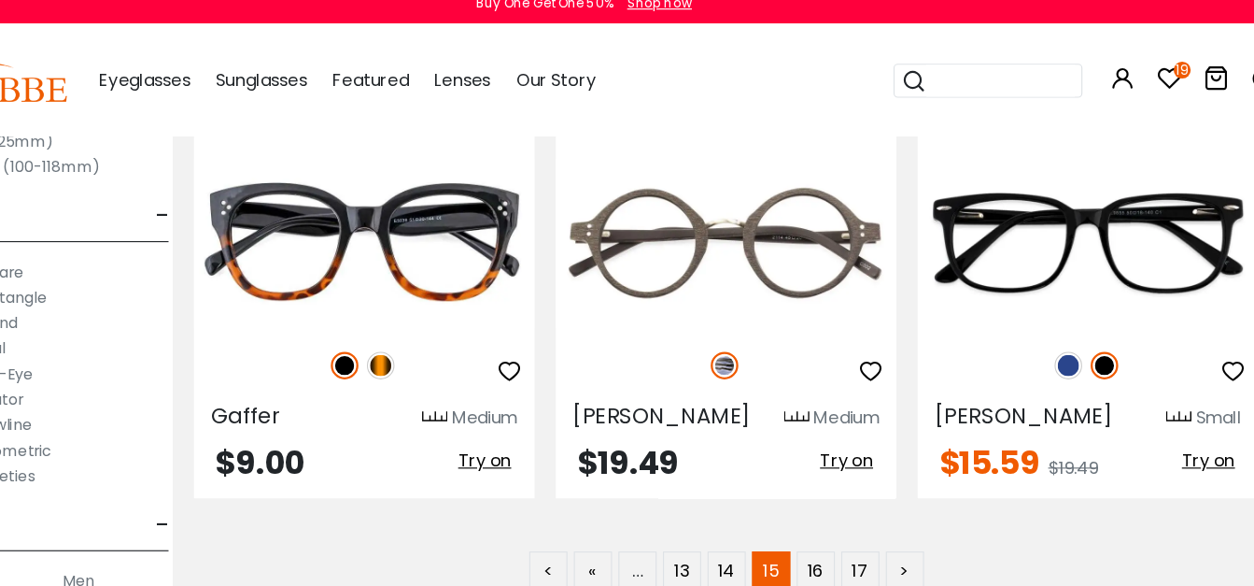
scroll to position [8580, 15]
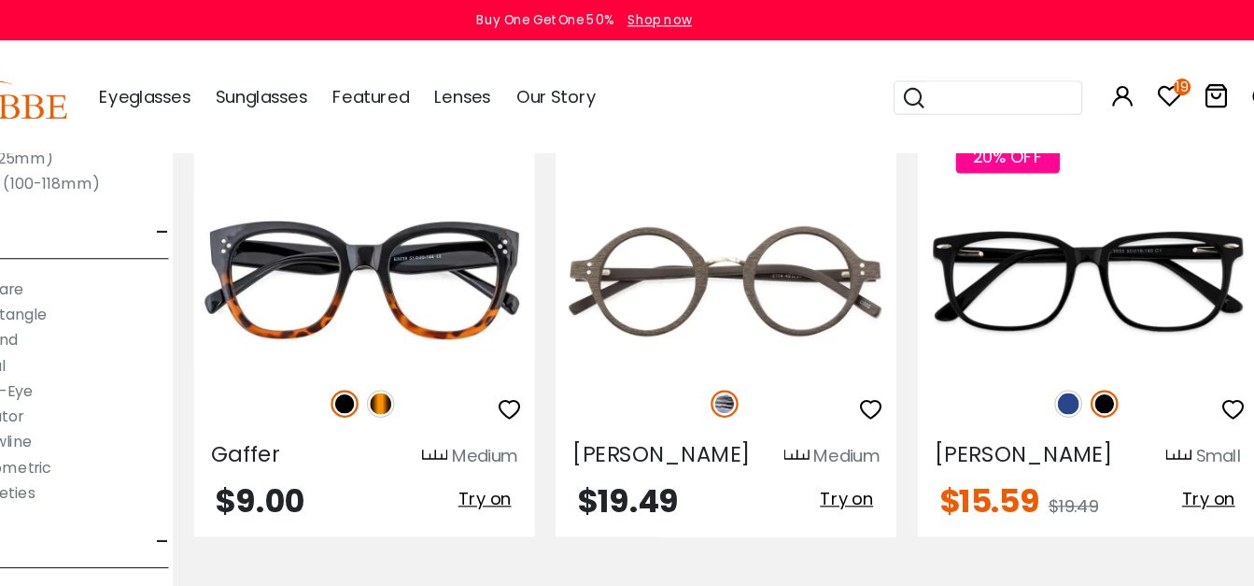
click at [828, 518] on link "16" at bounding box center [831, 535] width 34 height 34
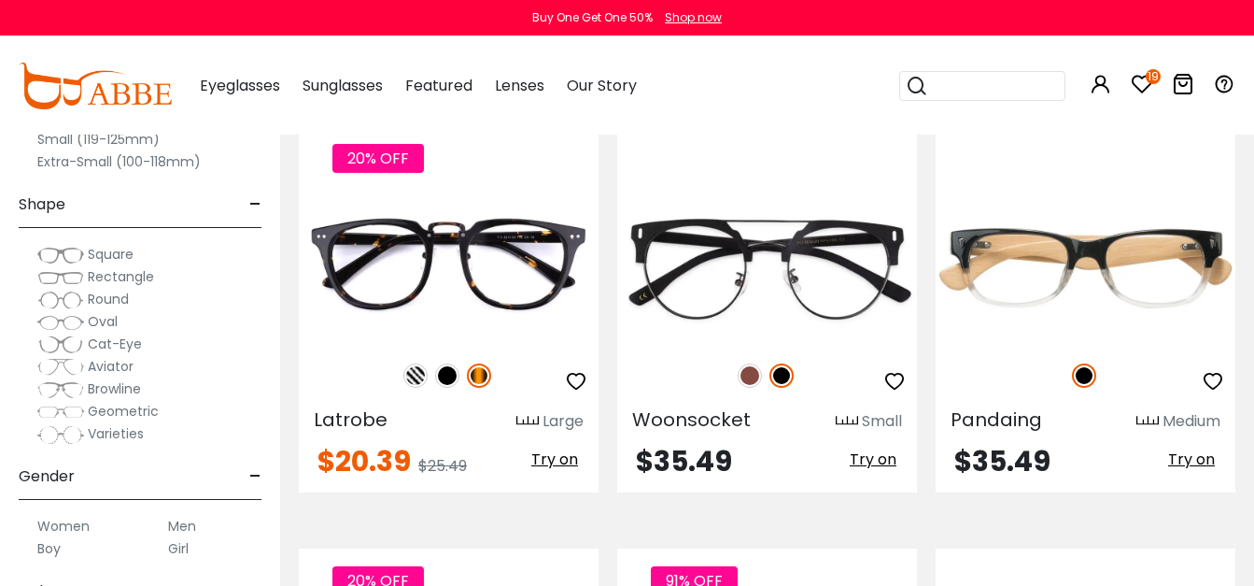
scroll to position [1683, 0]
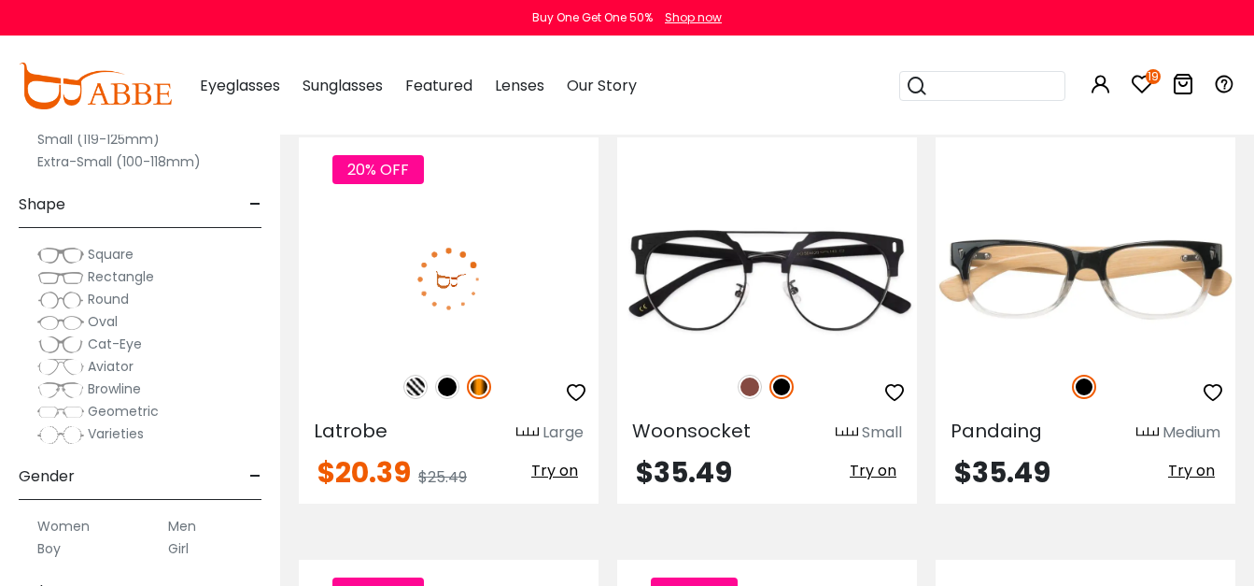
click at [459, 384] on img at bounding box center [447, 386] width 24 height 24
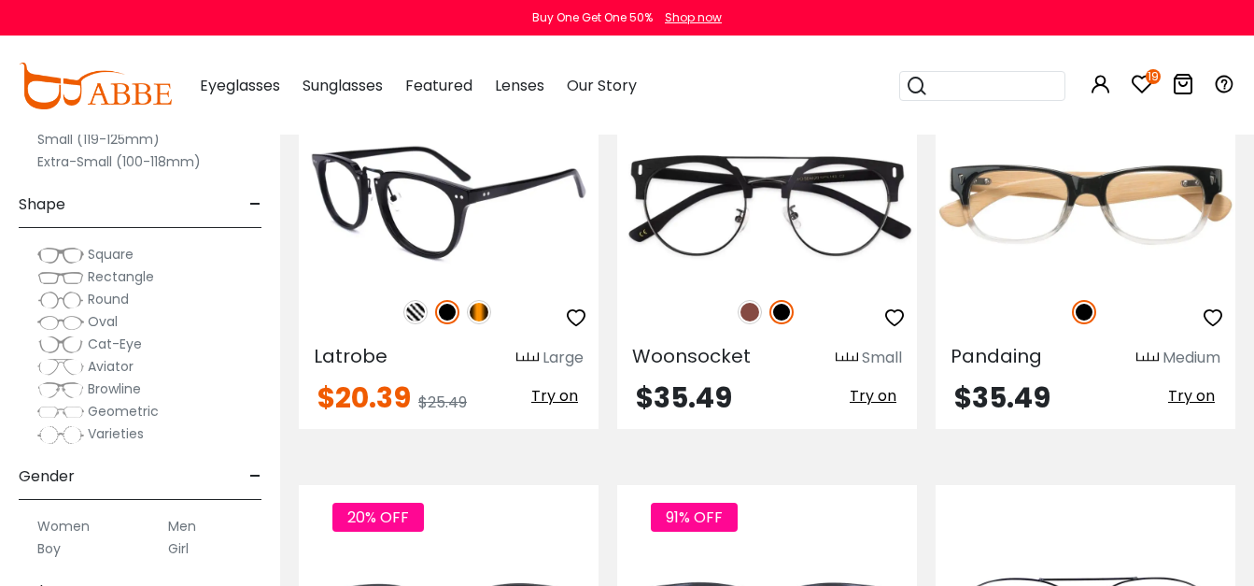
scroll to position [1759, 0]
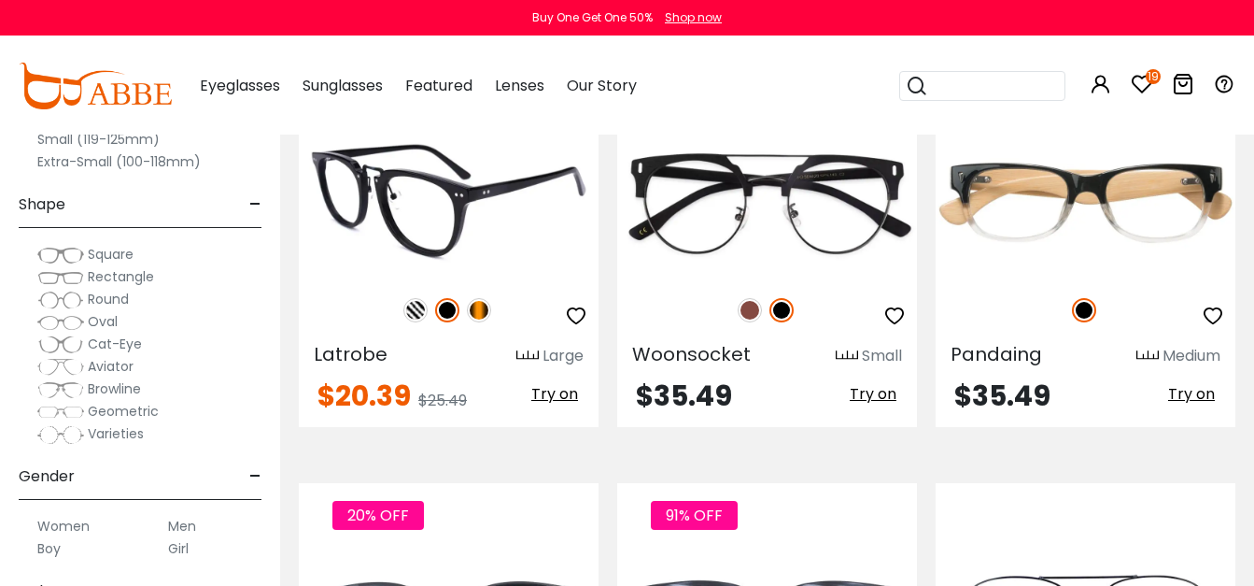
click at [581, 310] on icon "button" at bounding box center [576, 315] width 22 height 22
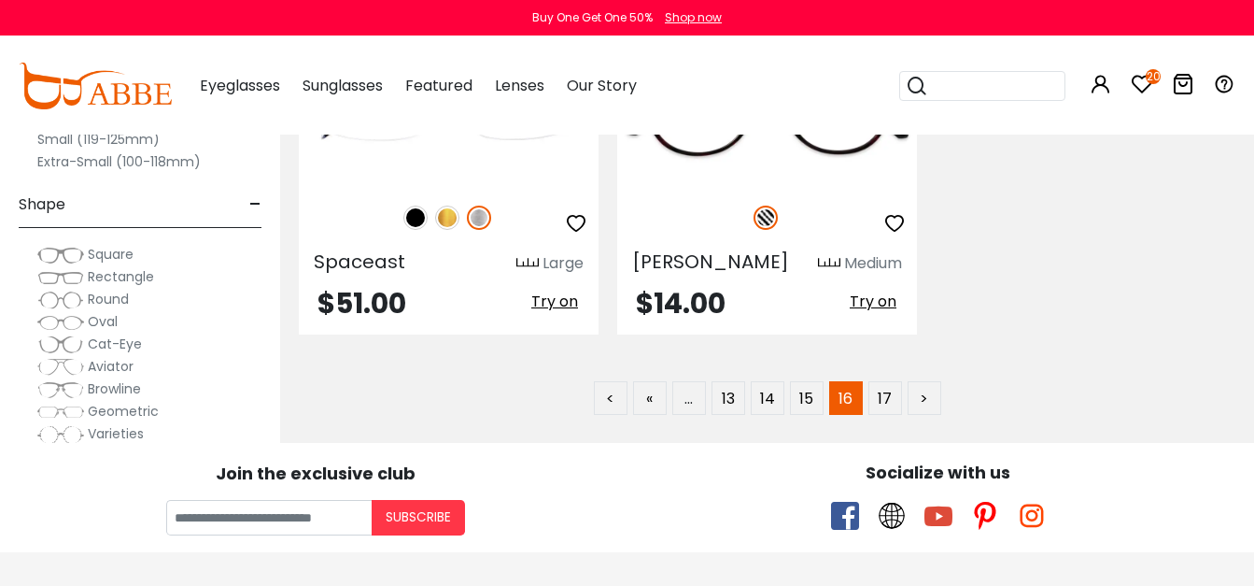
scroll to position [8748, 0]
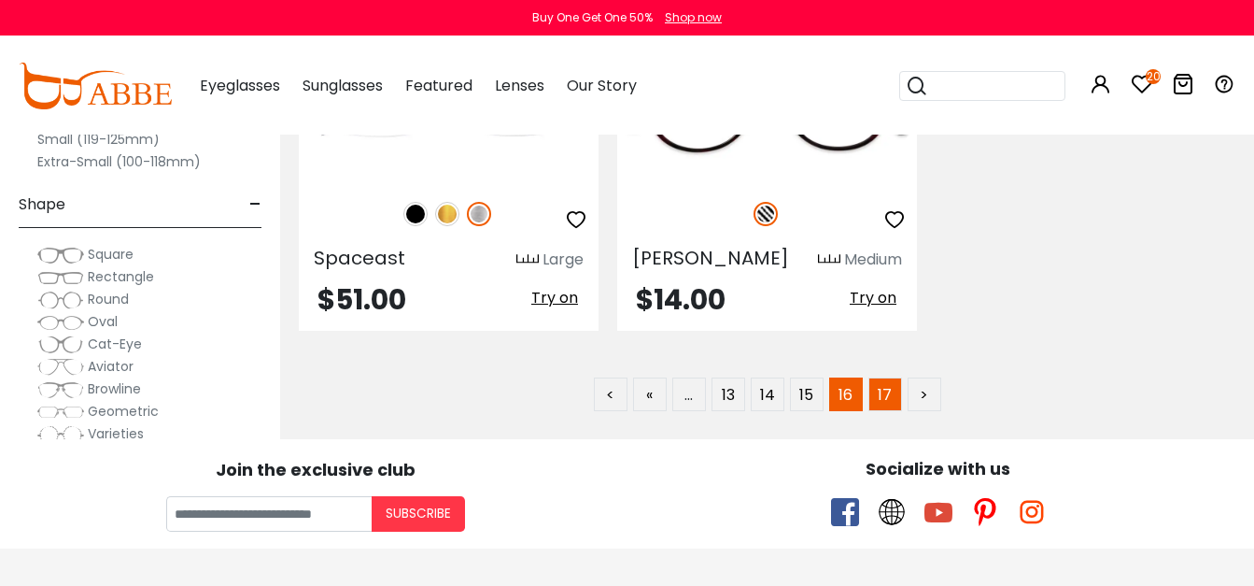
click at [884, 377] on link "17" at bounding box center [885, 394] width 34 height 34
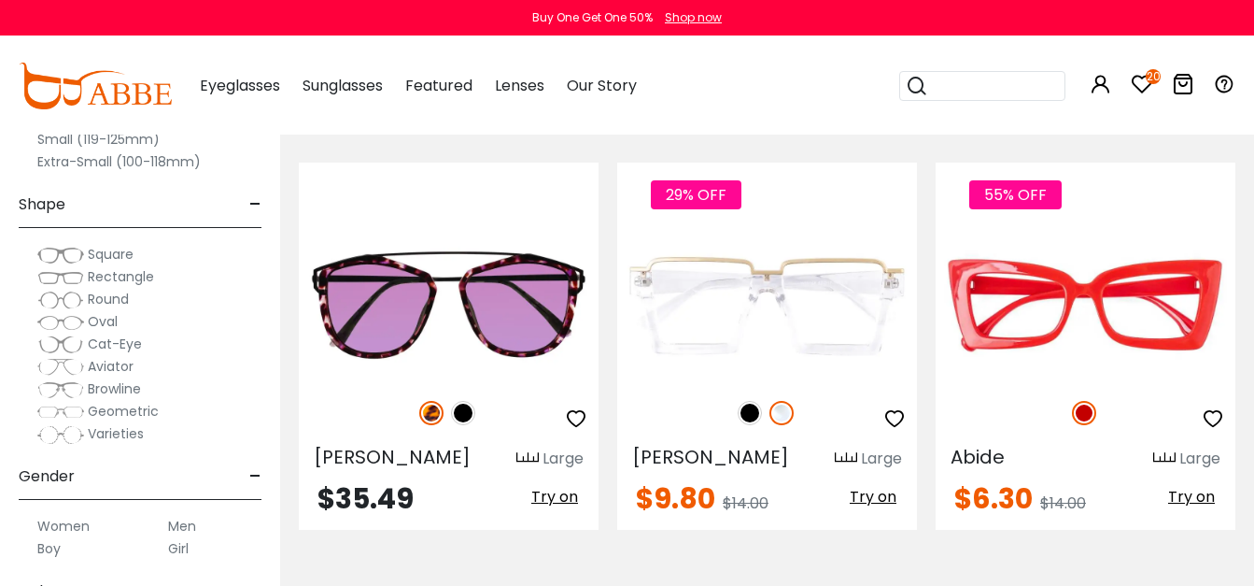
scroll to position [2135, 0]
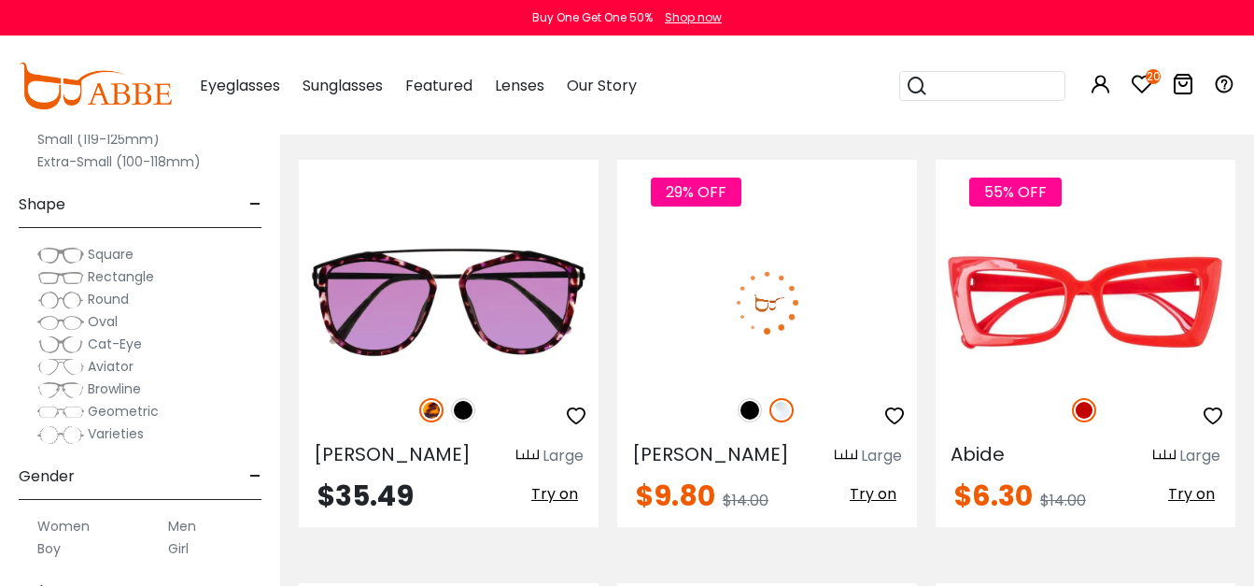
click at [750, 398] on img at bounding box center [750, 410] width 24 height 24
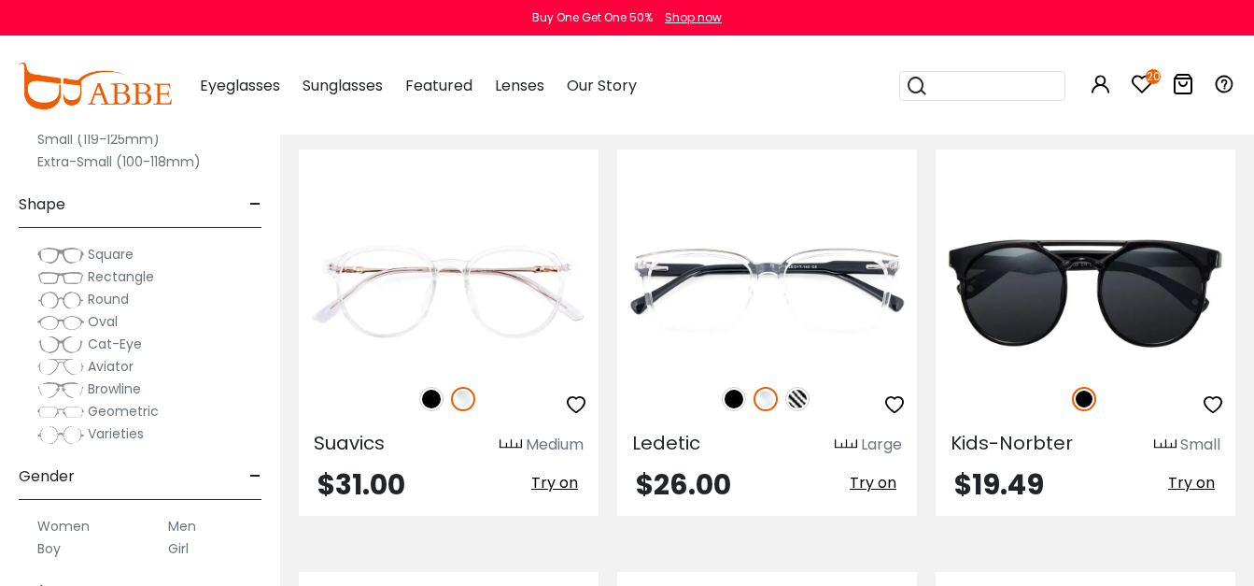
scroll to position [3459, 0]
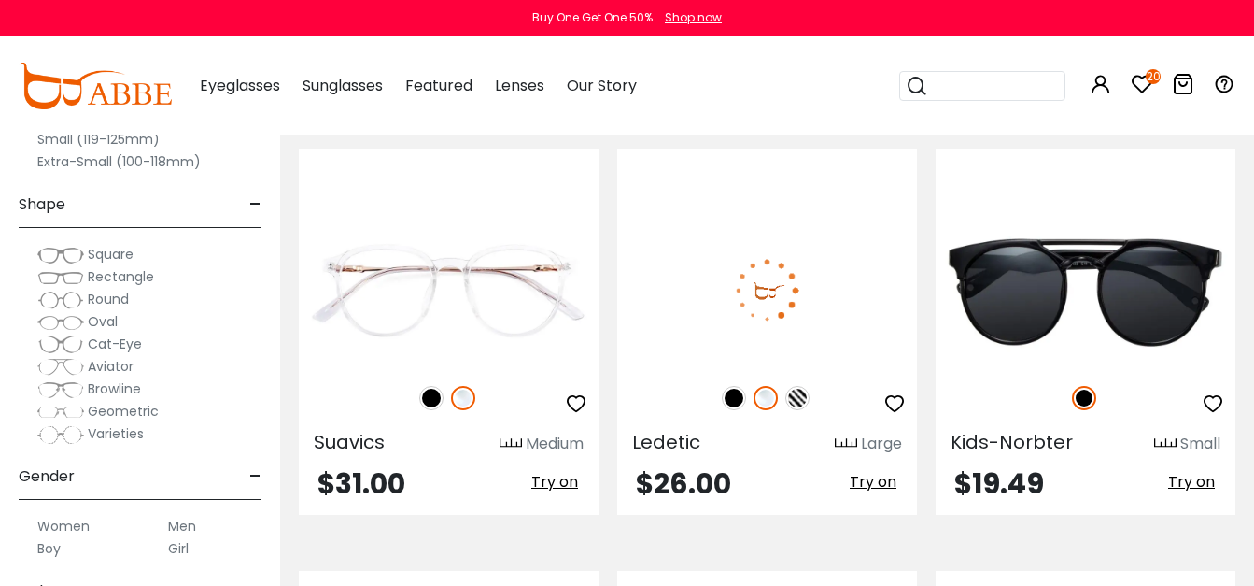
click at [735, 386] on img at bounding box center [734, 398] width 24 height 24
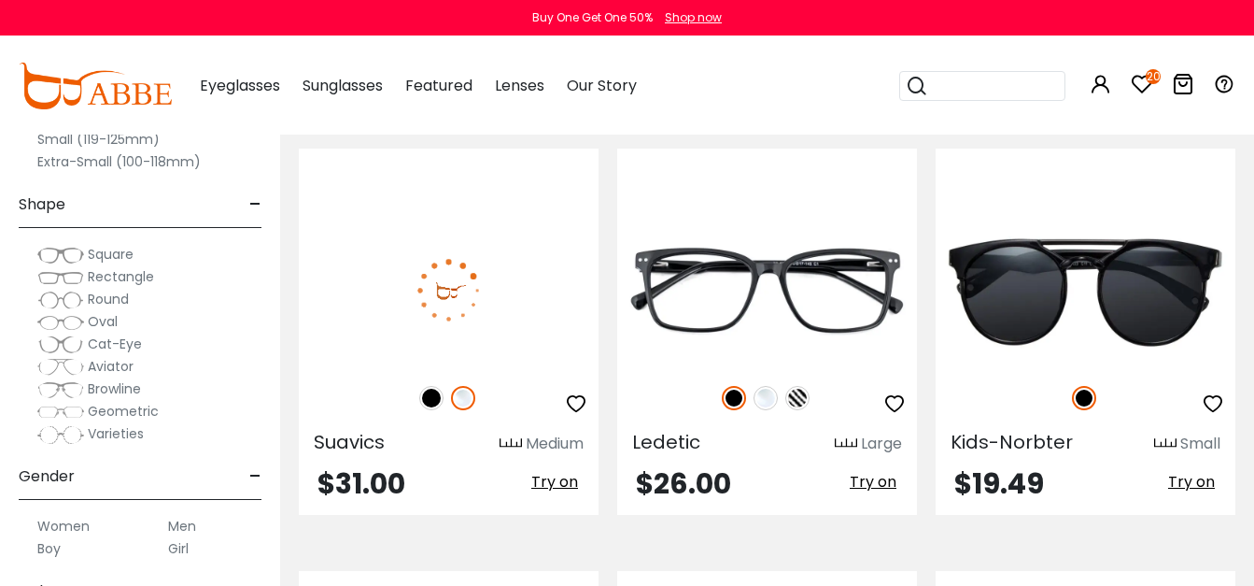
click at [430, 386] on img at bounding box center [431, 398] width 24 height 24
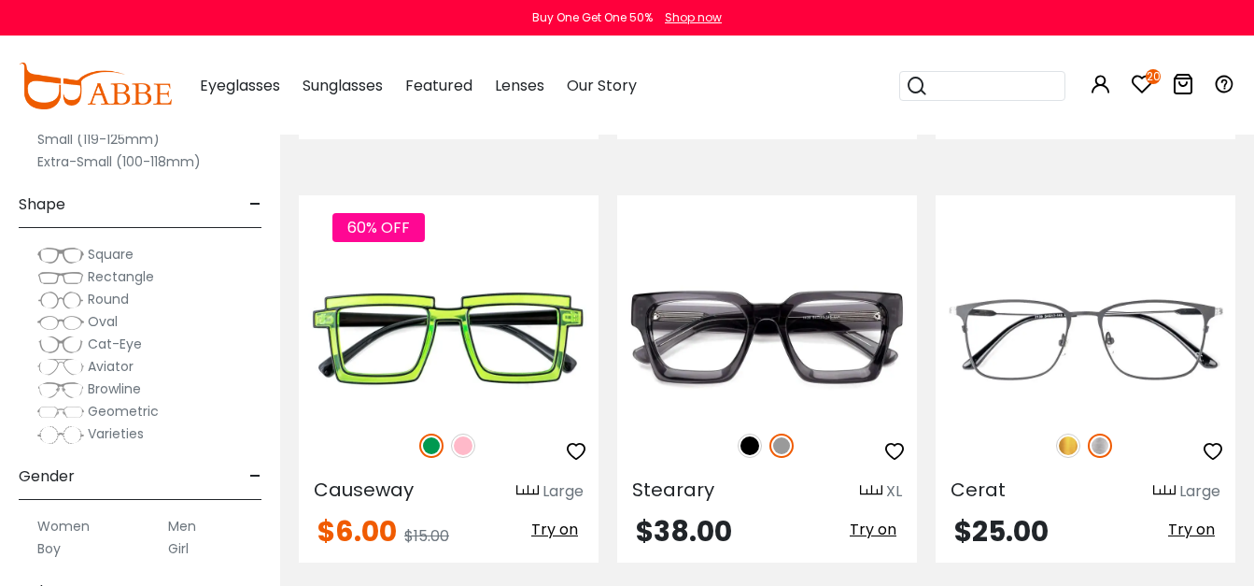
scroll to position [3832, 0]
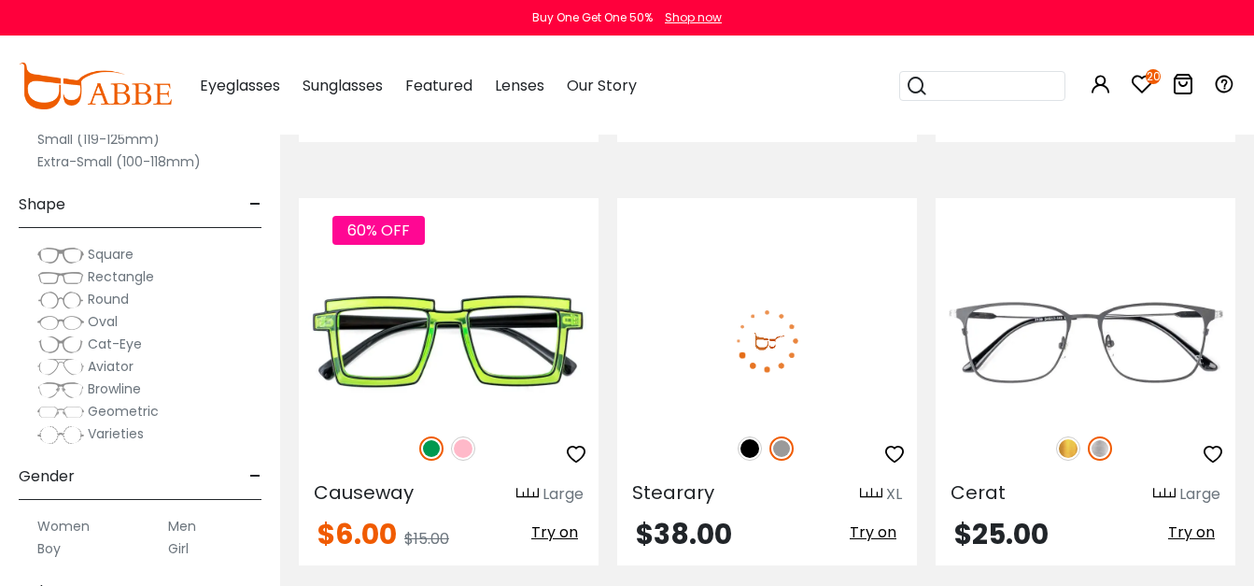
click at [749, 436] on img at bounding box center [750, 448] width 24 height 24
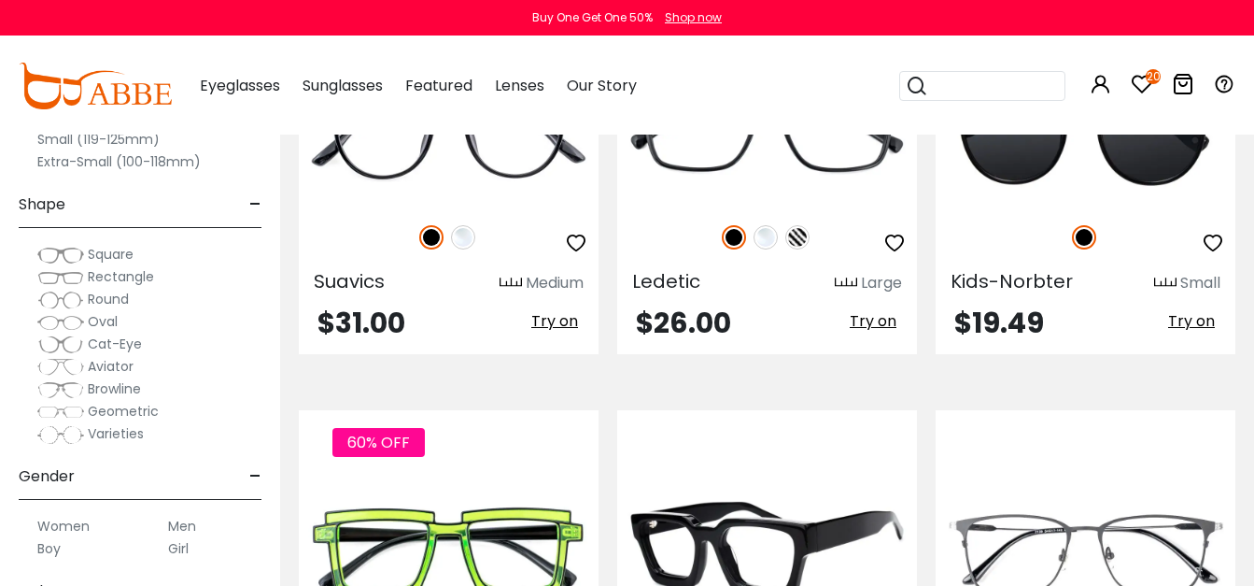
scroll to position [3619, 0]
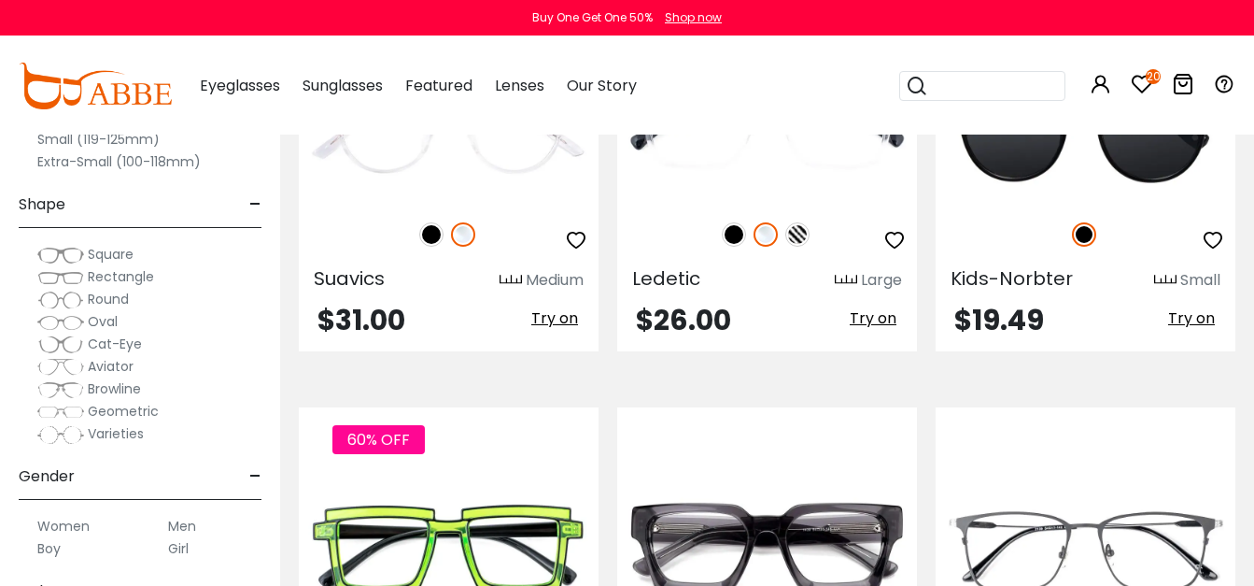
scroll to position [3619, 0]
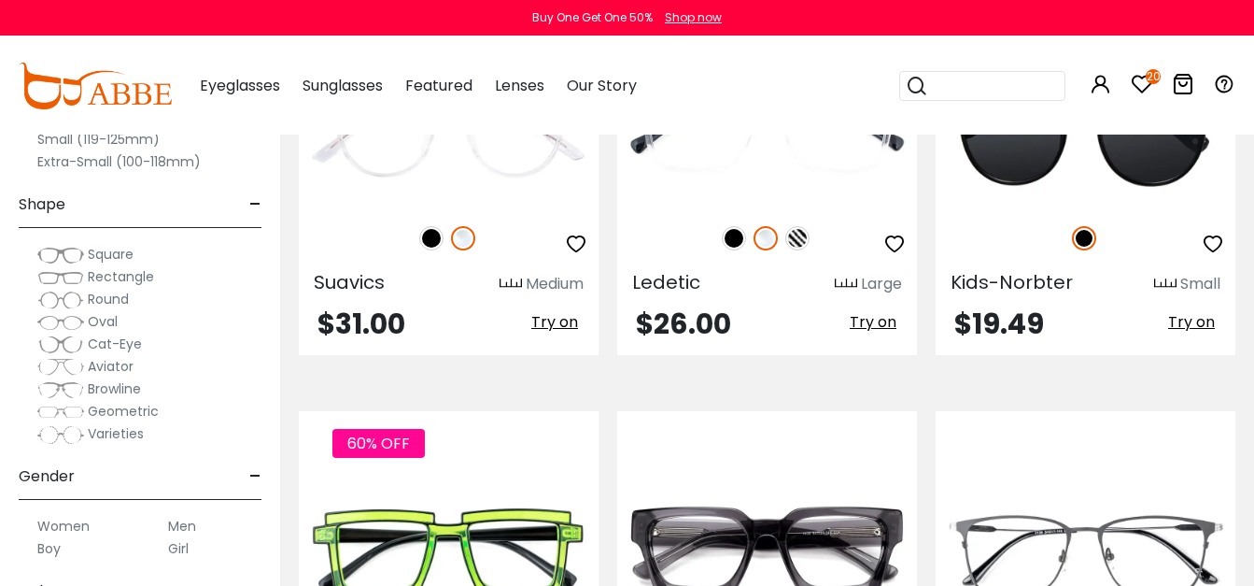
click at [1150, 91] on icon at bounding box center [1142, 84] width 22 height 22
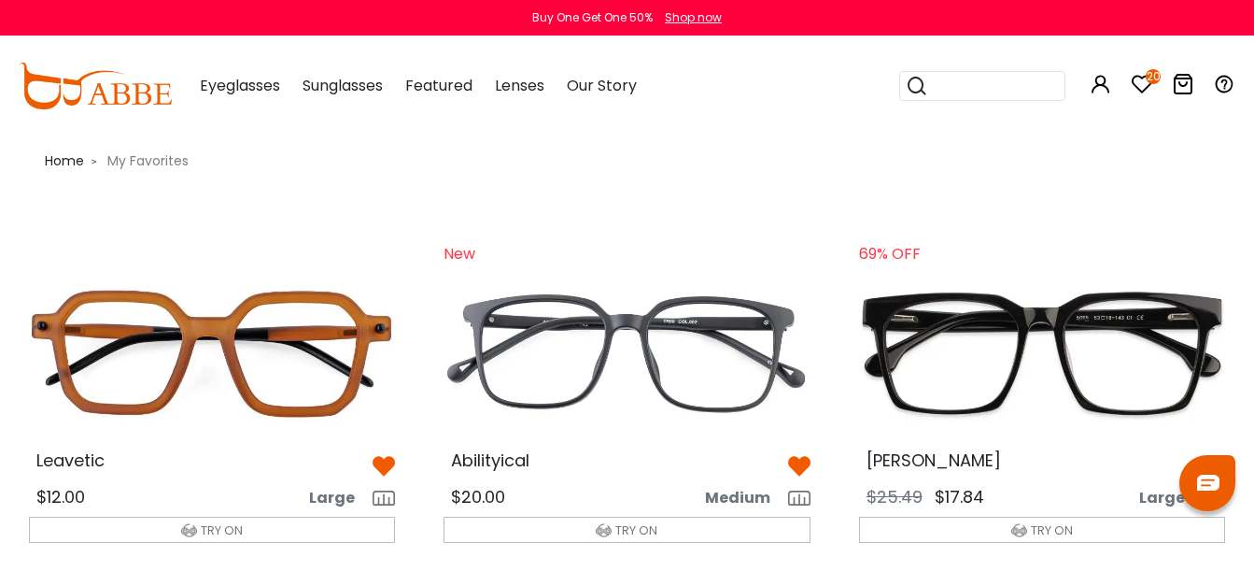
click at [623, 85] on span "Our Story" at bounding box center [602, 85] width 70 height 21
click at [609, 89] on span "Our Story" at bounding box center [602, 85] width 70 height 21
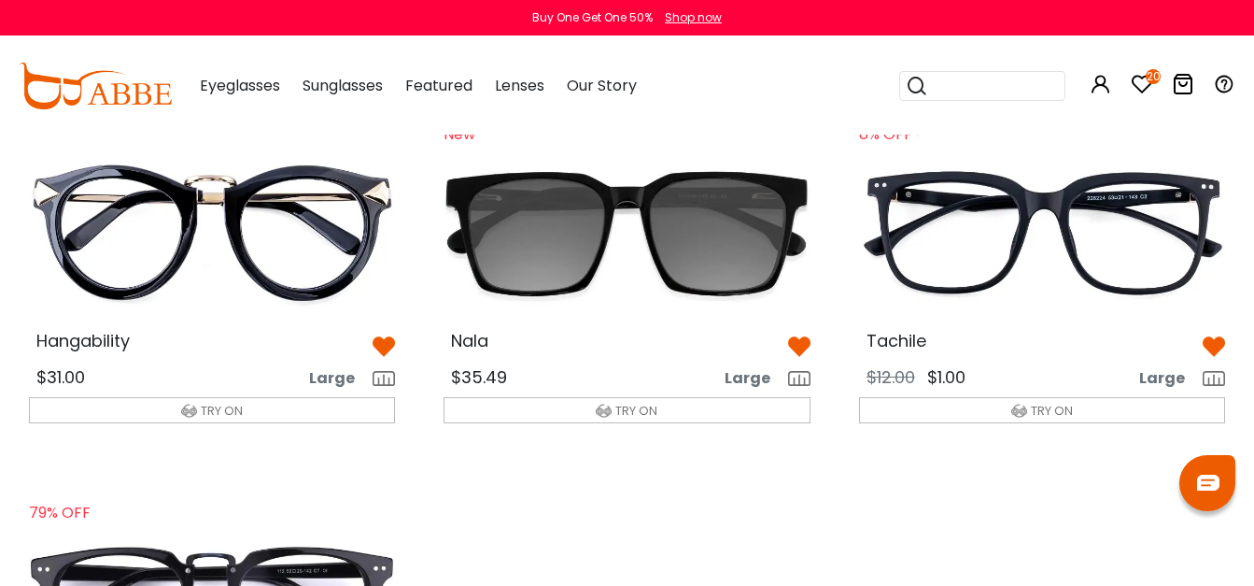
scroll to position [2012, 0]
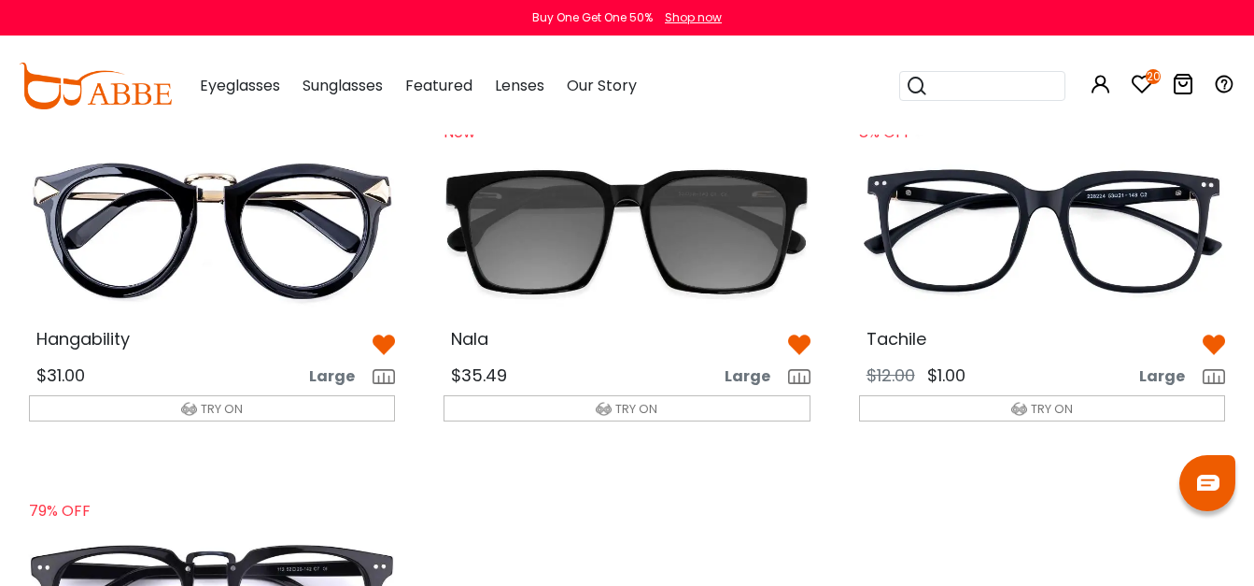
click at [806, 333] on img at bounding box center [799, 344] width 22 height 22
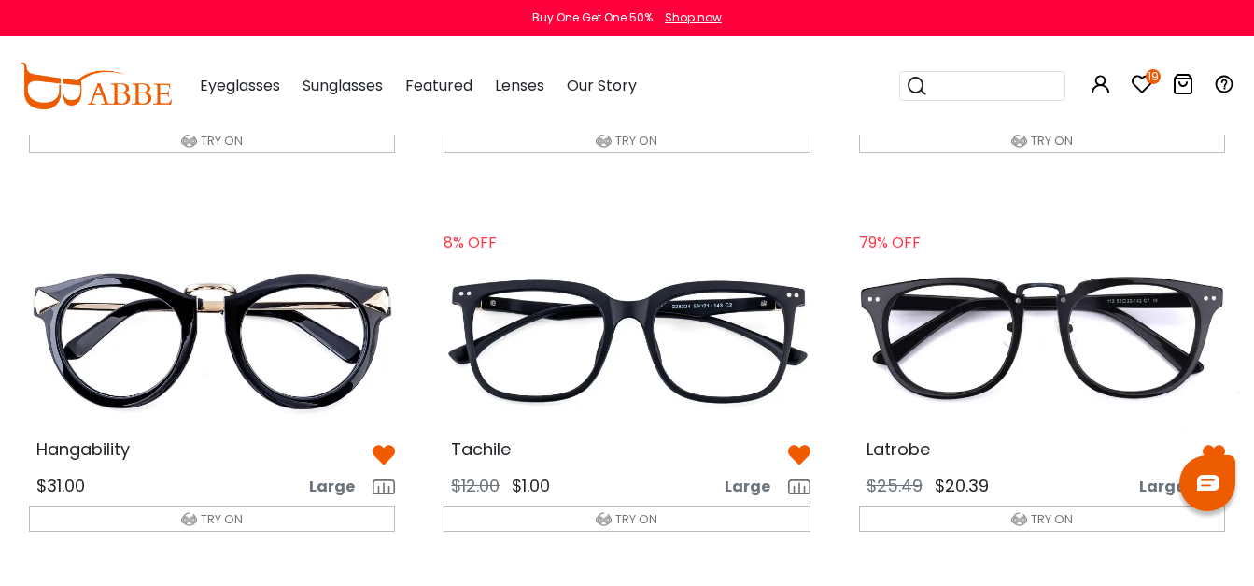
scroll to position [1907, 0]
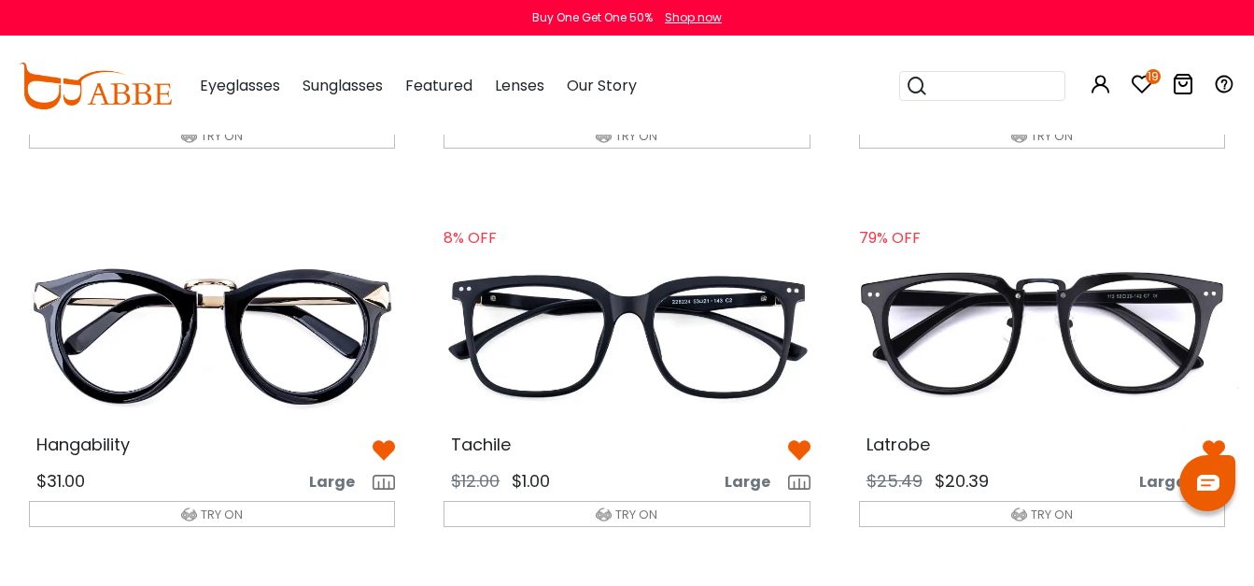
click at [383, 455] on img at bounding box center [384, 450] width 22 height 22
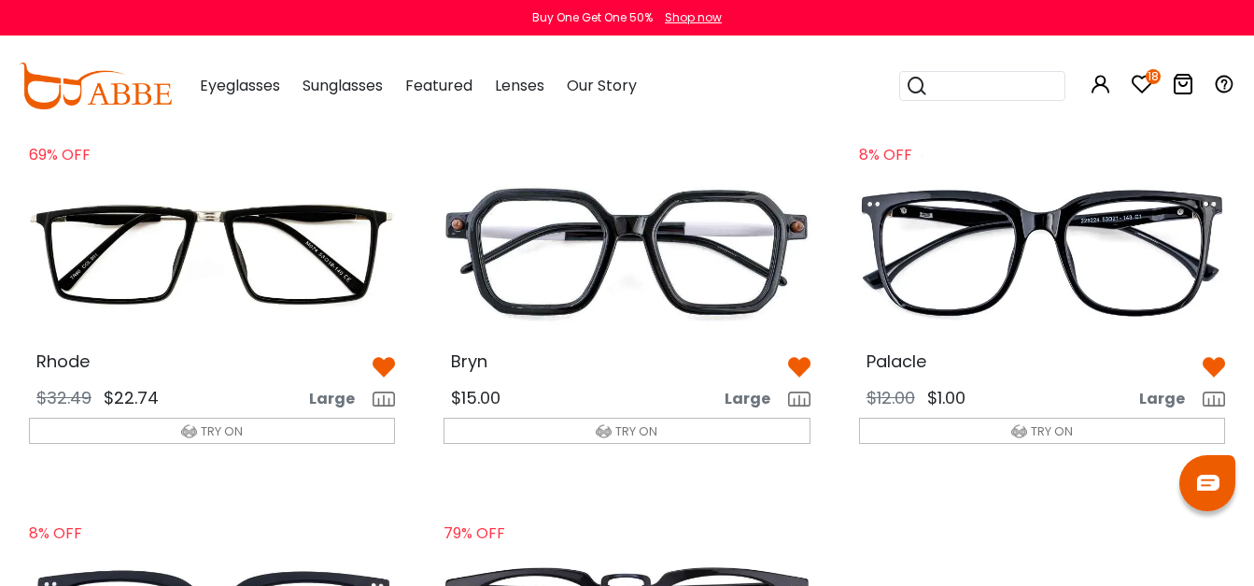
scroll to position [1585, 0]
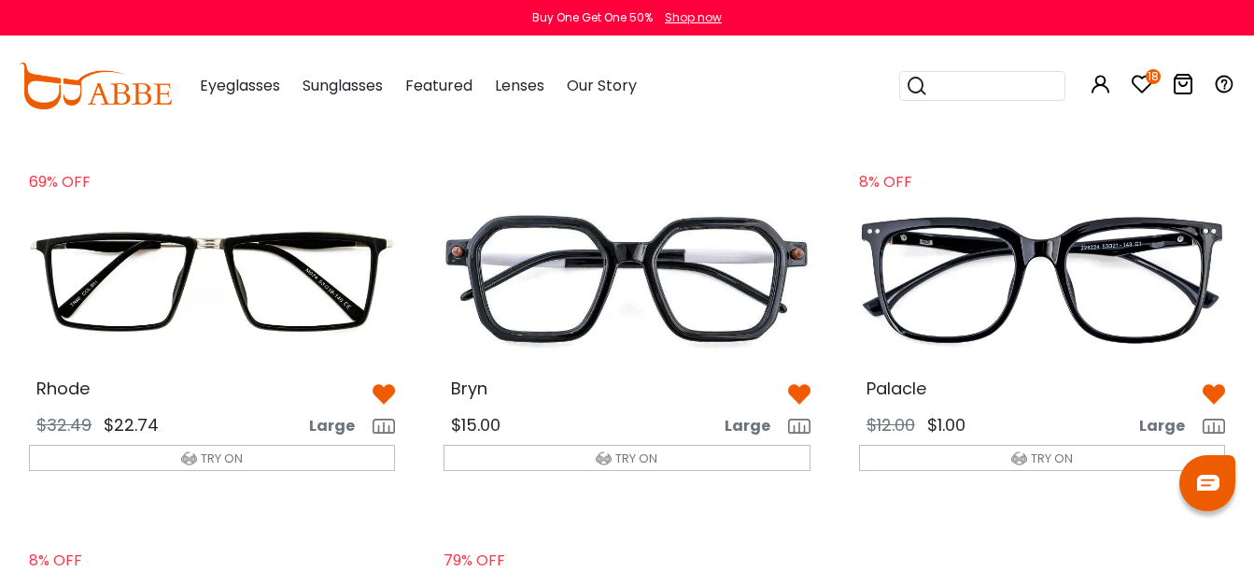
click at [804, 374] on img at bounding box center [627, 281] width 396 height 198
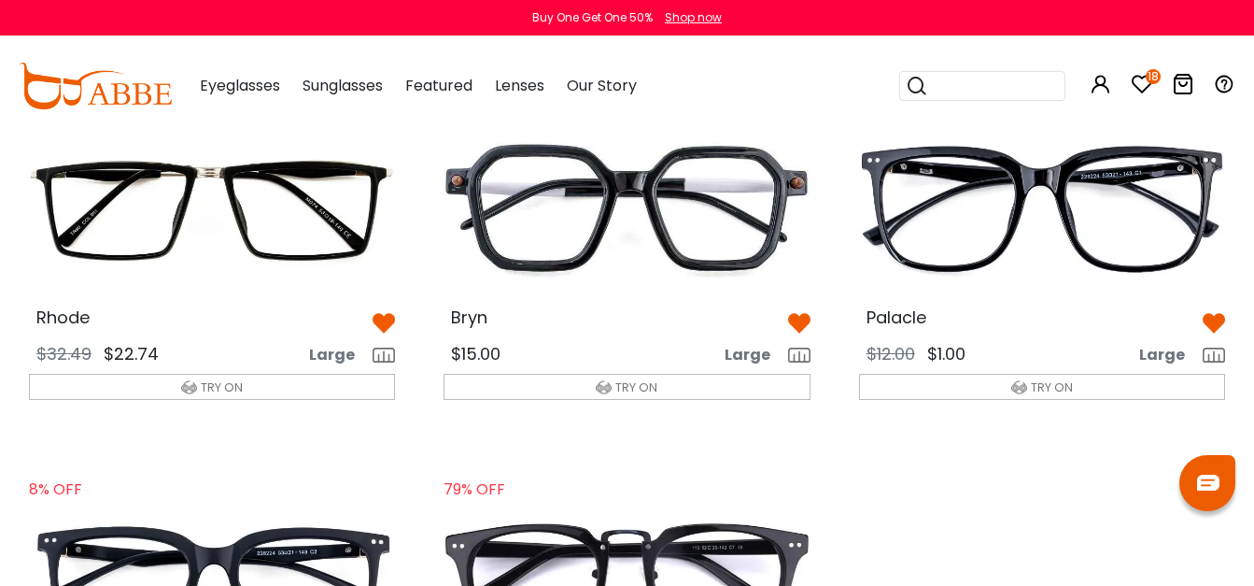
click at [809, 316] on img at bounding box center [799, 323] width 22 height 22
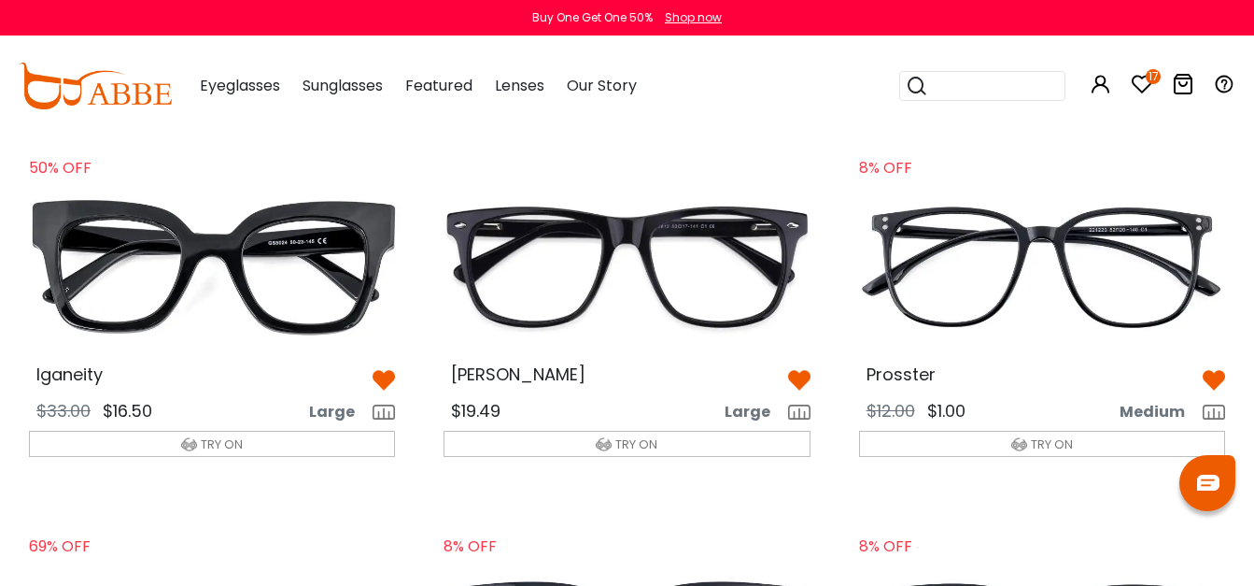
scroll to position [1216, 0]
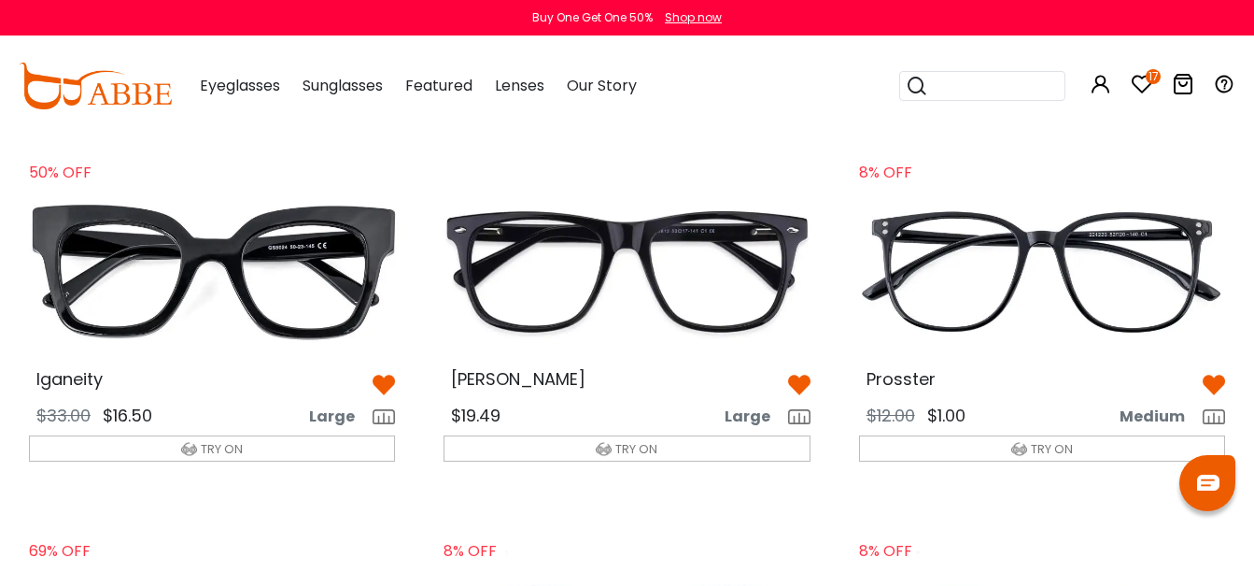
click at [392, 370] on img at bounding box center [212, 272] width 396 height 198
click at [393, 371] on div "Iganeity" at bounding box center [212, 383] width 396 height 24
click at [386, 383] on img at bounding box center [384, 385] width 22 height 22
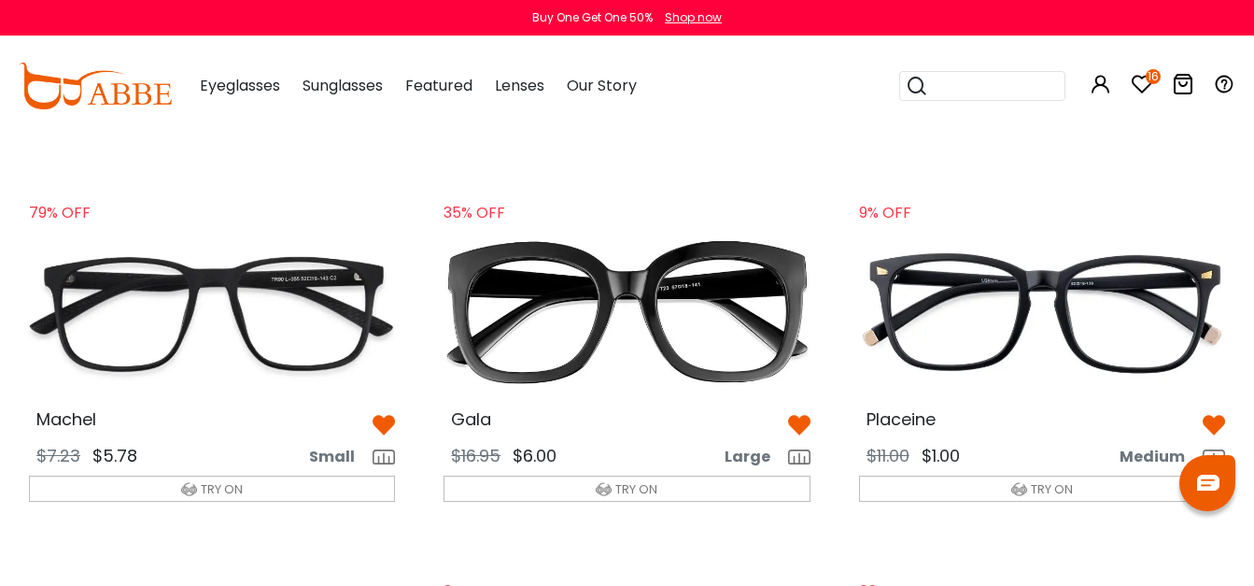
scroll to position [796, 0]
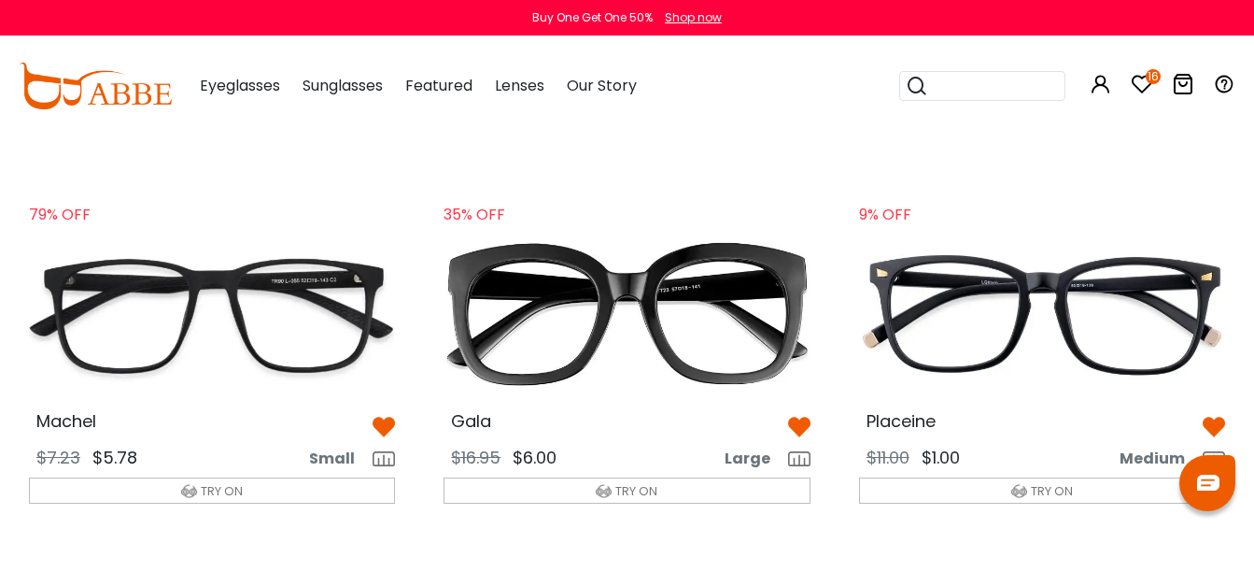
click at [798, 428] on img at bounding box center [799, 427] width 22 height 22
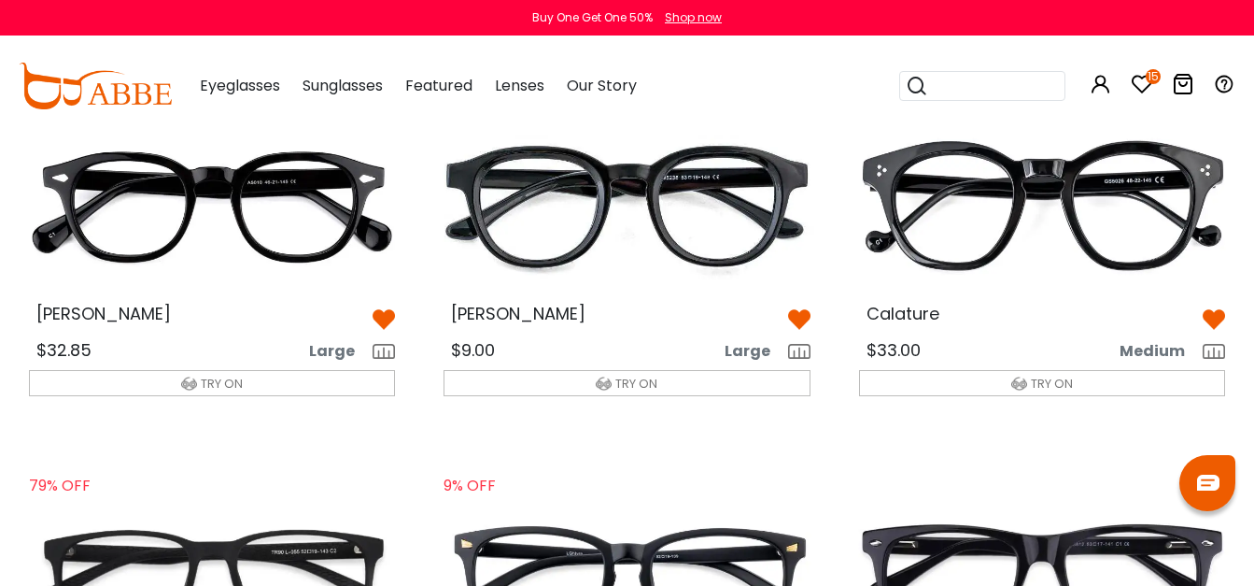
scroll to position [526, 0]
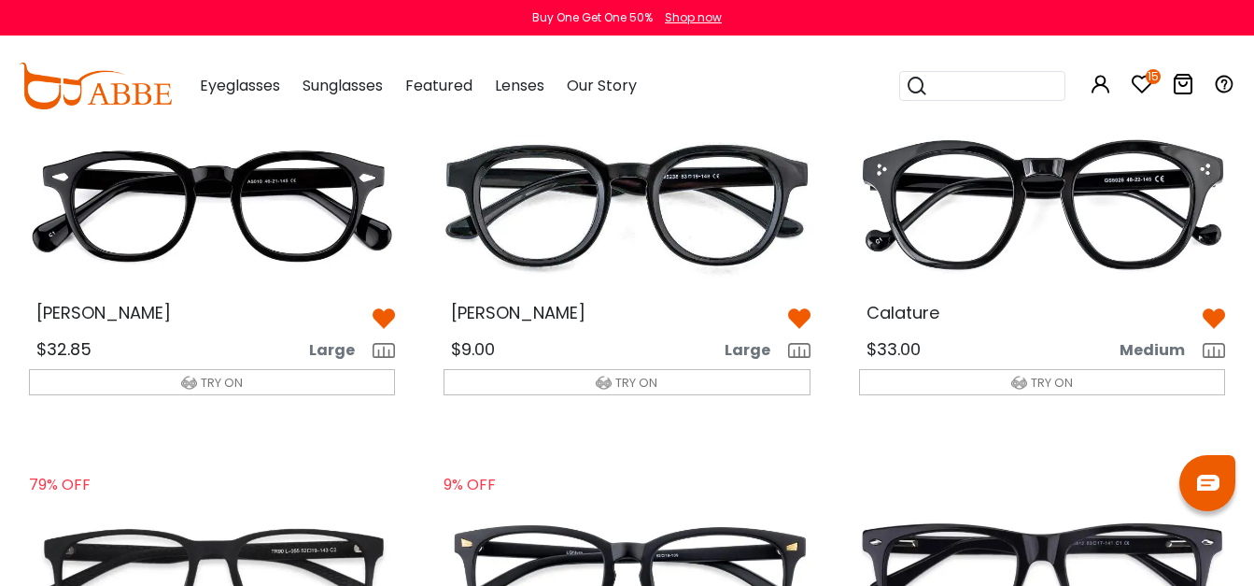
click at [1216, 311] on img at bounding box center [1214, 318] width 22 height 22
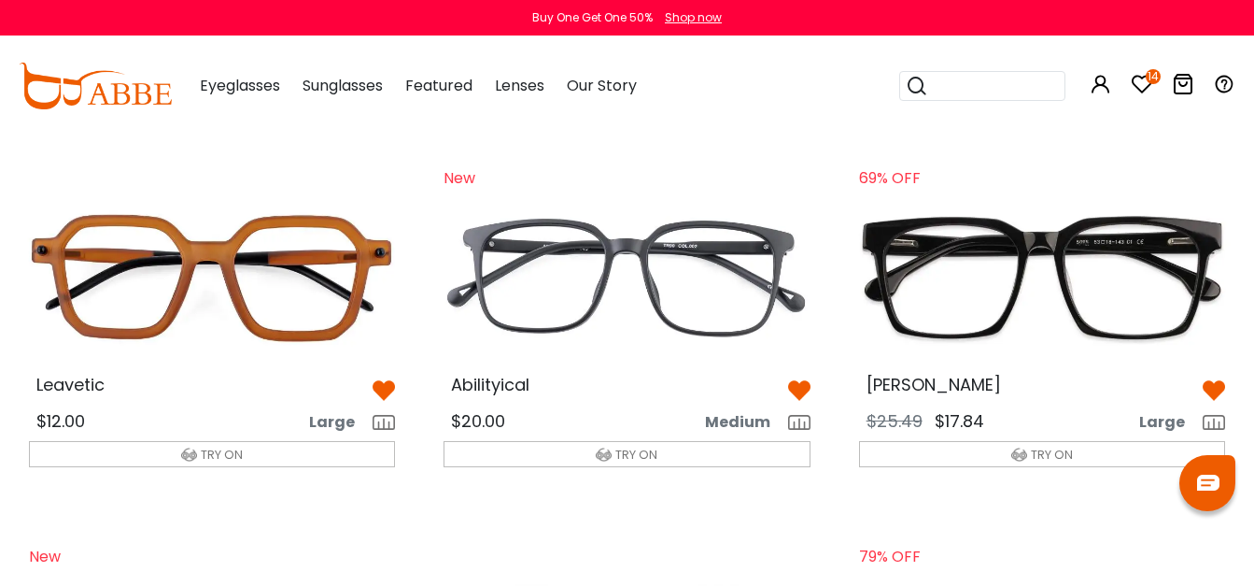
scroll to position [72, 0]
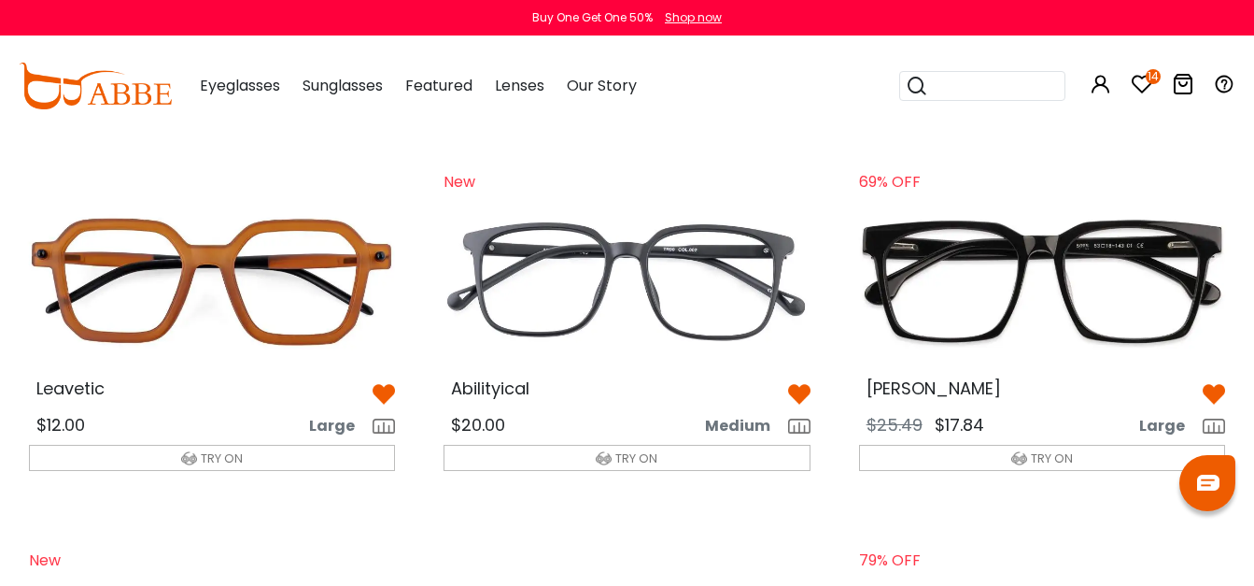
click at [383, 391] on img at bounding box center [384, 394] width 22 height 22
click at [379, 388] on img at bounding box center [384, 394] width 22 height 22
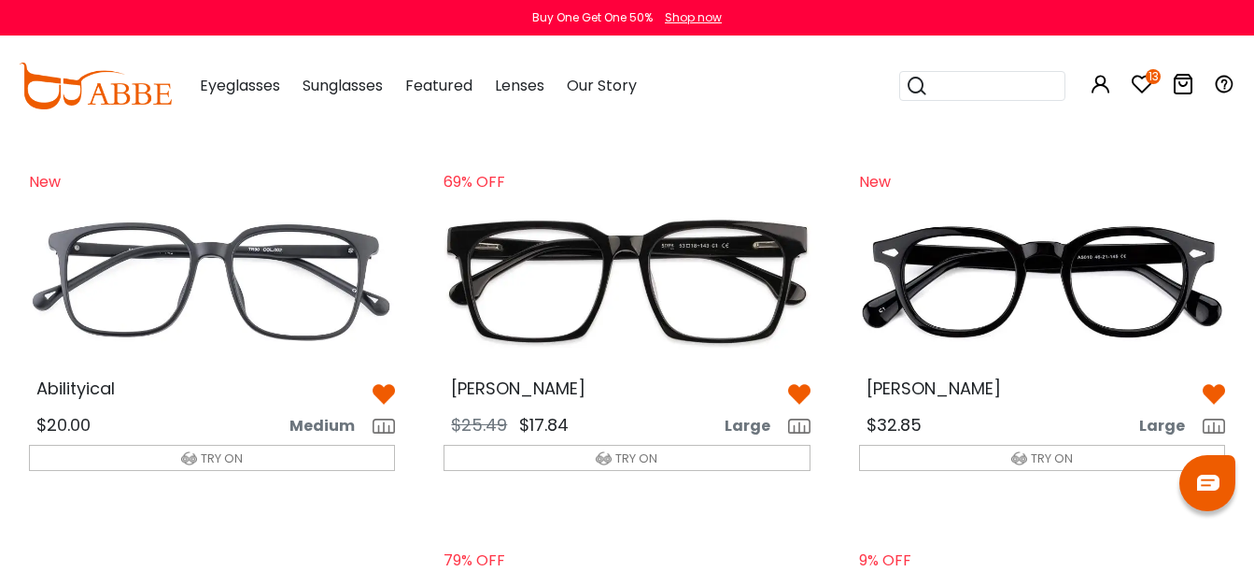
click at [387, 389] on img at bounding box center [384, 394] width 22 height 22
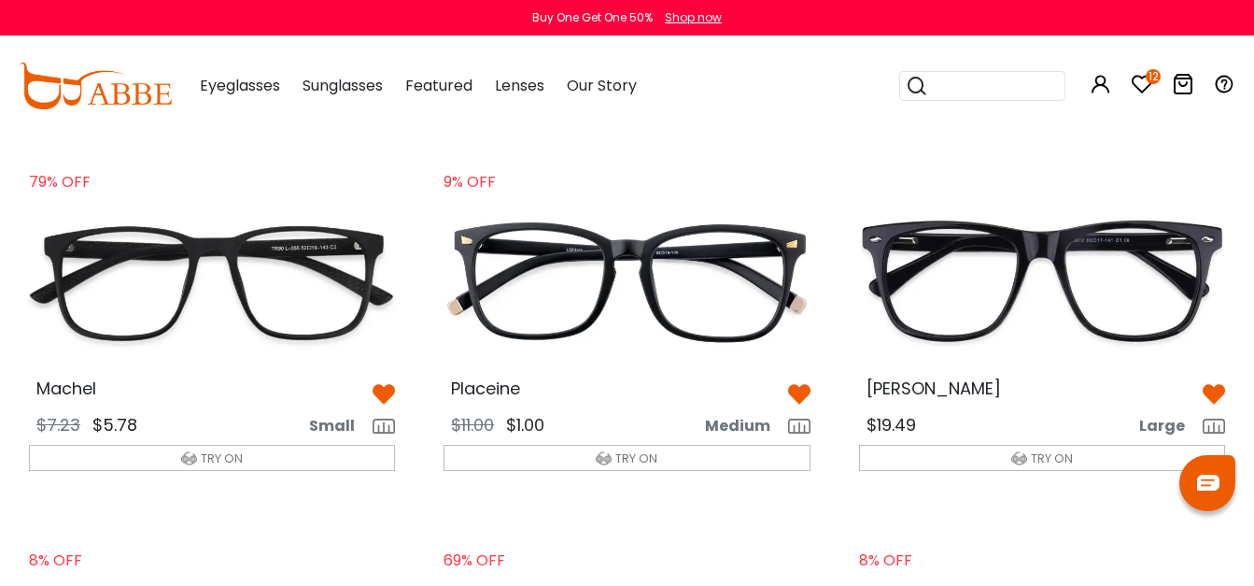
scroll to position [454, 0]
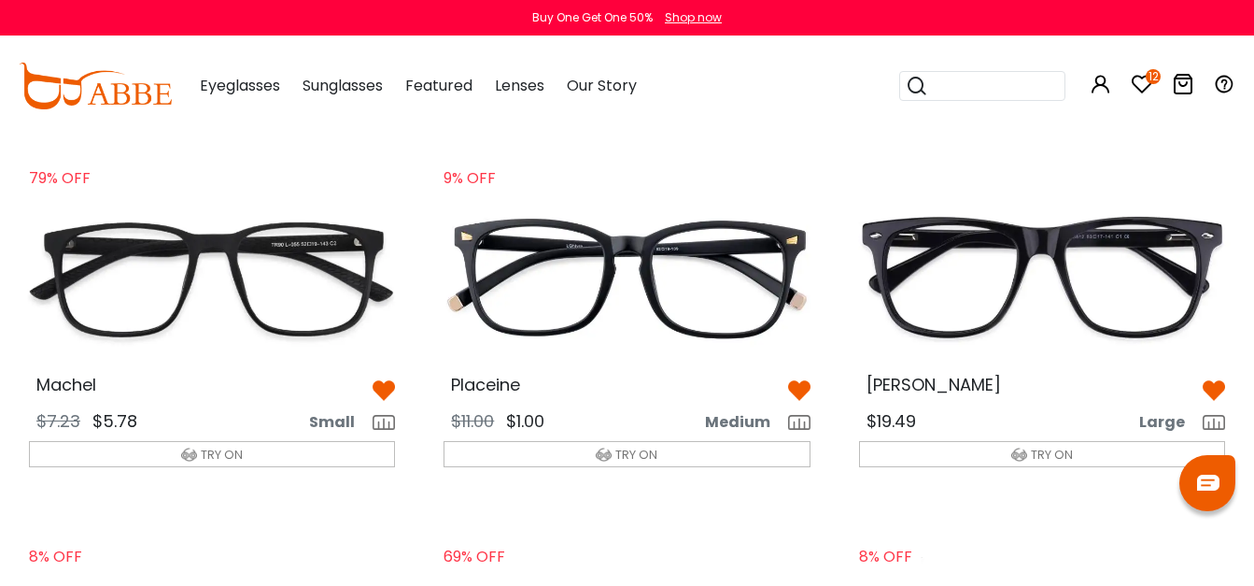
click at [376, 389] on img at bounding box center [384, 390] width 22 height 22
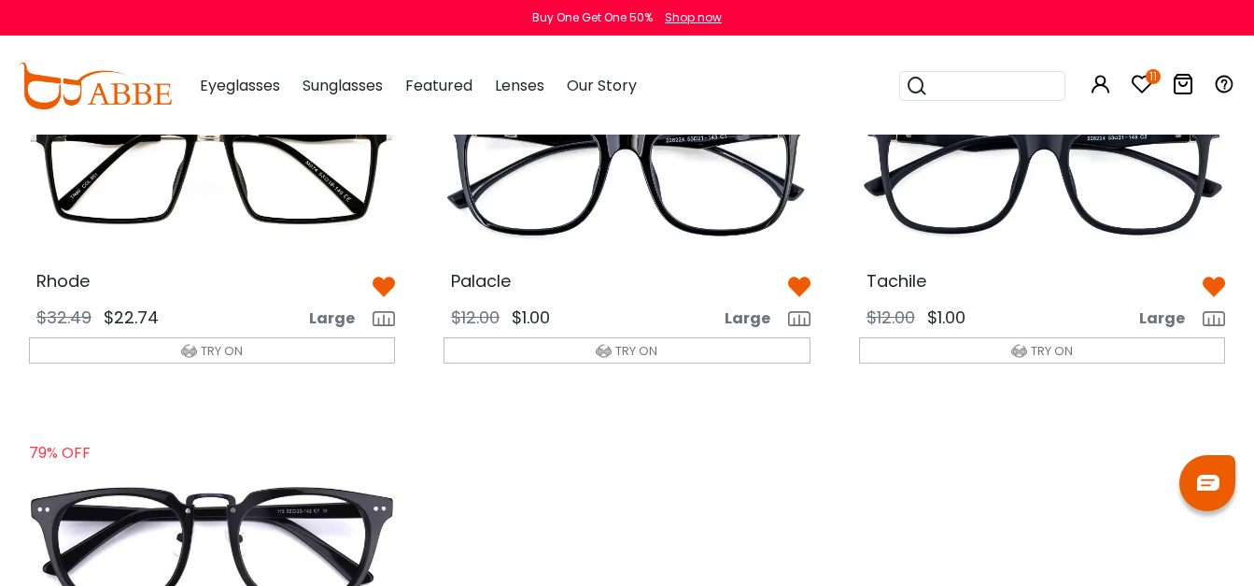
scroll to position [892, 0]
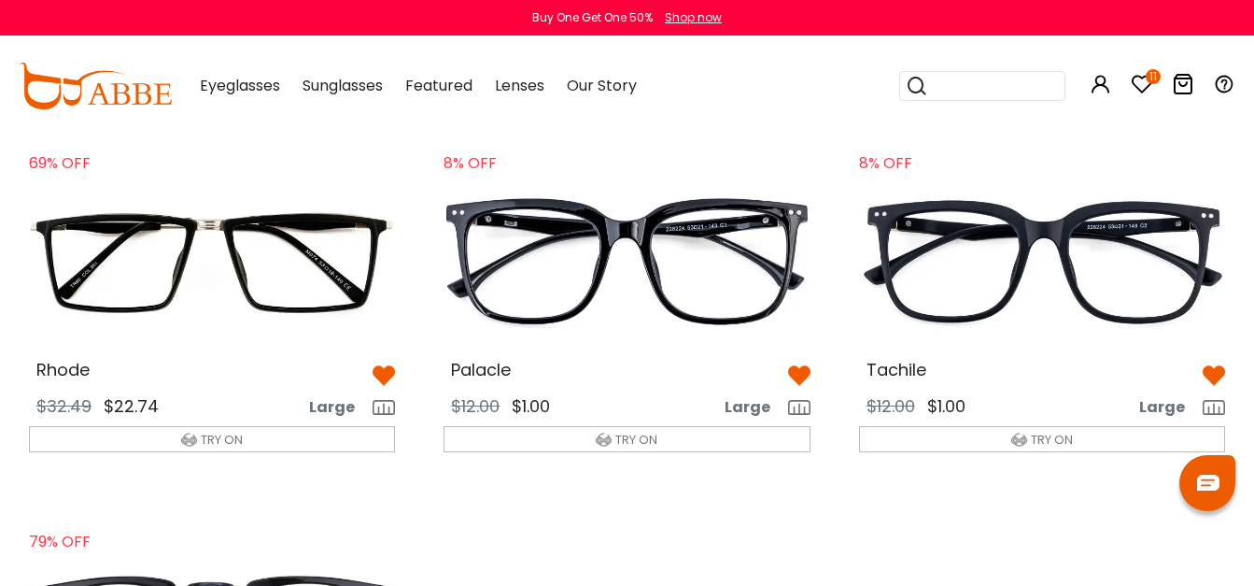
scroll to position [807, 0]
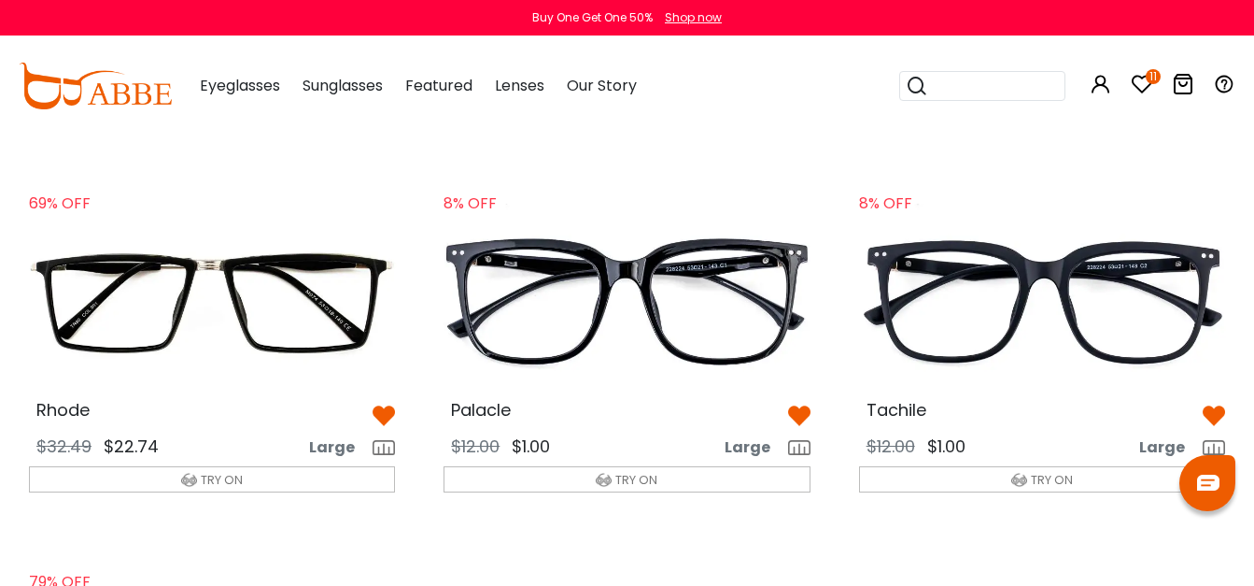
click at [229, 271] on img at bounding box center [212, 303] width 396 height 198
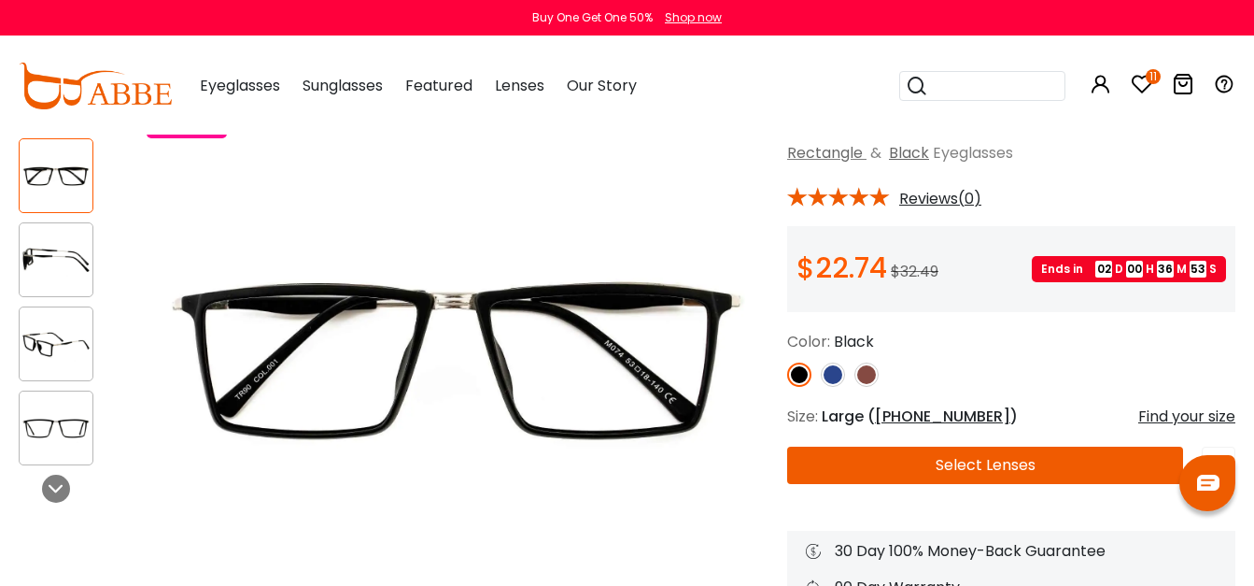
scroll to position [113, 0]
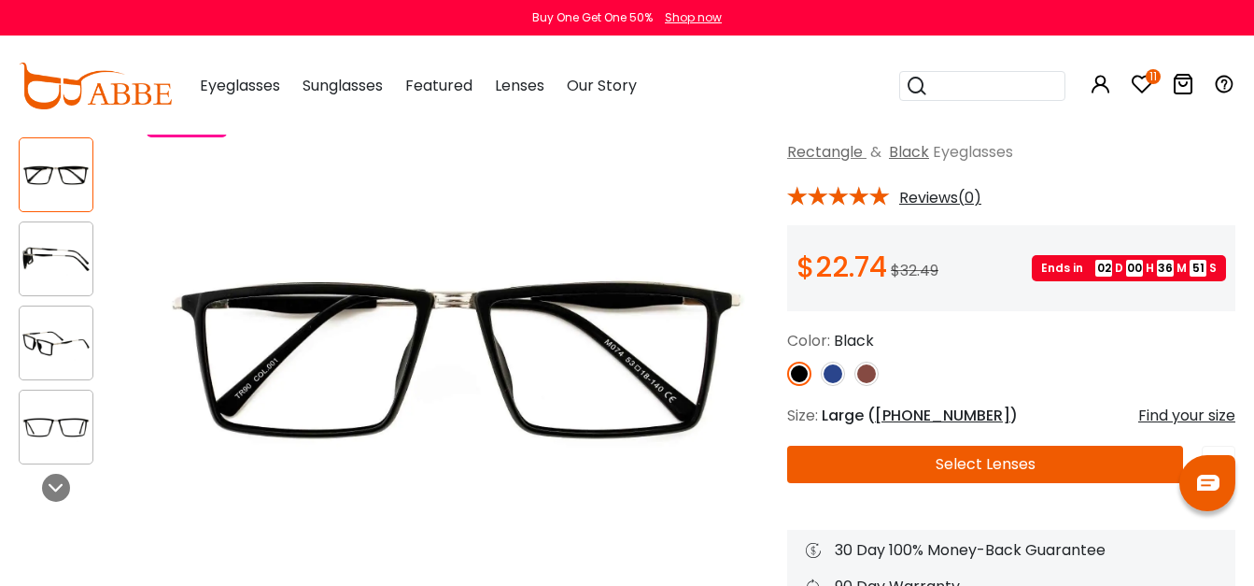
click at [65, 266] on img at bounding box center [56, 259] width 73 height 36
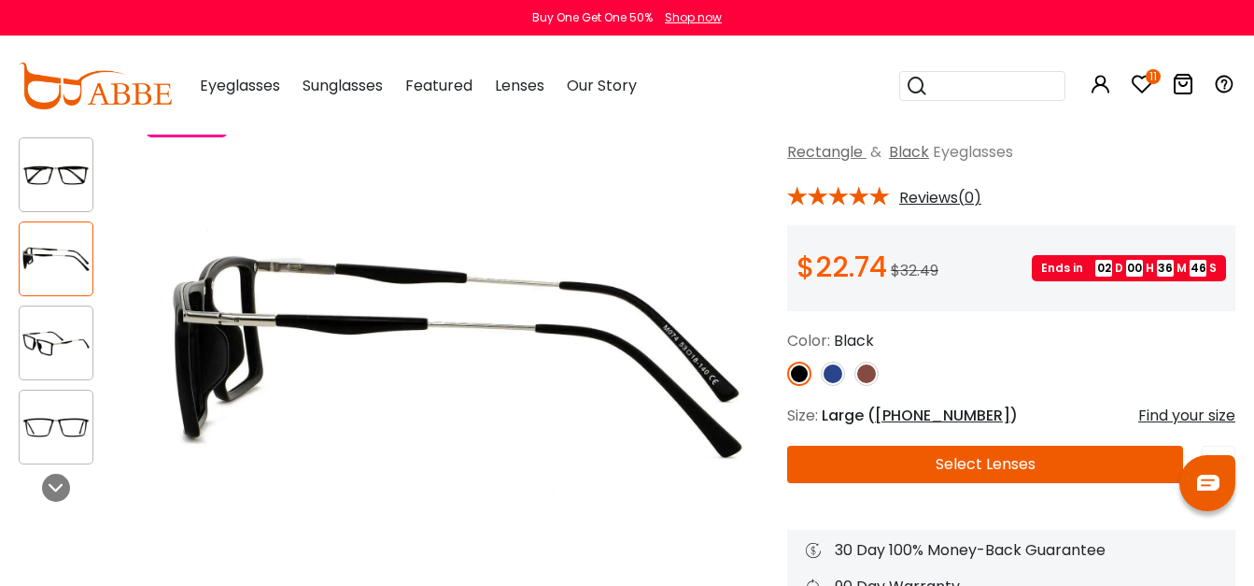
click at [77, 347] on img at bounding box center [56, 343] width 73 height 36
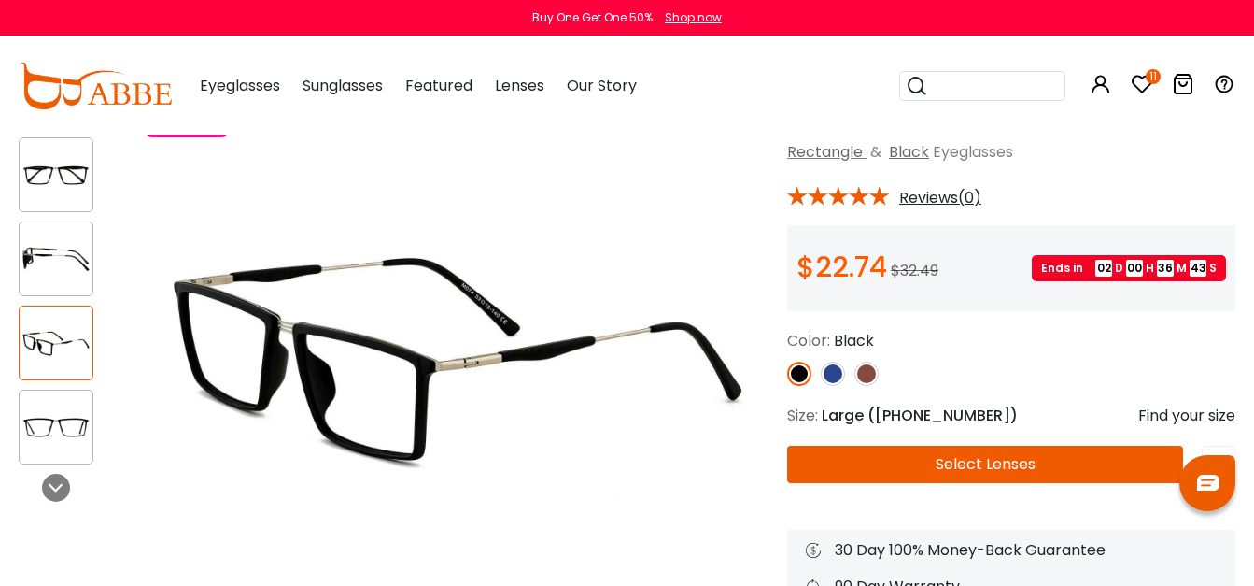
click at [78, 336] on img at bounding box center [56, 343] width 73 height 36
click at [76, 425] on img at bounding box center [56, 427] width 73 height 36
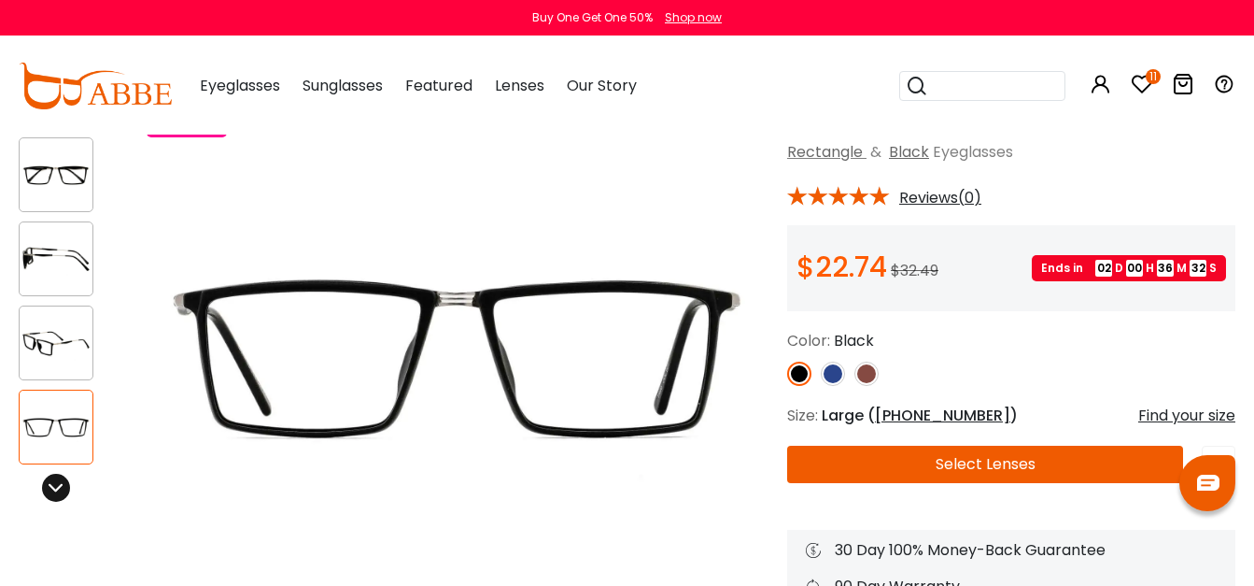
click at [56, 487] on icon at bounding box center [56, 487] width 15 height 15
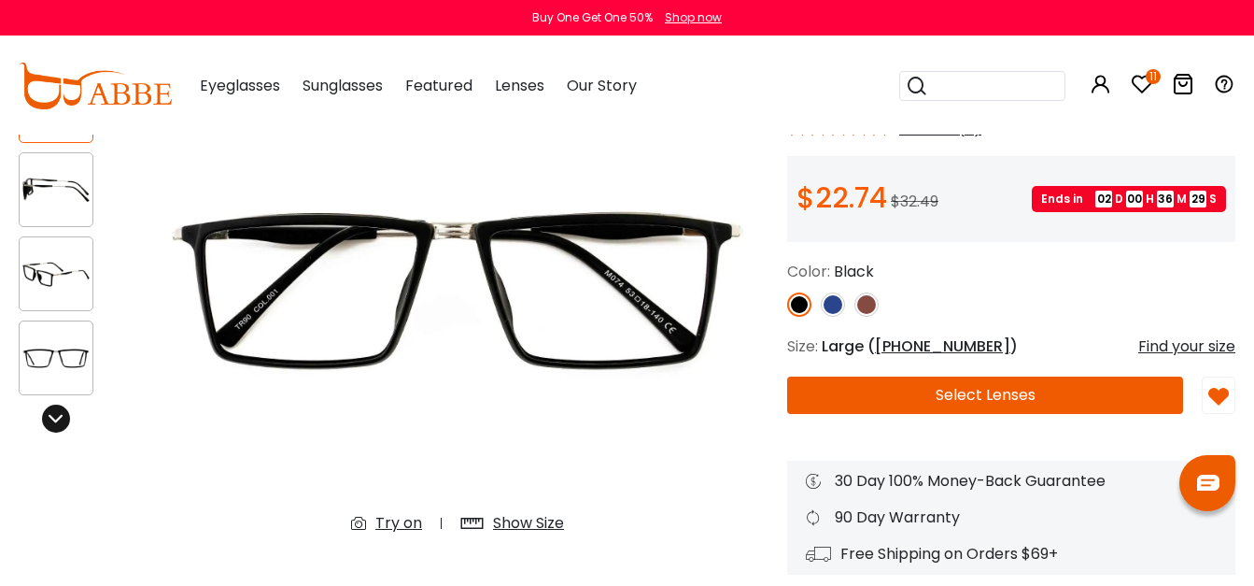
scroll to position [179, 0]
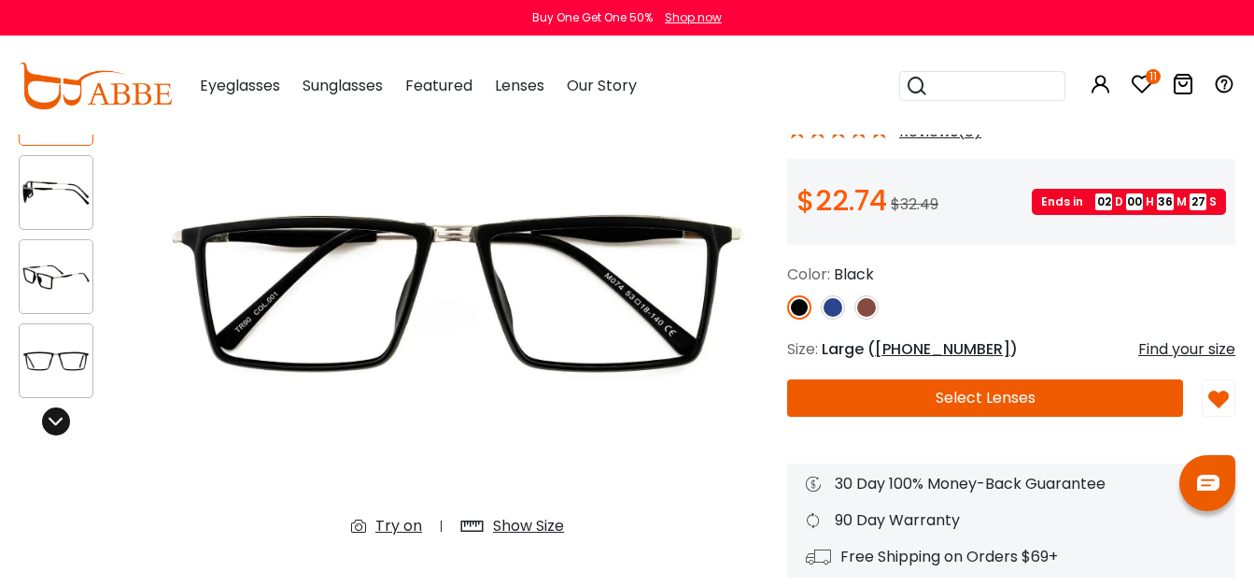
click at [63, 422] on icon at bounding box center [56, 421] width 15 height 15
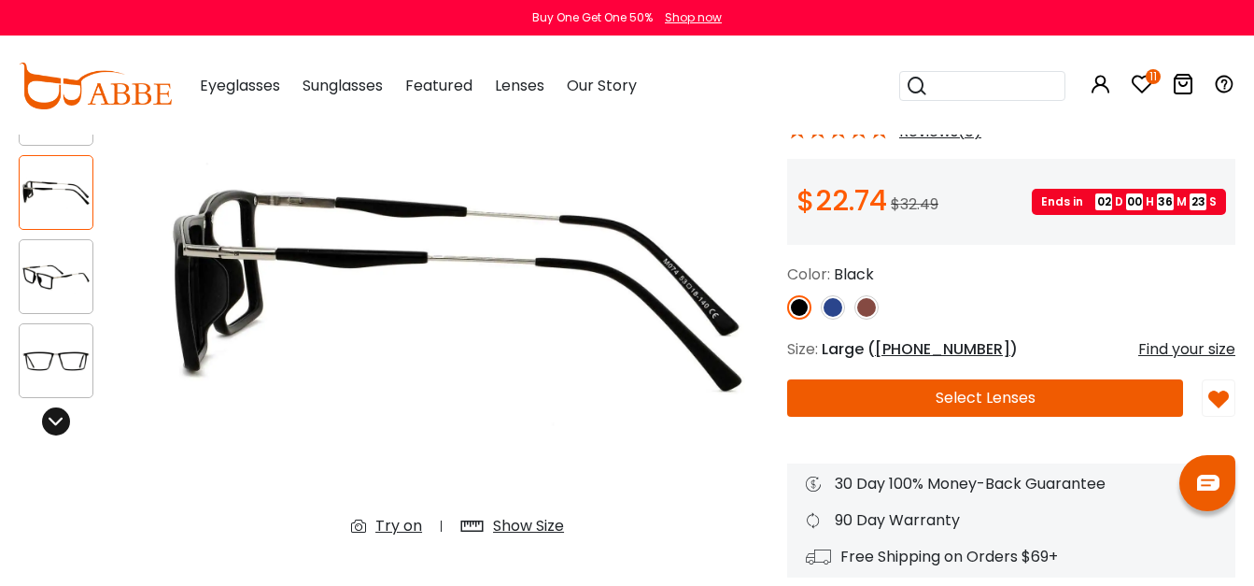
click at [66, 422] on div at bounding box center [56, 421] width 28 height 28
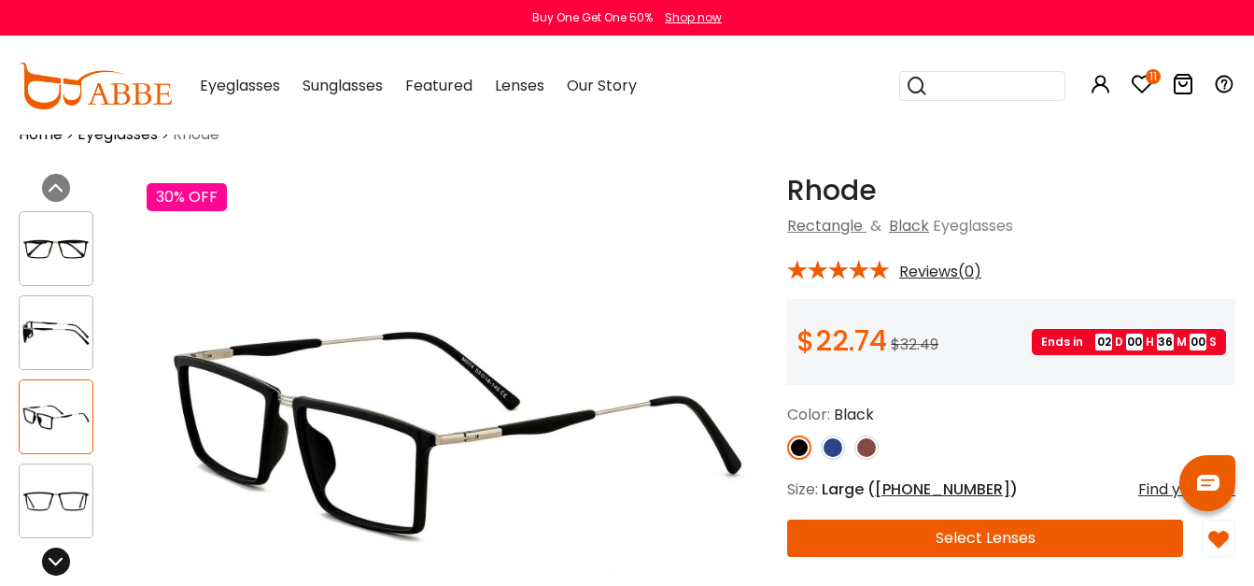
scroll to position [46, 0]
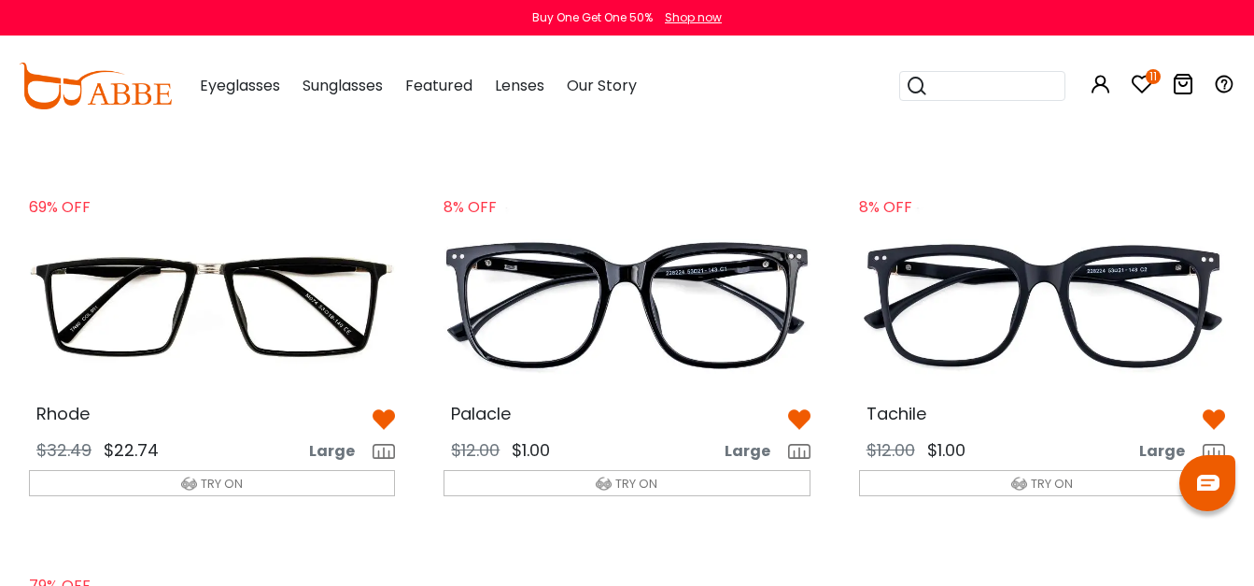
scroll to position [800, 0]
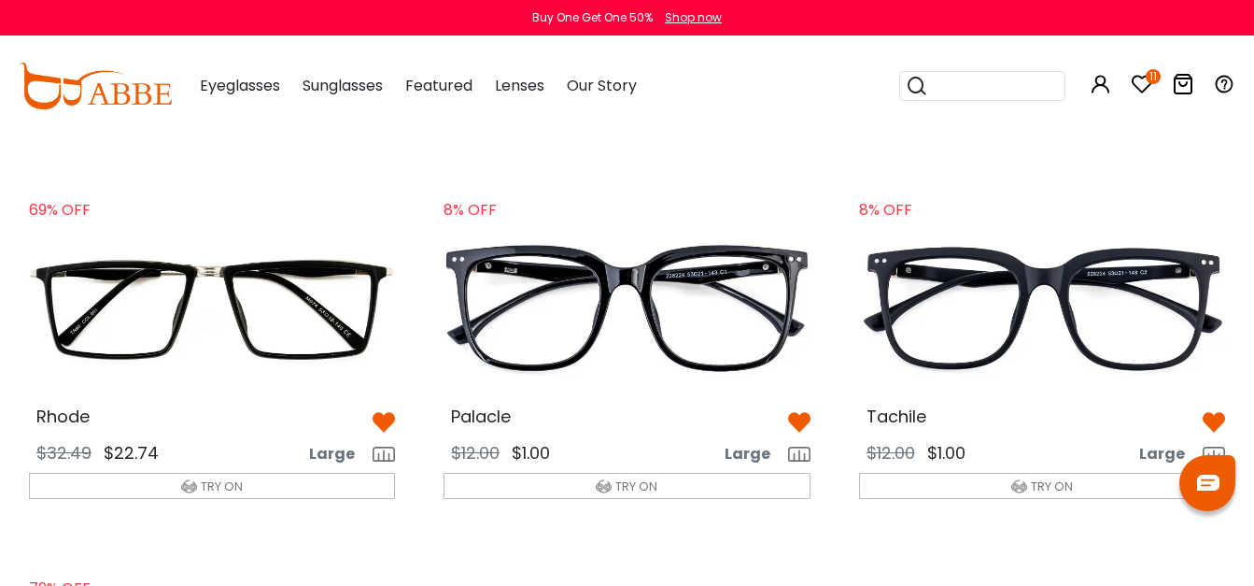
click at [1021, 299] on img at bounding box center [1042, 309] width 396 height 198
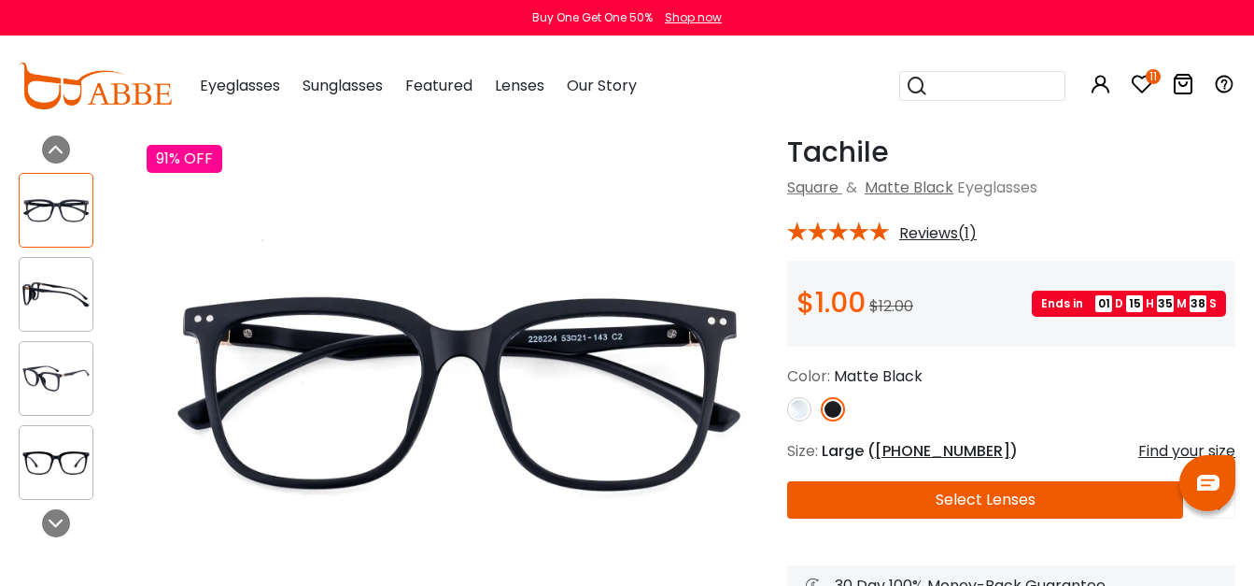
scroll to position [81, 0]
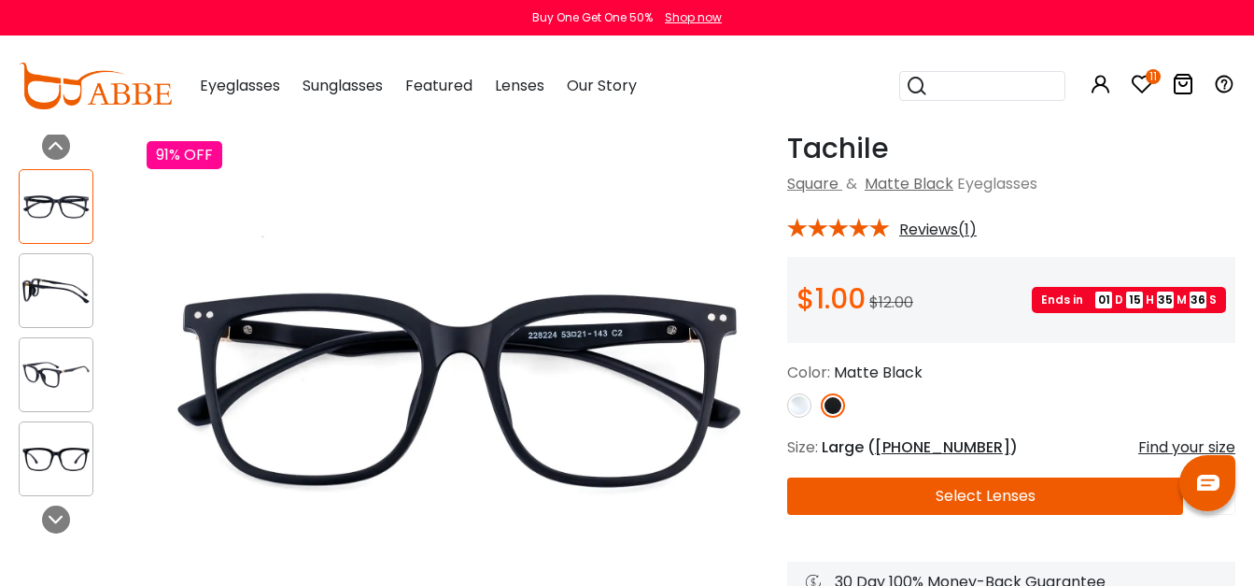
click at [62, 303] on img at bounding box center [56, 291] width 73 height 36
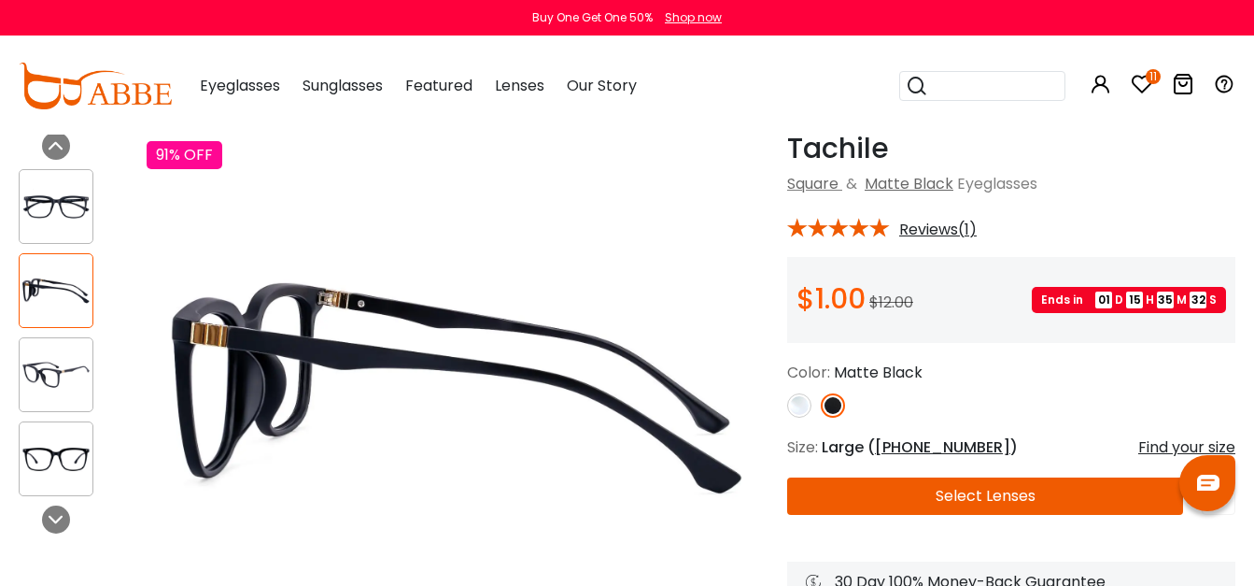
click at [67, 374] on img at bounding box center [56, 375] width 73 height 36
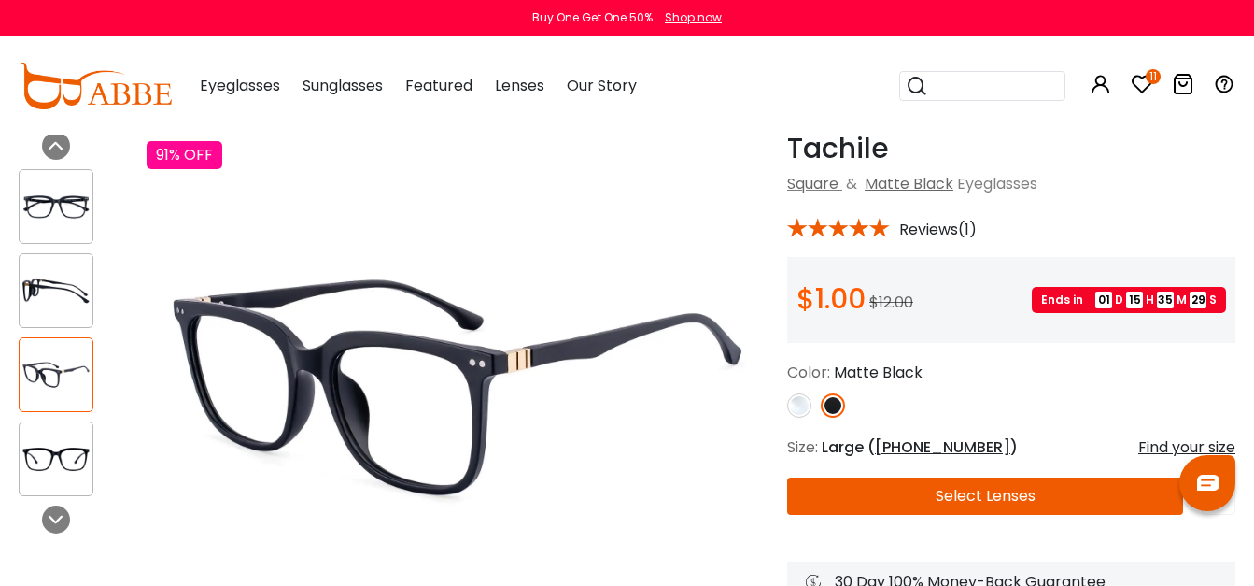
scroll to position [0, 0]
click at [79, 362] on img at bounding box center [56, 375] width 73 height 36
click at [86, 288] on img at bounding box center [56, 291] width 73 height 36
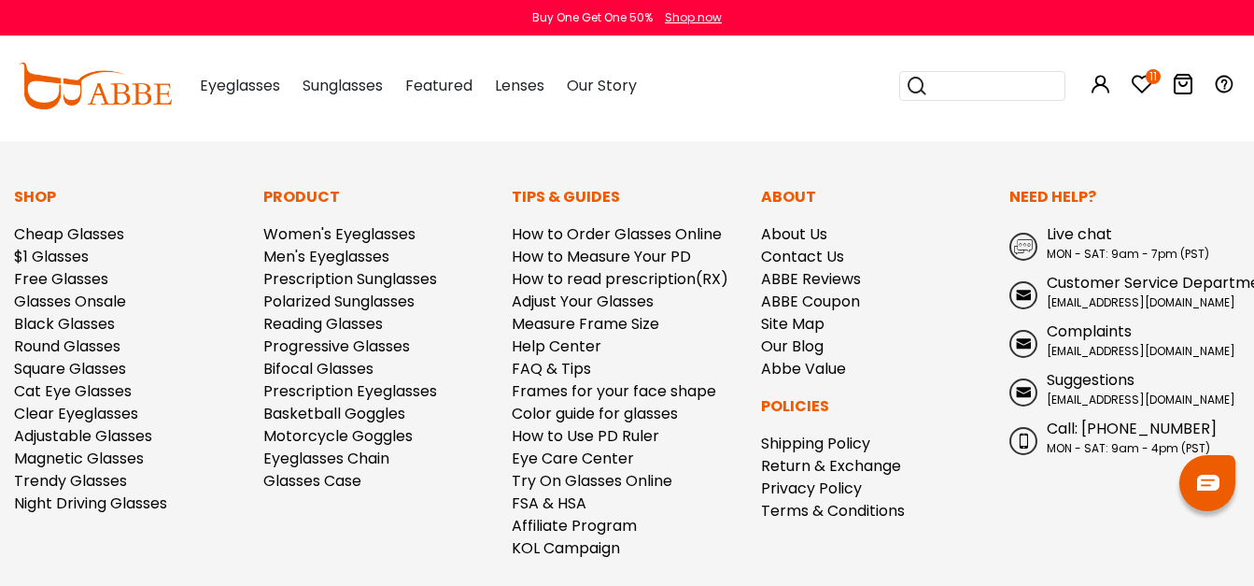
scroll to position [2209, 0]
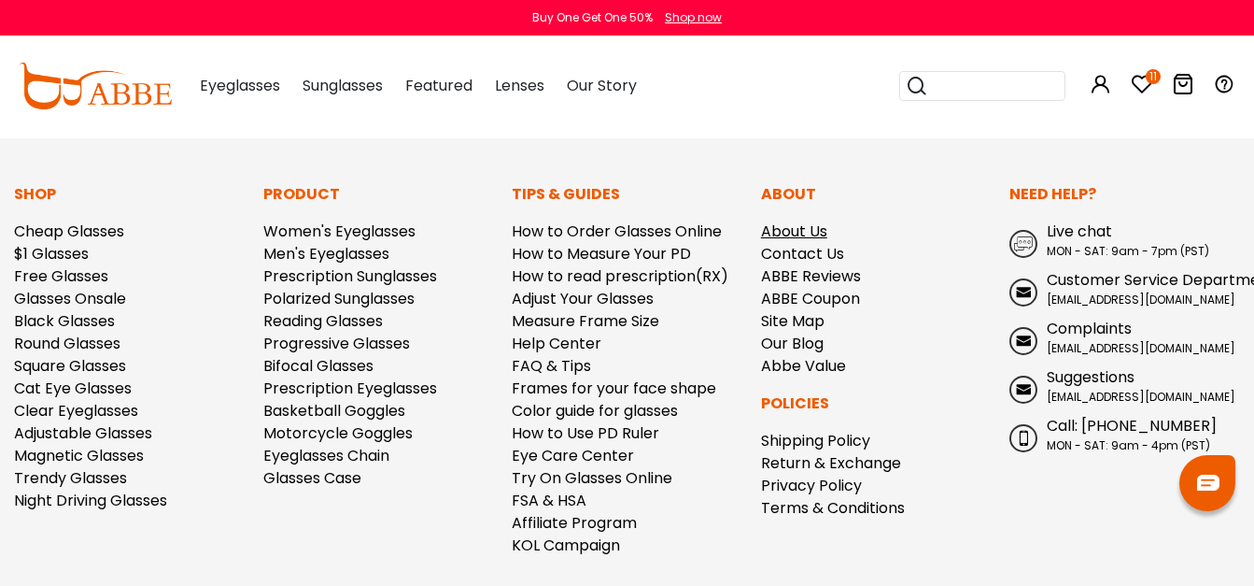
click at [801, 233] on link "About Us" at bounding box center [794, 230] width 66 height 21
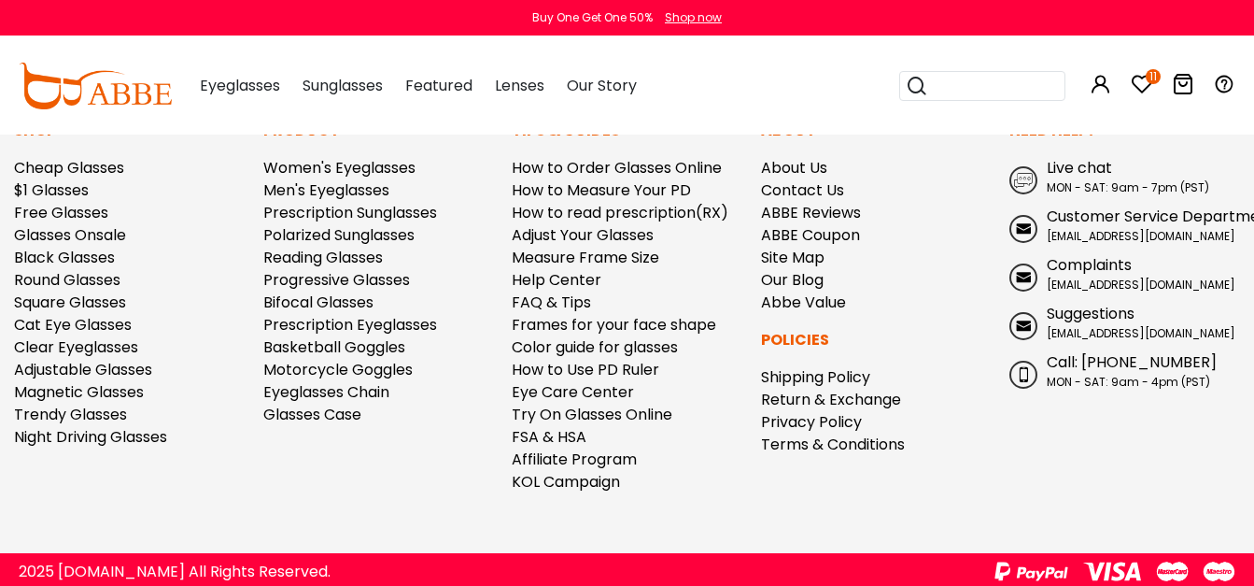
scroll to position [3887, 0]
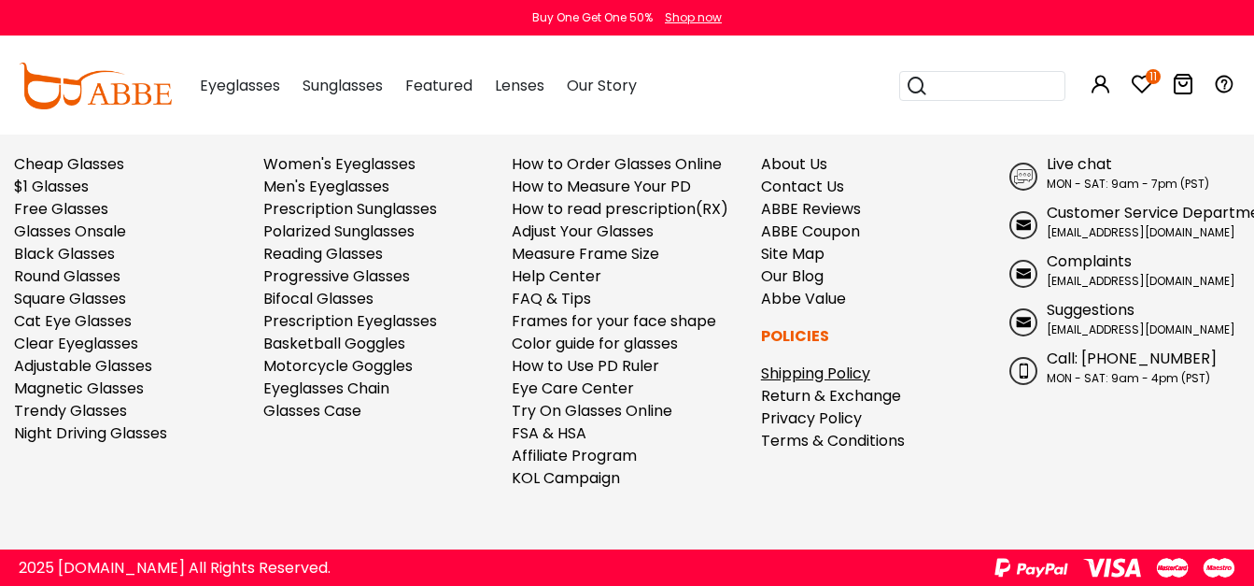
click at [820, 367] on link "Shipping Policy" at bounding box center [815, 372] width 109 height 21
